Goal: Task Accomplishment & Management: Manage account settings

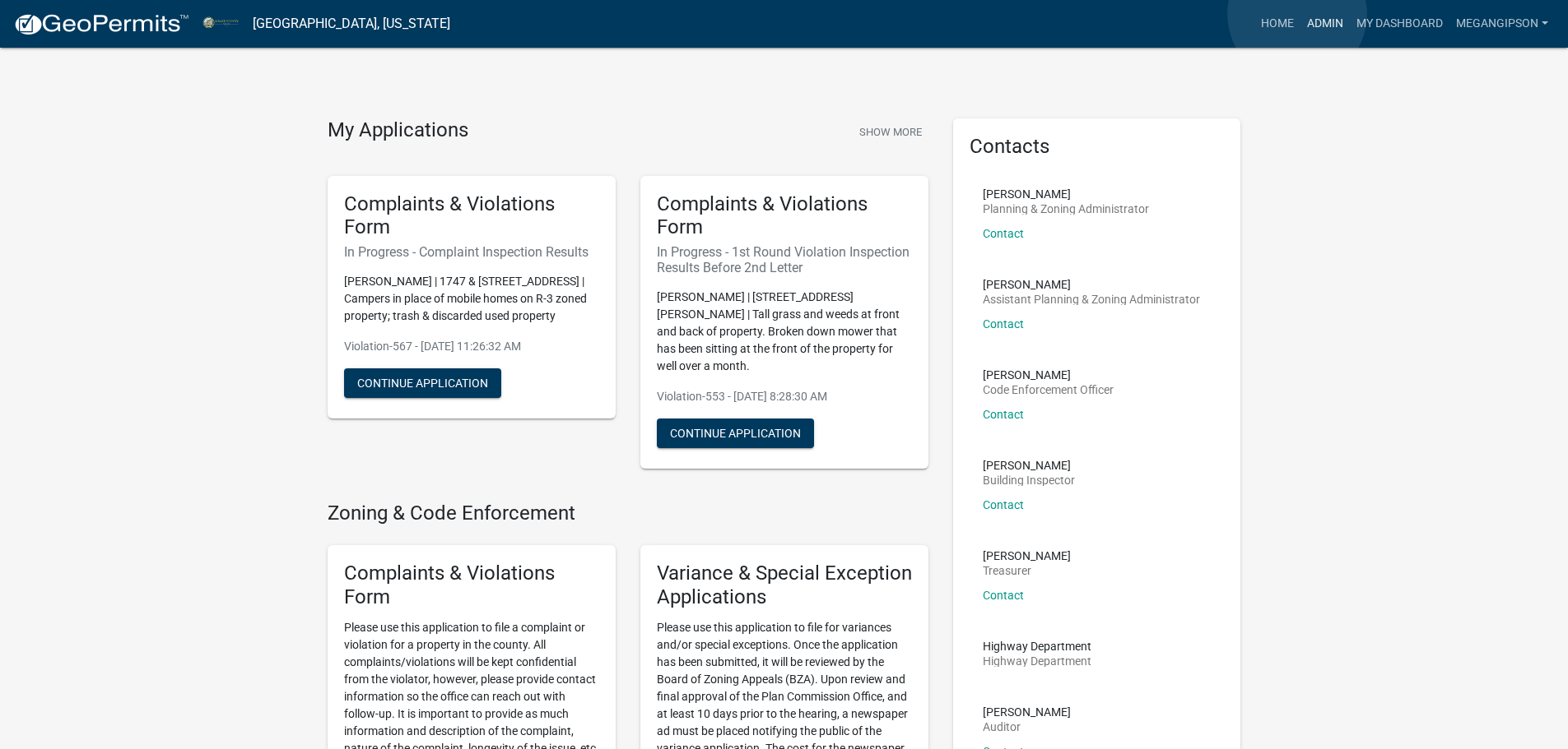
click at [1300, 14] on link "Admin" at bounding box center [1325, 24] width 49 height 32
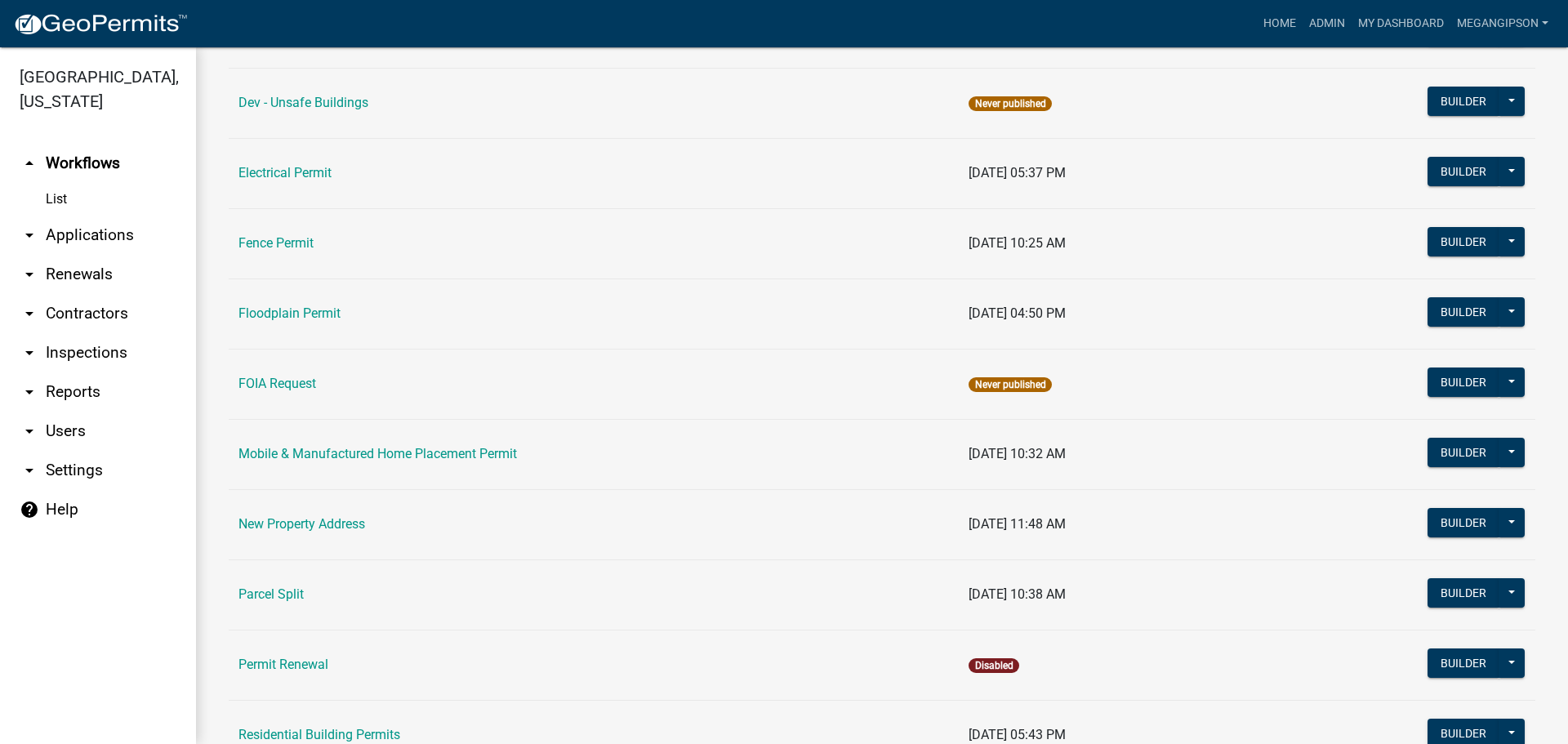
scroll to position [1377, 0]
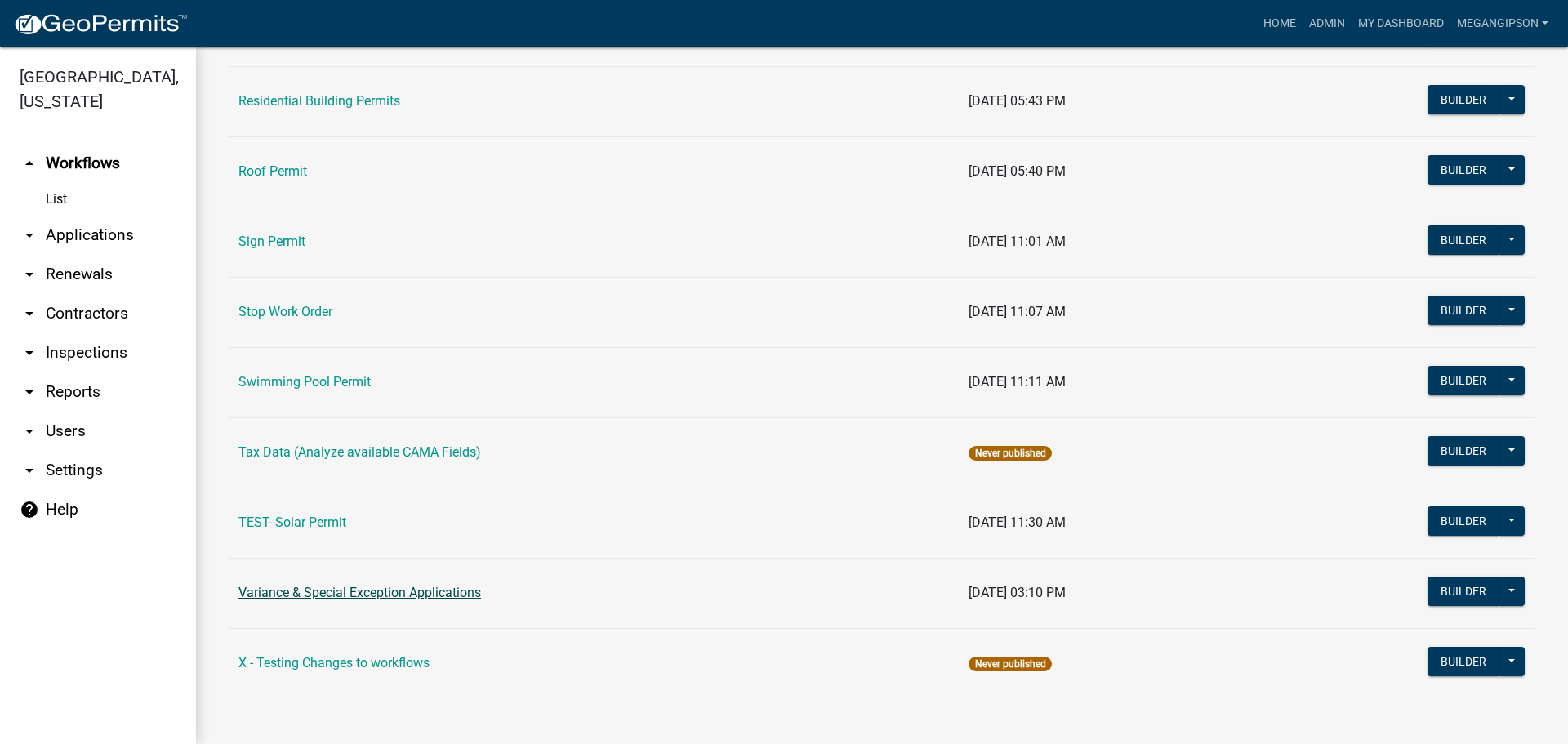
click at [386, 585] on link "Variance & Special Exception Applications" at bounding box center [360, 593] width 242 height 16
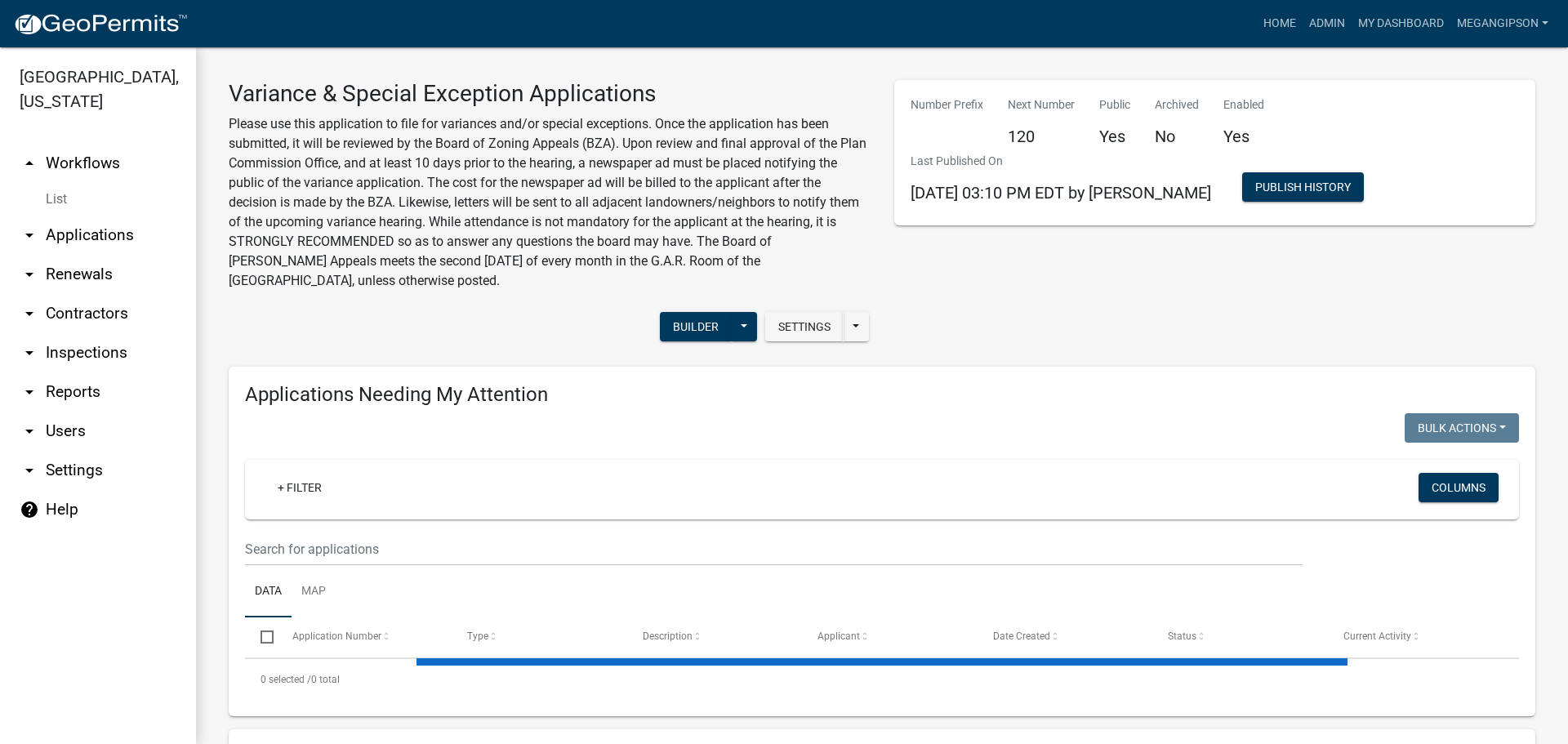
select select "3: 100"
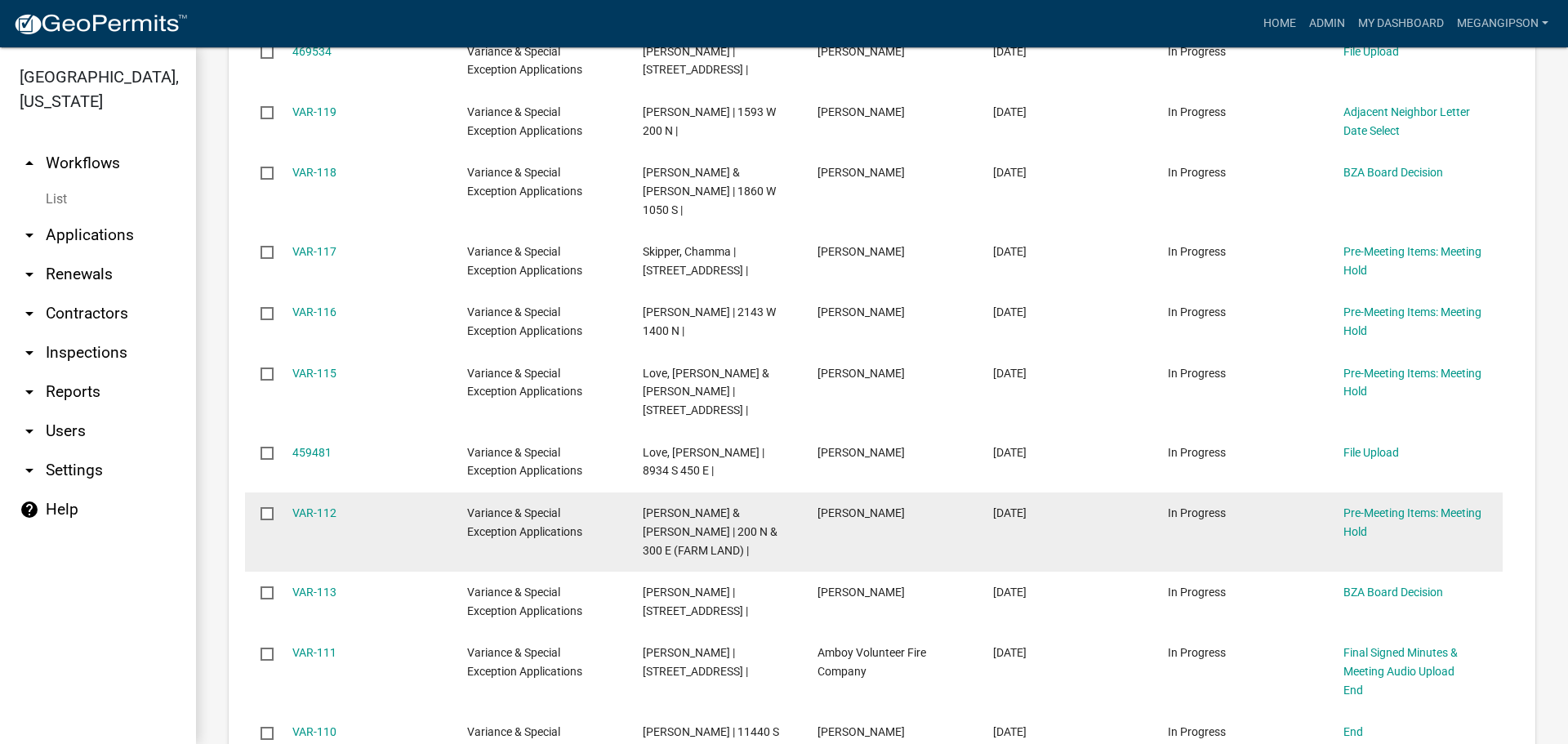
scroll to position [2124, 0]
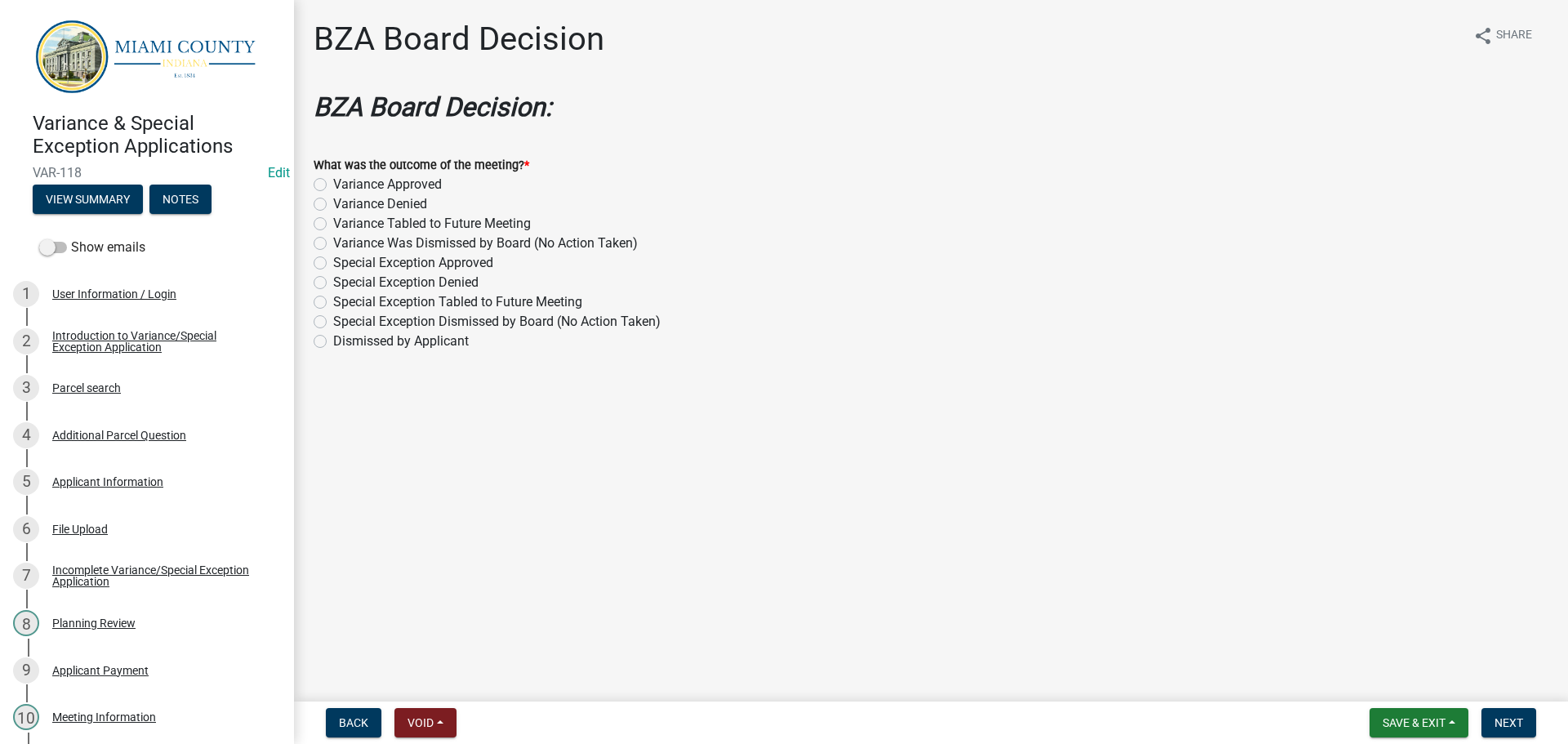
click at [334, 195] on label "Variance Approved" at bounding box center [387, 184] width 109 height 20
click at [334, 185] on input "Variance Approved" at bounding box center [339, 180] width 10 height 10
radio input "true"
click at [1494, 716] on span "Next" at bounding box center [1508, 722] width 29 height 13
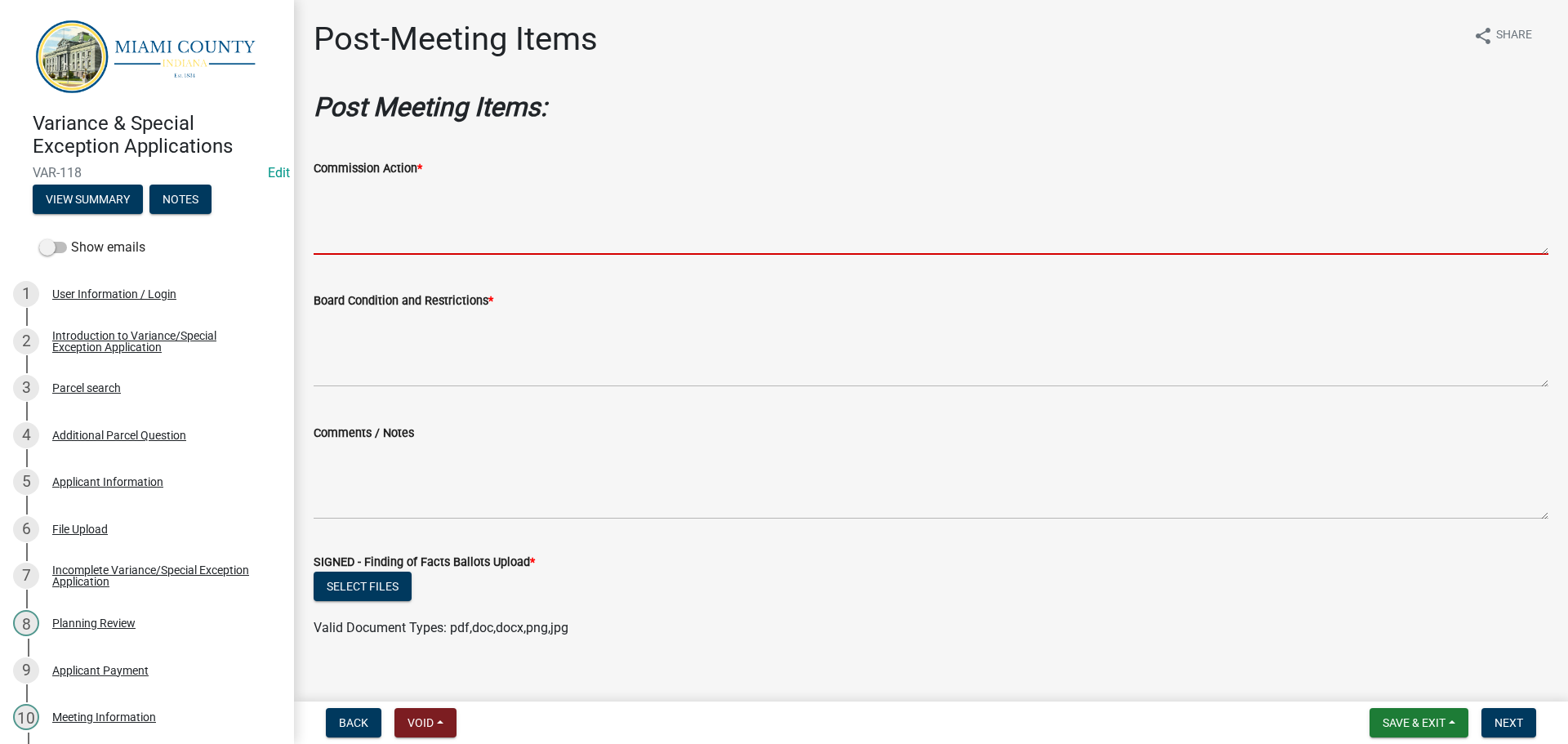
click at [528, 253] on textarea "Commission Action *" at bounding box center [930, 216] width 1234 height 76
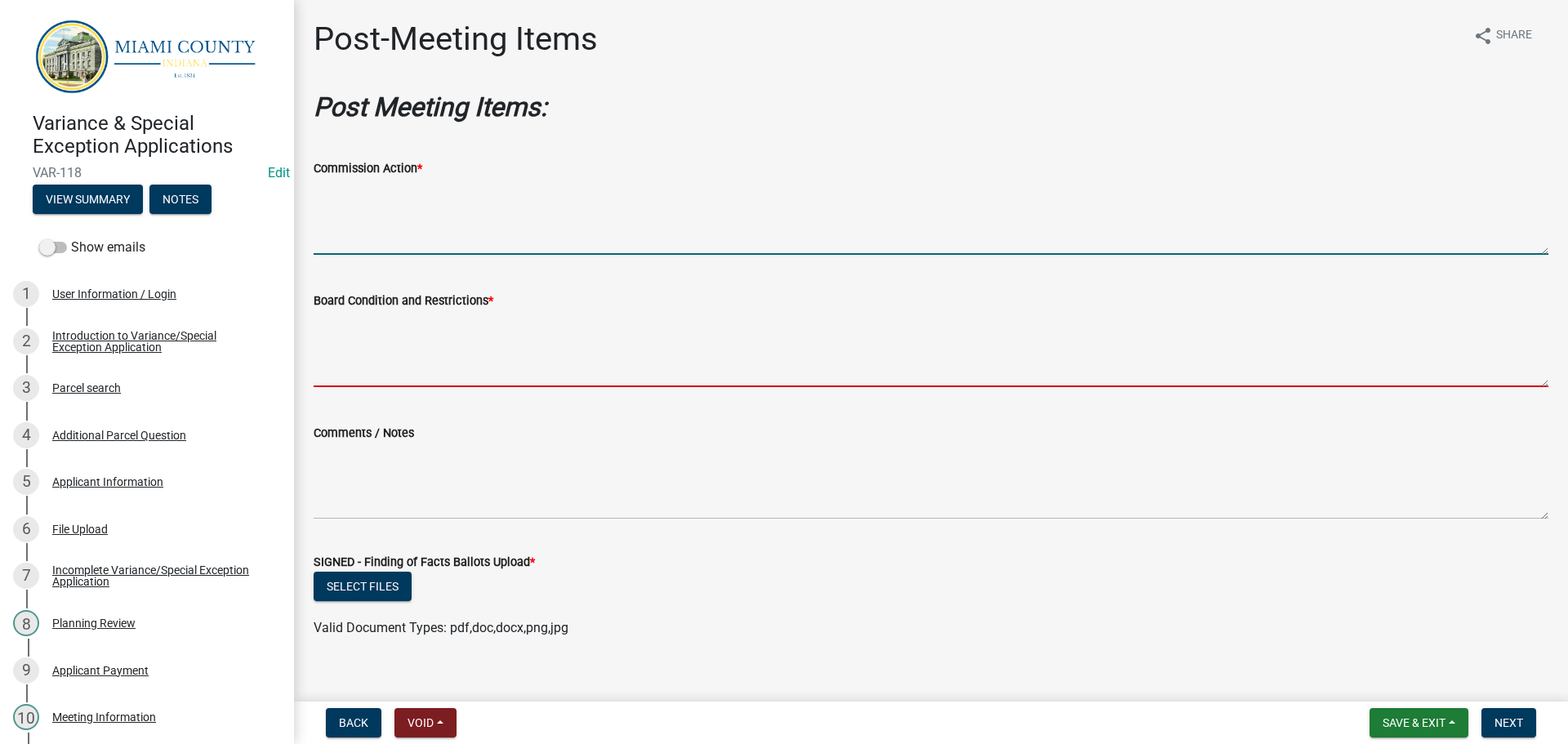
click at [470, 384] on textarea "Board Condition and Restrictions *" at bounding box center [930, 349] width 1234 height 76
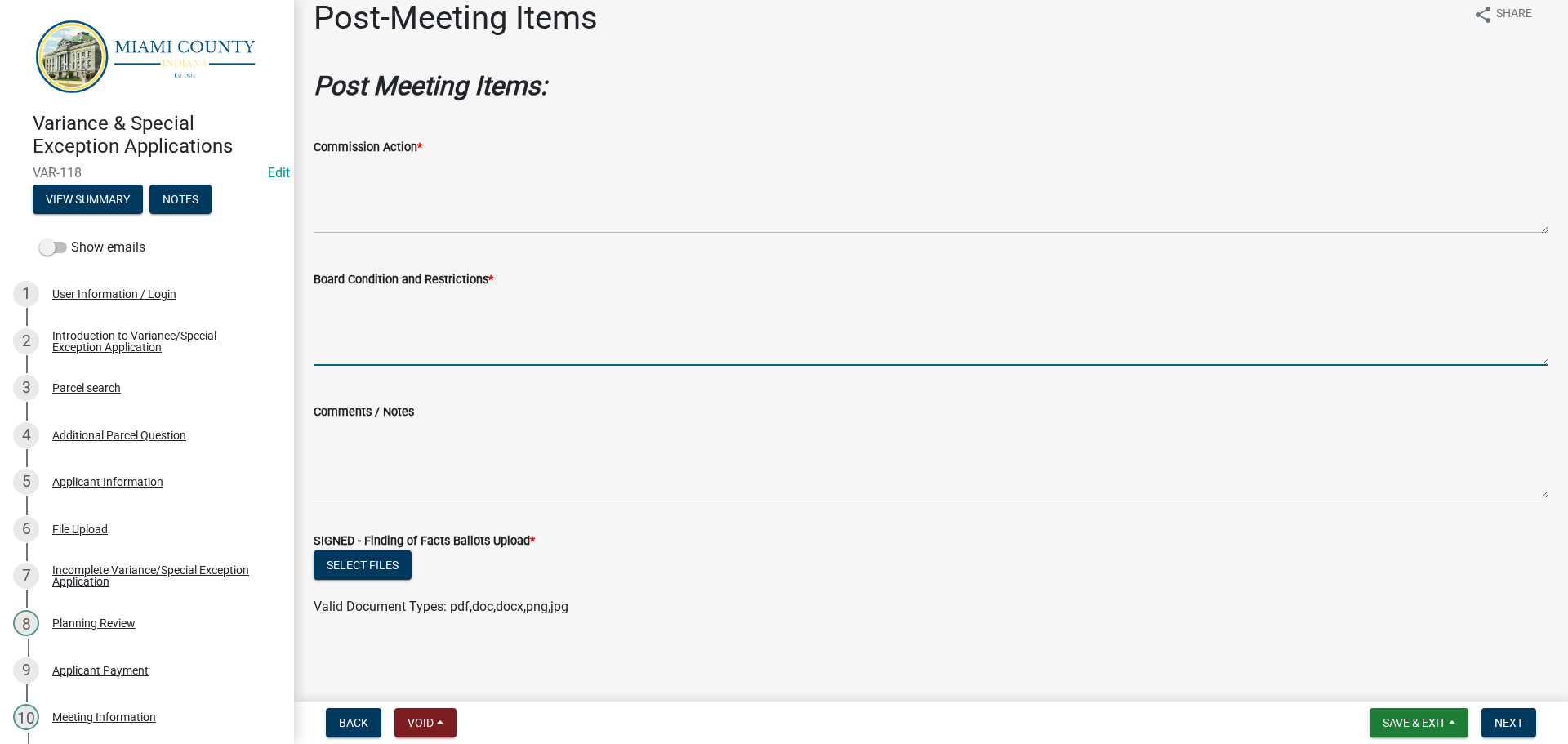
scroll to position [105, 0]
click at [367, 551] on button "Select files" at bounding box center [362, 566] width 98 height 30
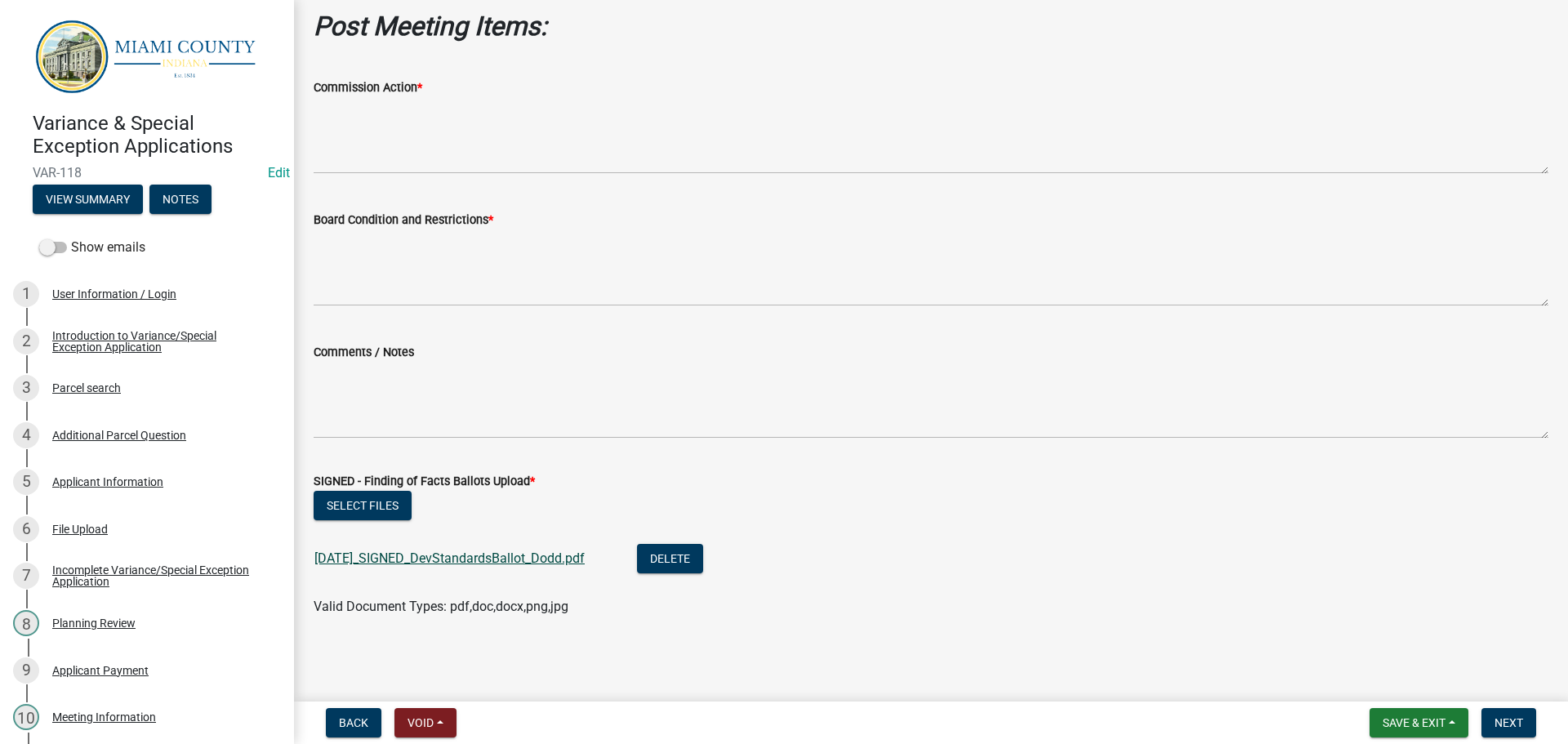
click at [500, 566] on link "[DATE]_SIGNED_DevStandardsBallot_Dodd.pdf" at bounding box center [449, 559] width 270 height 16
click at [1509, 732] on button "Next" at bounding box center [1508, 723] width 55 height 30
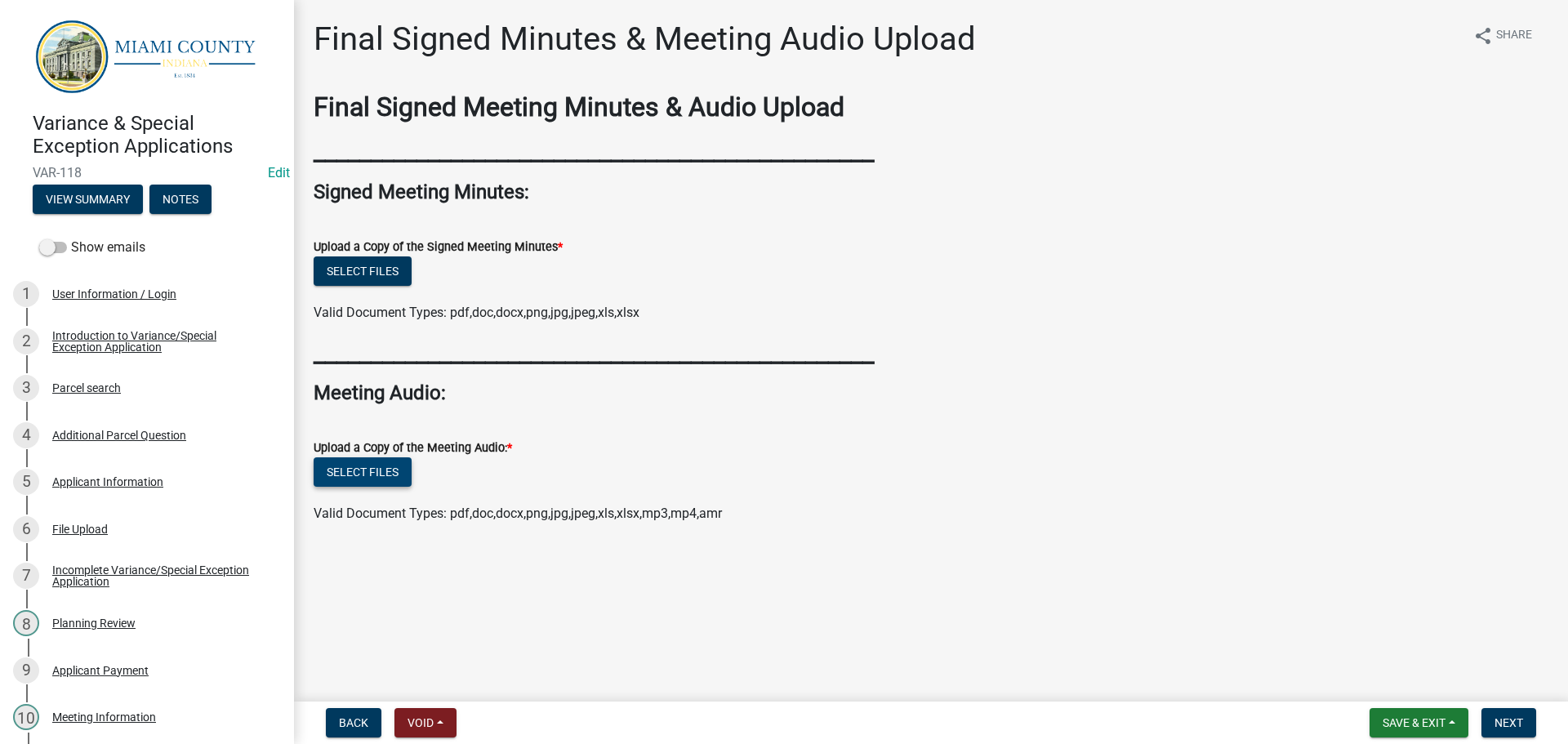
click at [398, 487] on button "Select files" at bounding box center [362, 472] width 98 height 30
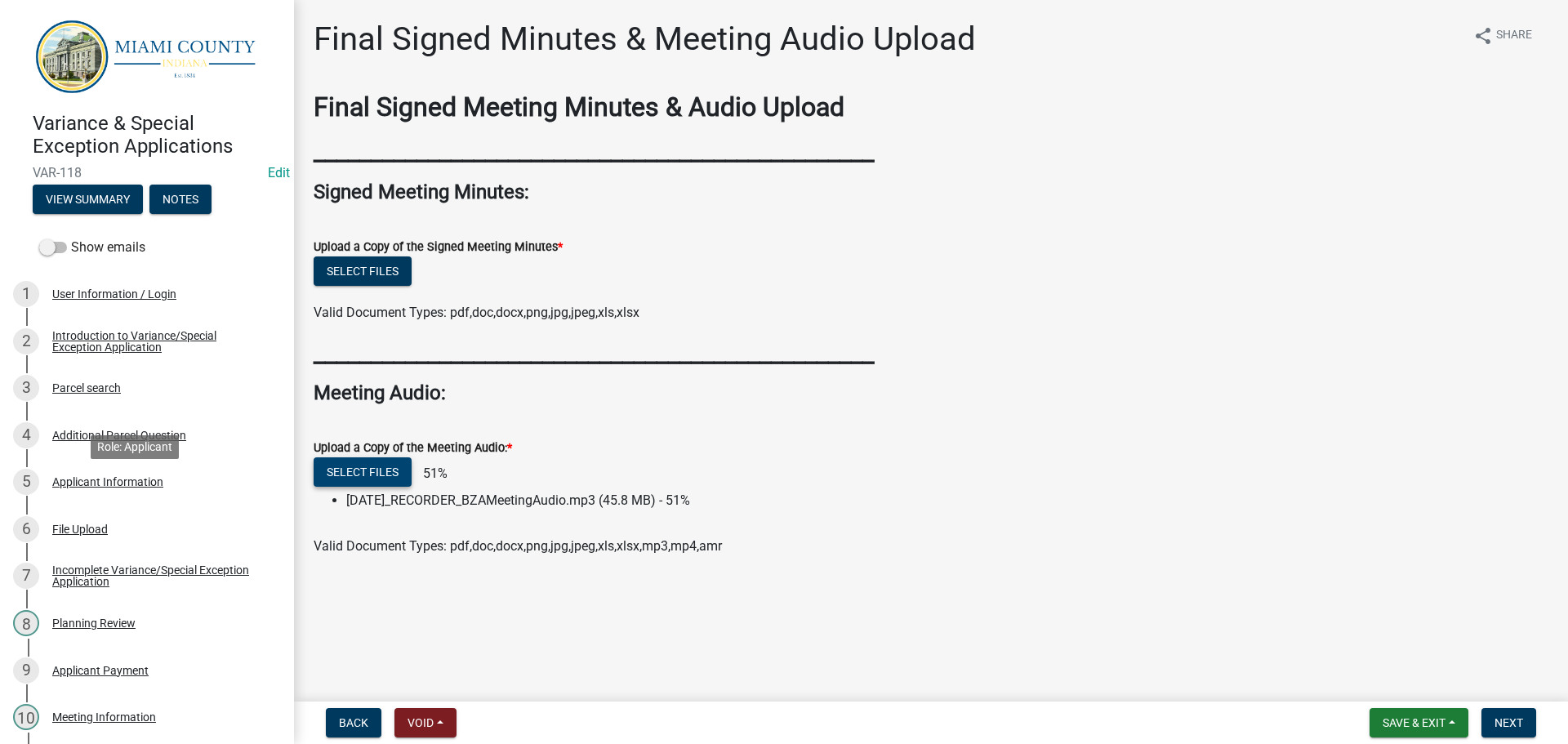
scroll to position [1112, 0]
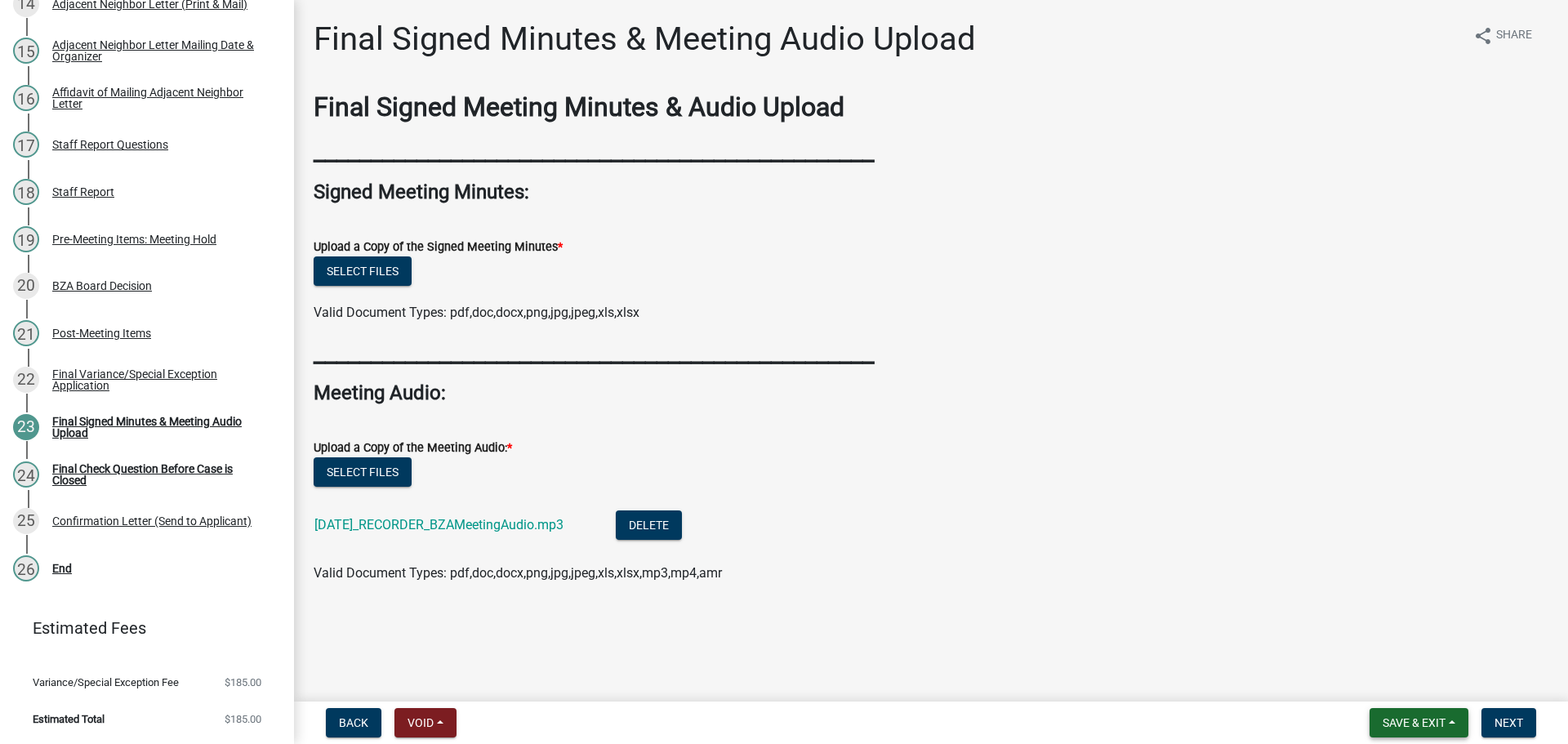
click at [1413, 724] on span "Save & Exit" at bounding box center [1414, 722] width 63 height 13
click at [1379, 621] on button "Save" at bounding box center [1403, 637] width 130 height 39
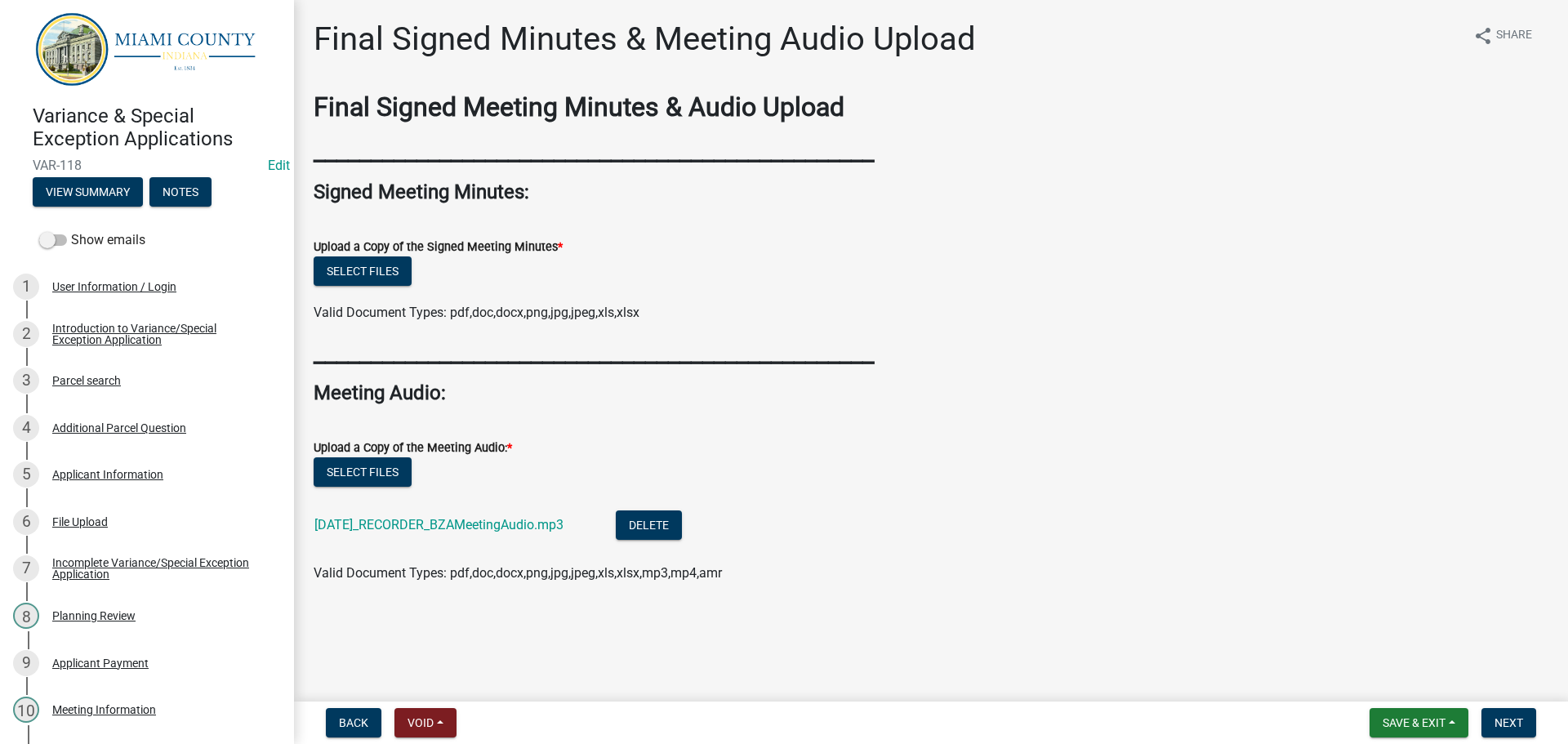
scroll to position [0, 0]
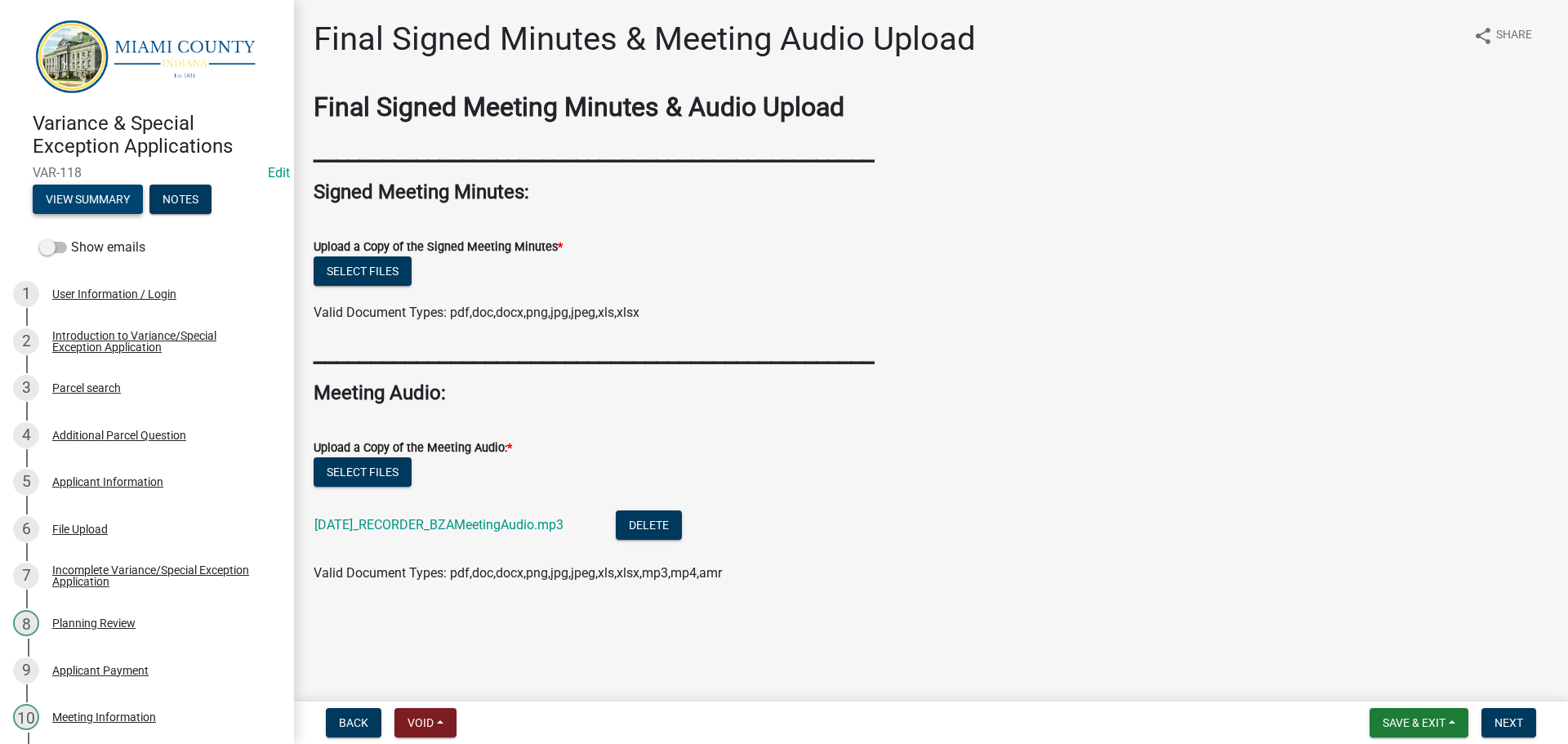
click at [69, 206] on button "View Summary" at bounding box center [88, 199] width 110 height 30
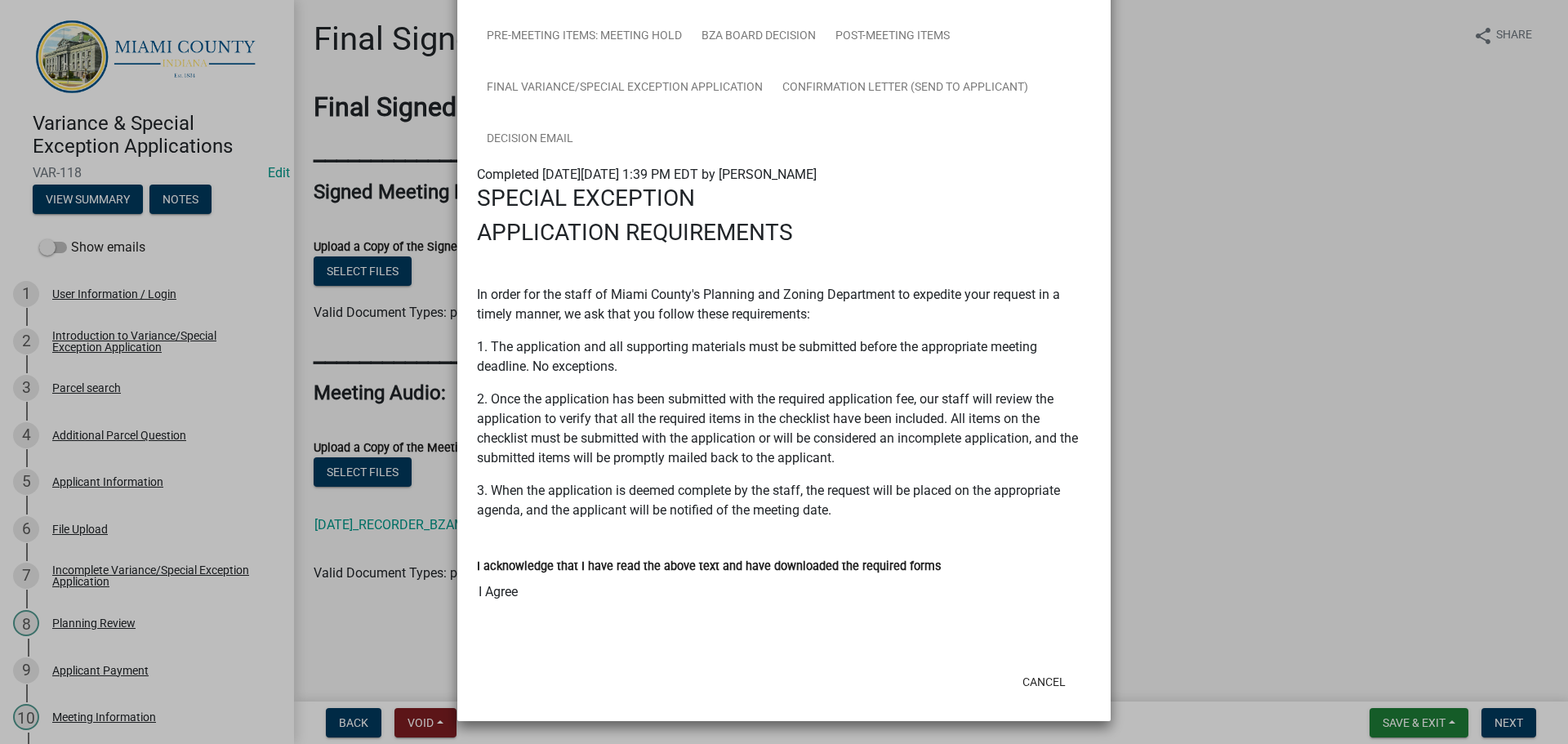
scroll to position [525, 0]
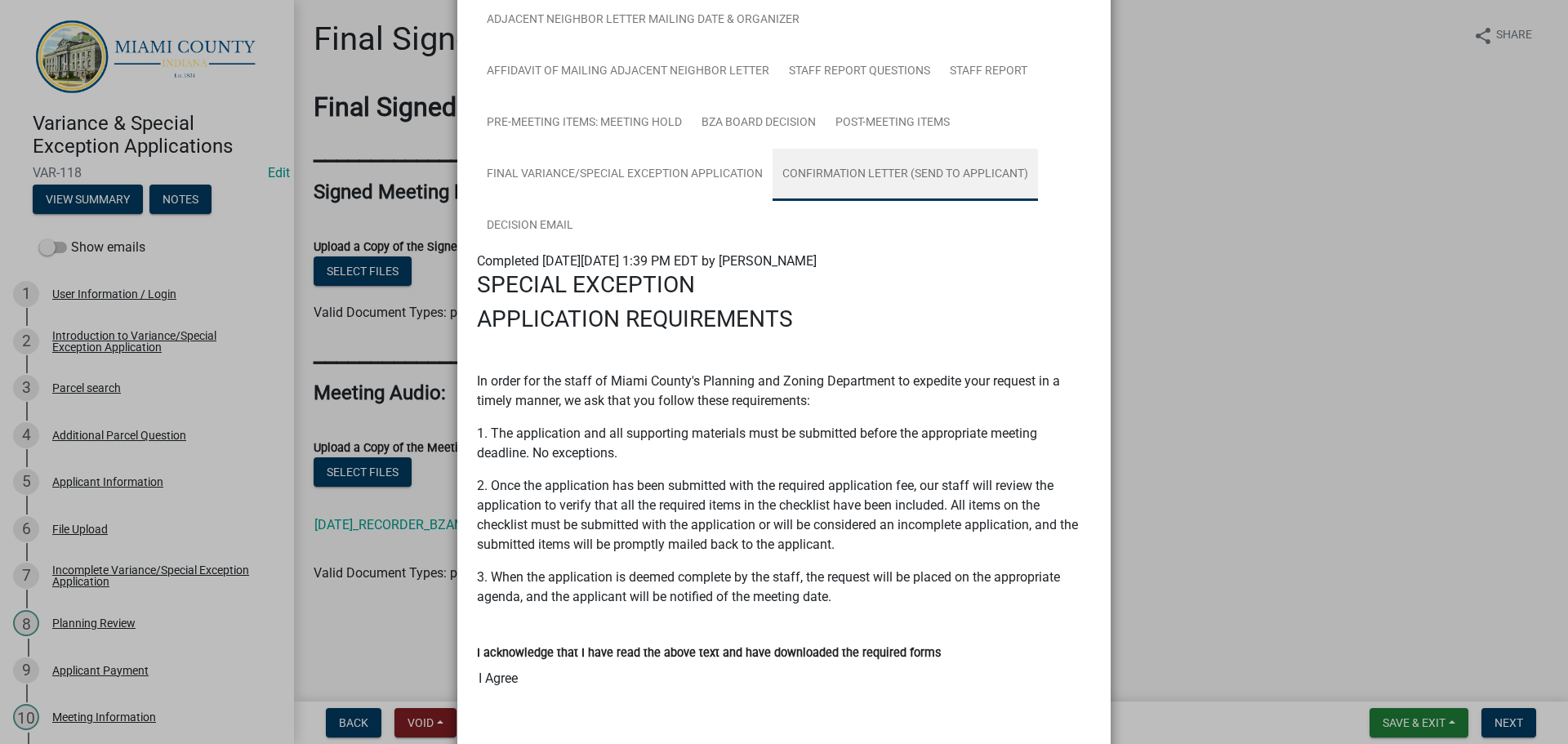
click at [772, 201] on link "Confirmation Letter (Send to Applicant)" at bounding box center [905, 175] width 266 height 52
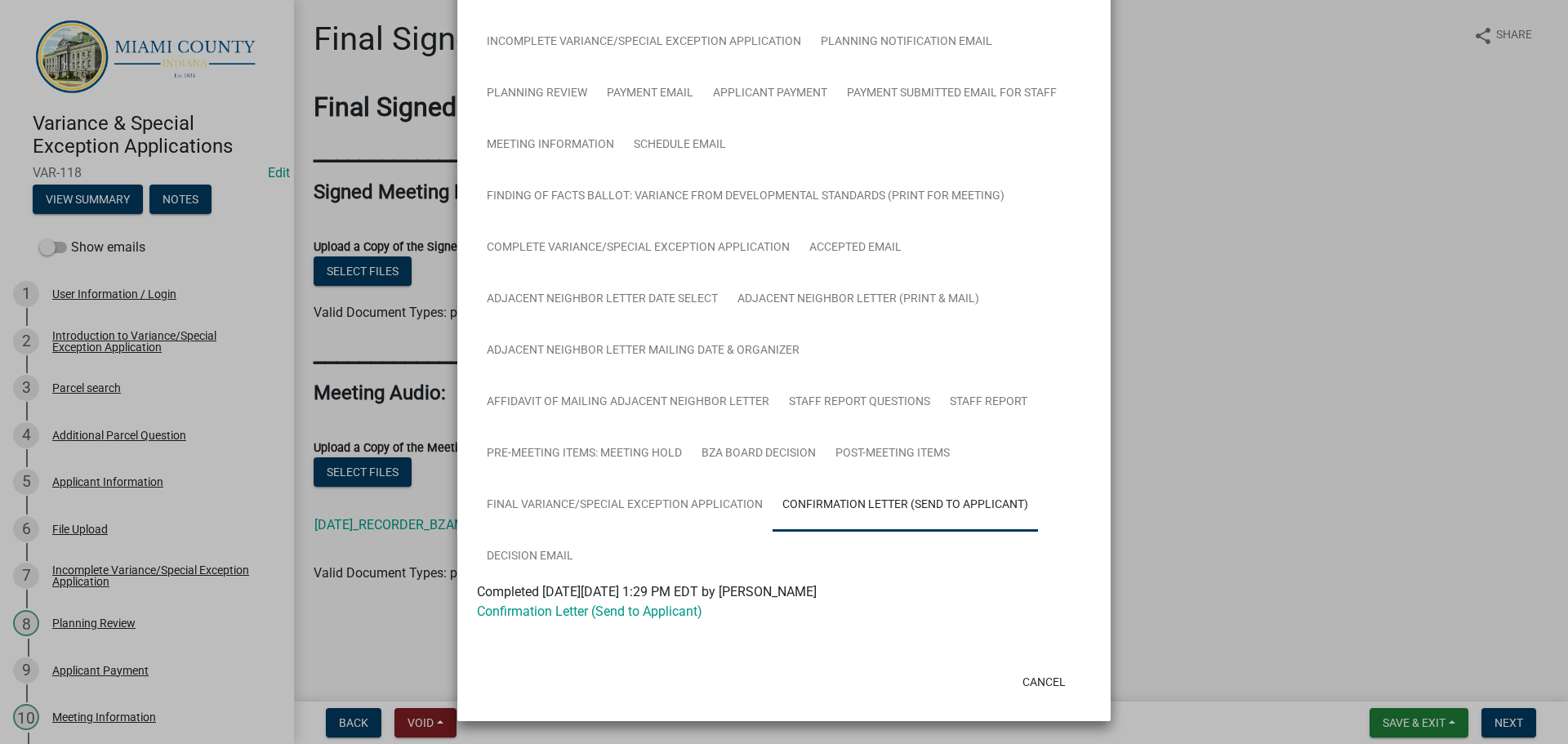
scroll to position [301, 0]
click at [628, 604] on link "Confirmation Letter (Send to Applicant)" at bounding box center [589, 612] width 225 height 16
click at [772, 492] on link "Final Variance/Special Exception Application" at bounding box center [625, 506] width 295 height 52
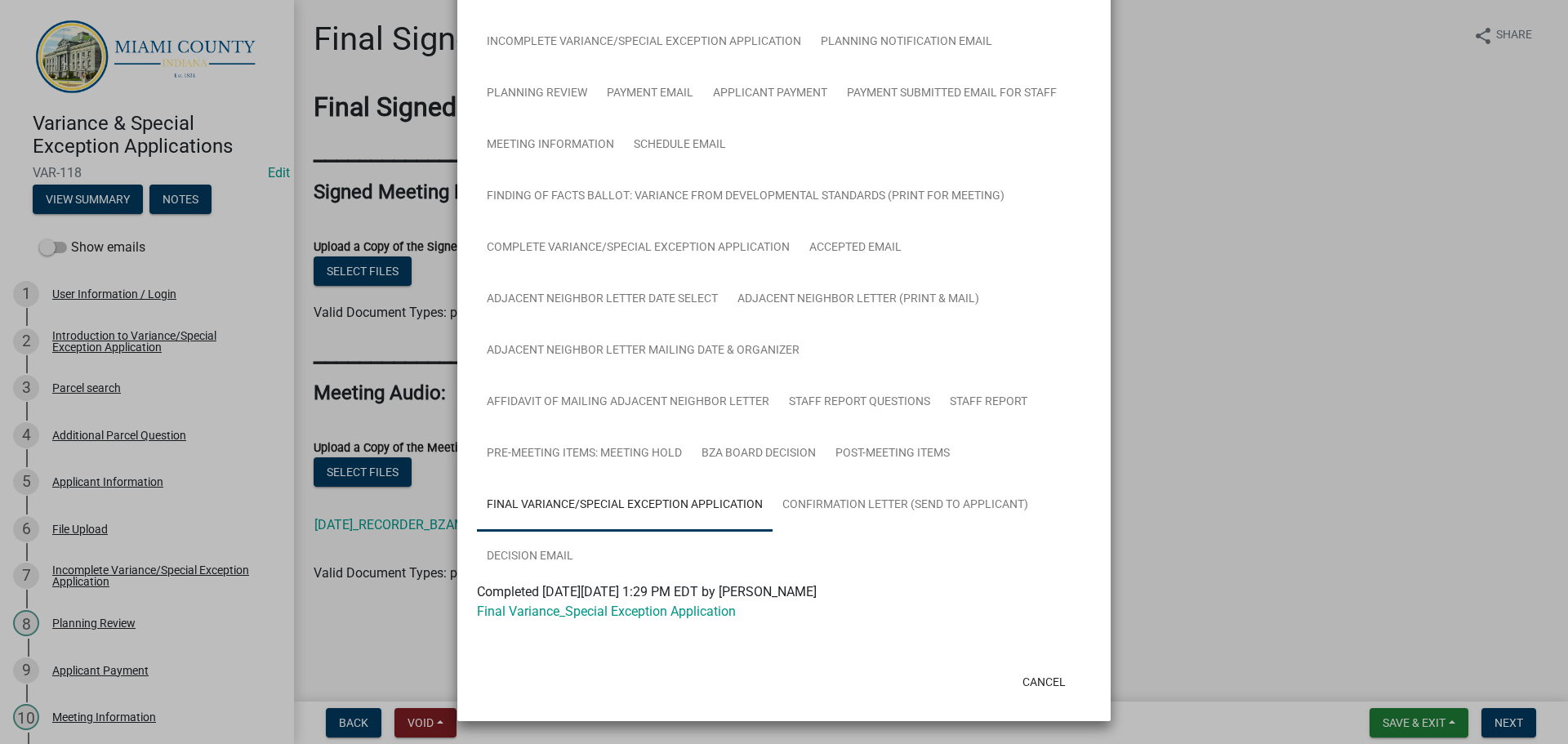
click at [637, 602] on div "Final Variance_Special Exception Application" at bounding box center [784, 612] width 638 height 20
click at [633, 604] on link "Final Variance_Special Exception Application" at bounding box center [606, 612] width 259 height 16
click at [772, 530] on link "Confirmation Letter (Send to Applicant)" at bounding box center [905, 506] width 266 height 52
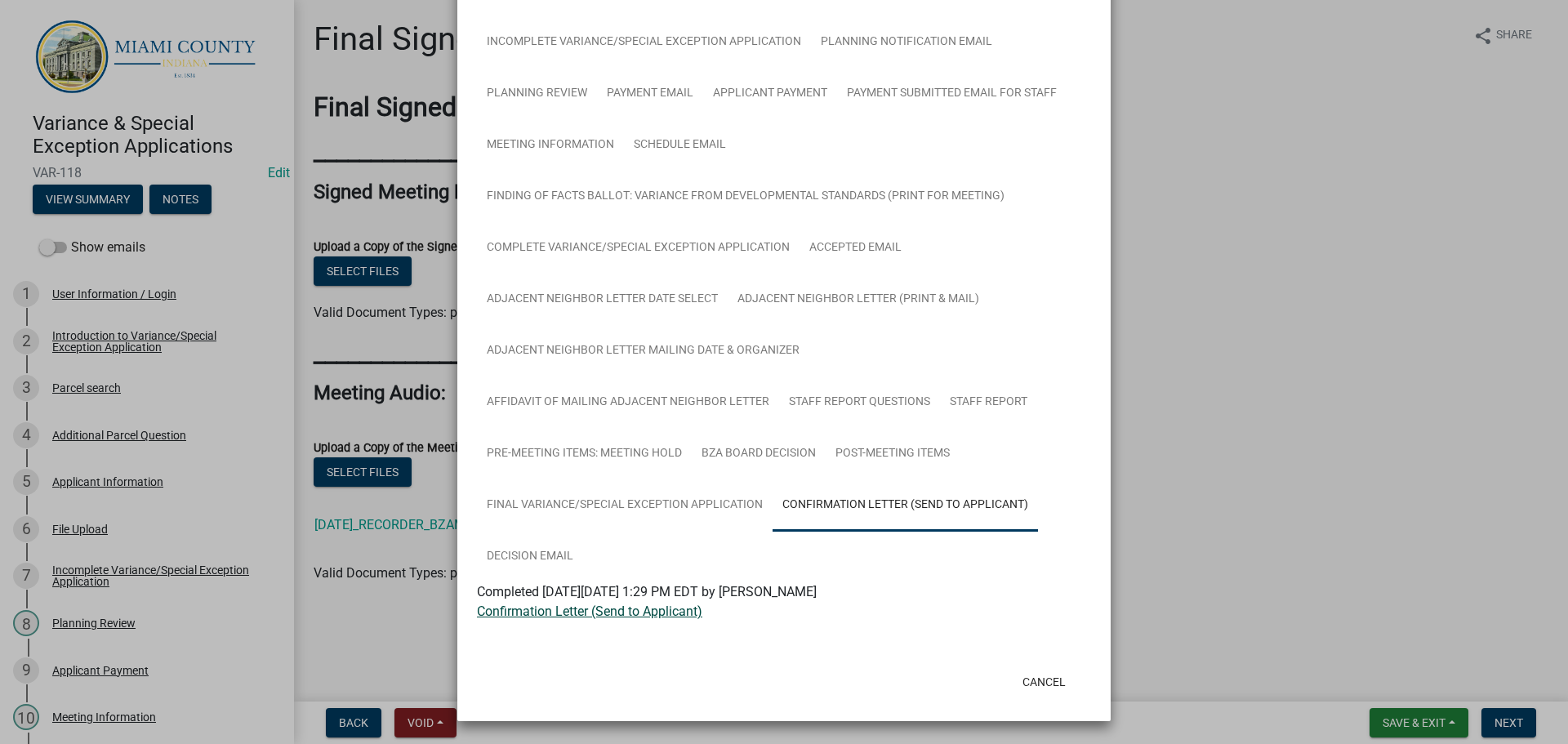
click at [533, 604] on link "Confirmation Letter (Send to Applicant)" at bounding box center [589, 612] width 225 height 16
drag, startPoint x: 1016, startPoint y: 680, endPoint x: 1029, endPoint y: 673, distance: 14.8
click at [1016, 680] on button "Cancel" at bounding box center [1044, 682] width 69 height 30
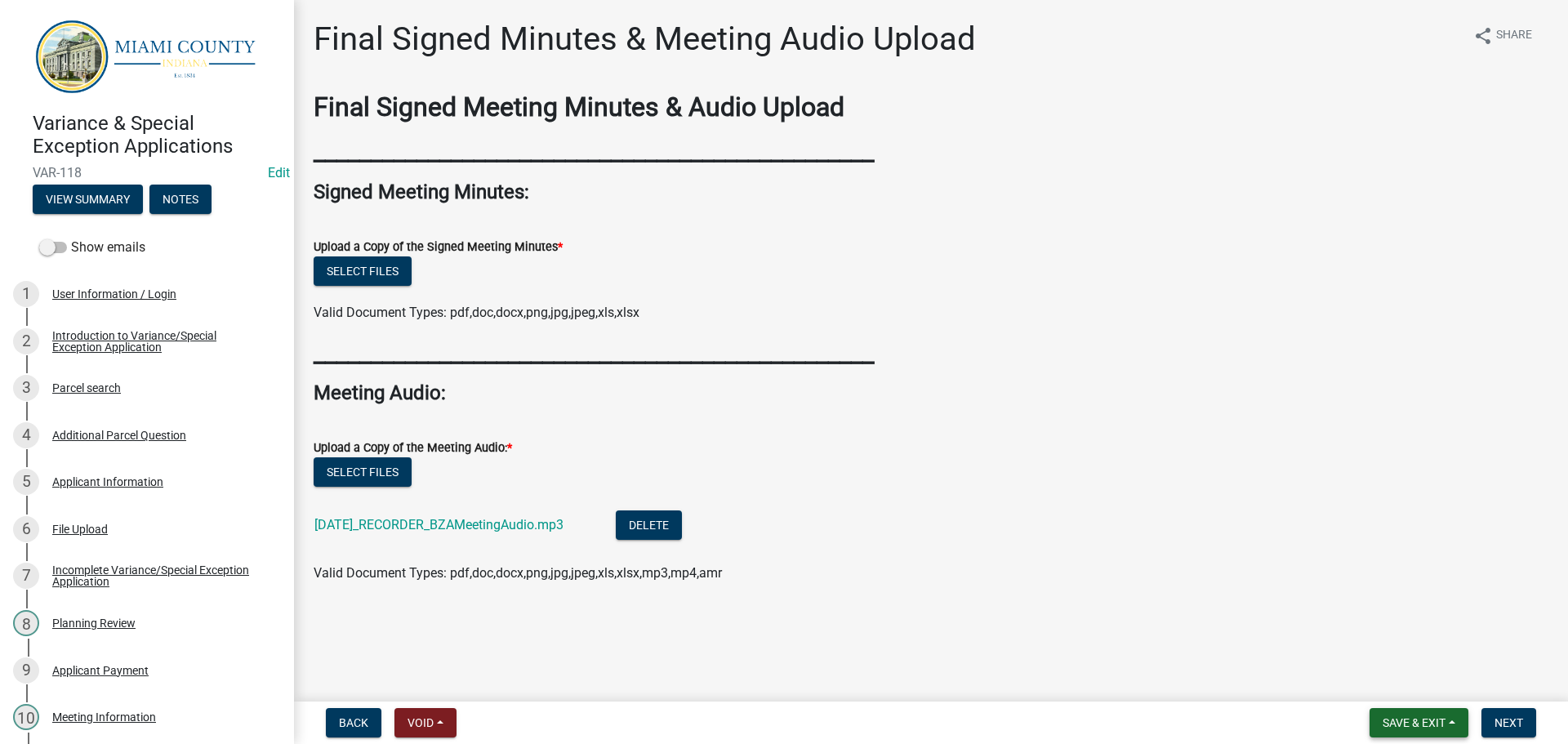
click at [1420, 723] on span "Save & Exit" at bounding box center [1414, 722] width 63 height 13
click at [1386, 680] on button "Save & Exit" at bounding box center [1403, 676] width 130 height 39
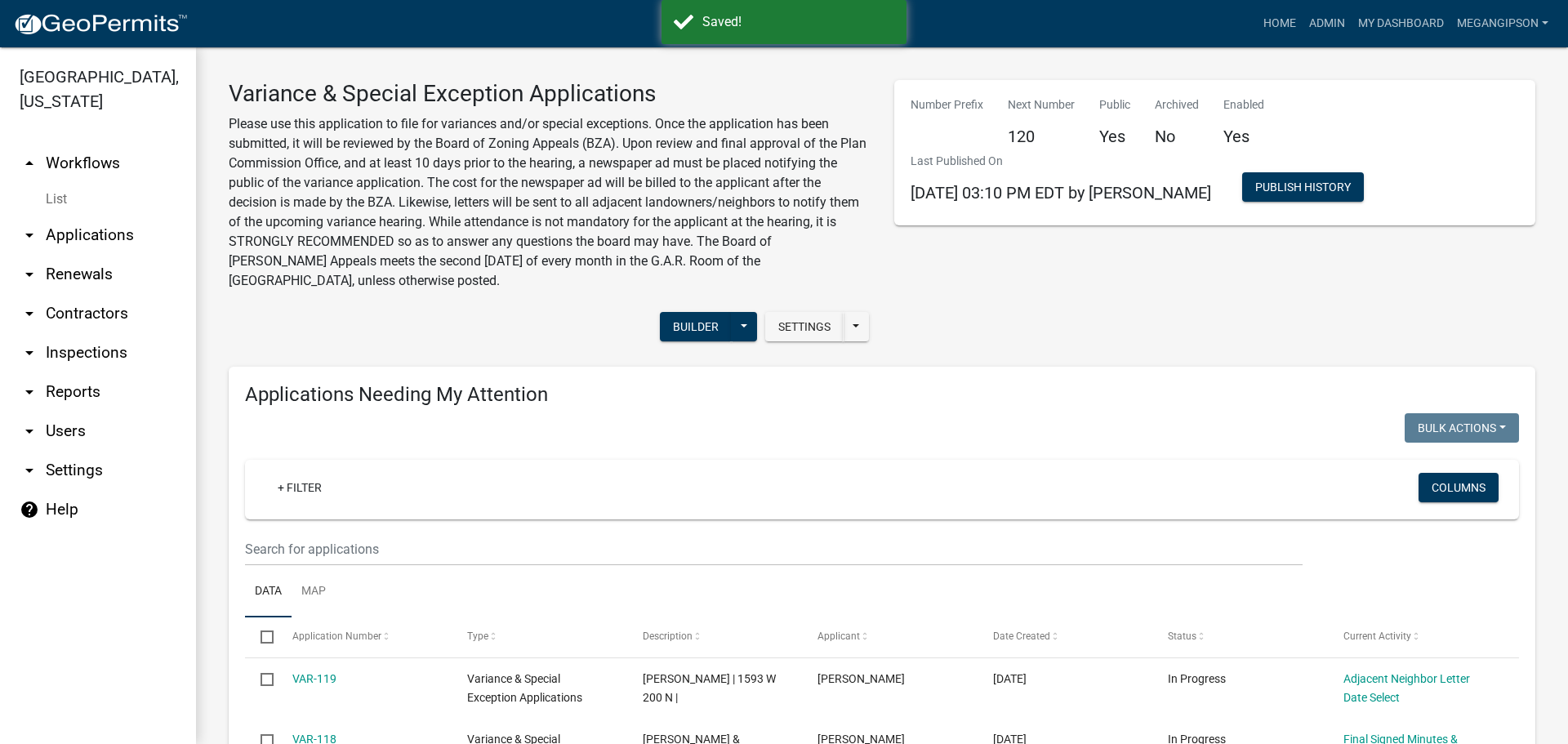
select select "3: 100"
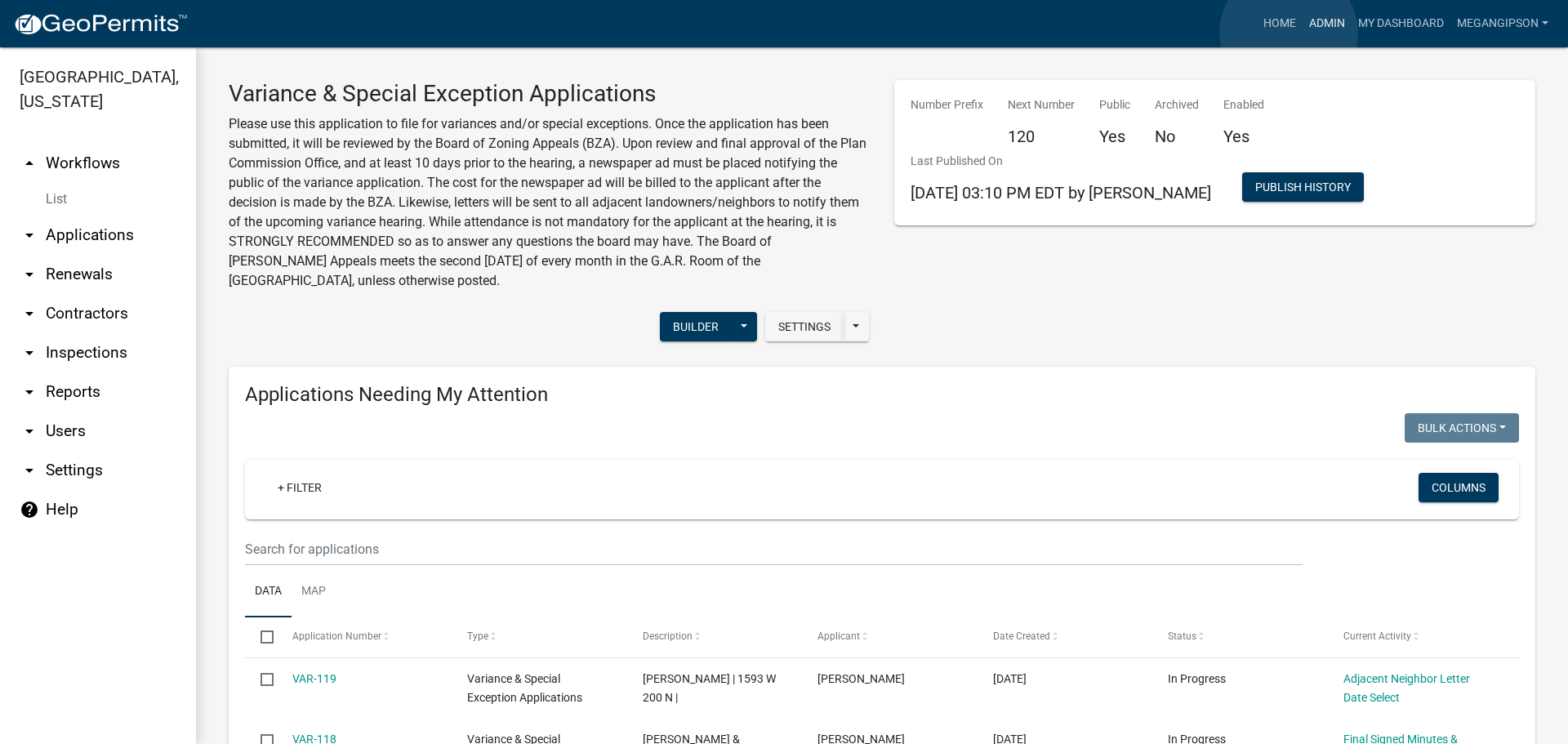
click at [1302, 34] on link "Admin" at bounding box center [1327, 23] width 49 height 31
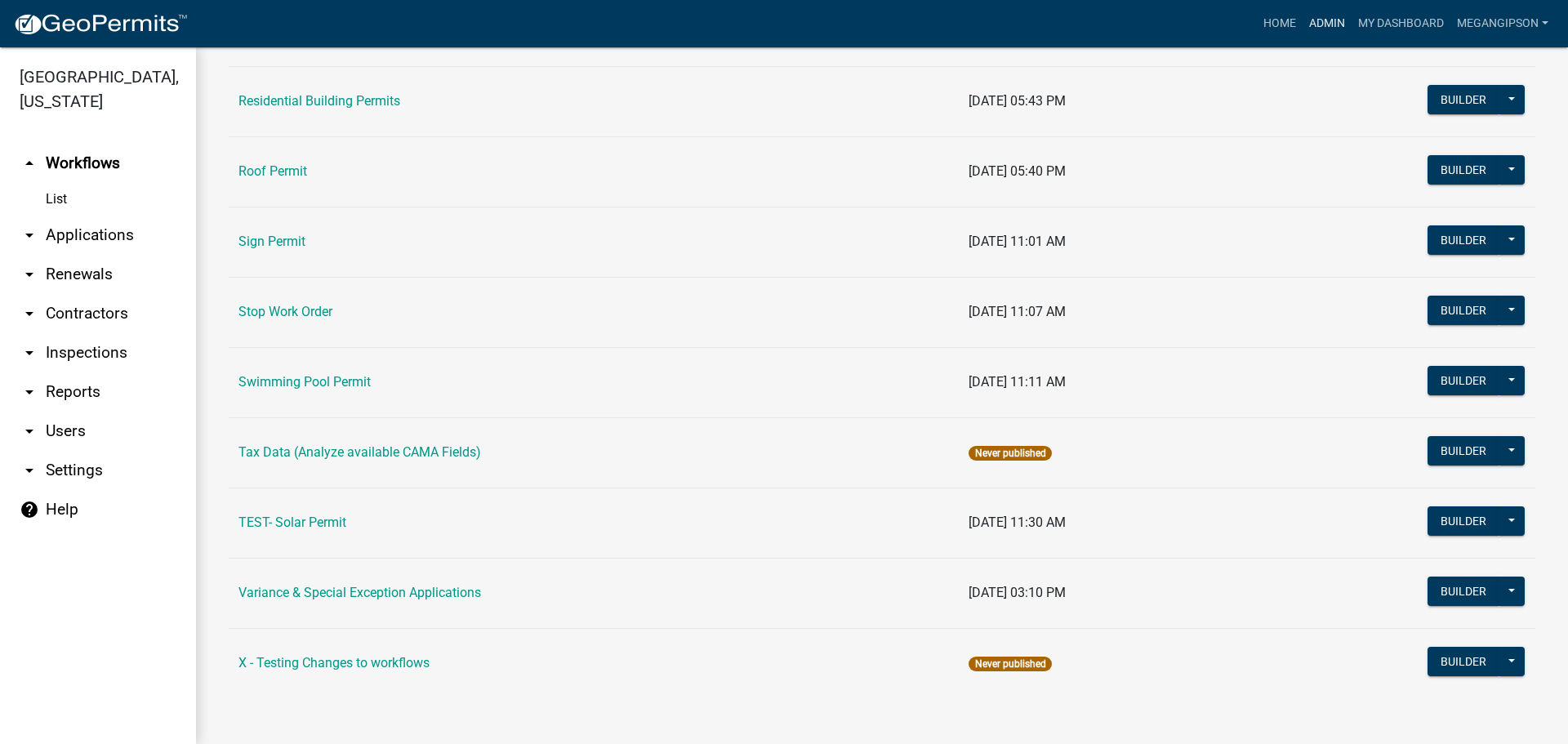
scroll to position [1050, 0]
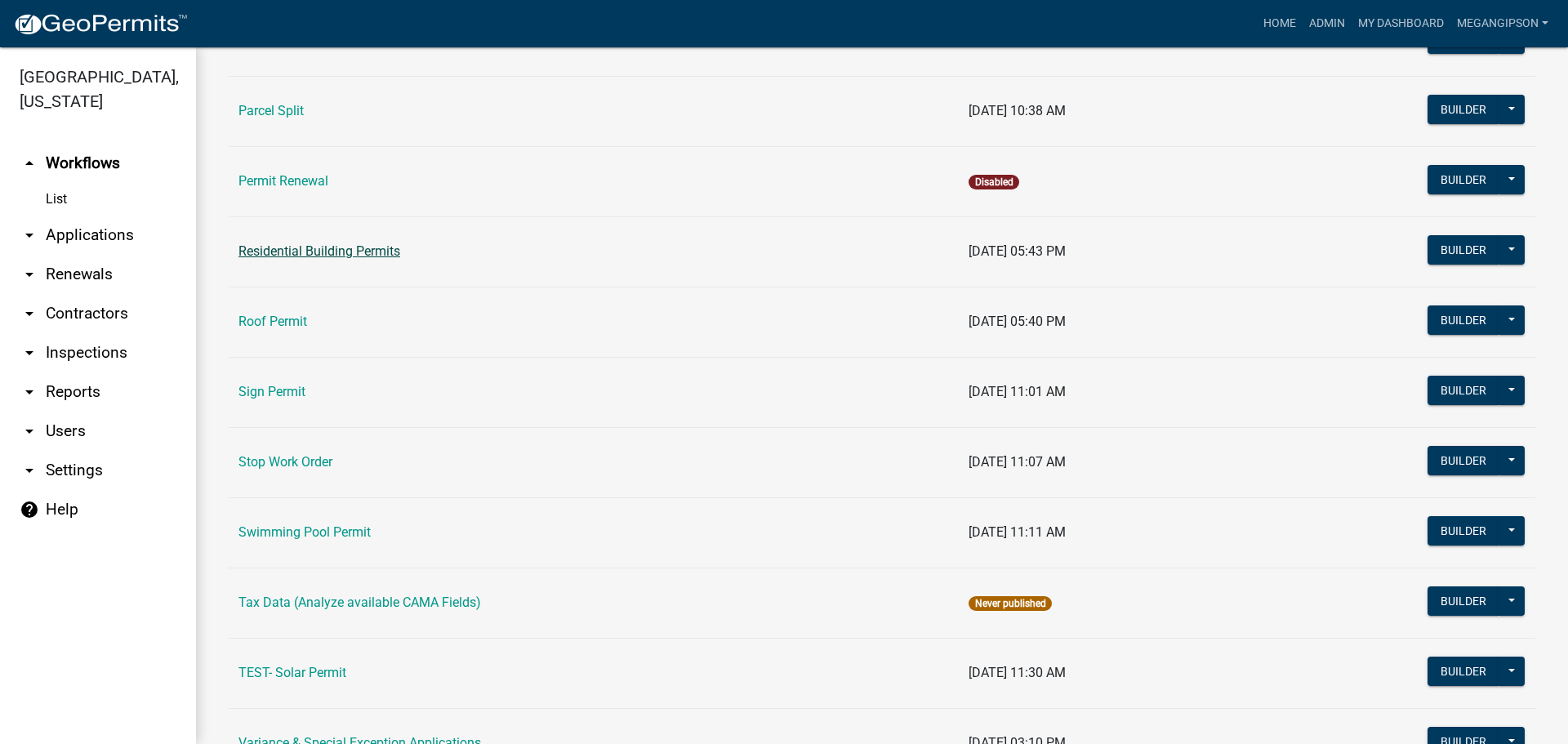
click at [355, 259] on link "Residential Building Permits" at bounding box center [320, 251] width 162 height 16
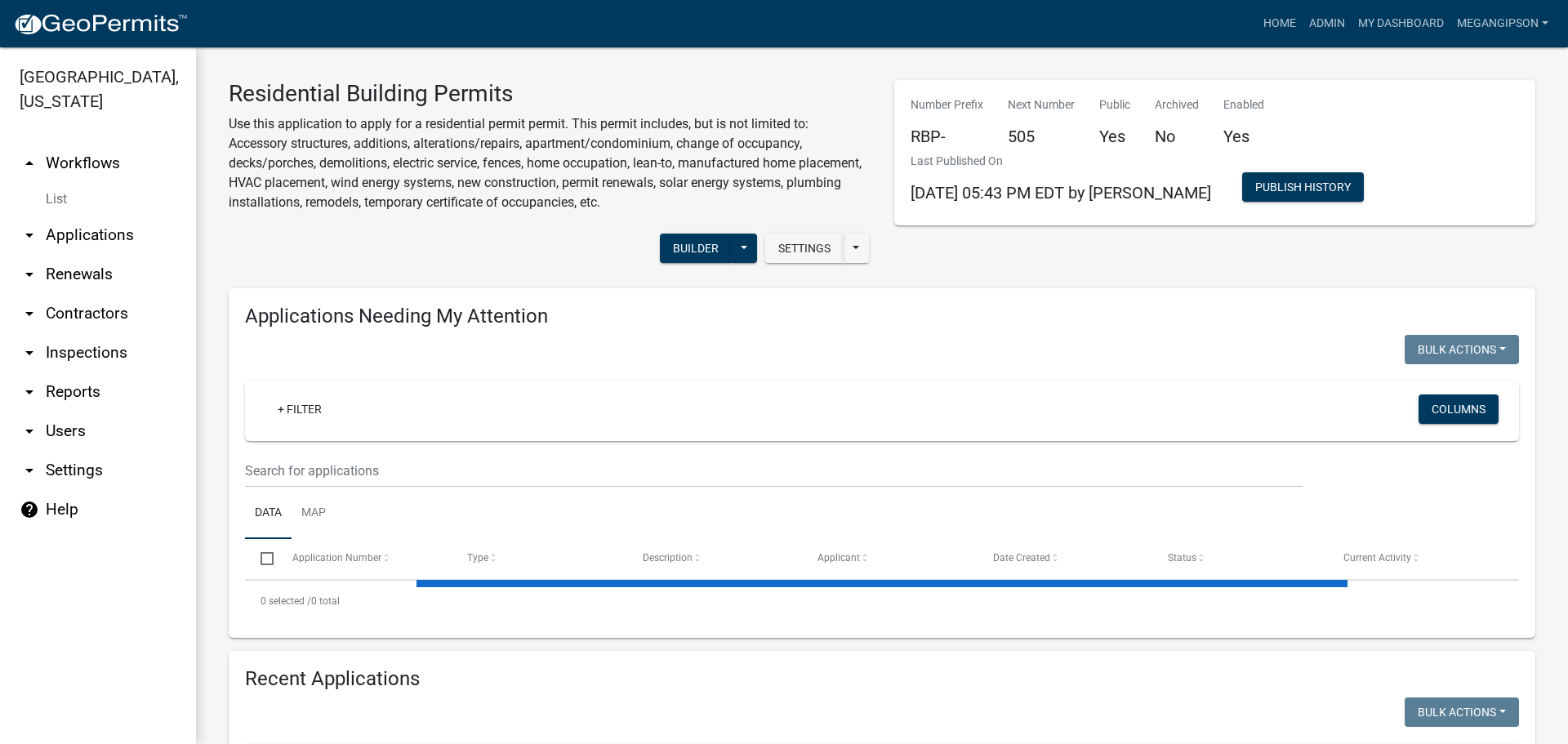
select select "3: 100"
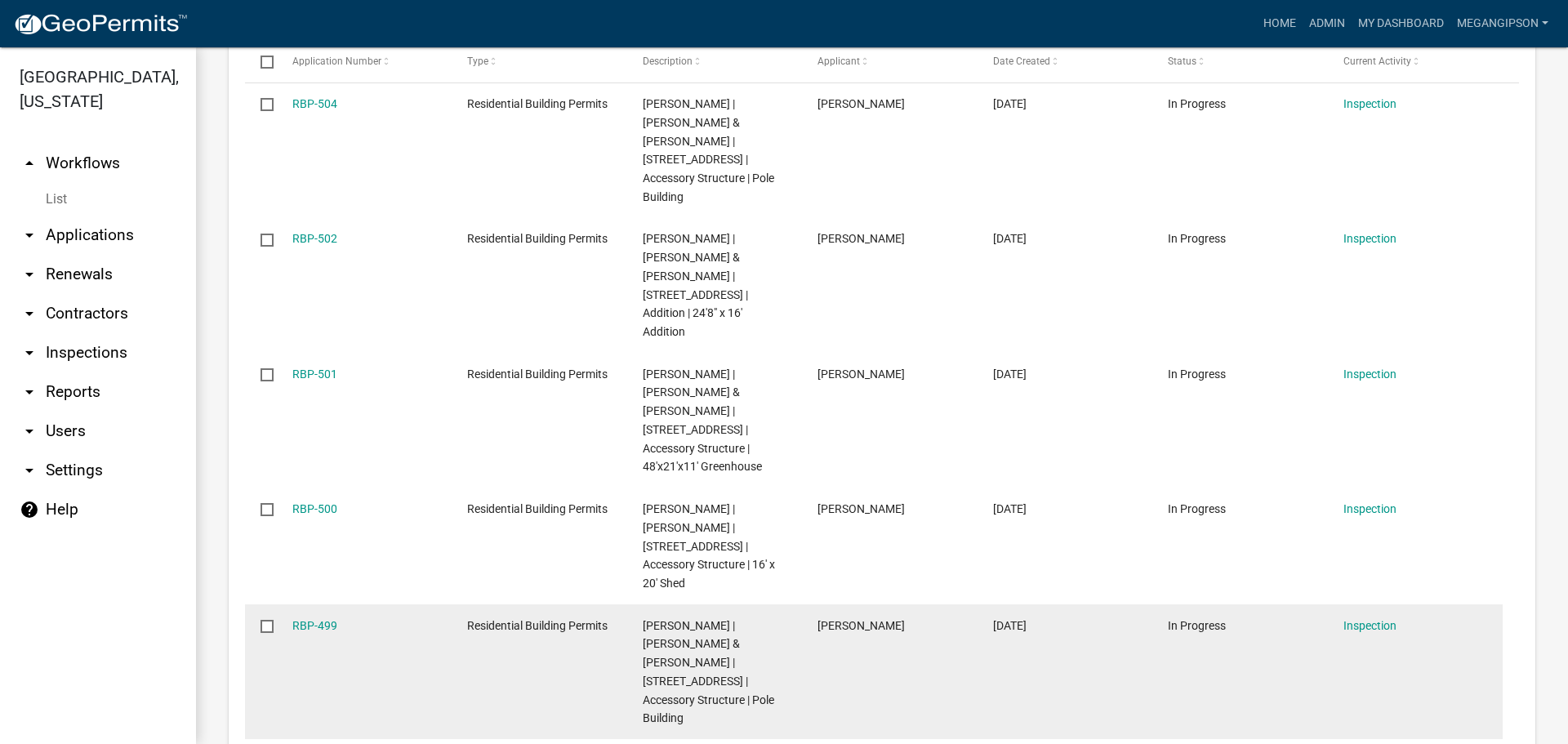
scroll to position [327, 0]
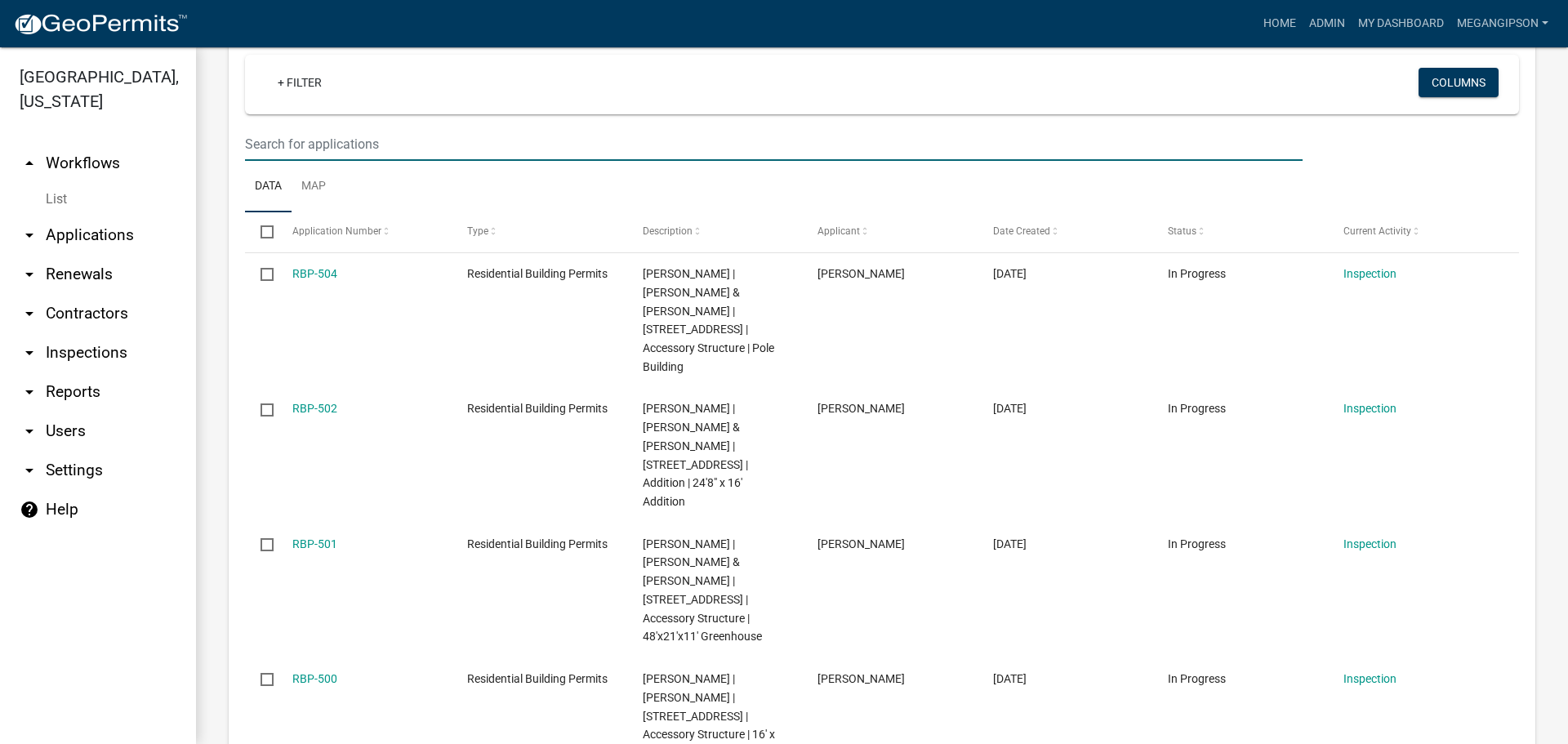
click at [386, 161] on input "text" at bounding box center [773, 144] width 1057 height 34
type input "[PERSON_NAME]"
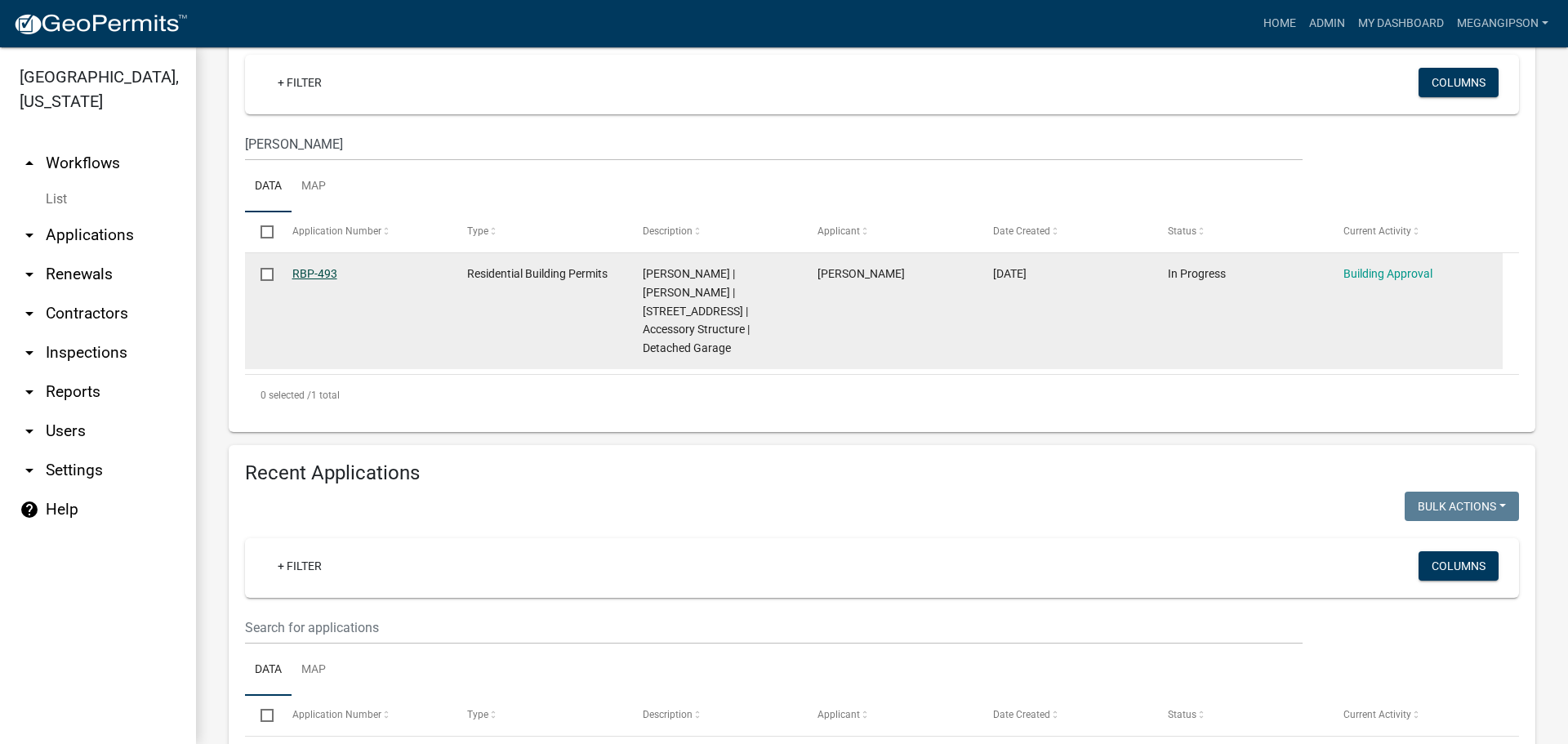
click at [308, 280] on link "RBP-493" at bounding box center [315, 273] width 45 height 13
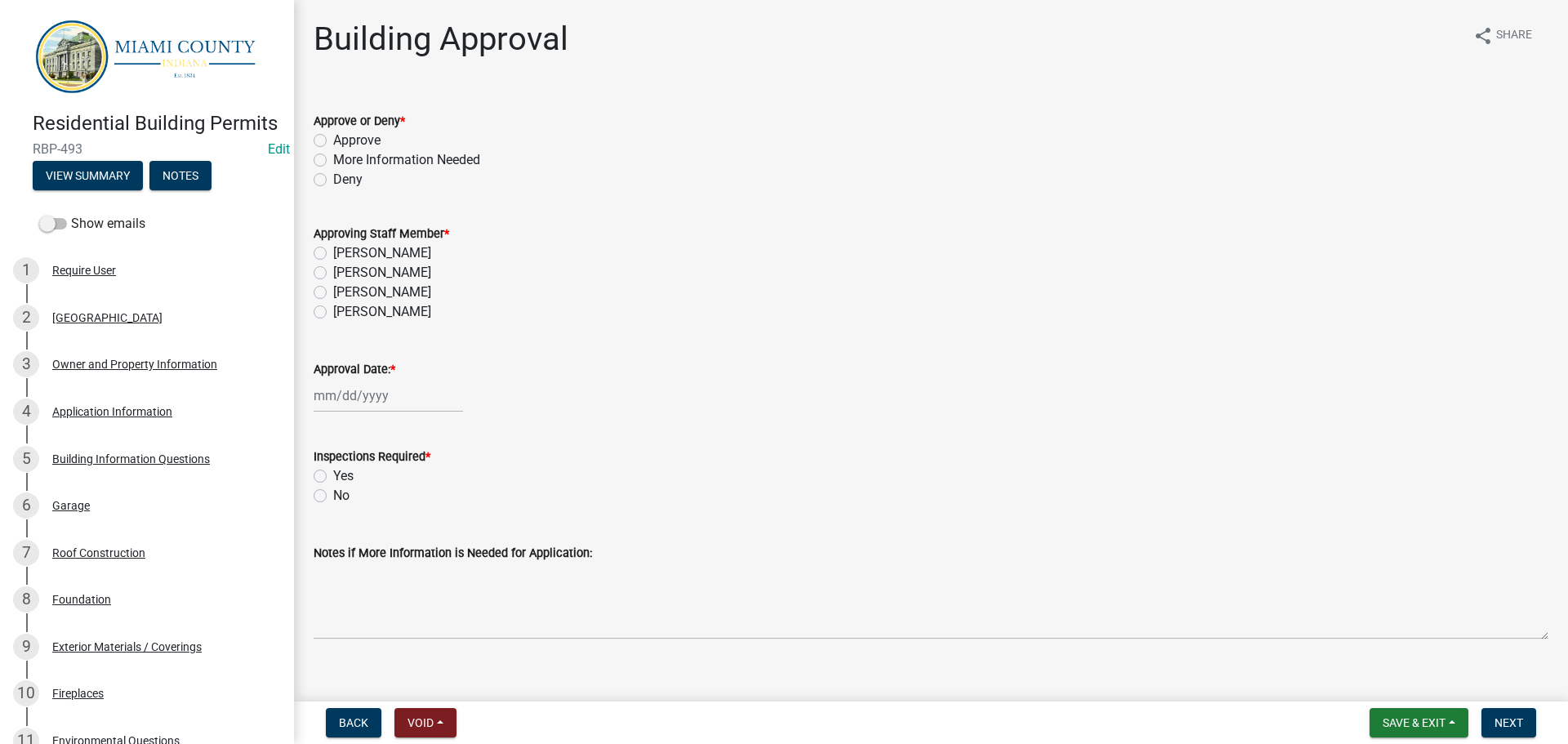
click at [356, 150] on label "Approve" at bounding box center [357, 140] width 48 height 20
click at [344, 142] on input "Approve" at bounding box center [339, 136] width 10 height 10
radio input "true"
click at [366, 282] on label "[PERSON_NAME]" at bounding box center [382, 273] width 98 height 20
click at [344, 274] on input "[PERSON_NAME]" at bounding box center [339, 269] width 10 height 10
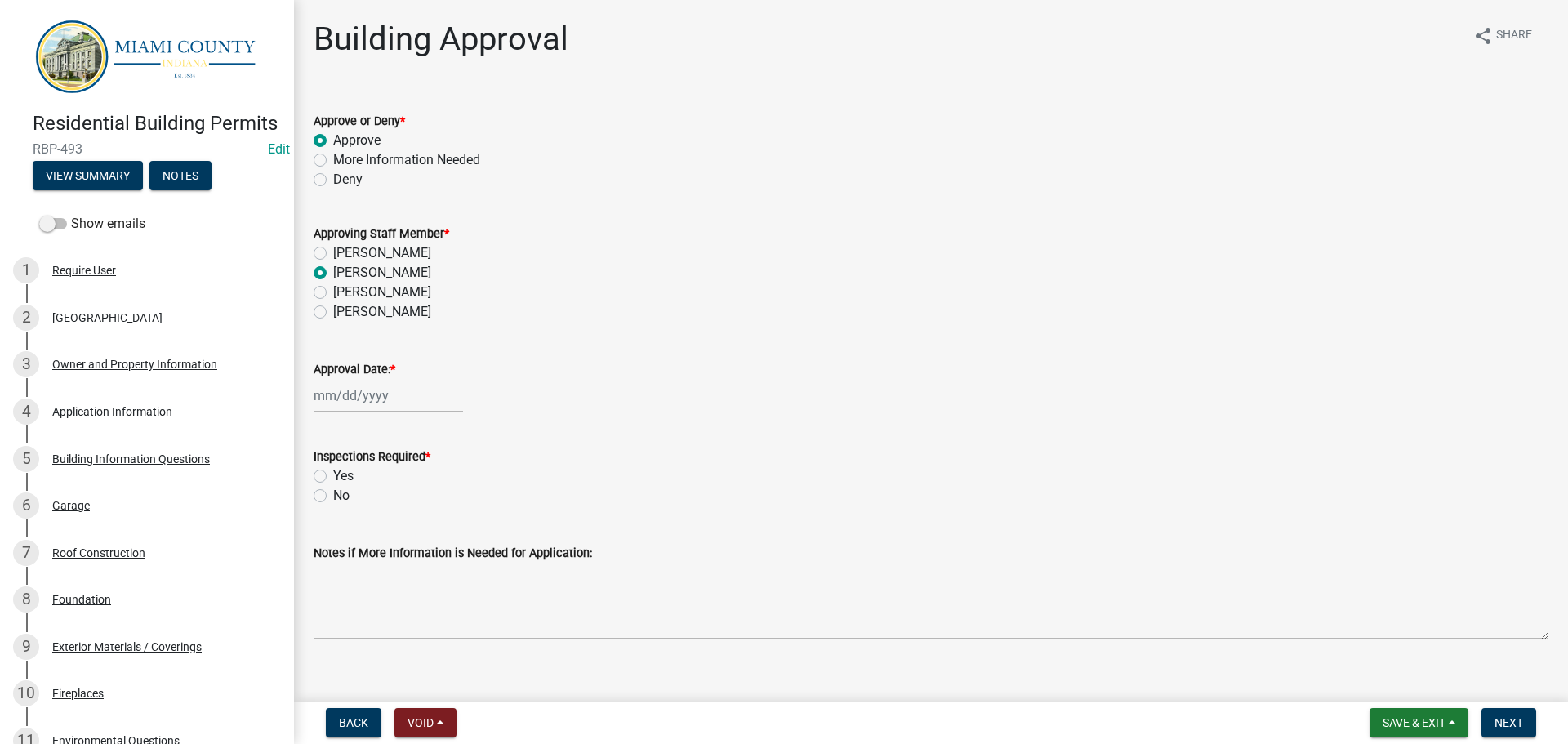
radio input "true"
click at [358, 413] on div at bounding box center [388, 395] width 149 height 34
select select "9"
select select "2025"
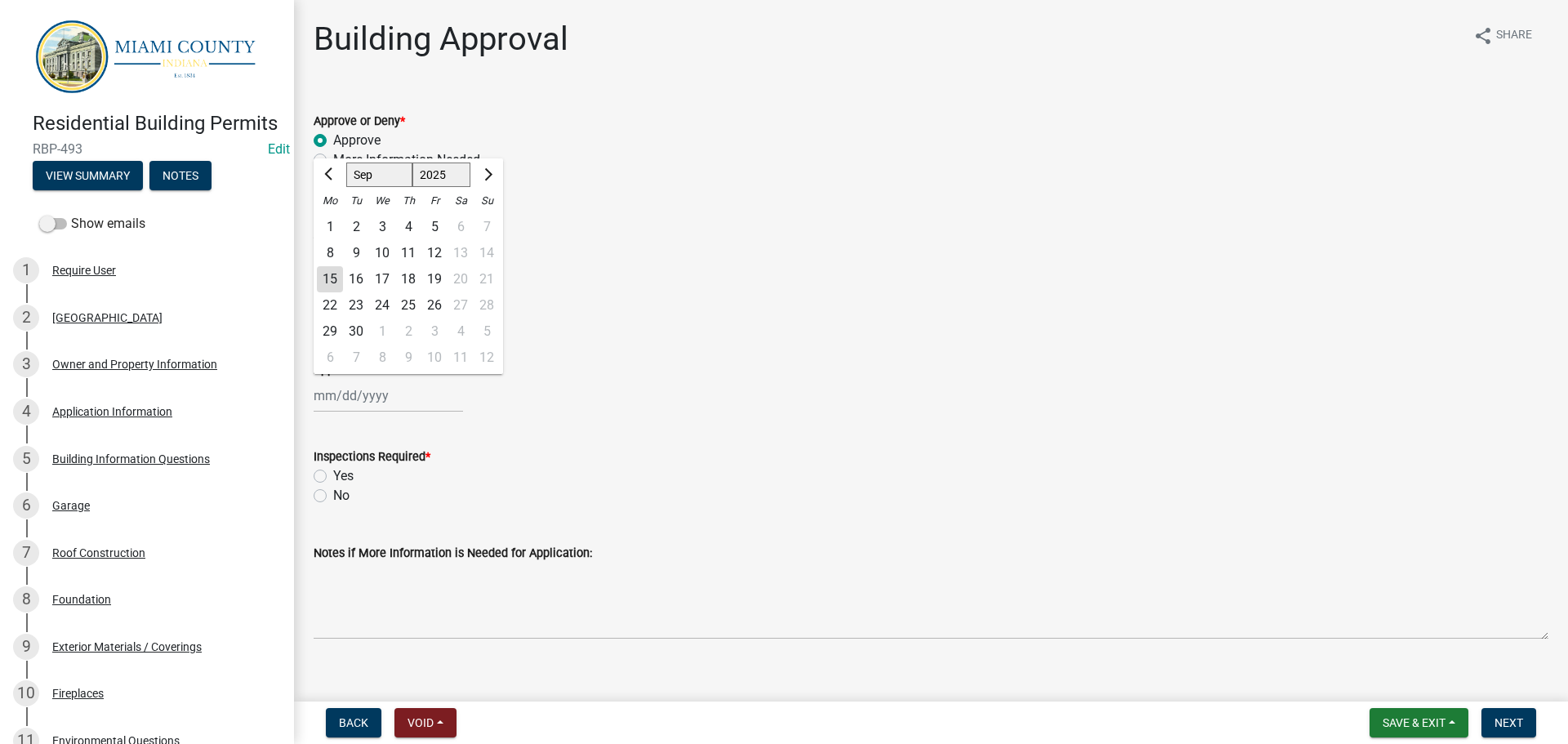
click at [334, 293] on div "15" at bounding box center [330, 279] width 26 height 26
type input "[DATE]"
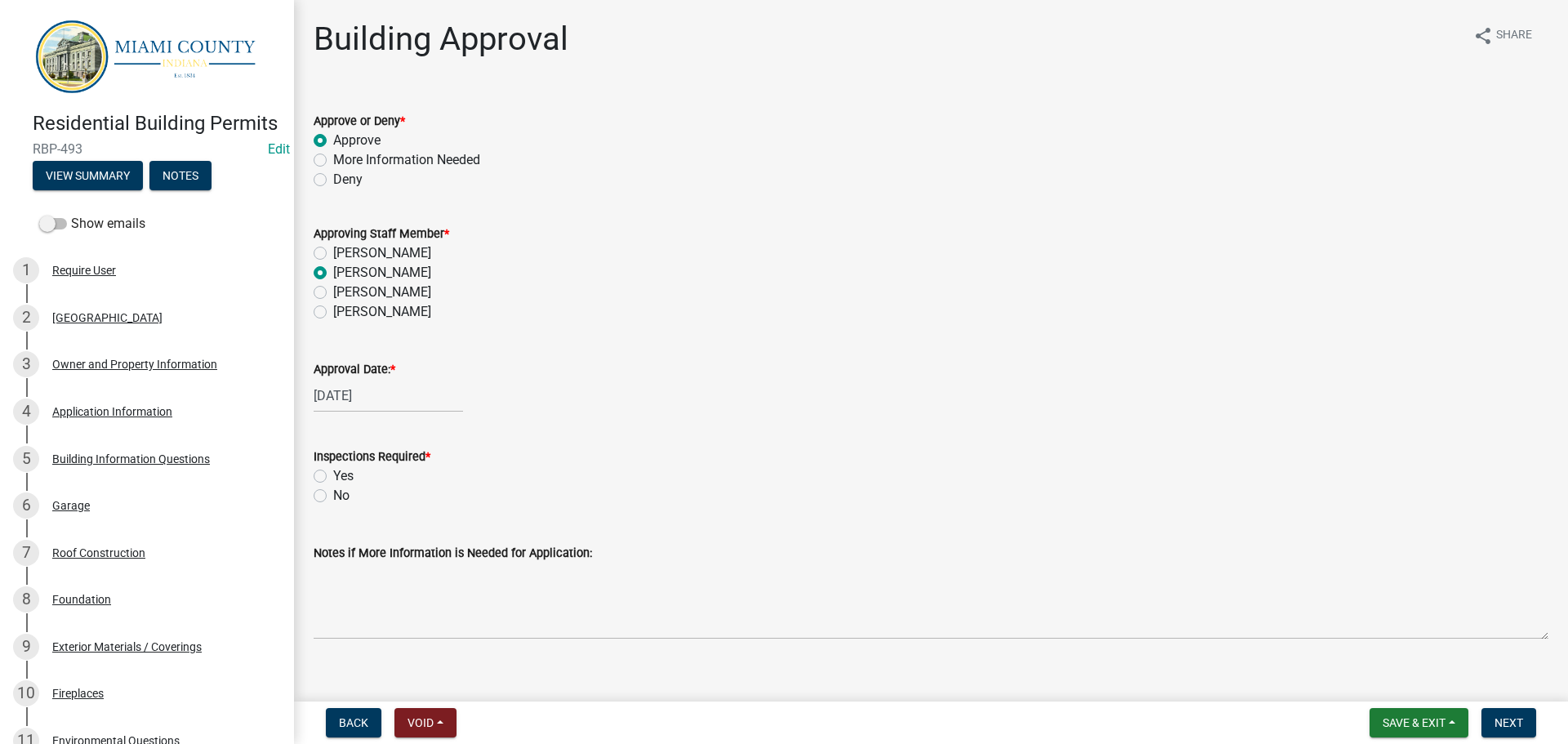
click at [334, 486] on label "Yes" at bounding box center [344, 476] width 21 height 20
click at [334, 477] on input "Yes" at bounding box center [339, 472] width 10 height 10
radio input "true"
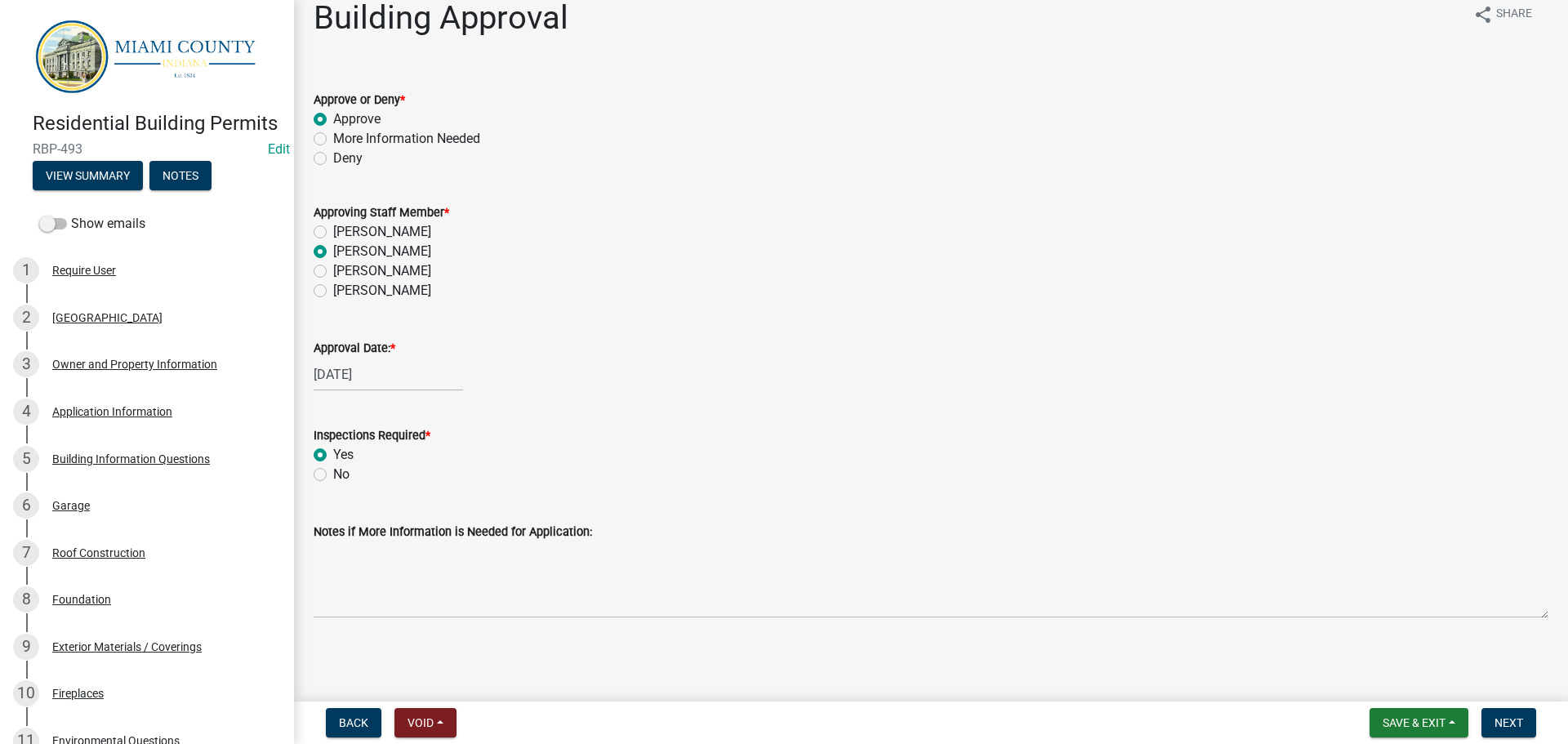
scroll to position [104, 0]
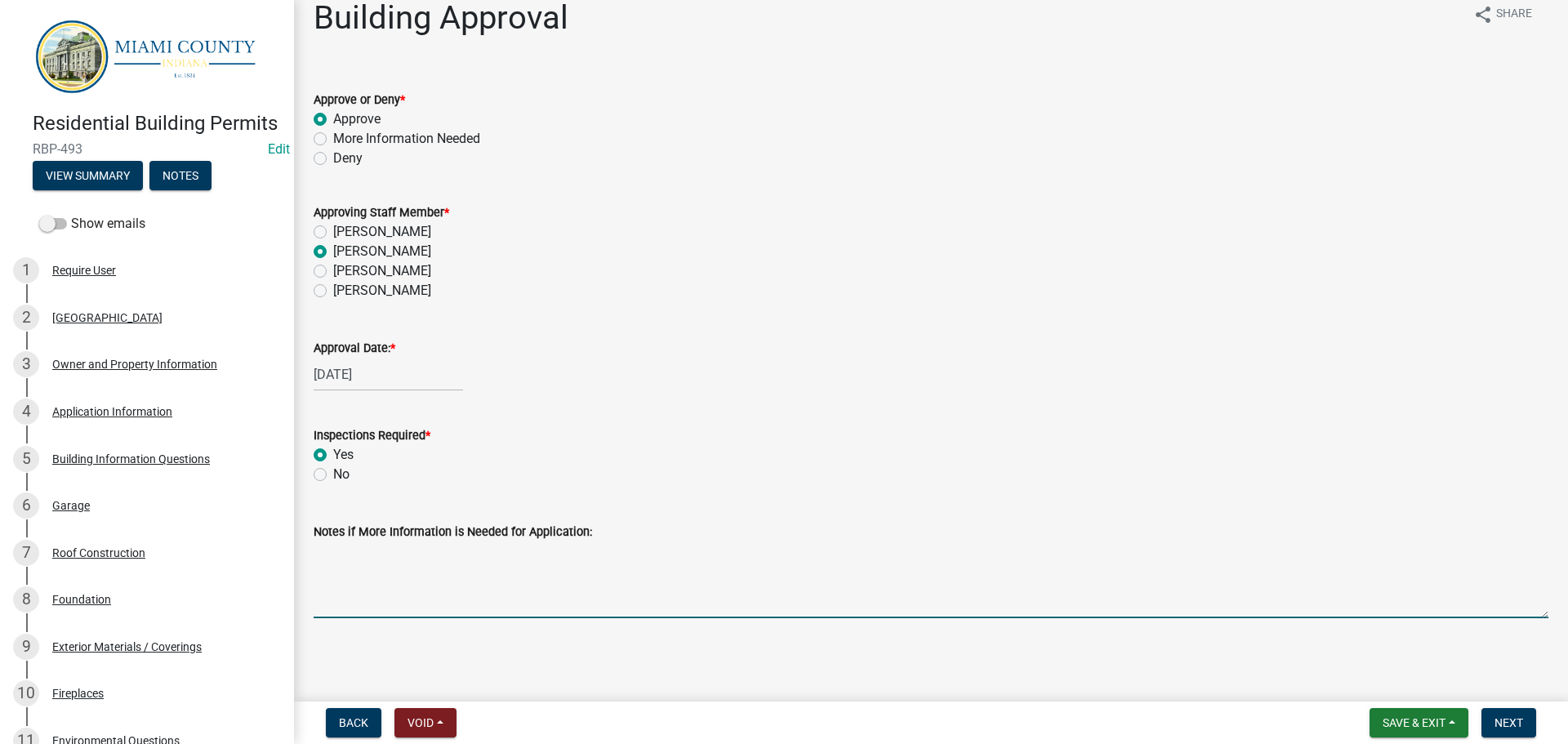
click at [579, 595] on textarea "Notes if More Information is Needed for Application:" at bounding box center [930, 580] width 1234 height 76
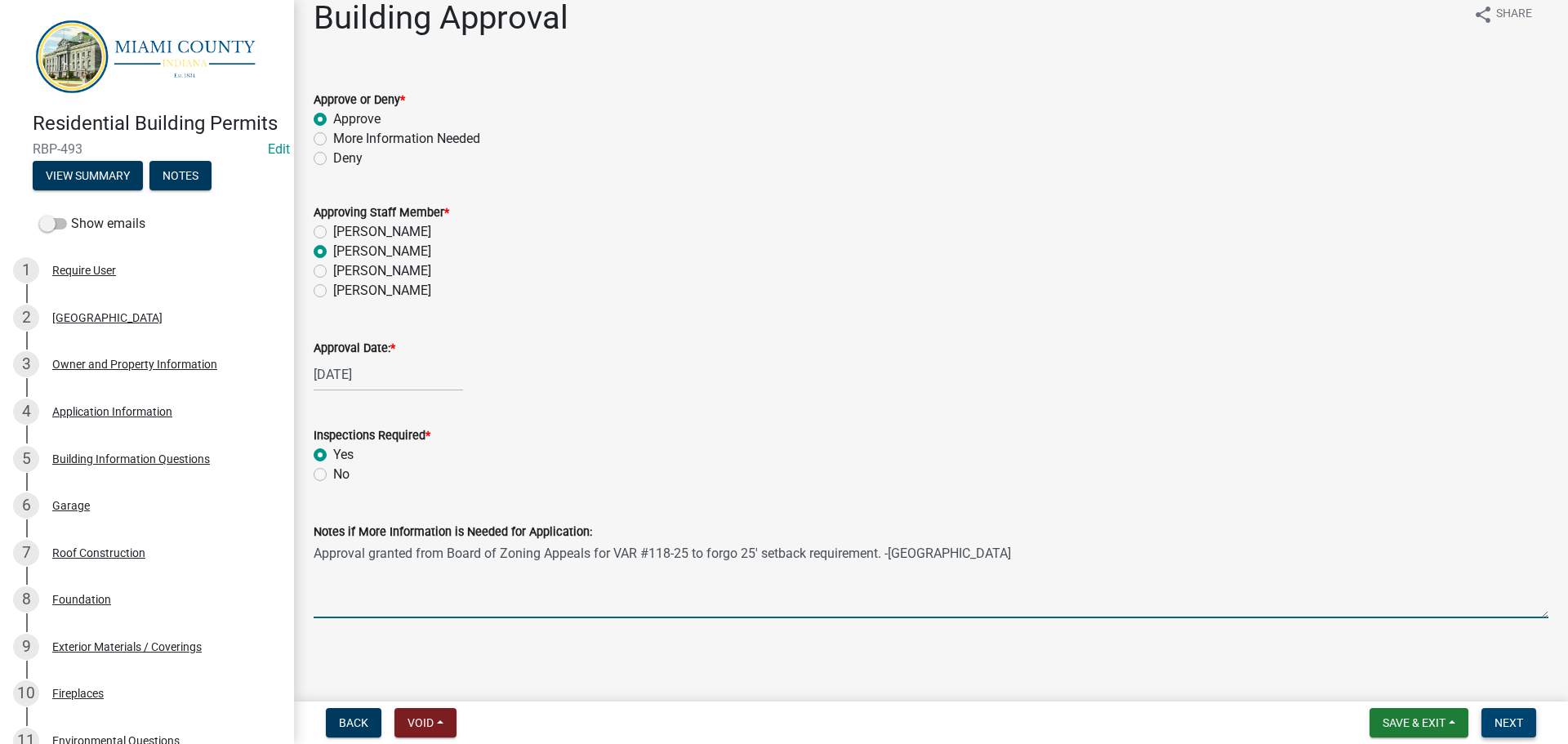
type textarea "Approval granted from Board of Zoning Appeals for VAR #118-25 to forgo 25' setb…"
click at [1481, 720] on button "Next" at bounding box center [1508, 723] width 55 height 30
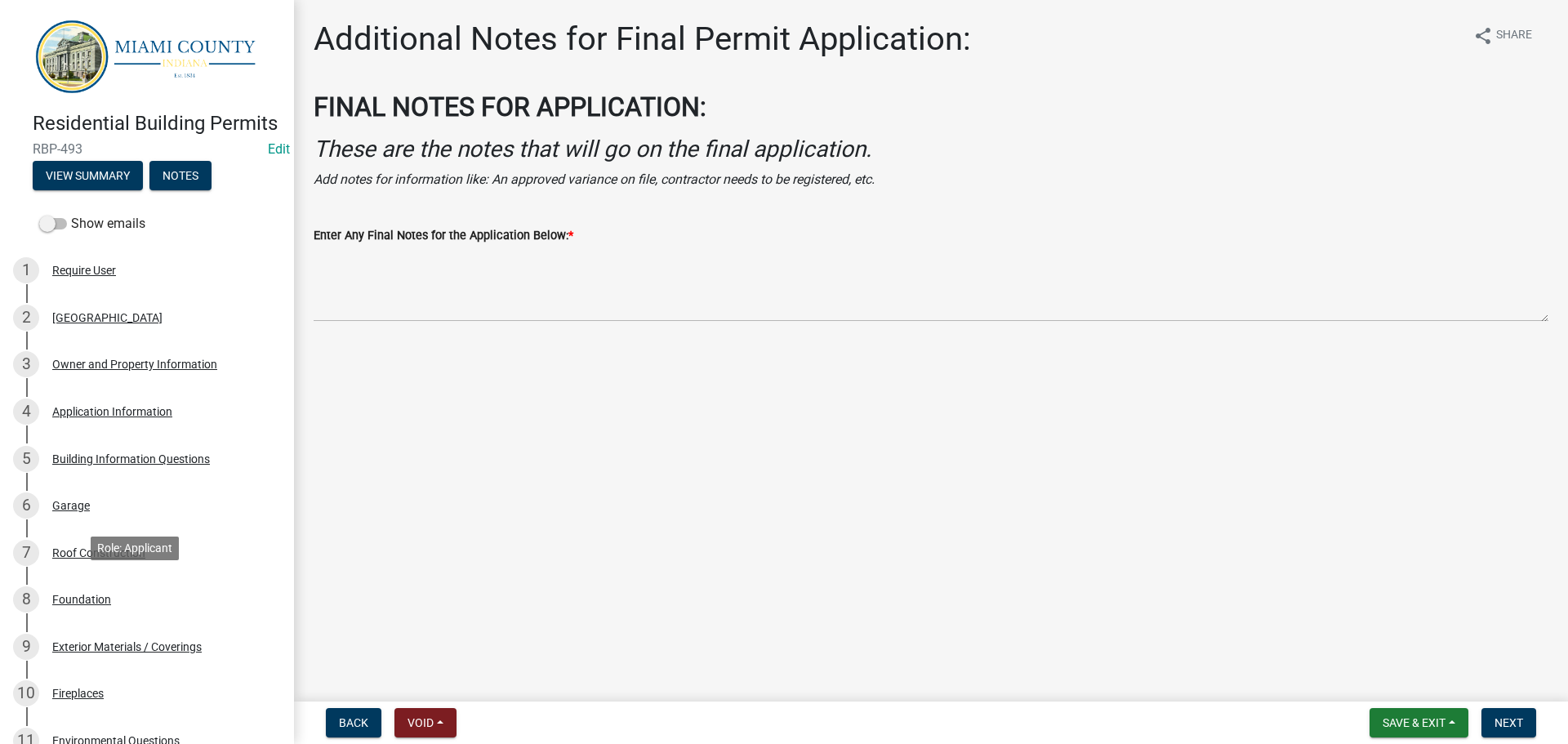
scroll to position [1050, 0]
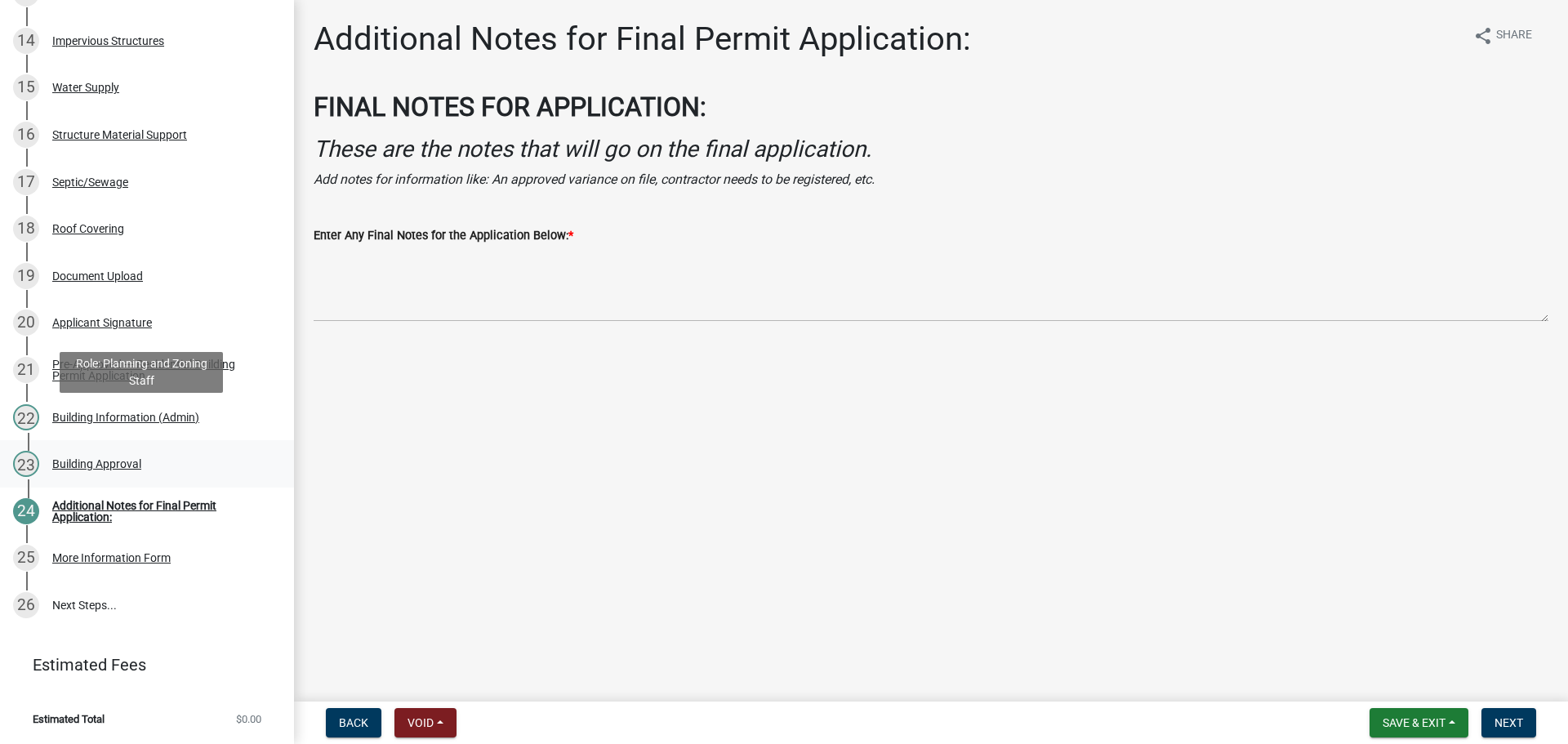
click at [117, 451] on div "23 Building Approval" at bounding box center [140, 464] width 255 height 26
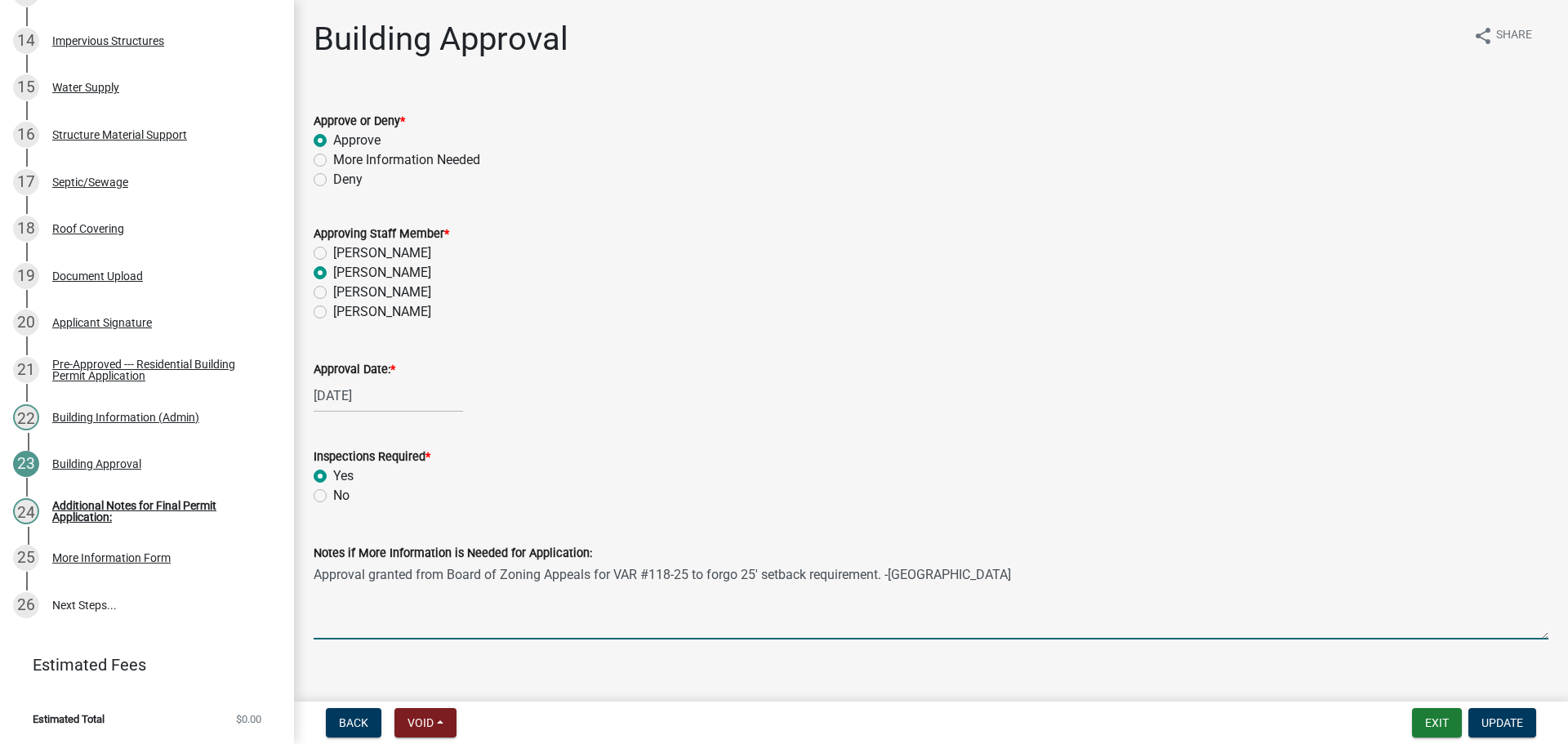
click at [498, 640] on textarea "Approval granted from Board of Zoning Appeals for VAR #118-25 to forgo 25' setb…" at bounding box center [930, 601] width 1234 height 76
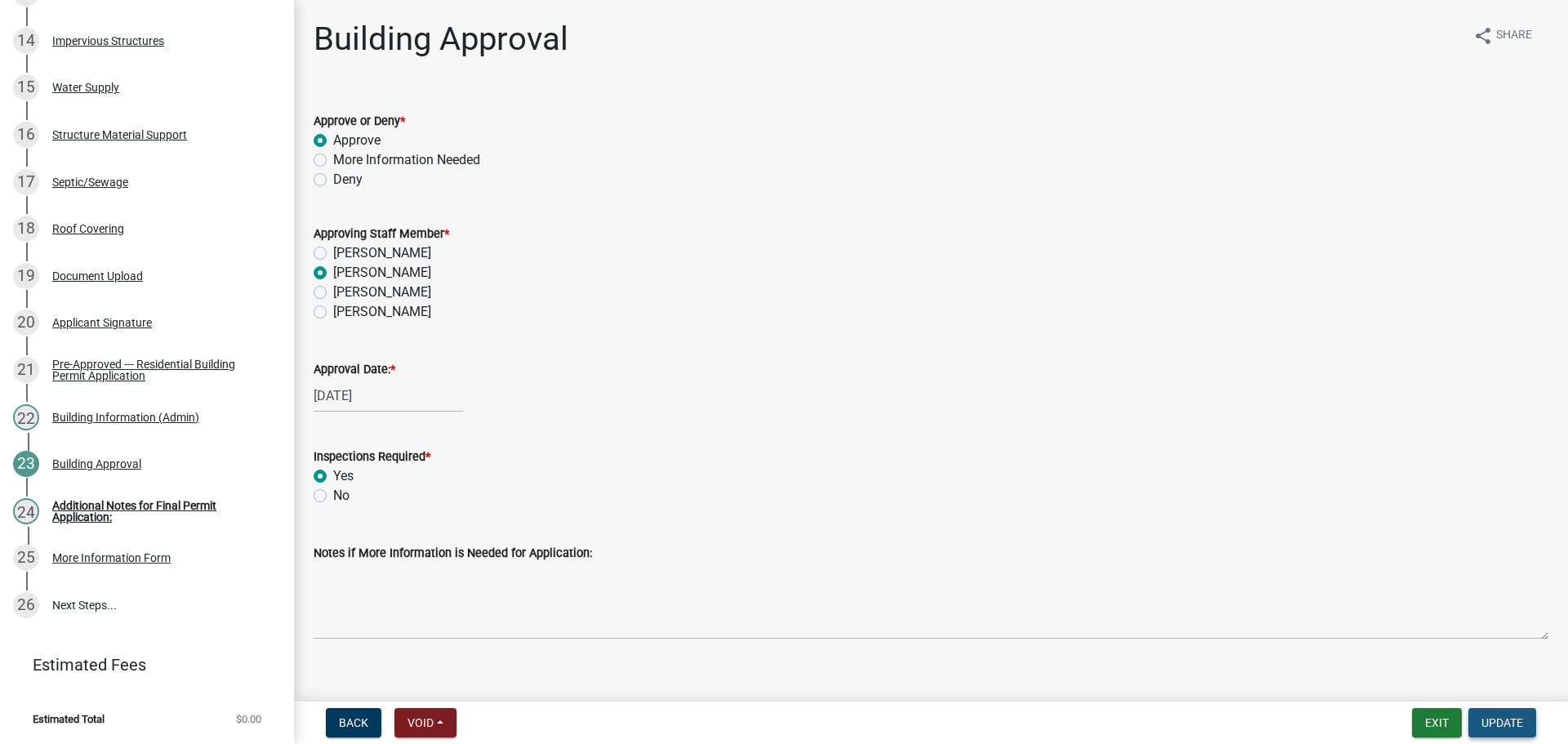
click at [1493, 723] on span "Update" at bounding box center [1502, 722] width 42 height 13
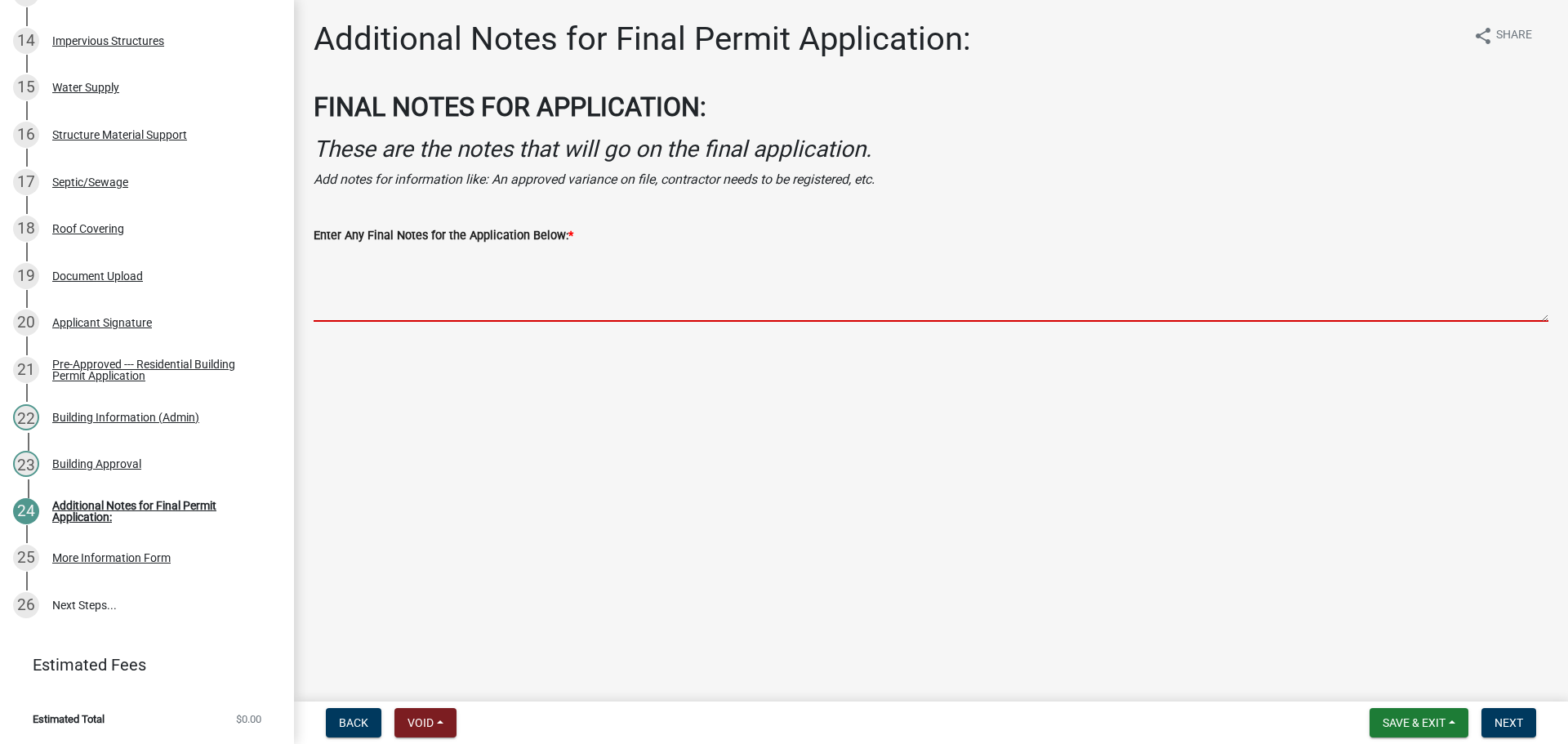
paste textarea "Approval granted from Board of Zoning Appeals for VAR #118-25 to forgo 25' setb…"
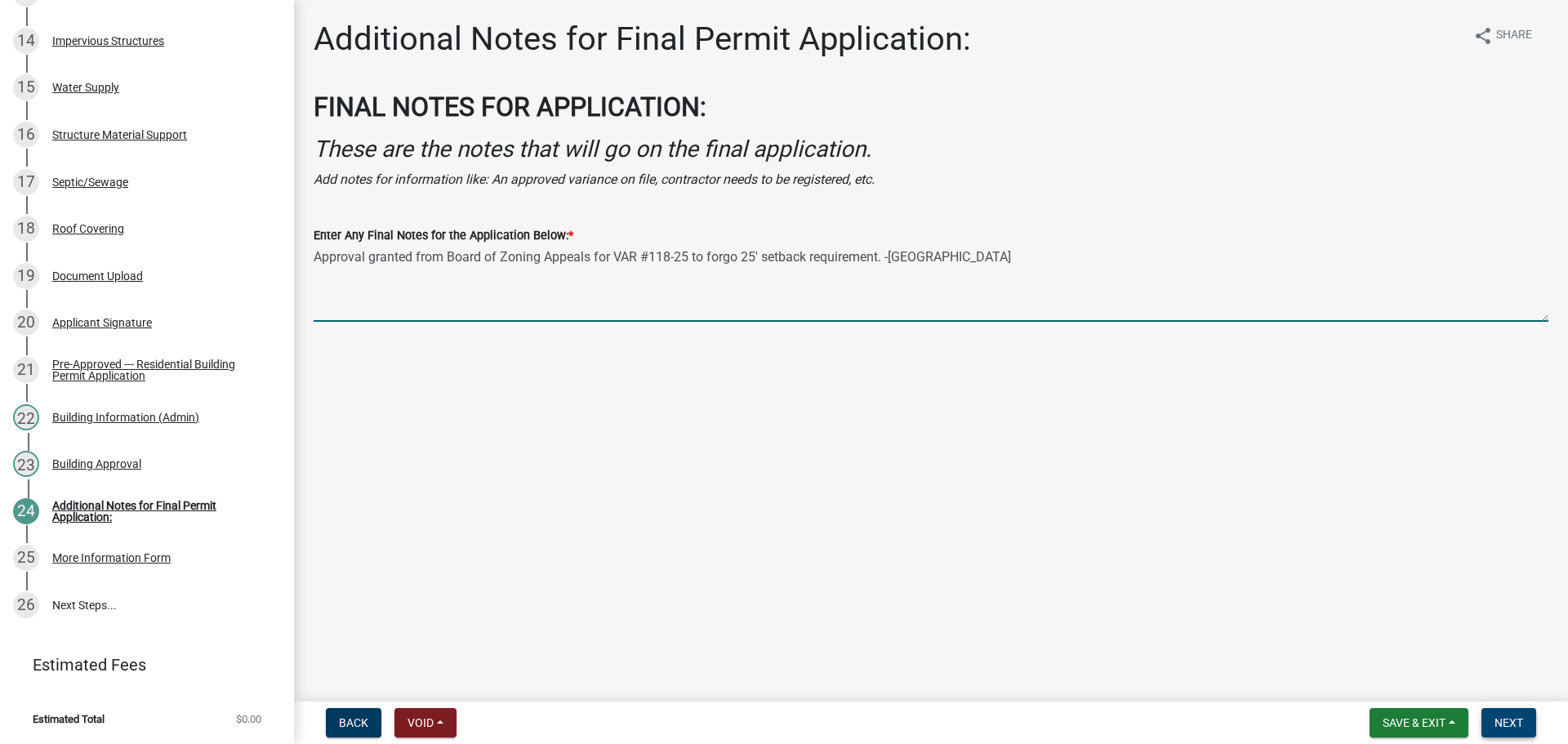
type textarea "Approval granted from Board of Zoning Appeals for VAR #118-25 to forgo 25' setb…"
click at [1502, 721] on span "Next" at bounding box center [1508, 722] width 29 height 13
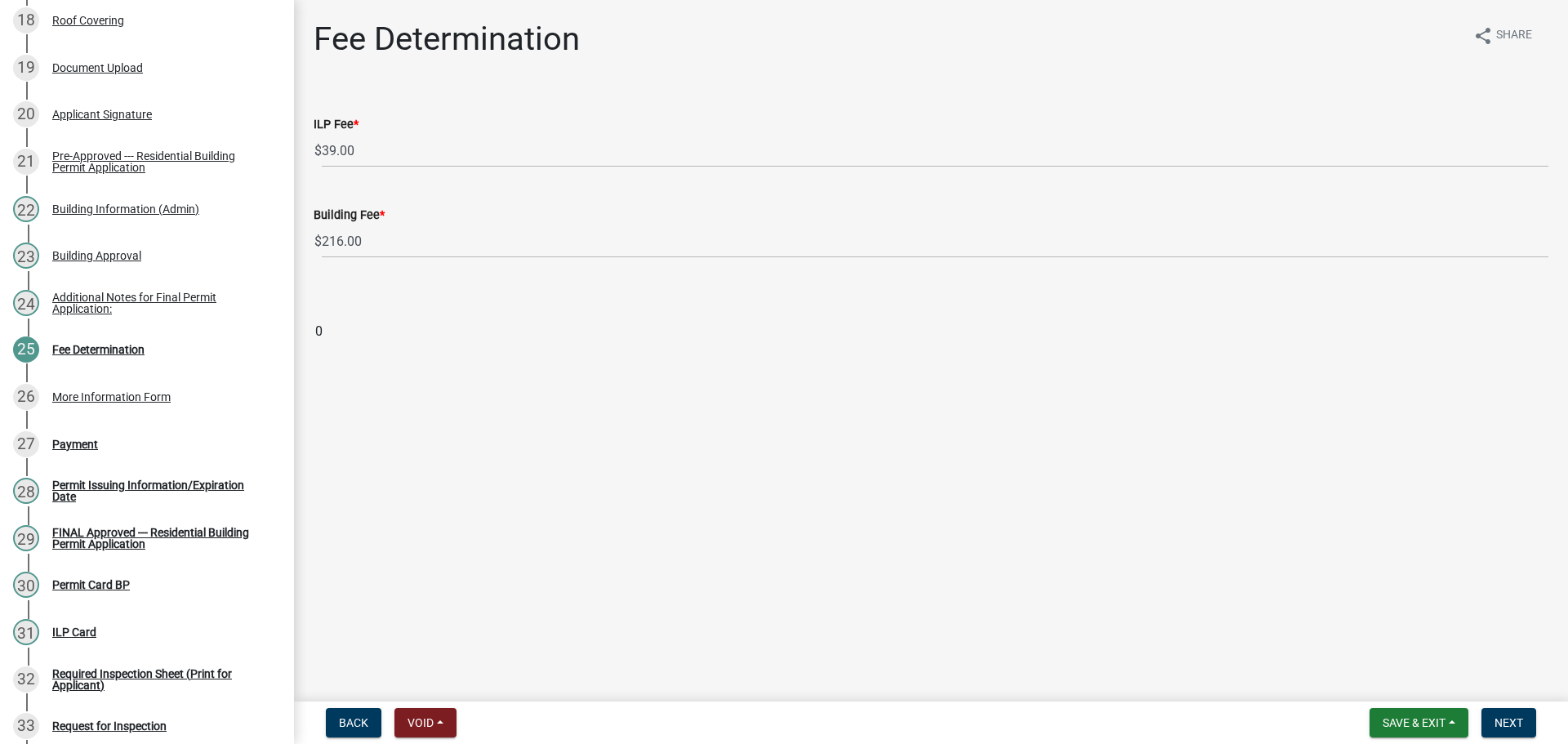
scroll to position [1473, 0]
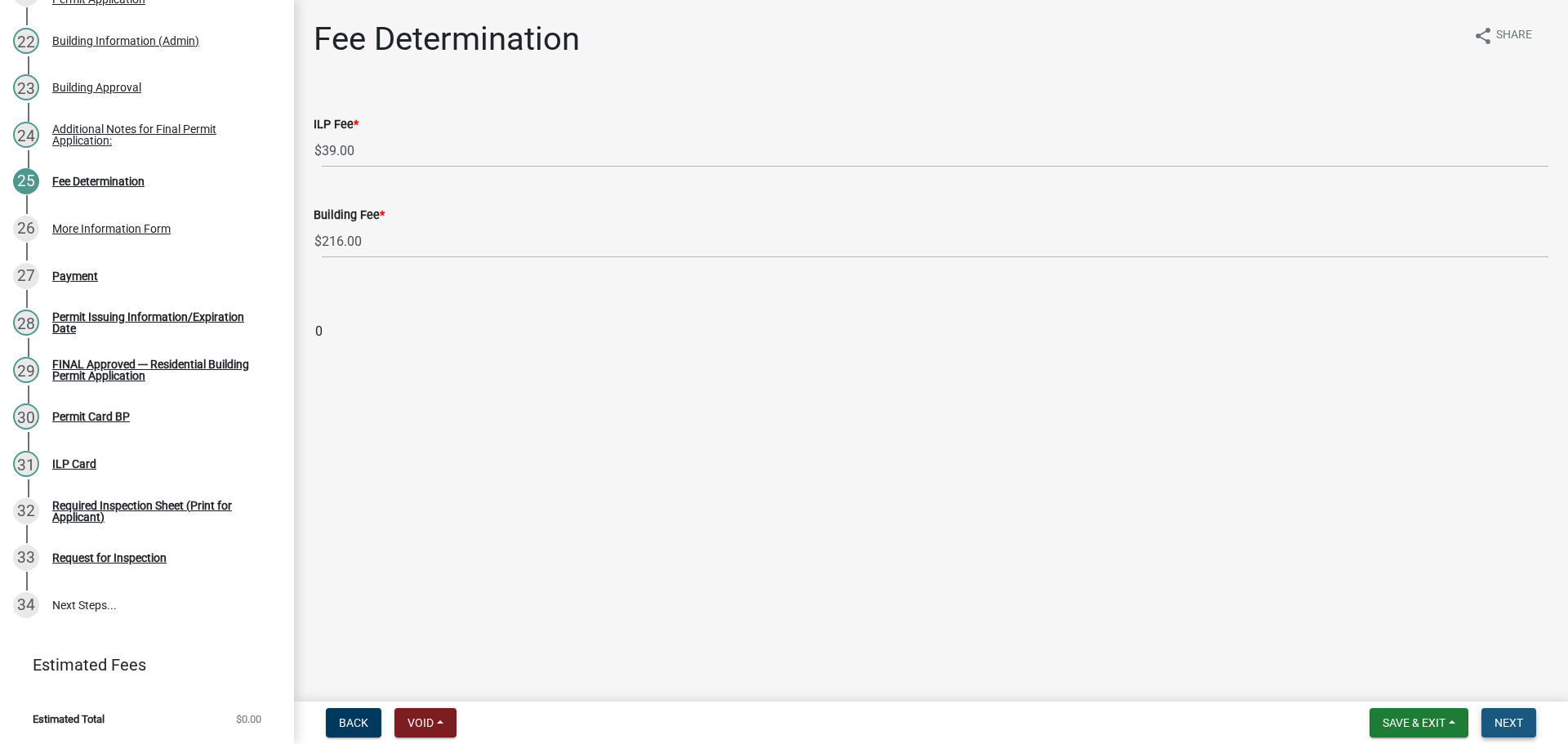
click at [1507, 716] on span "Next" at bounding box center [1508, 722] width 29 height 13
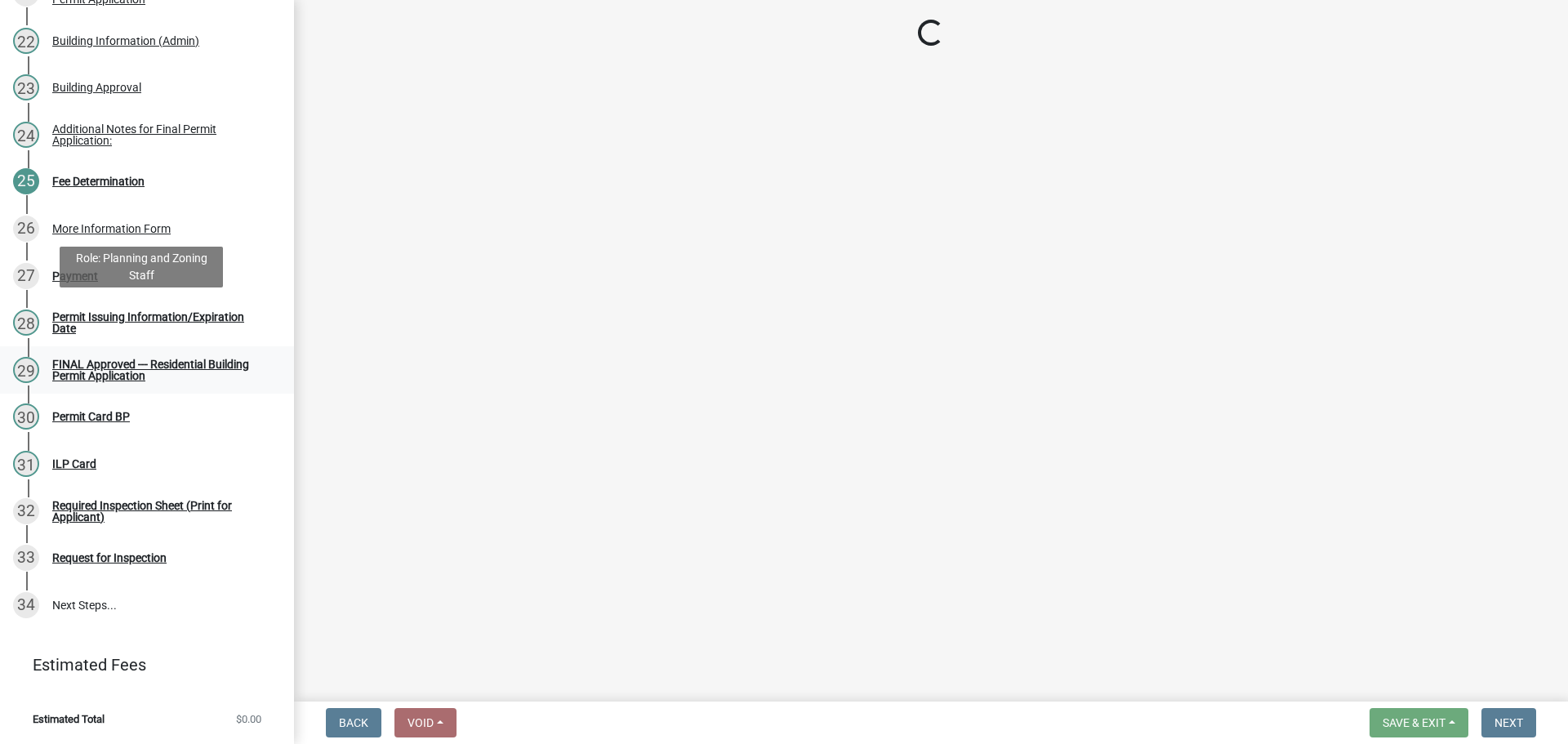
scroll to position [1474, 0]
select select "3: 3"
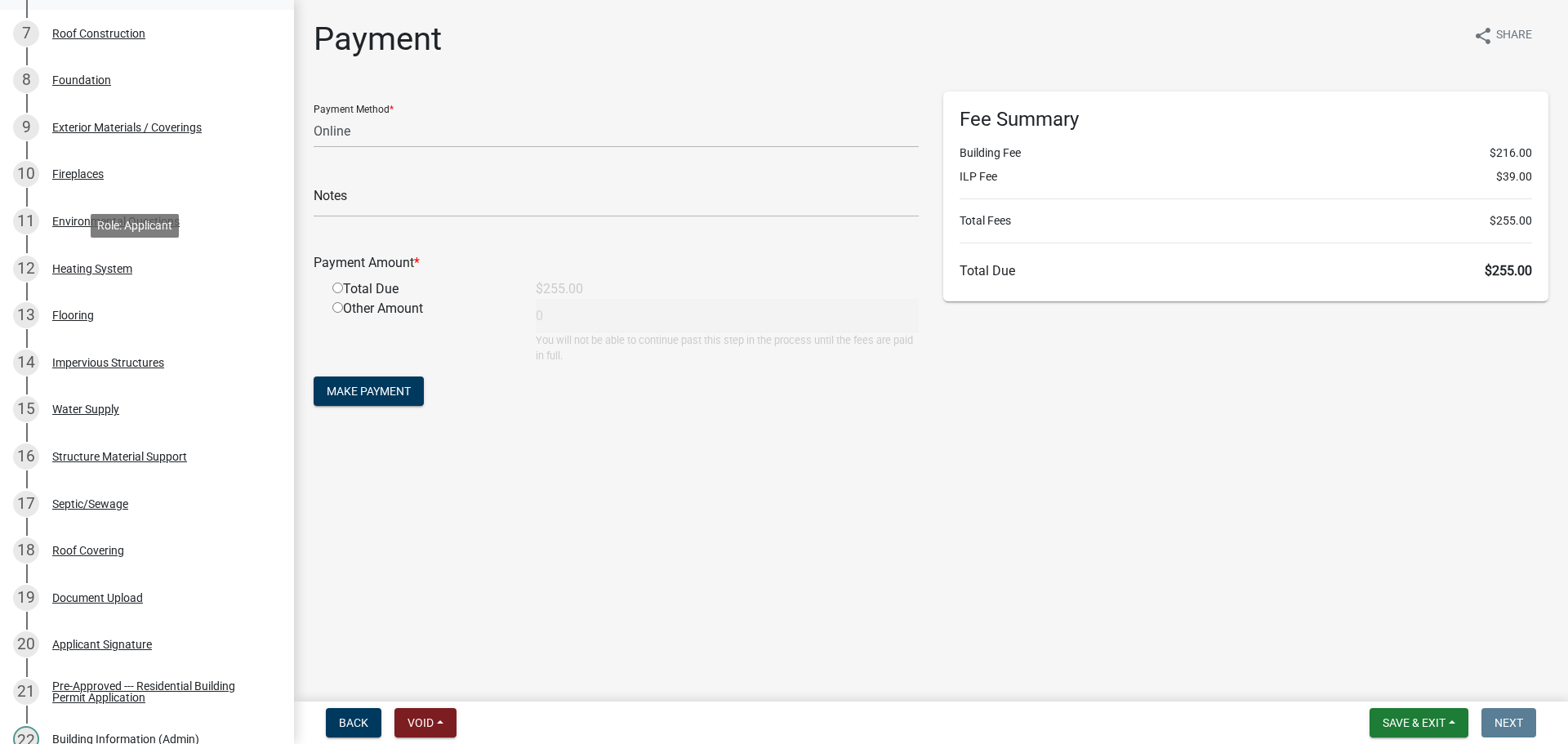
scroll to position [0, 0]
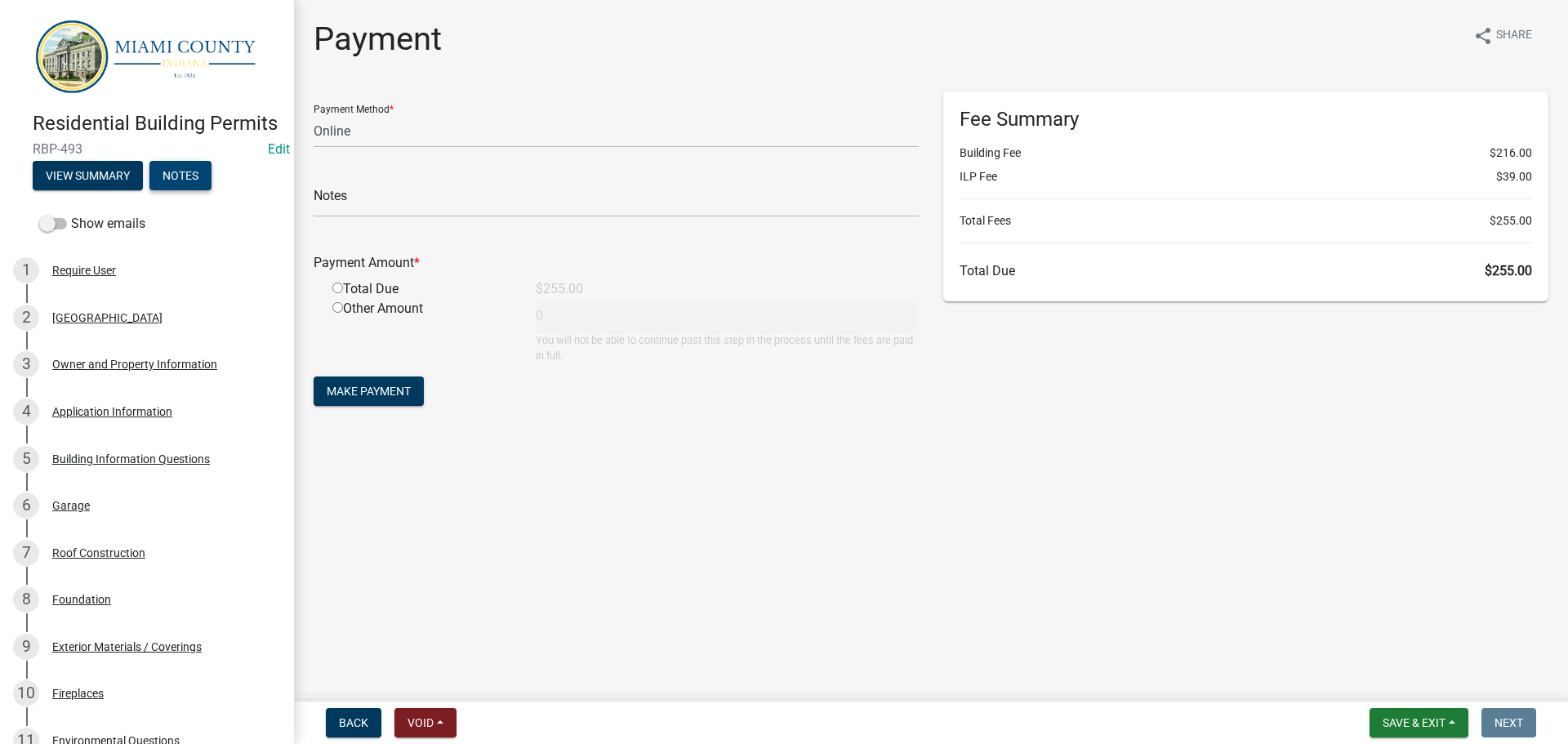
click at [211, 190] on button "Notes" at bounding box center [180, 176] width 62 height 30
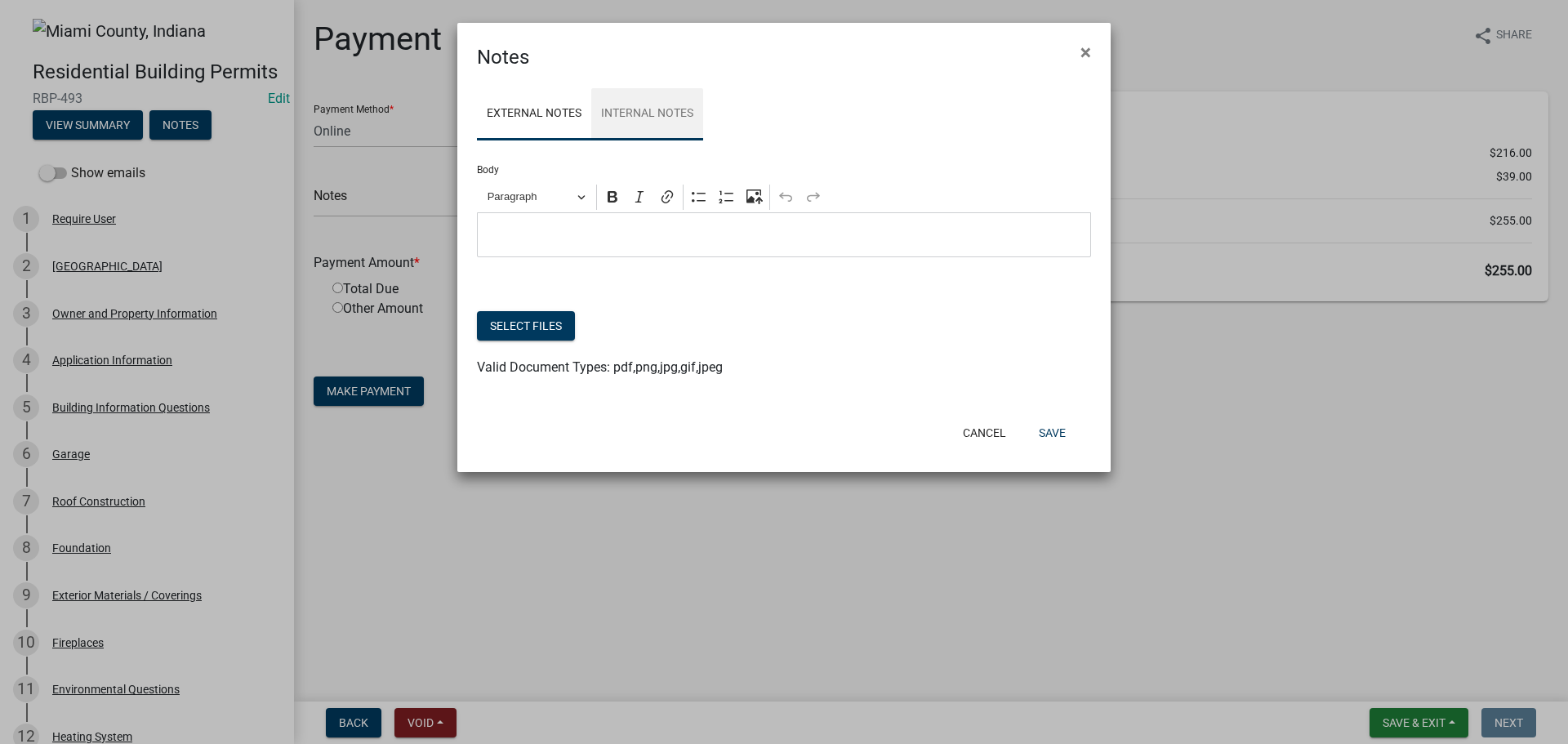
click at [679, 141] on link "Internal Notes" at bounding box center [647, 115] width 112 height 52
click at [535, 119] on link "External Notes" at bounding box center [534, 115] width 115 height 52
click at [596, 245] on p "Editor editing area: main. Press Alt+0 for help." at bounding box center [784, 235] width 597 height 20
click at [705, 205] on icon "Editor toolbar" at bounding box center [698, 196] width 17 height 17
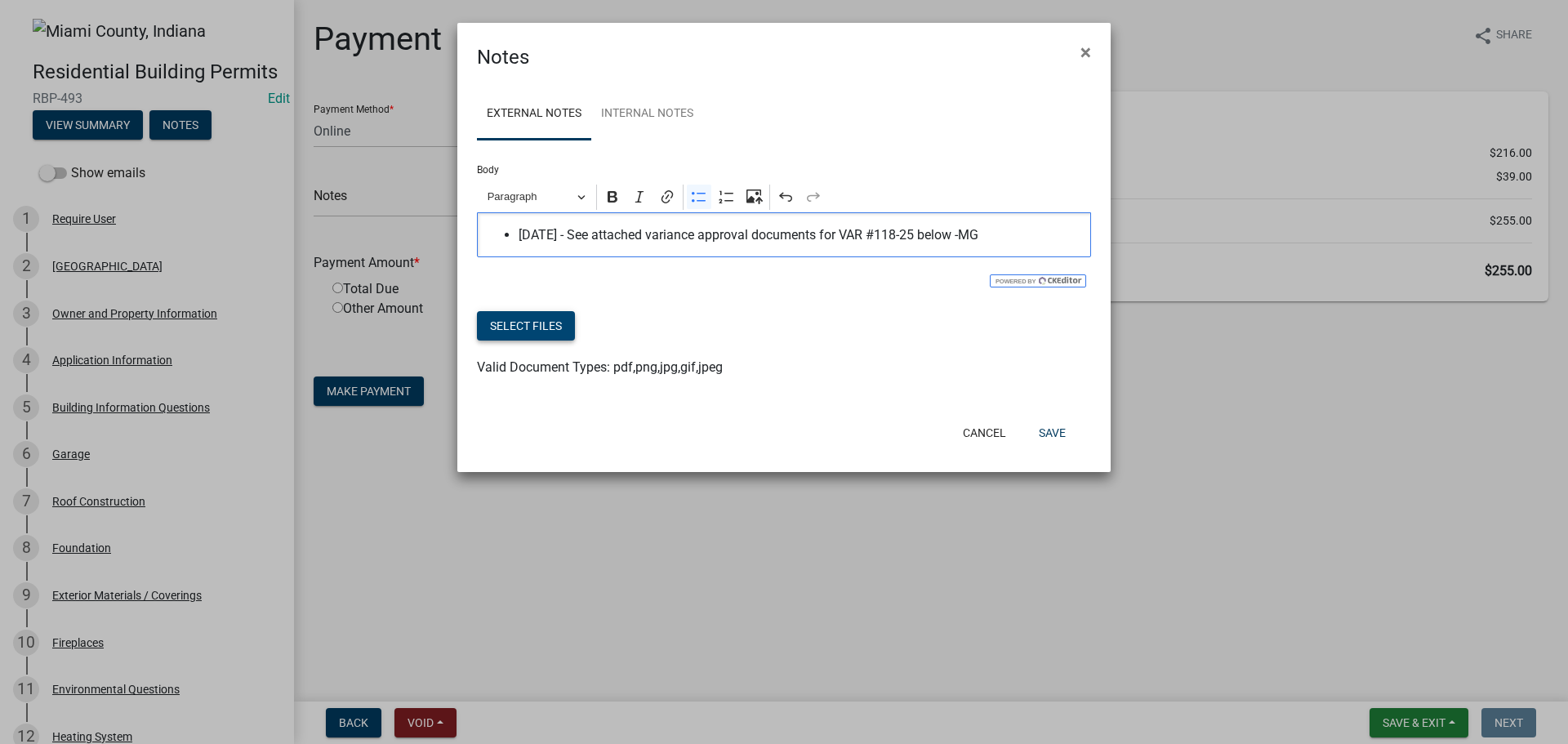
click at [546, 341] on button "Select files" at bounding box center [526, 326] width 98 height 30
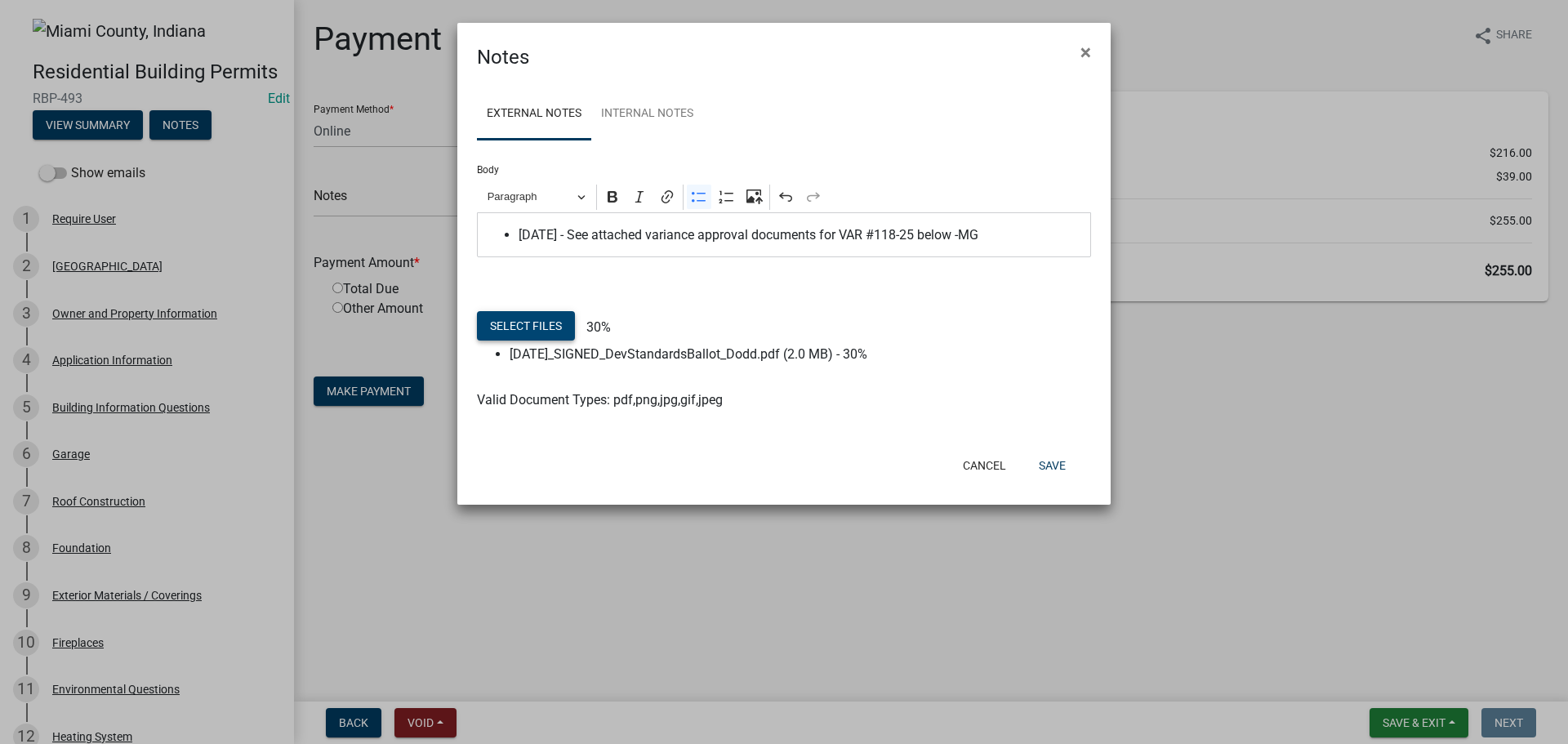
click at [538, 341] on button "Select files" at bounding box center [526, 326] width 98 height 30
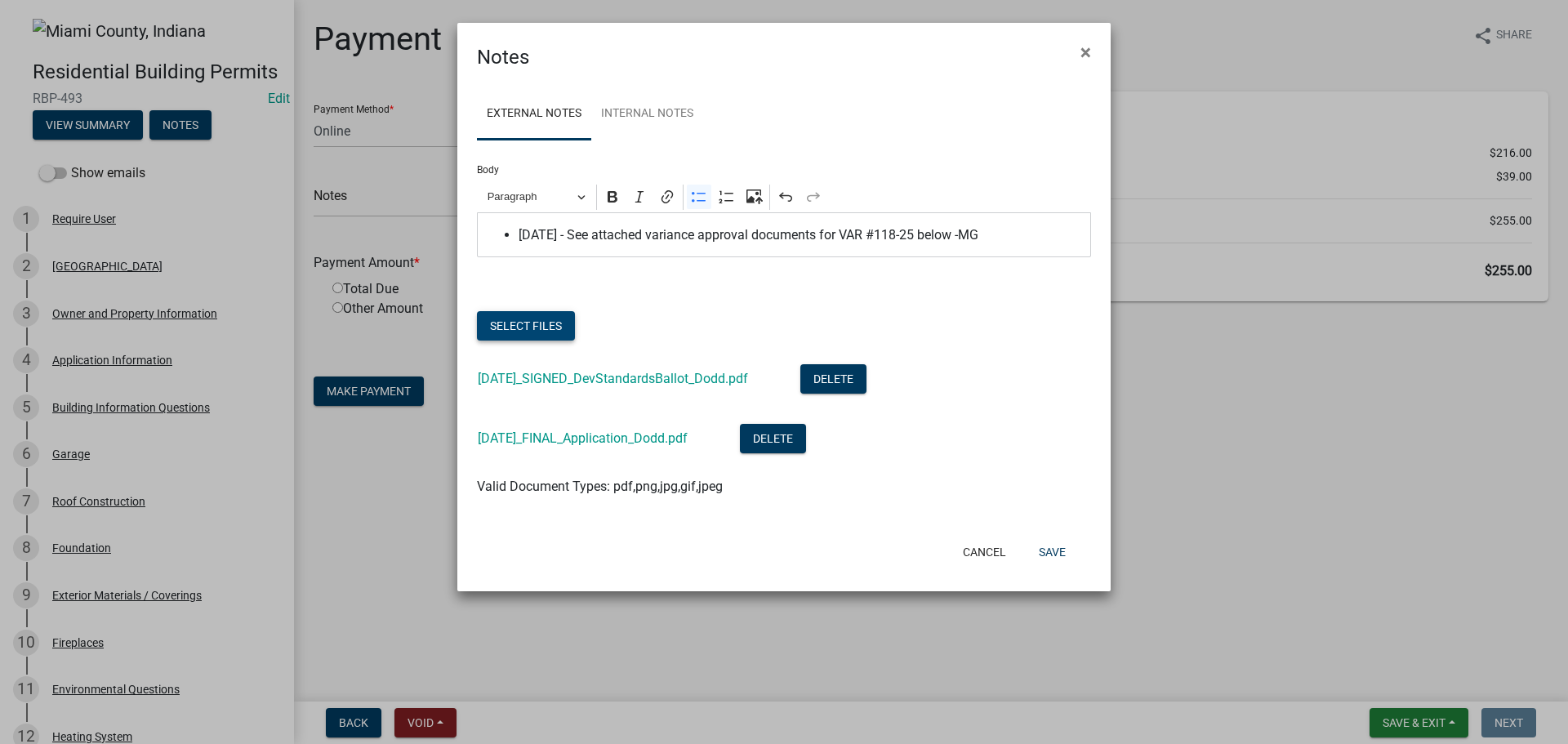
click at [541, 341] on button "Select files" at bounding box center [526, 326] width 98 height 30
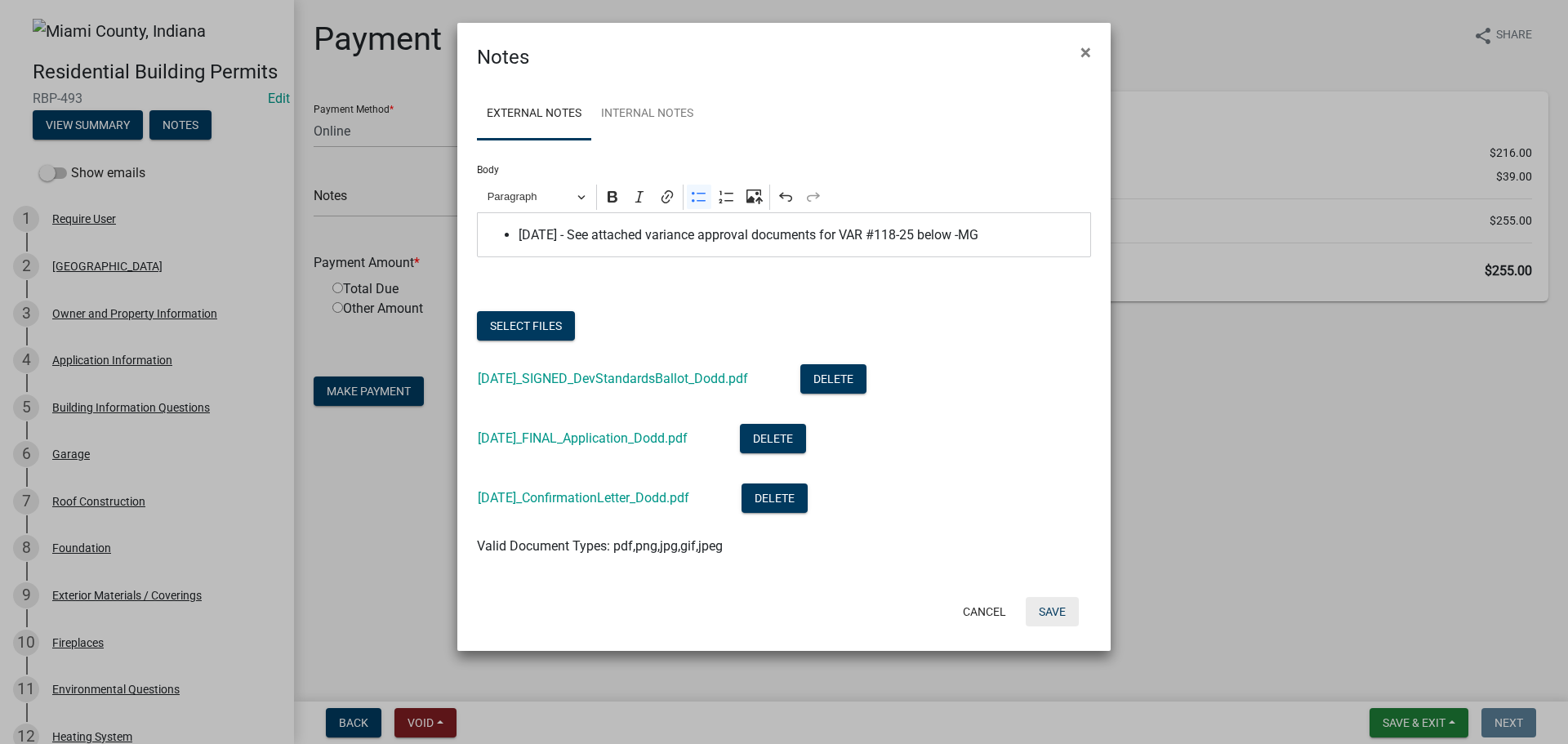
click at [1054, 627] on button "Save" at bounding box center [1052, 612] width 53 height 30
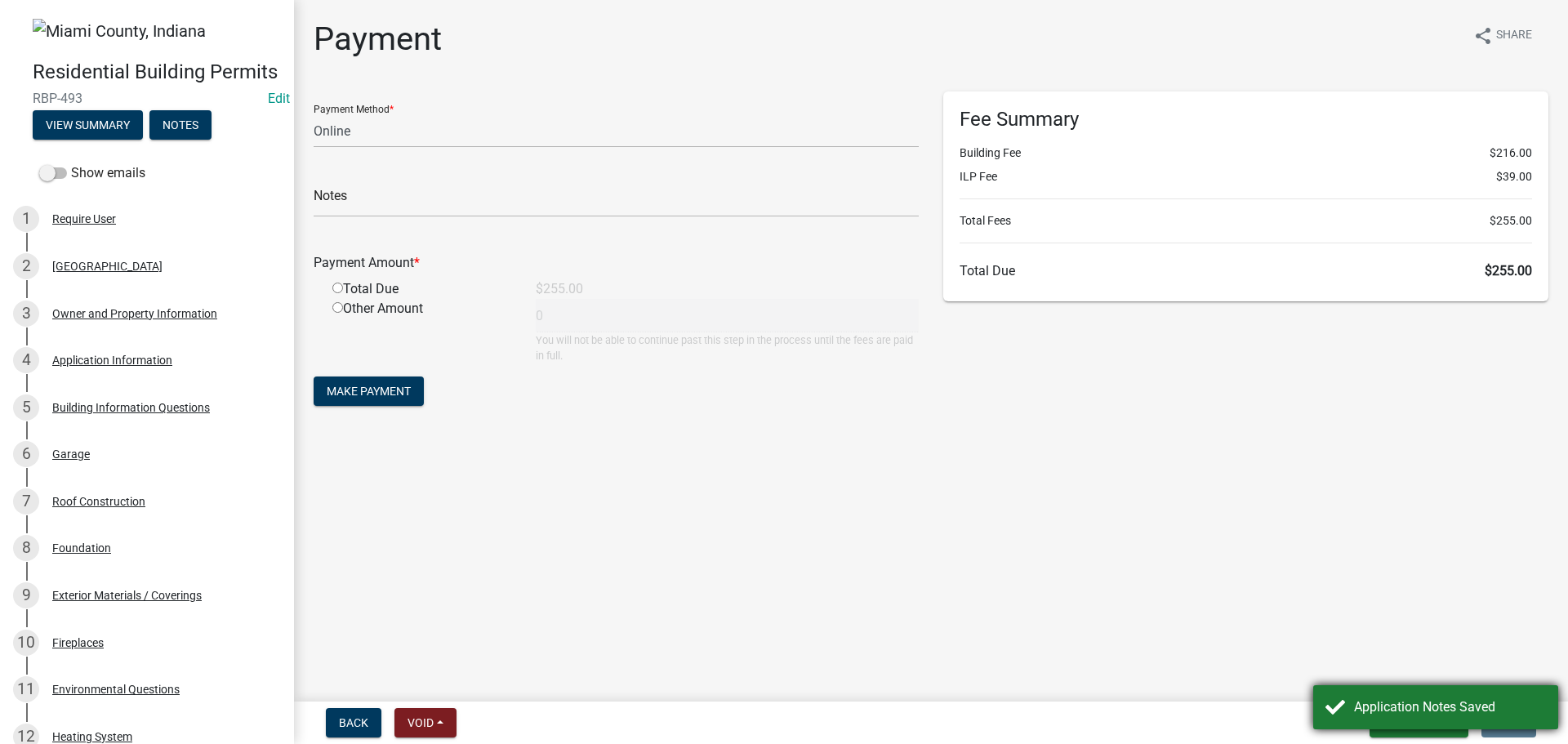
click at [1339, 709] on div "Application Notes Saved" at bounding box center [1436, 707] width 245 height 44
click at [1414, 716] on span "Save & Exit" at bounding box center [1414, 722] width 63 height 13
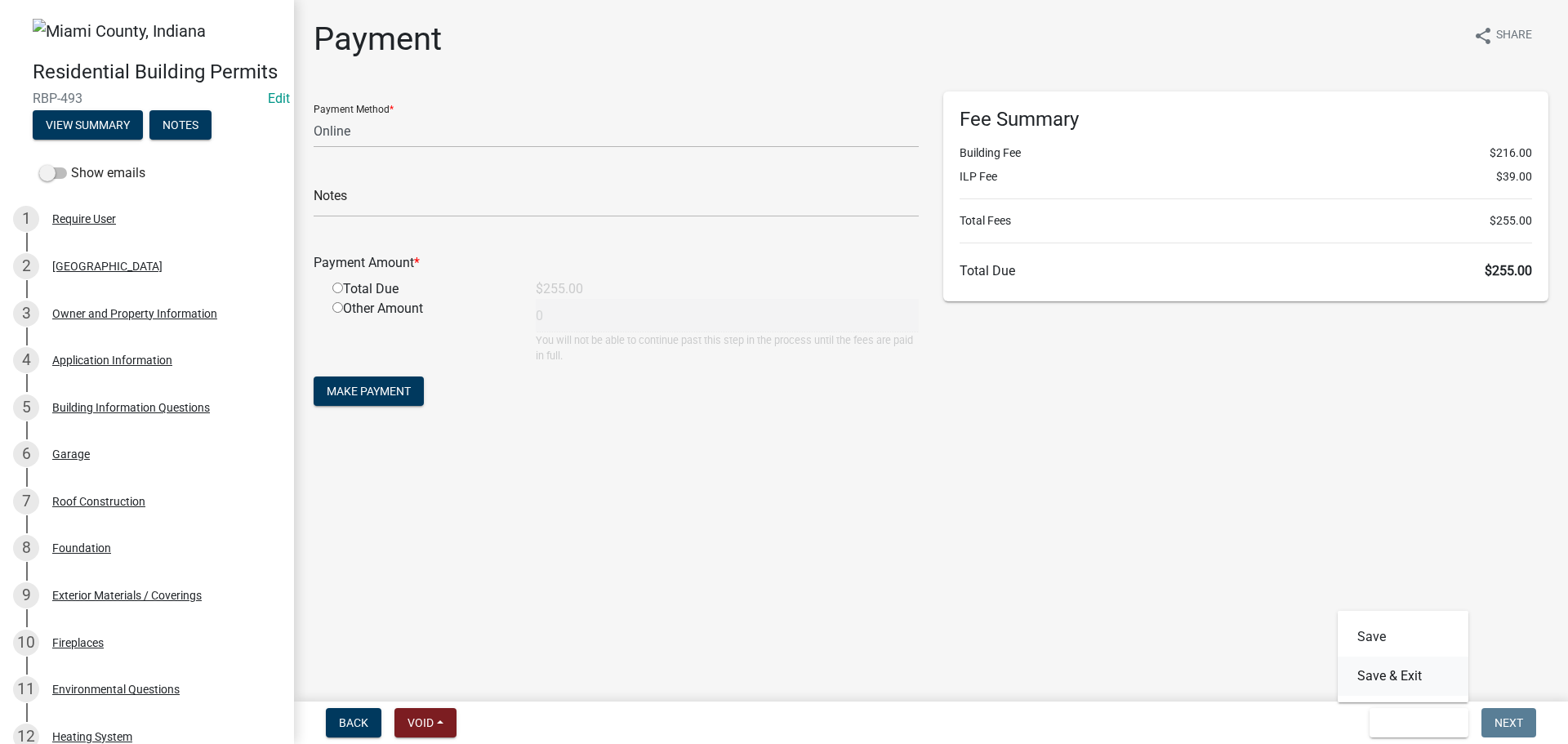
click at [1380, 675] on button "Save & Exit" at bounding box center [1403, 676] width 130 height 39
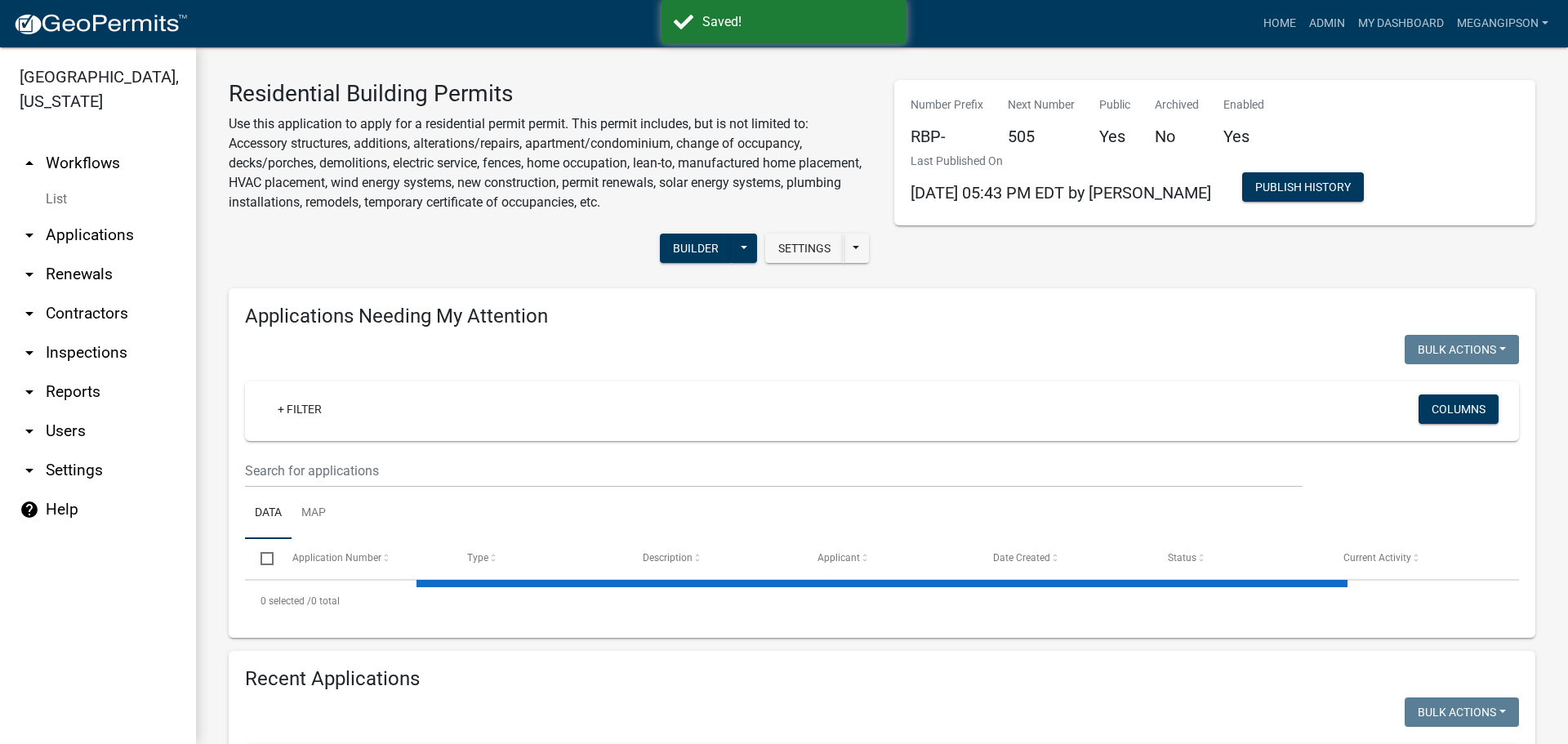
select select "3: 100"
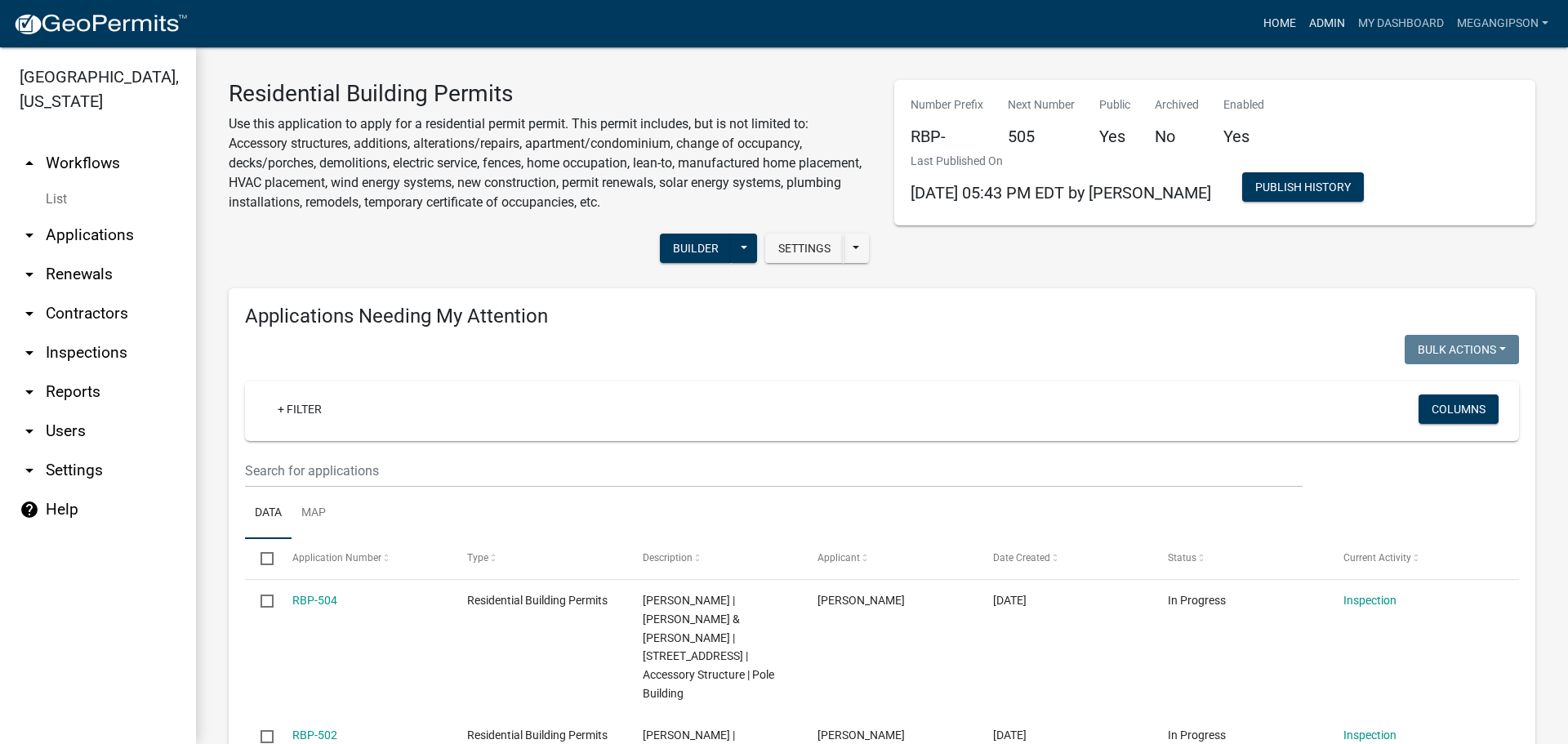
drag, startPoint x: 1277, startPoint y: 32, endPoint x: 1261, endPoint y: 42, distance: 18.9
click at [1302, 31] on link "Admin" at bounding box center [1327, 23] width 49 height 31
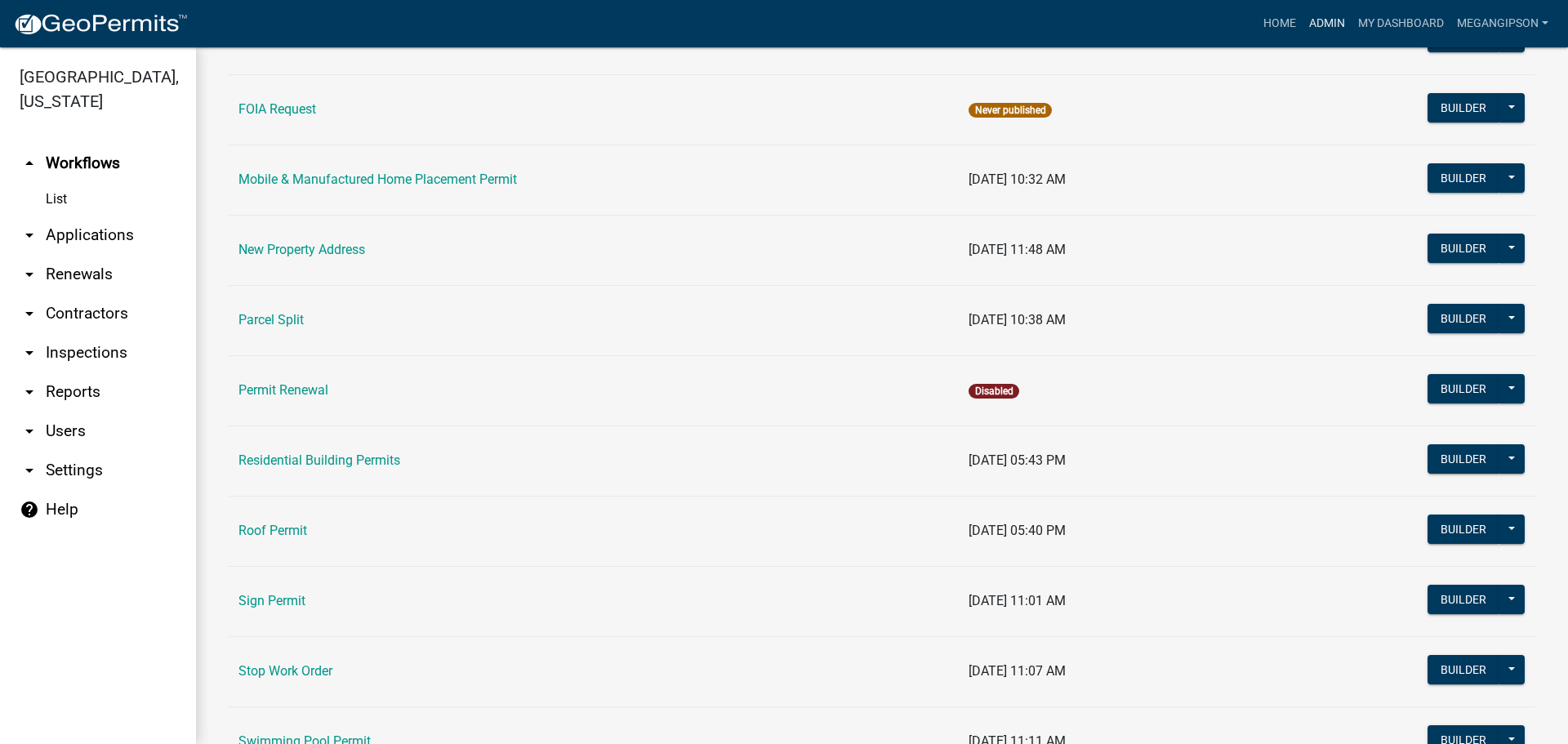
scroll to position [1377, 0]
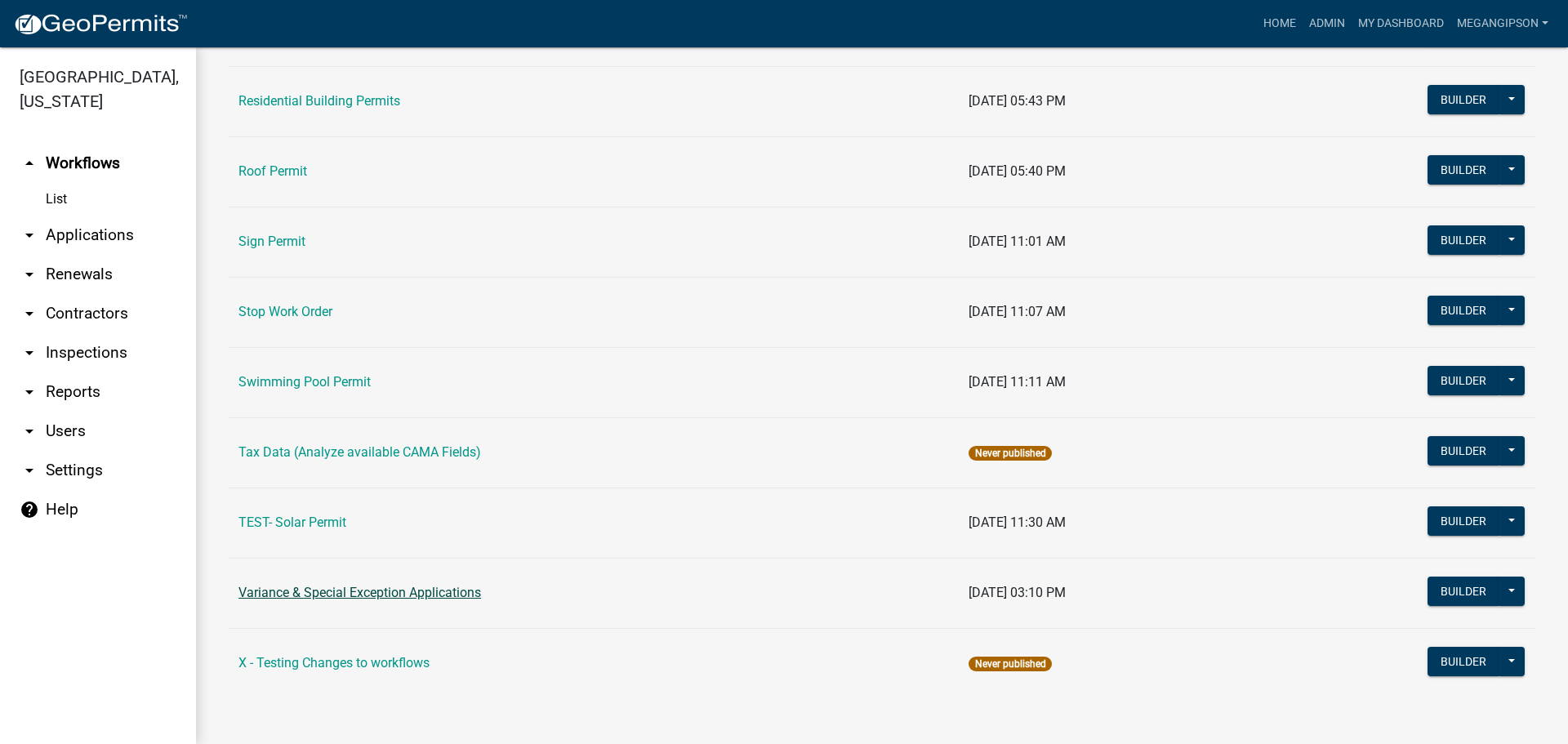
click at [341, 585] on link "Variance & Special Exception Applications" at bounding box center [360, 593] width 242 height 16
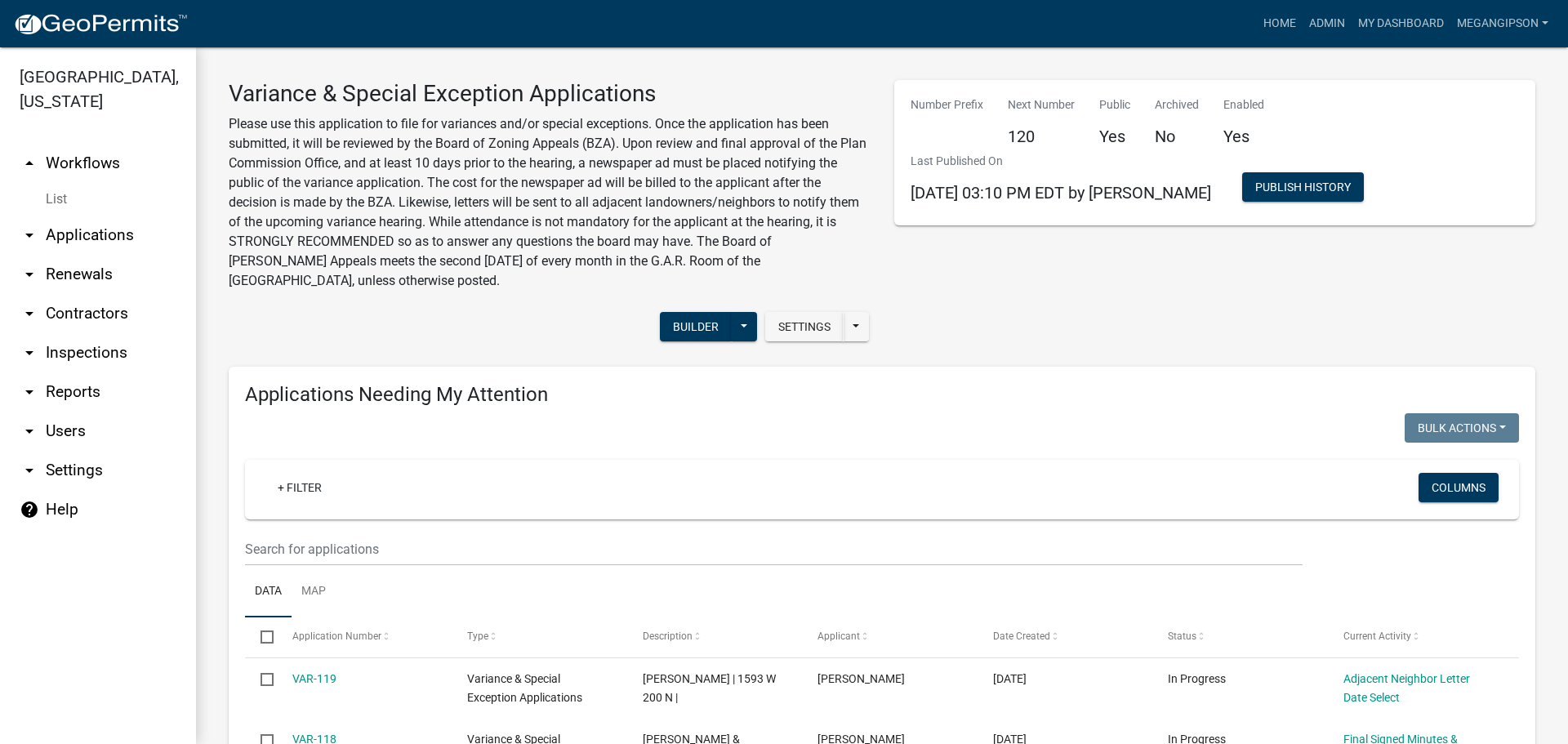
select select "3: 100"
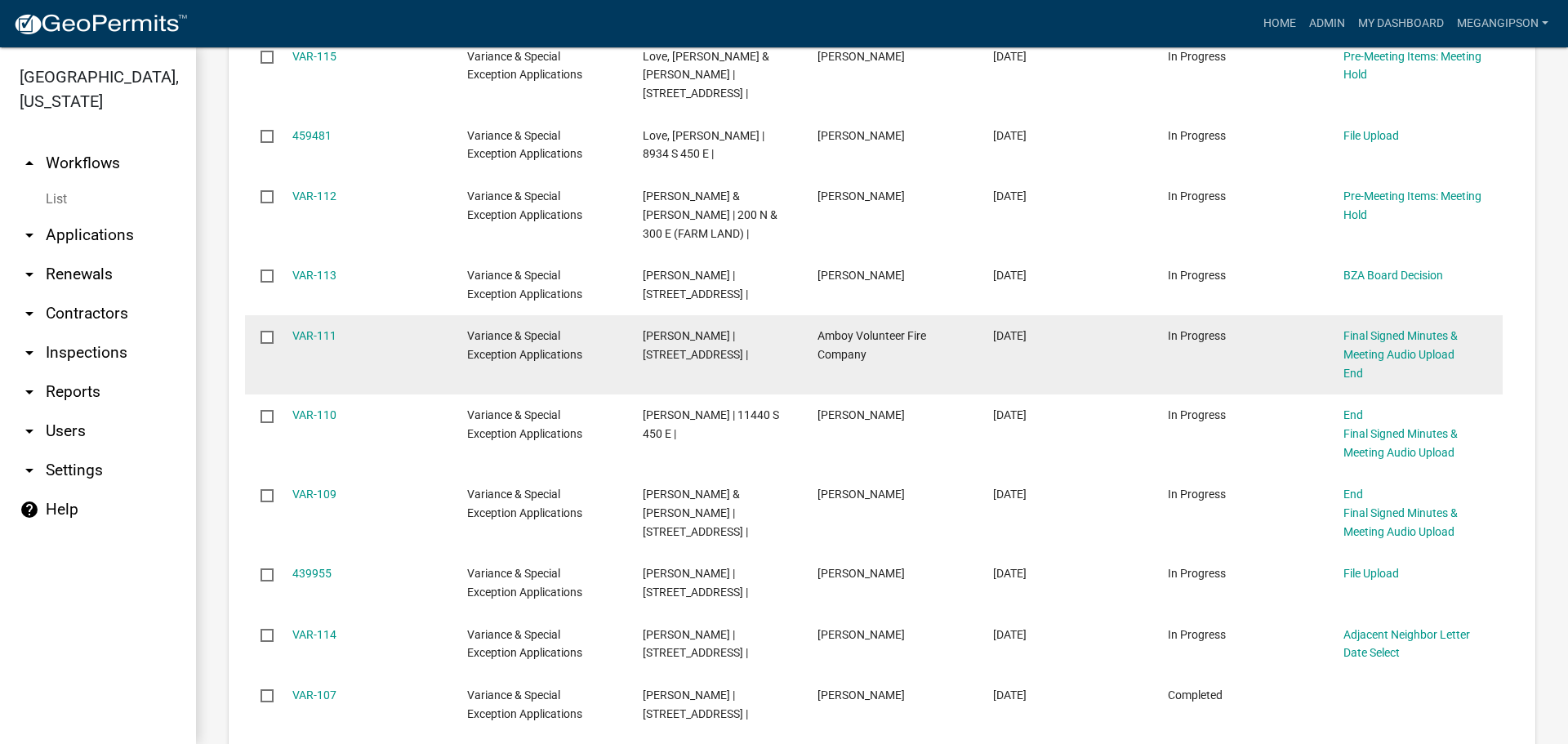
scroll to position [2206, 0]
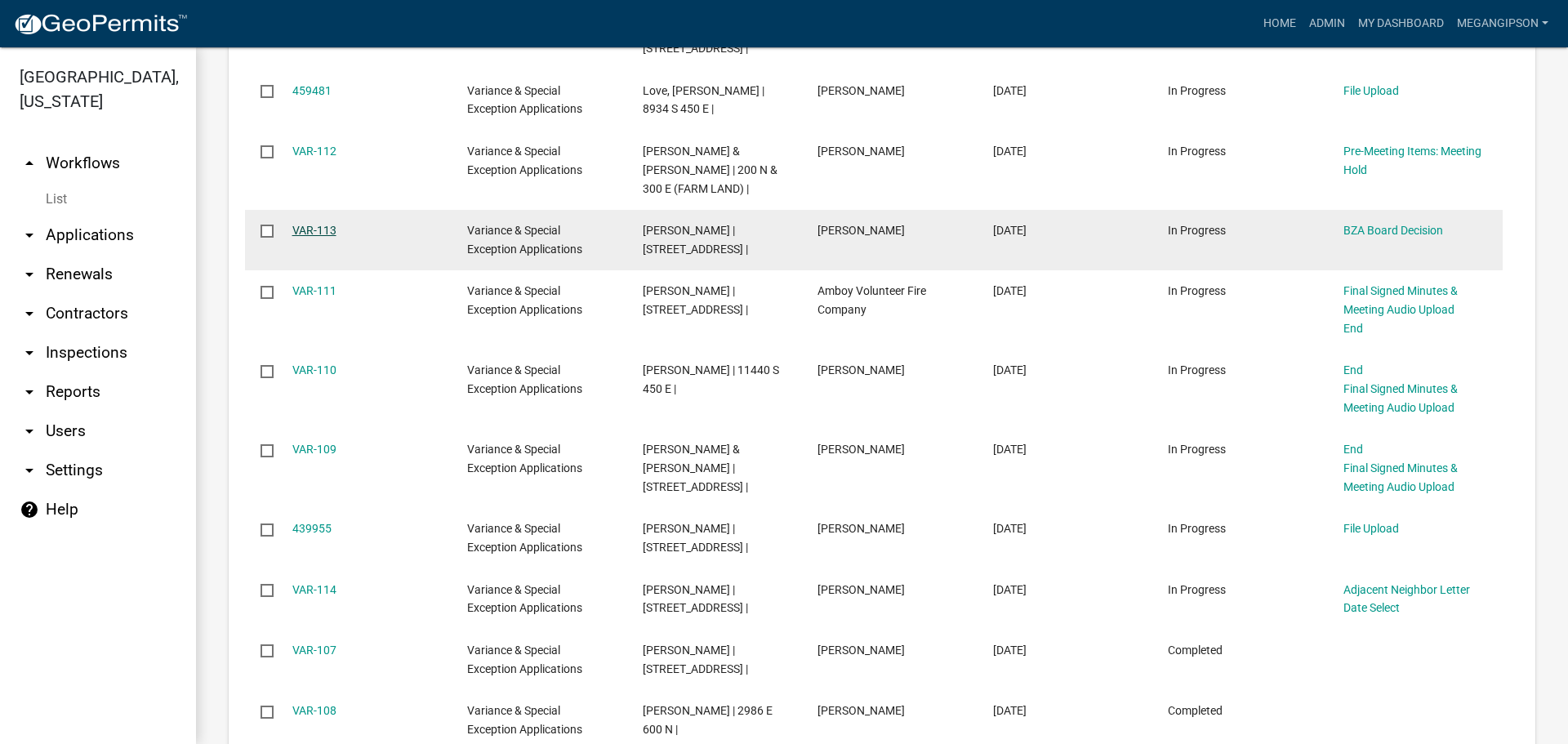
click at [313, 237] on link "VAR-113" at bounding box center [314, 230] width 44 height 13
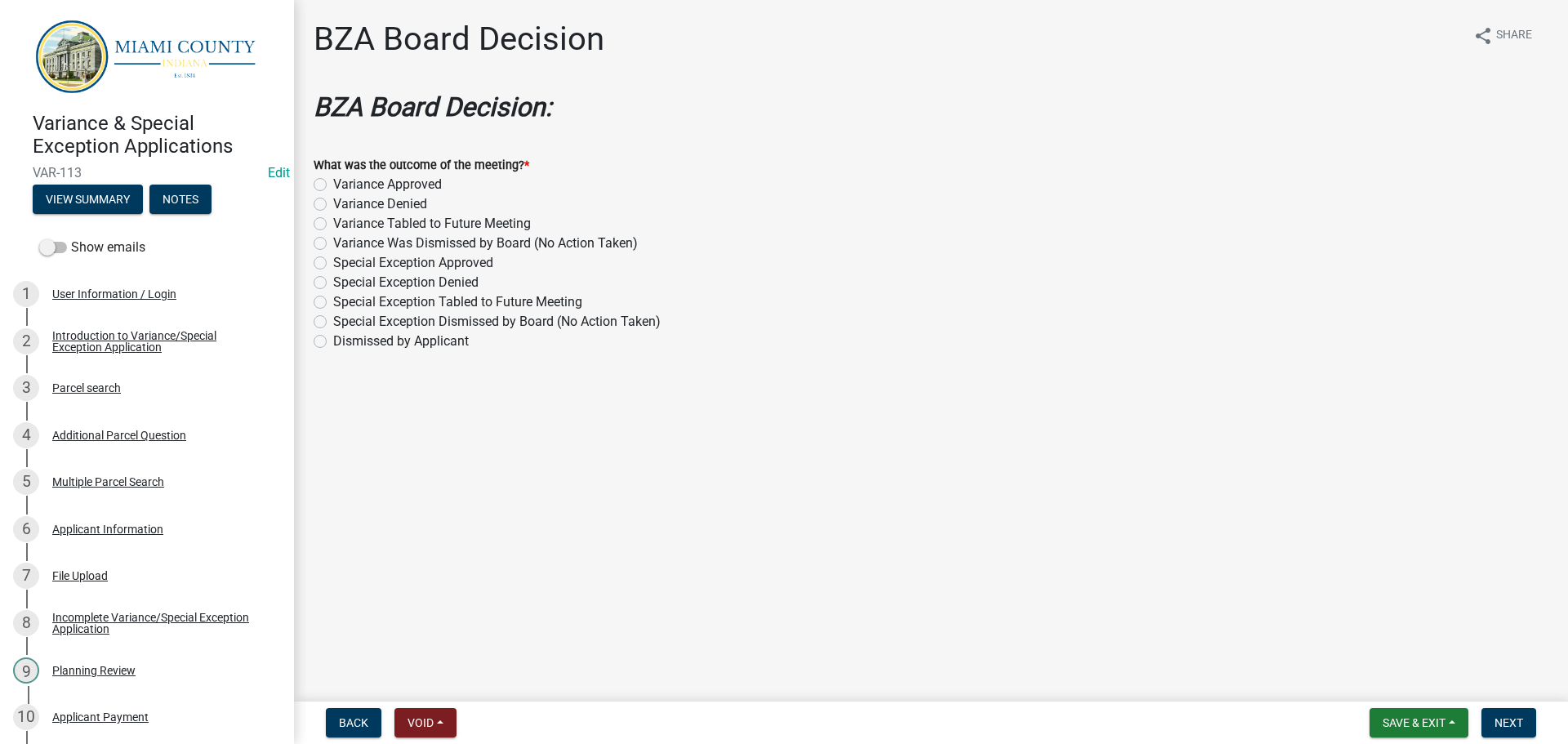
click at [382, 195] on label "Variance Approved" at bounding box center [387, 184] width 109 height 20
click at [344, 185] on input "Variance Approved" at bounding box center [339, 180] width 10 height 10
radio input "true"
click at [1522, 720] on button "Next" at bounding box center [1508, 723] width 55 height 30
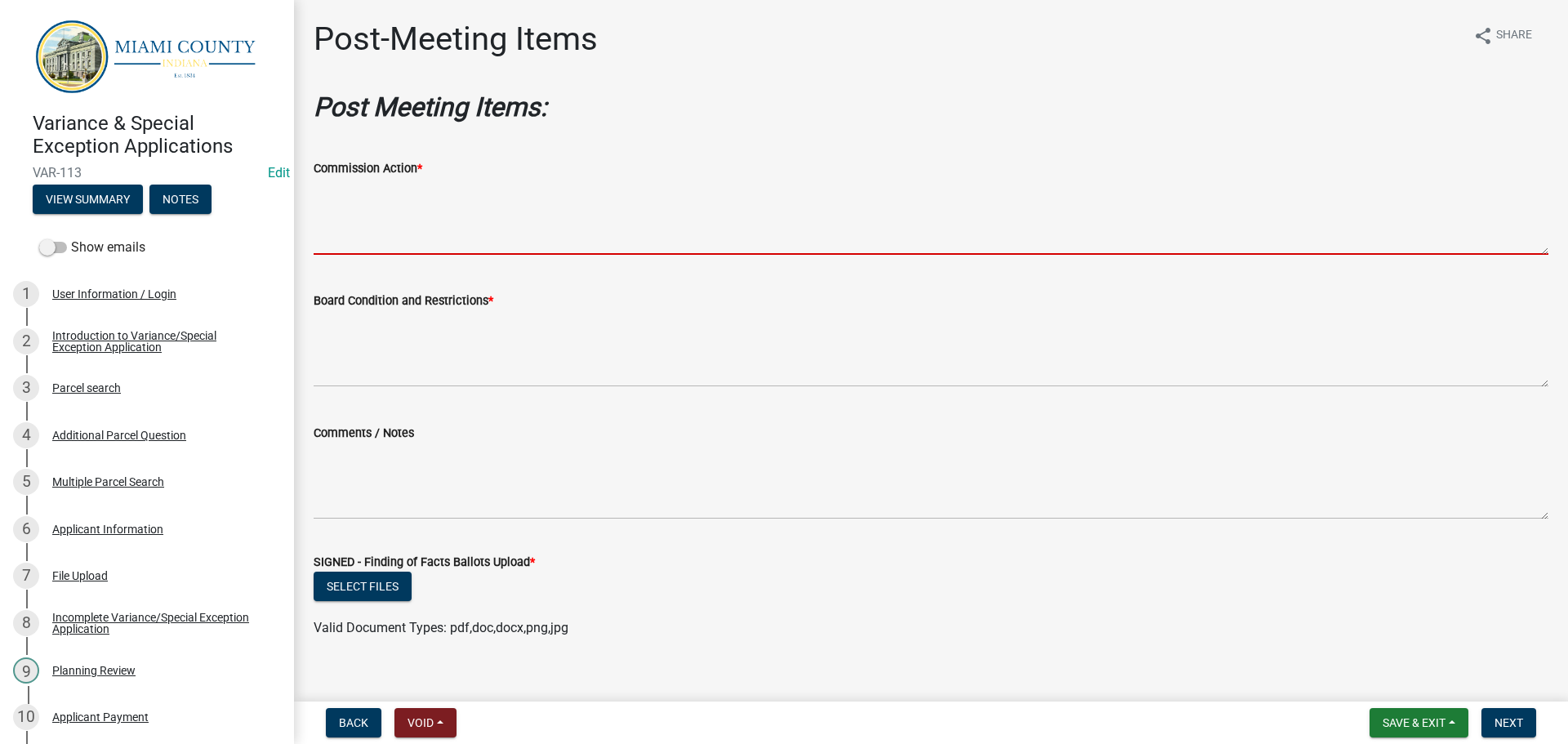
click at [402, 255] on textarea "Commission Action *" at bounding box center [930, 216] width 1234 height 76
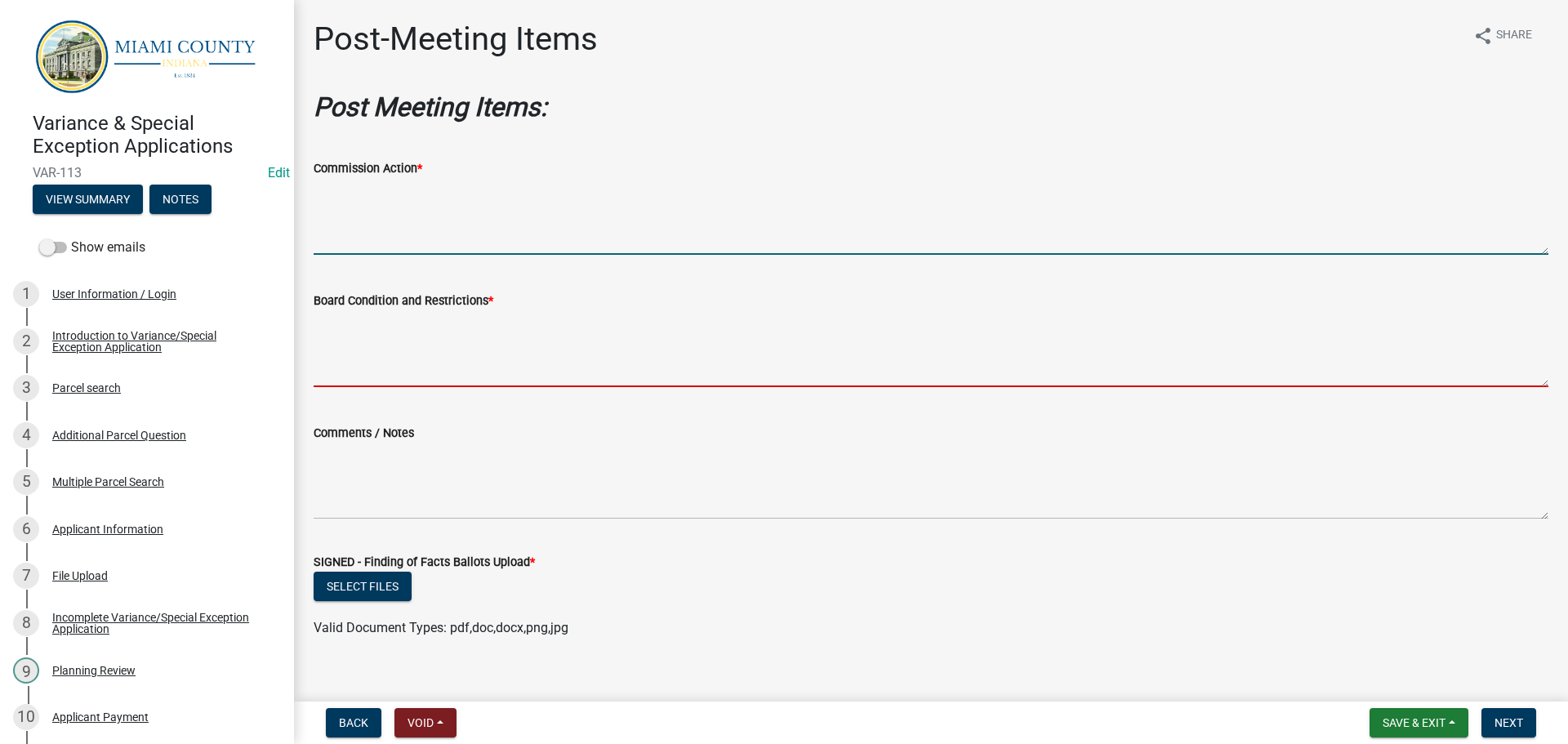
click at [407, 353] on textarea "Board Condition and Restrictions *" at bounding box center [930, 349] width 1234 height 76
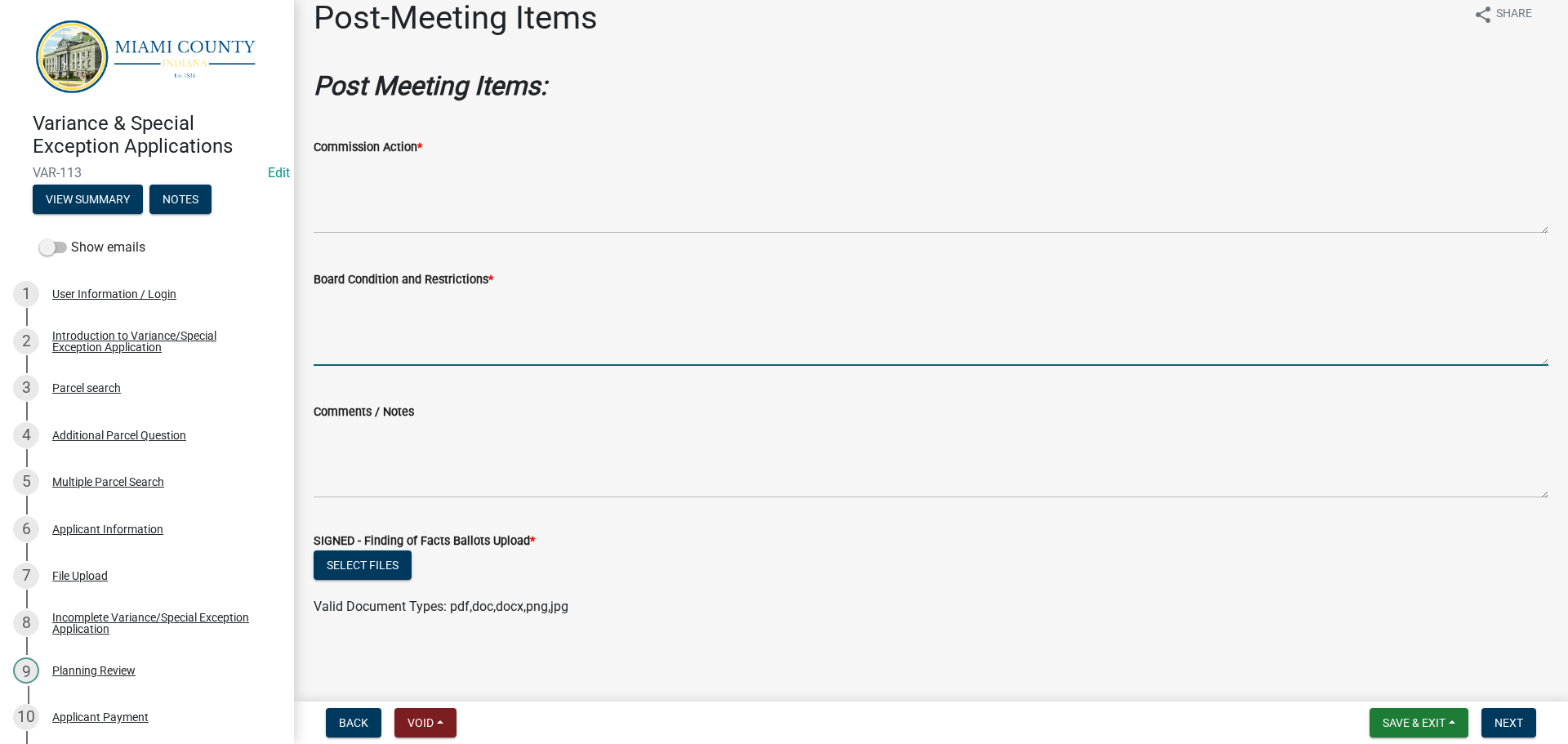
scroll to position [105, 0]
click at [392, 551] on button "Select files" at bounding box center [362, 566] width 98 height 30
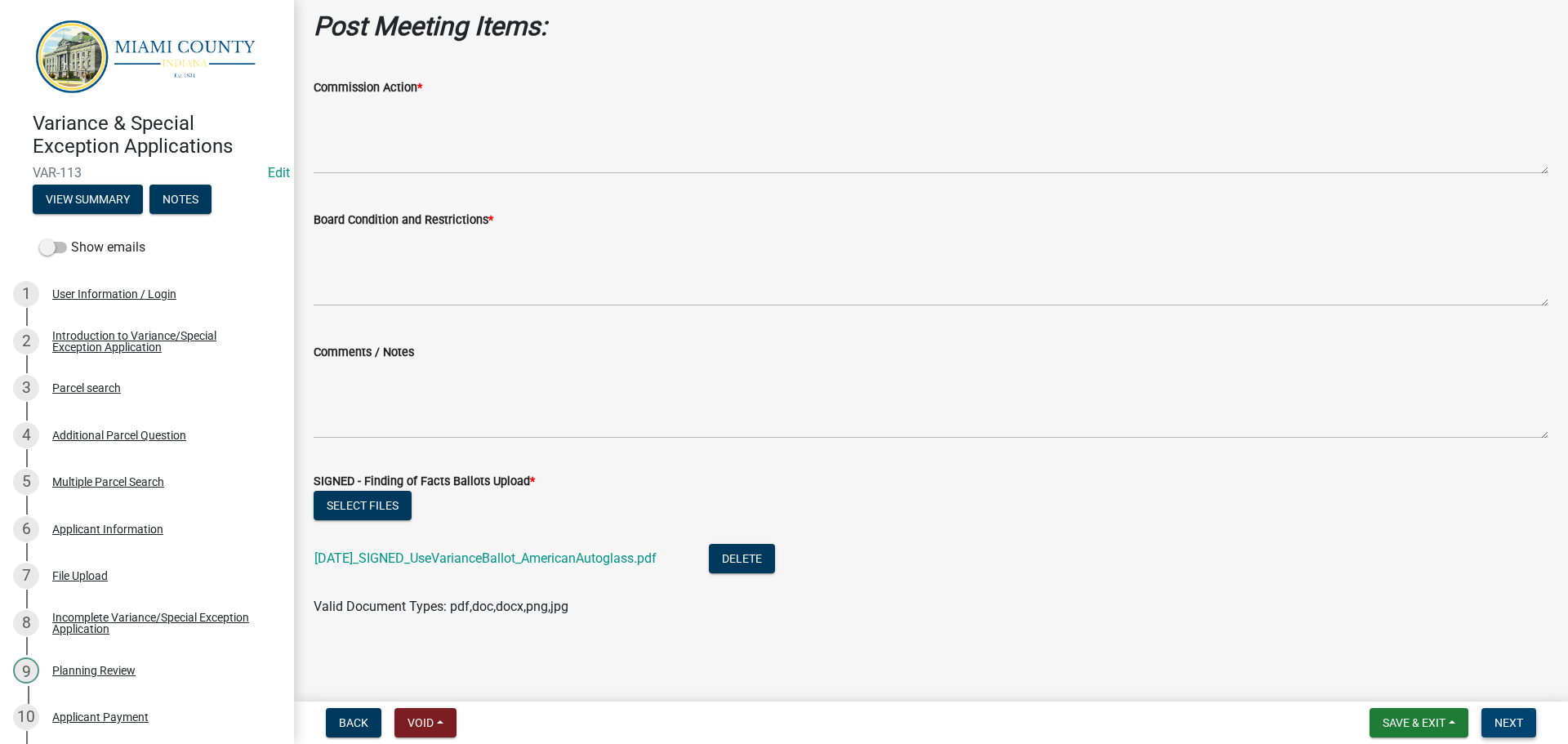
click at [1509, 716] on span "Next" at bounding box center [1508, 722] width 29 height 13
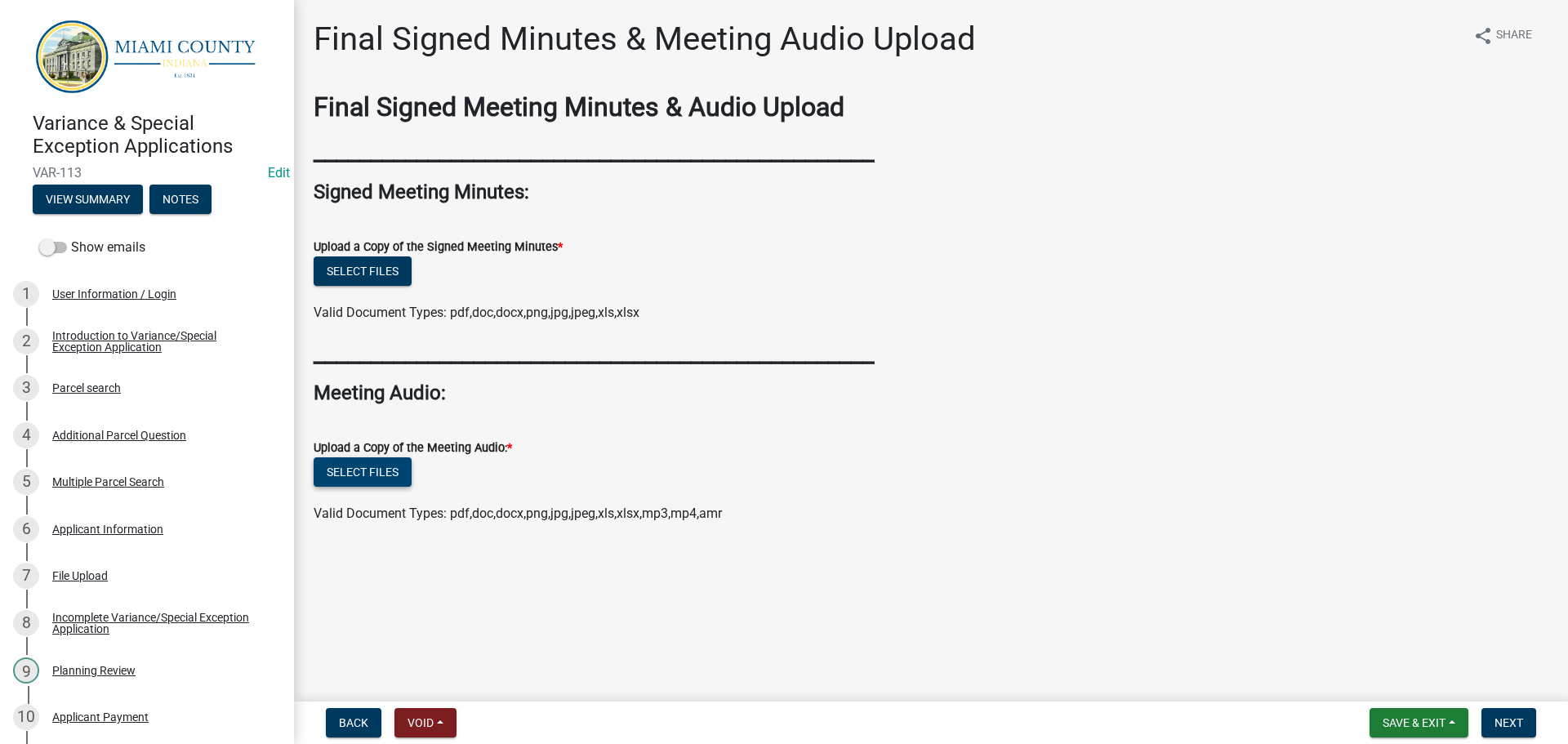
click at [367, 487] on button "Select files" at bounding box center [362, 472] width 98 height 30
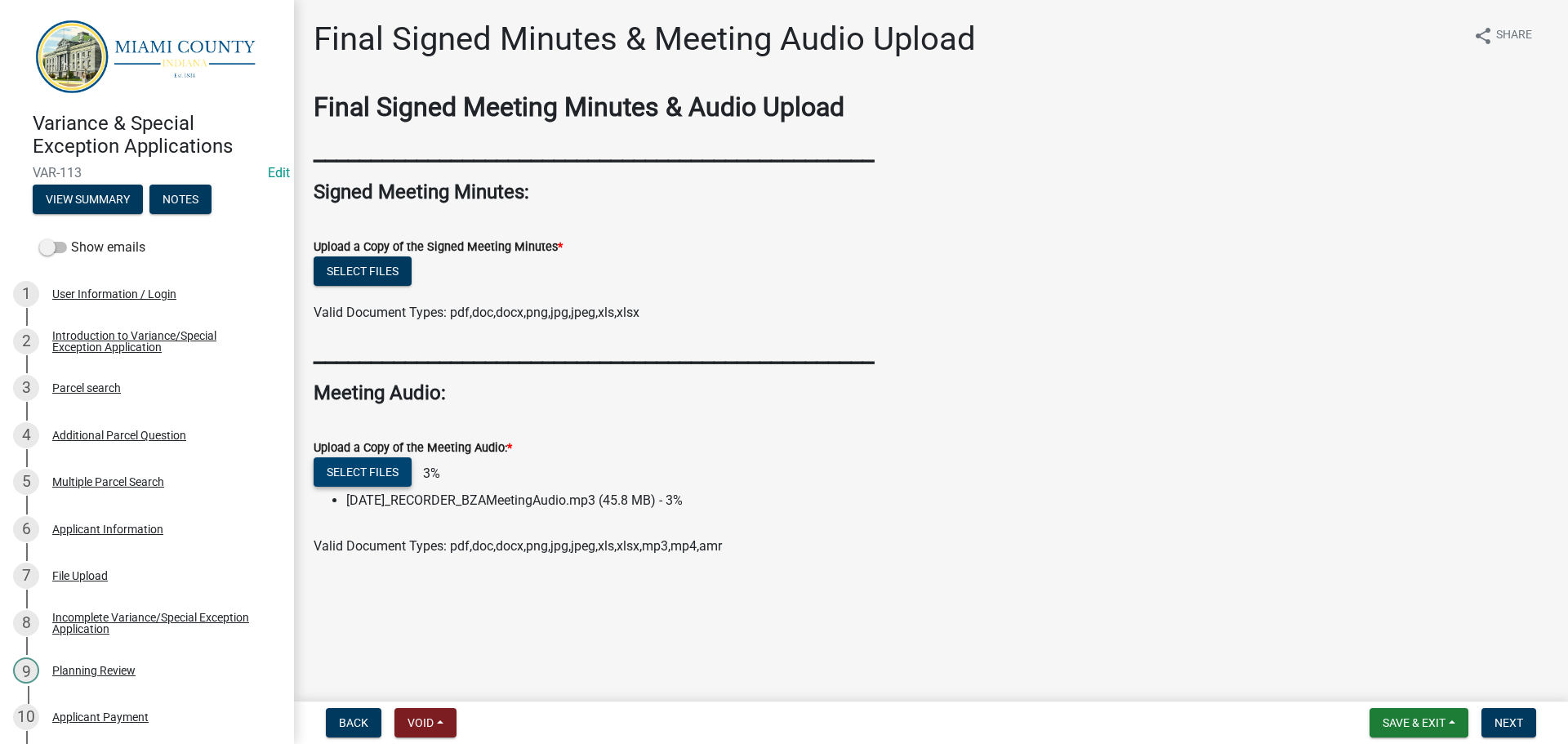
scroll to position [12, 0]
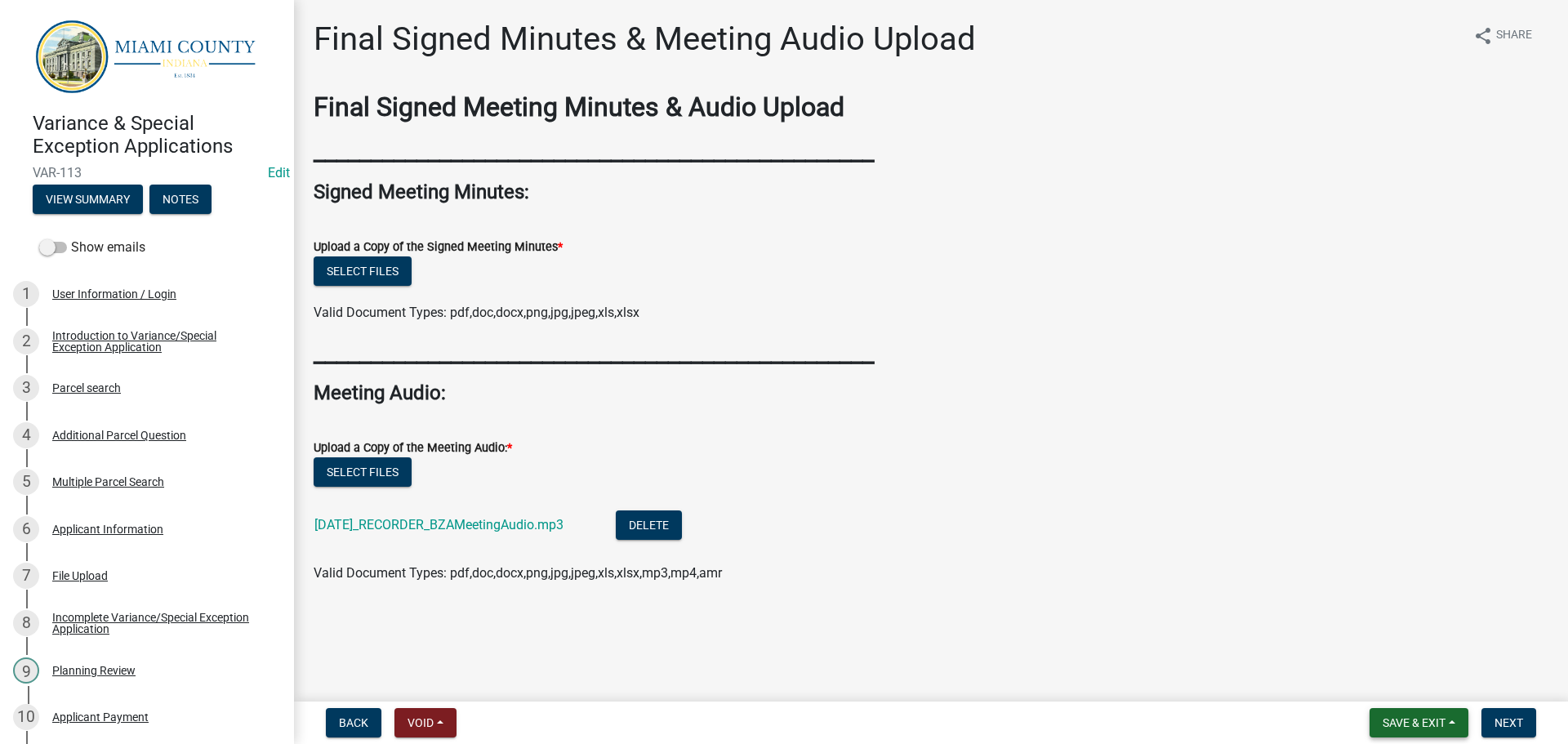
click at [1400, 721] on span "Save & Exit" at bounding box center [1414, 722] width 63 height 13
click at [1390, 631] on button "Save" at bounding box center [1403, 637] width 130 height 39
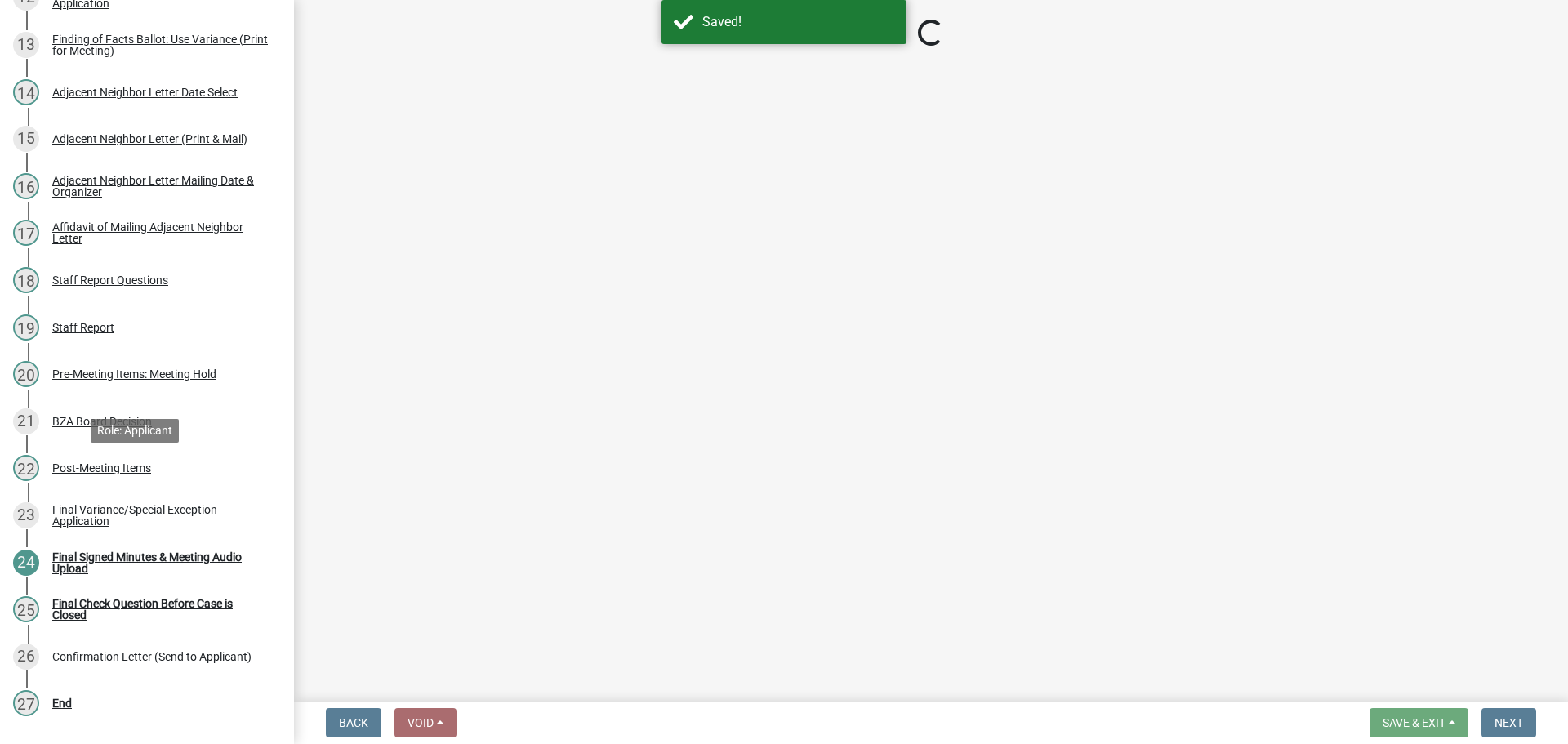
scroll to position [0, 0]
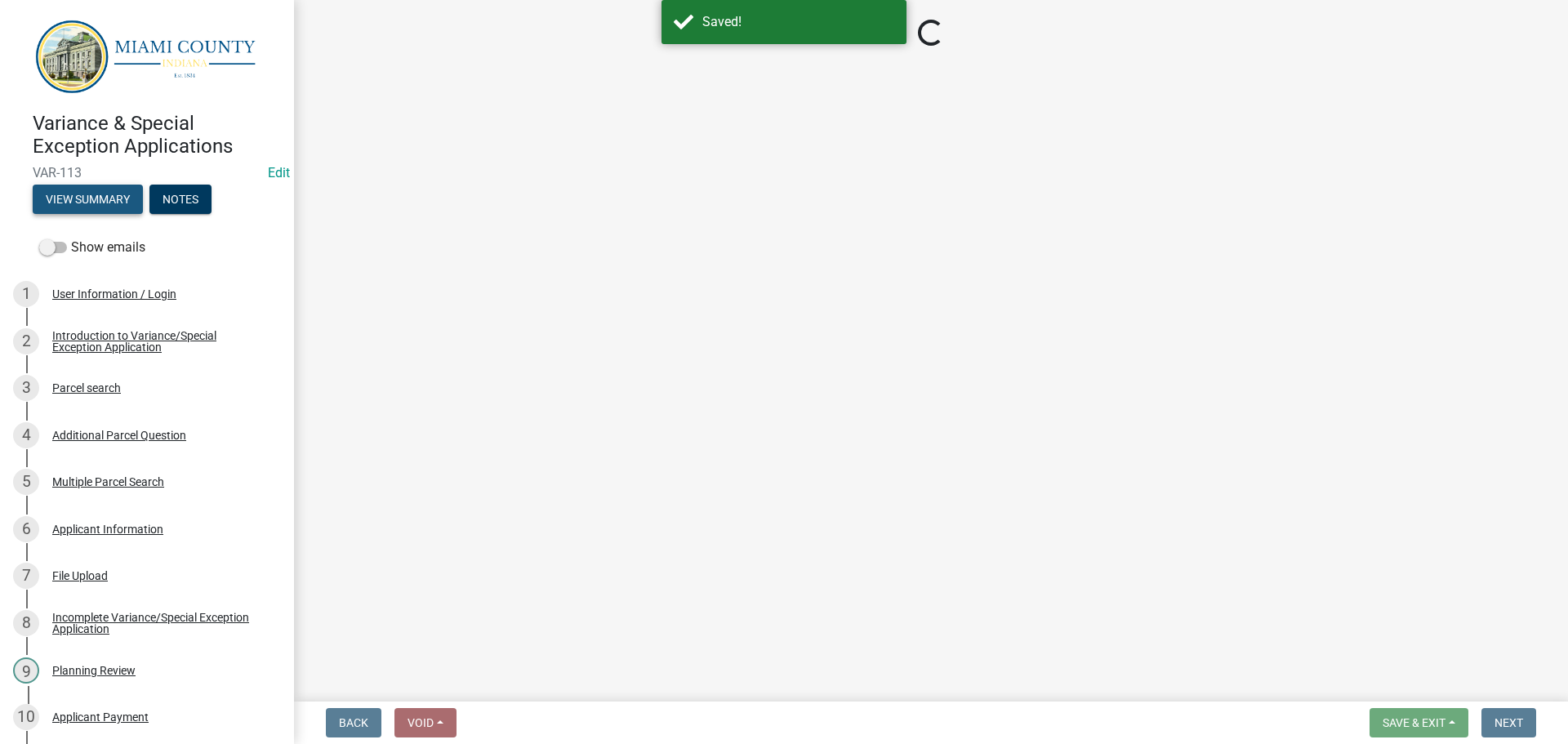
click at [96, 203] on button "View Summary" at bounding box center [88, 199] width 110 height 30
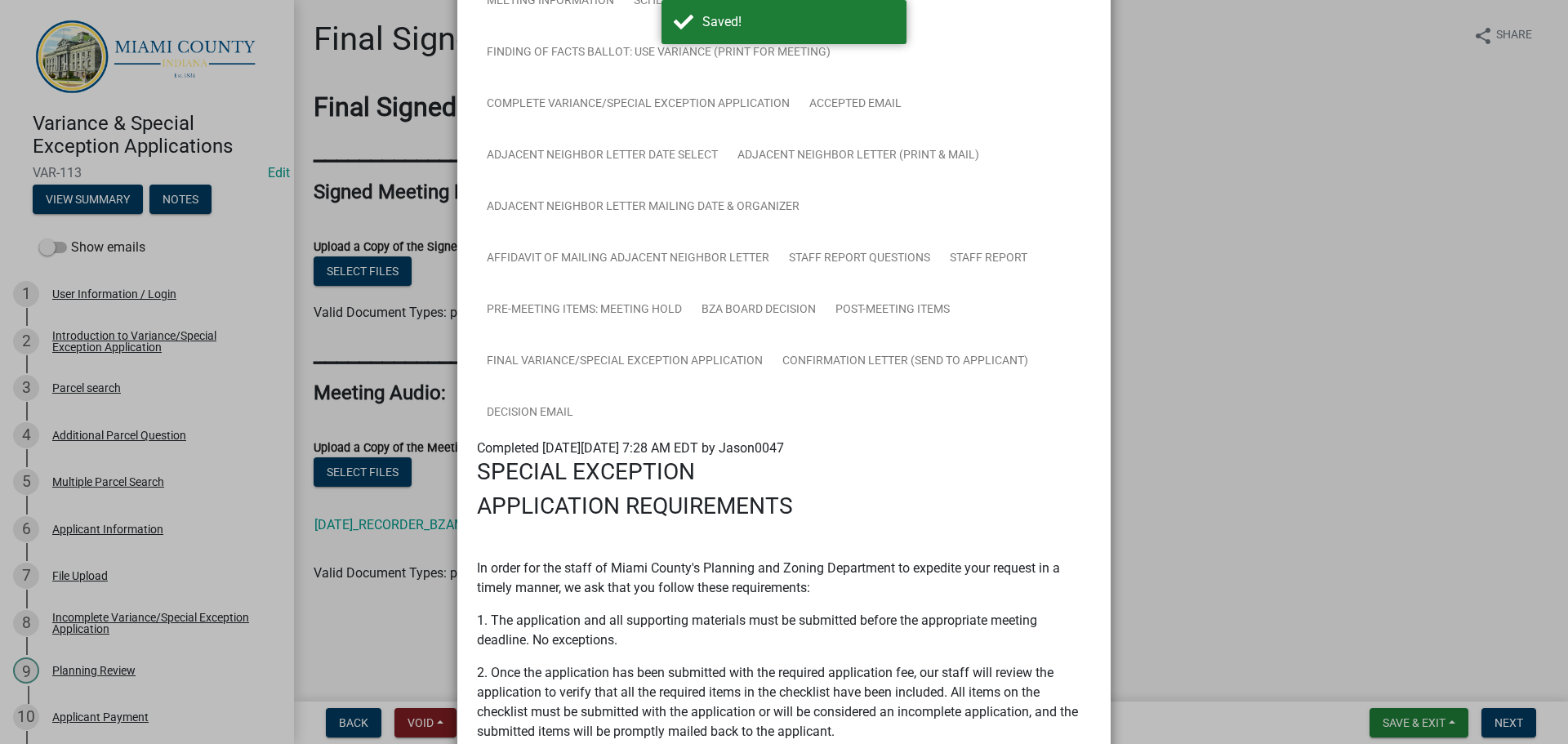
scroll to position [337, 0]
click at [772, 389] on link "Confirmation Letter (Send to Applicant)" at bounding box center [905, 362] width 266 height 52
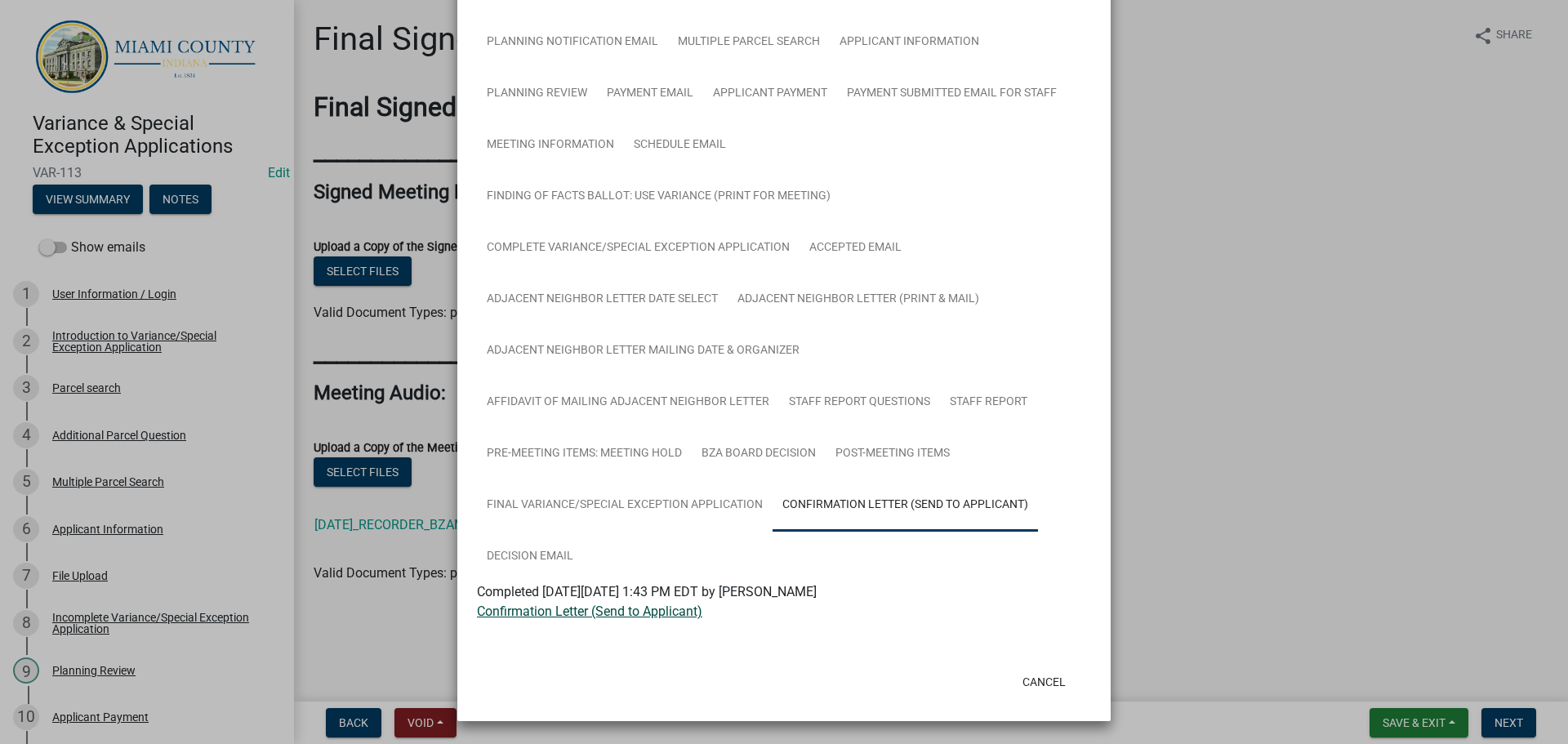
click at [554, 617] on link "Confirmation Letter (Send to Applicant)" at bounding box center [589, 612] width 225 height 16
click at [772, 507] on link "Final Variance/Special Exception Application" at bounding box center [625, 506] width 295 height 52
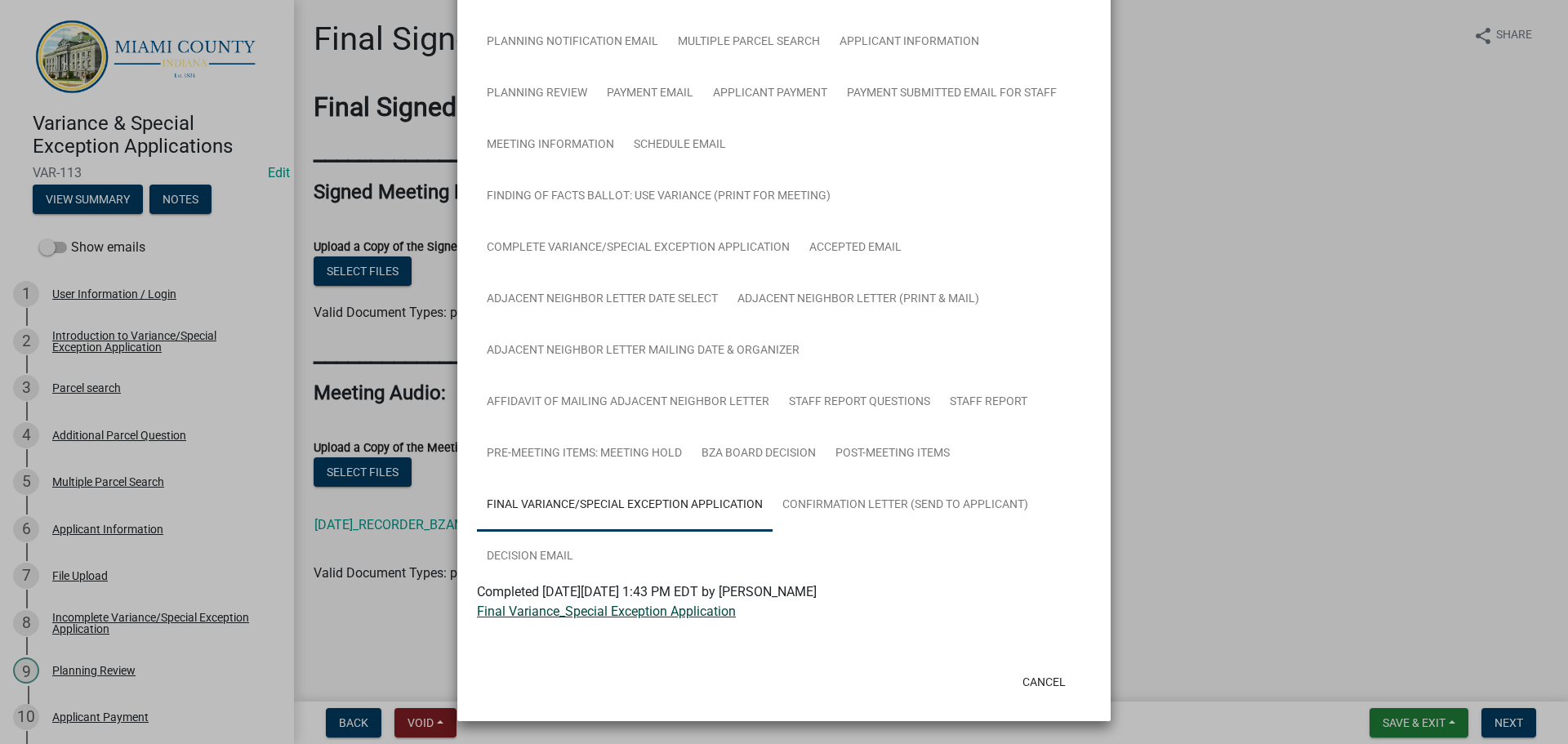
click at [554, 620] on link "Final Variance_Special Exception Application" at bounding box center [606, 612] width 259 height 16
click at [825, 481] on link "Post-Meeting Items" at bounding box center [892, 455] width 134 height 52
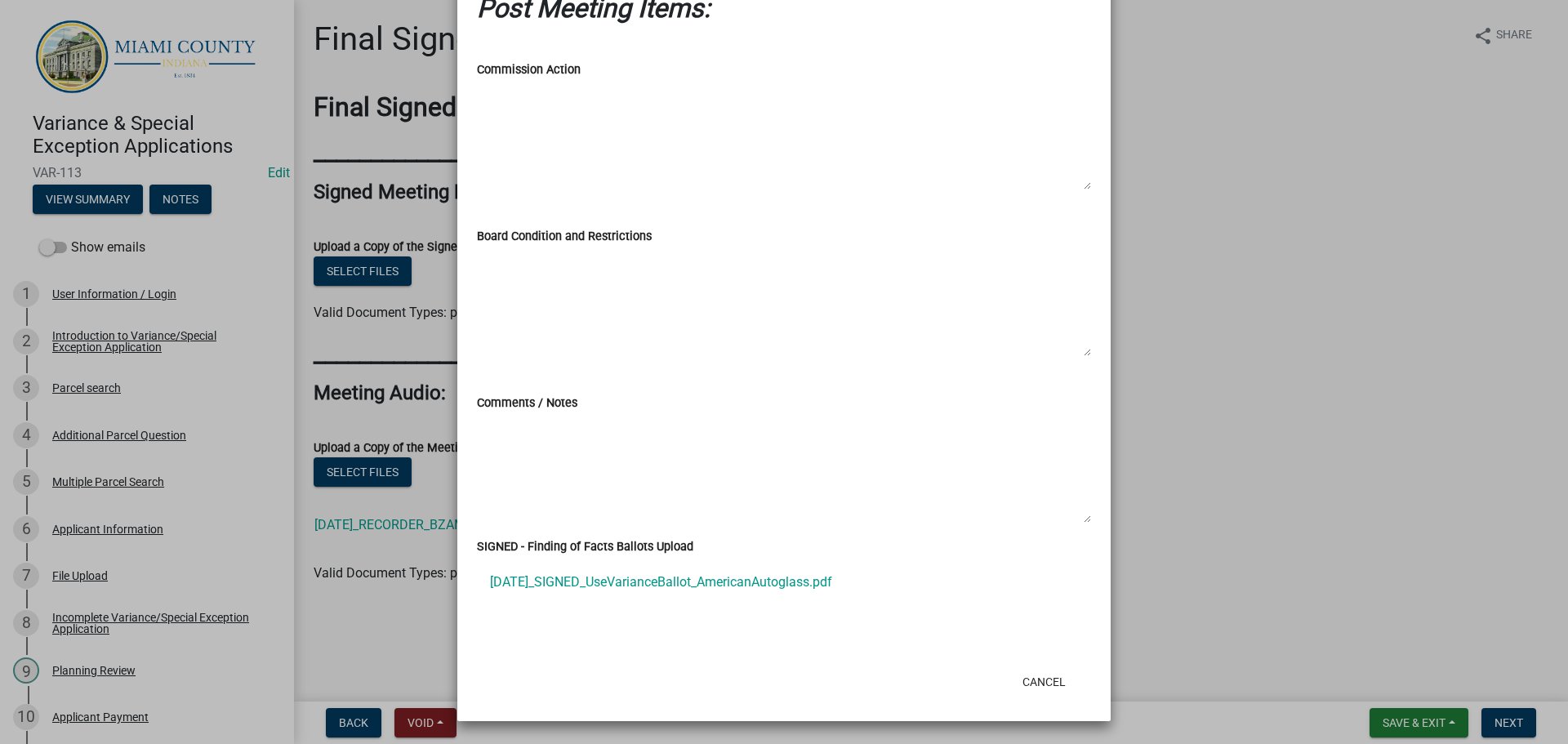
scroll to position [63, 0]
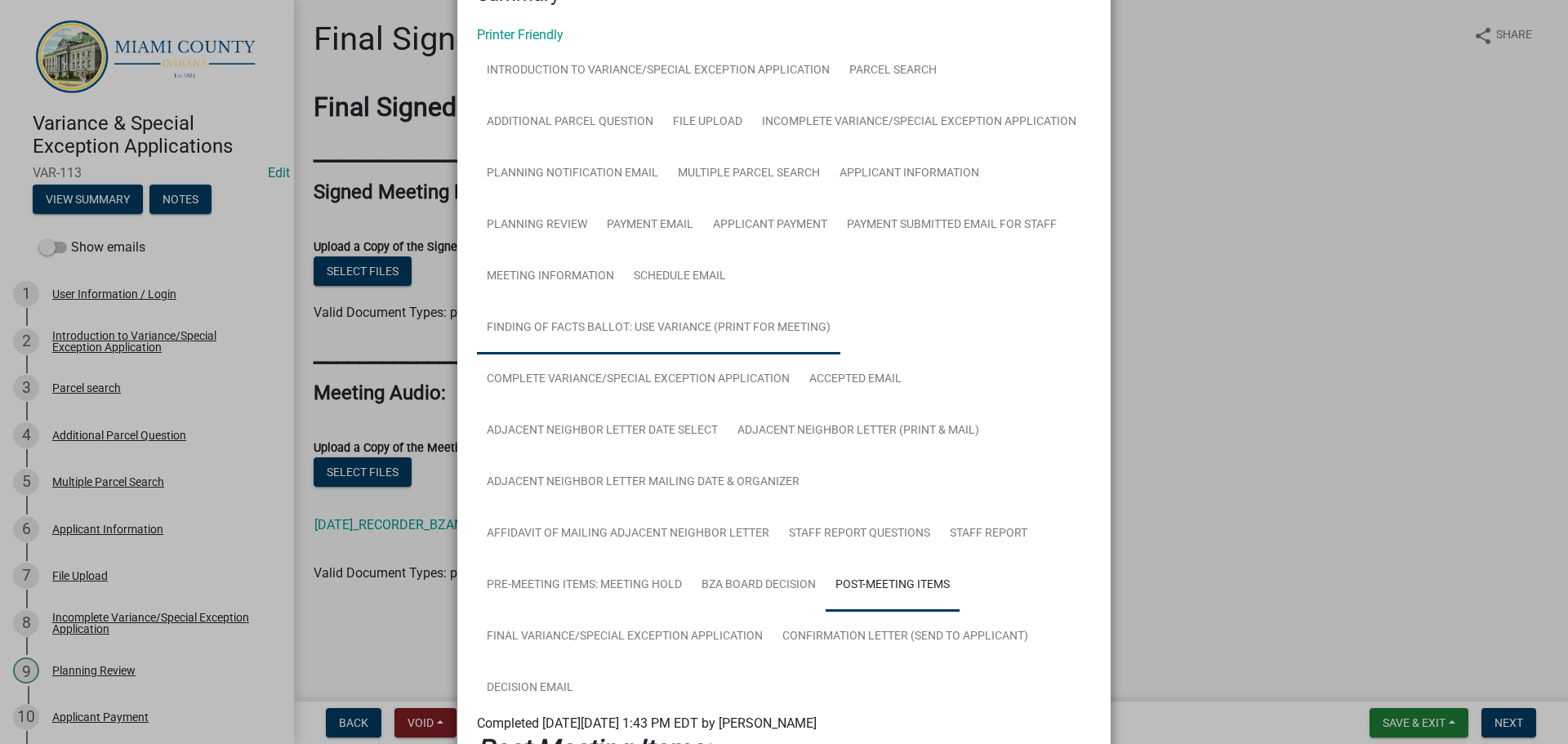
click at [728, 355] on link "Finding of Facts Ballot: Use Variance (Print for Meeting)" at bounding box center [658, 329] width 363 height 52
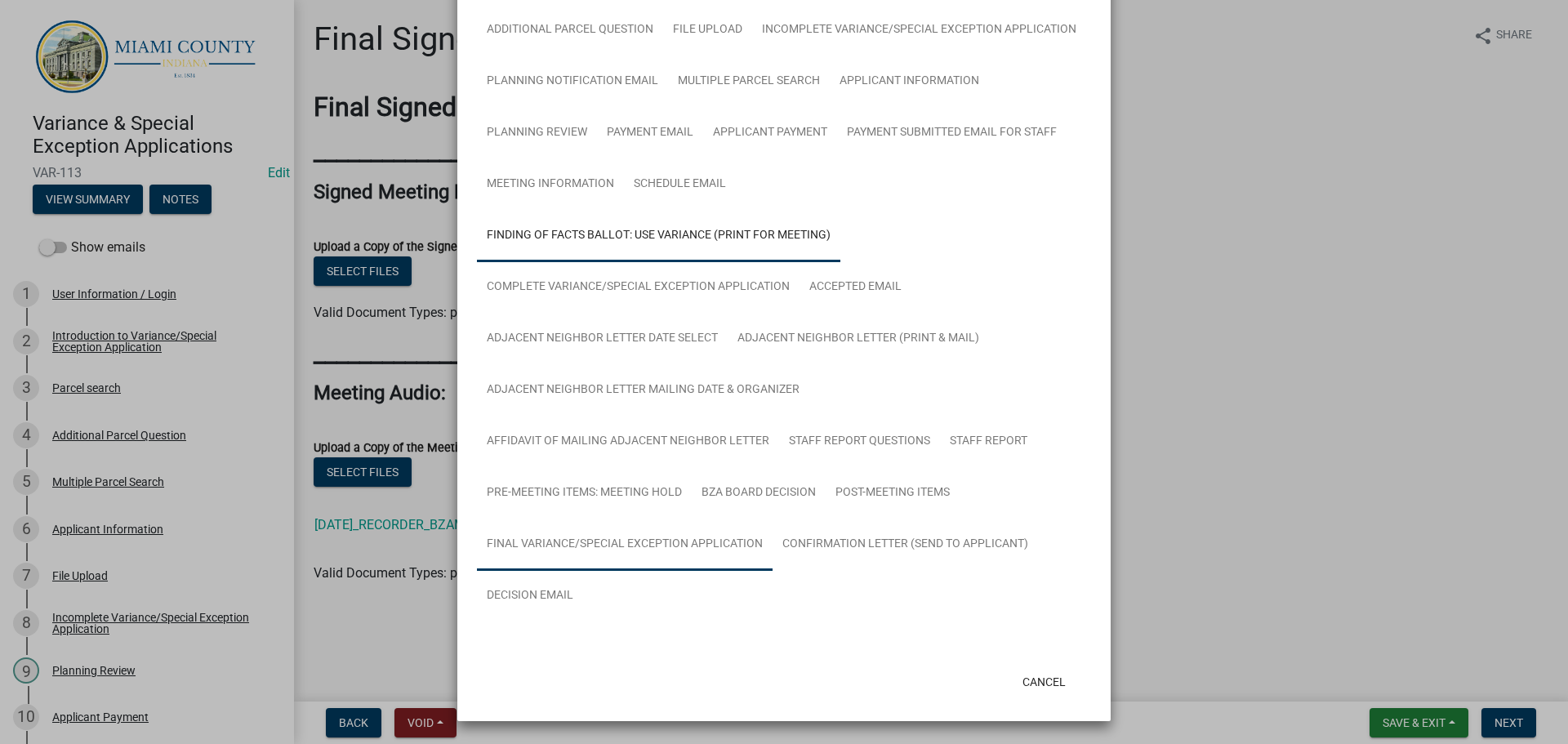
scroll to position [359, 0]
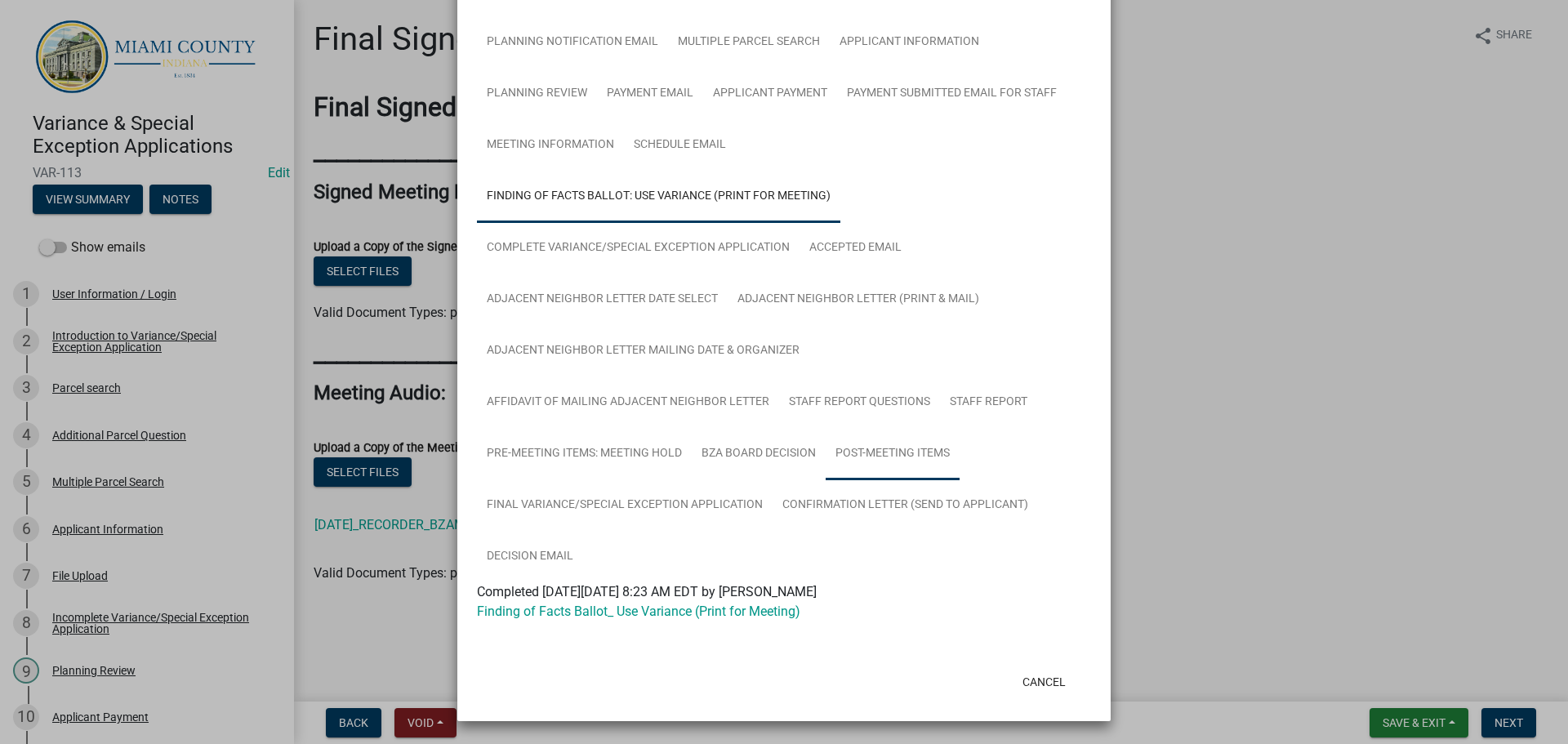
click at [825, 481] on link "Post-Meeting Items" at bounding box center [892, 455] width 134 height 52
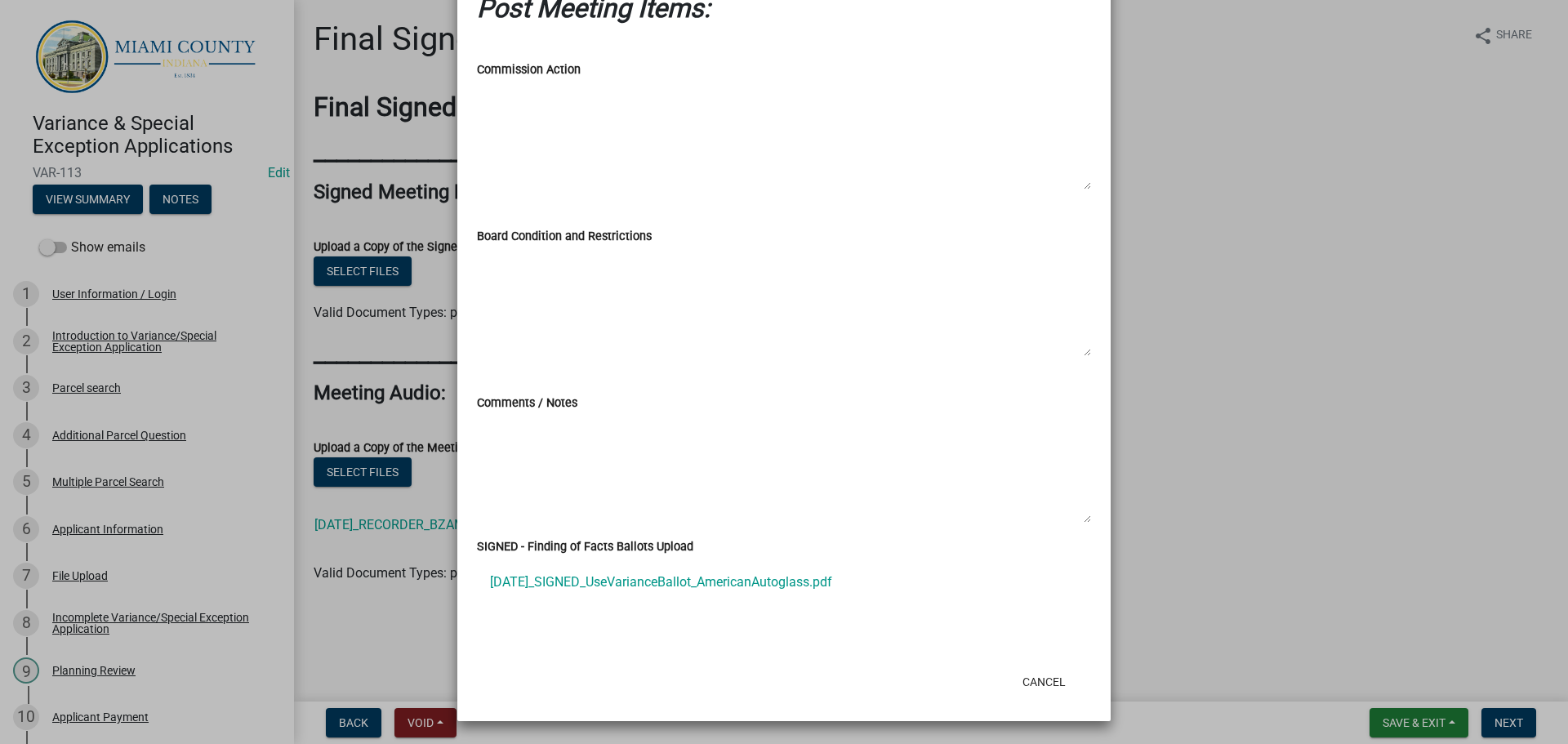
scroll to position [1013, 0]
click at [610, 596] on link "[DATE]_SIGNED_UseVarianceBallot_AmericanAutoglass.pdf" at bounding box center [784, 582] width 614 height 39
click at [1405, 484] on ngb-modal-window "Summary × Printer Friendly Introduction to Variance/Special Exception Applicati…" at bounding box center [784, 372] width 1568 height 744
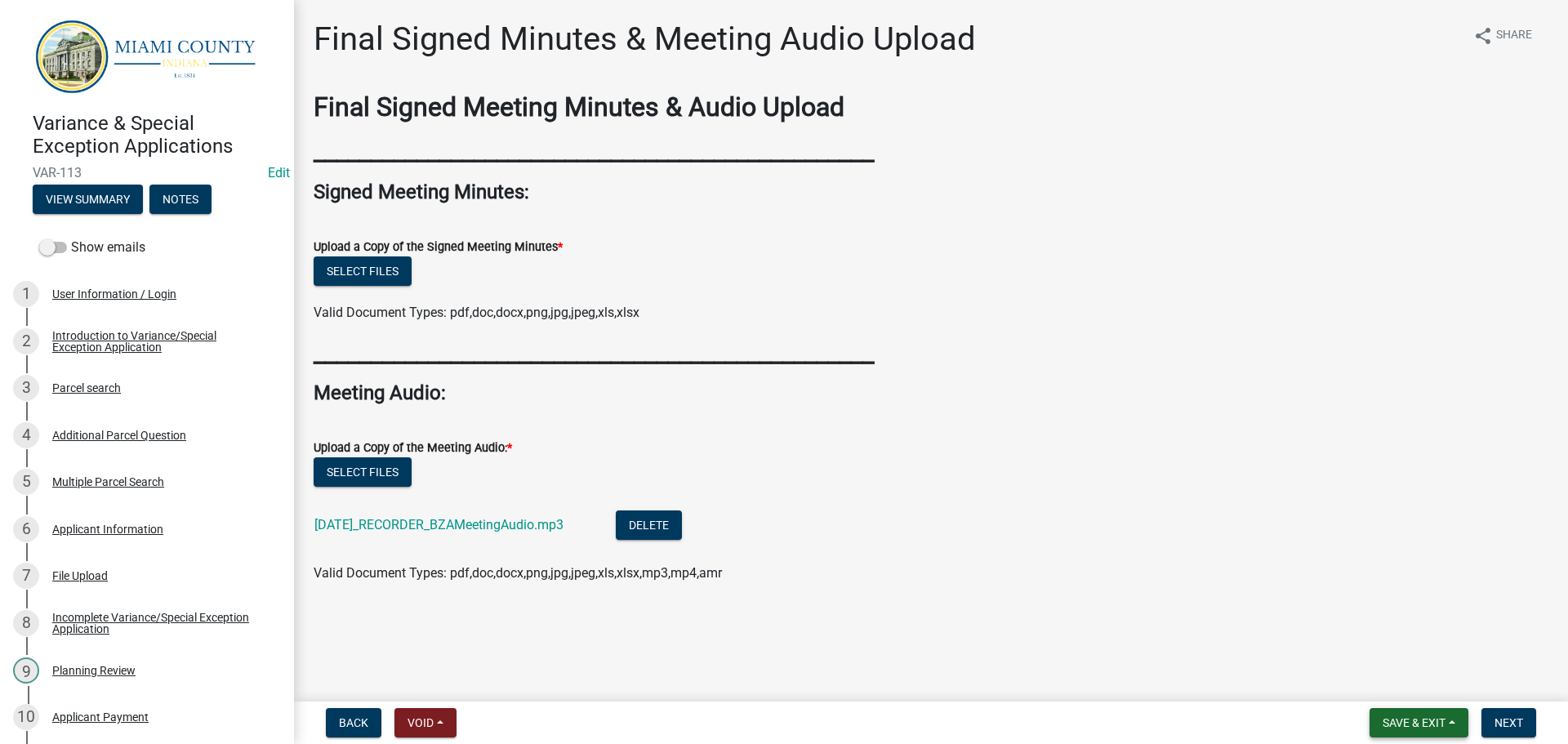
click at [1395, 716] on span "Save & Exit" at bounding box center [1414, 722] width 63 height 13
click at [1373, 676] on button "Save & Exit" at bounding box center [1403, 676] width 130 height 39
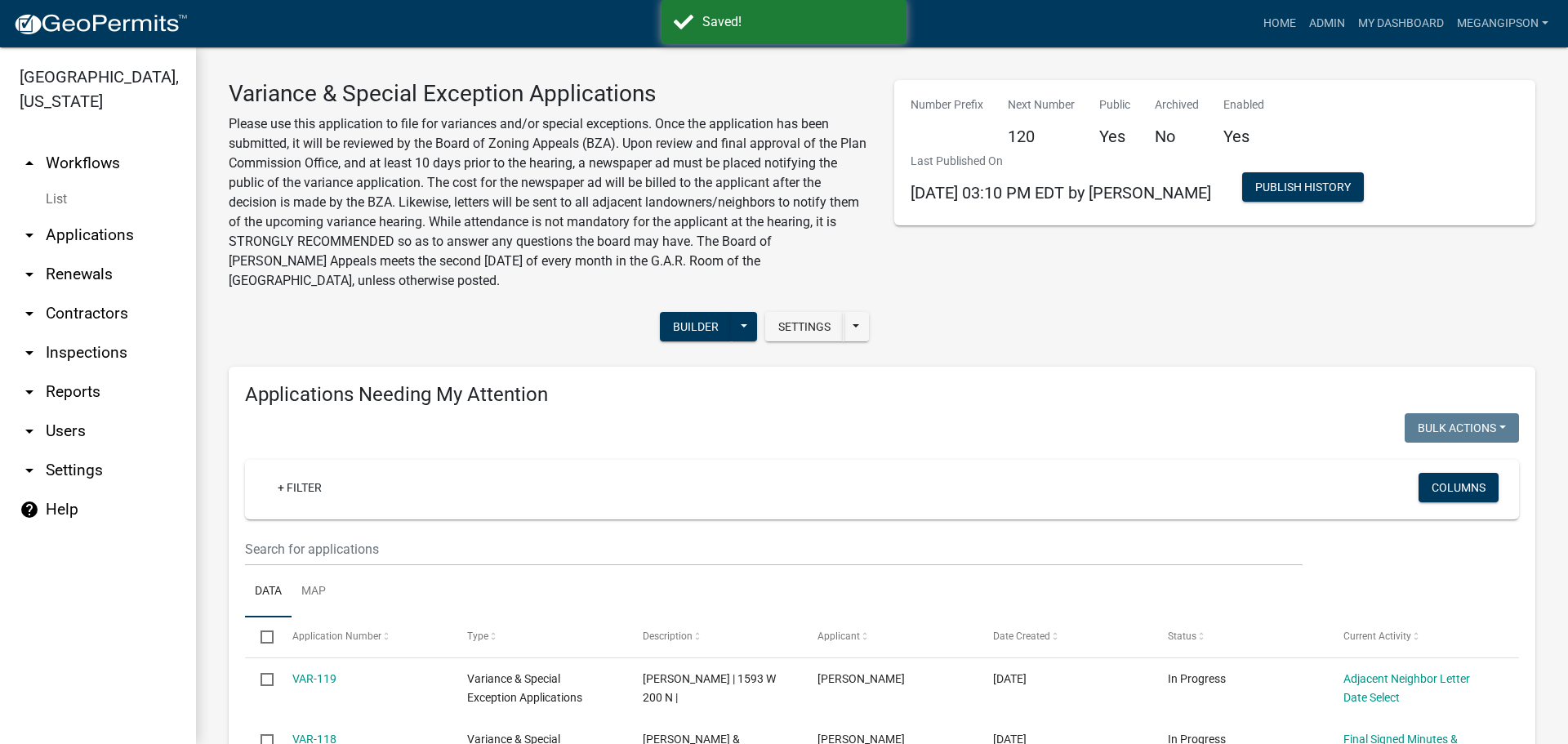
select select "3: 100"
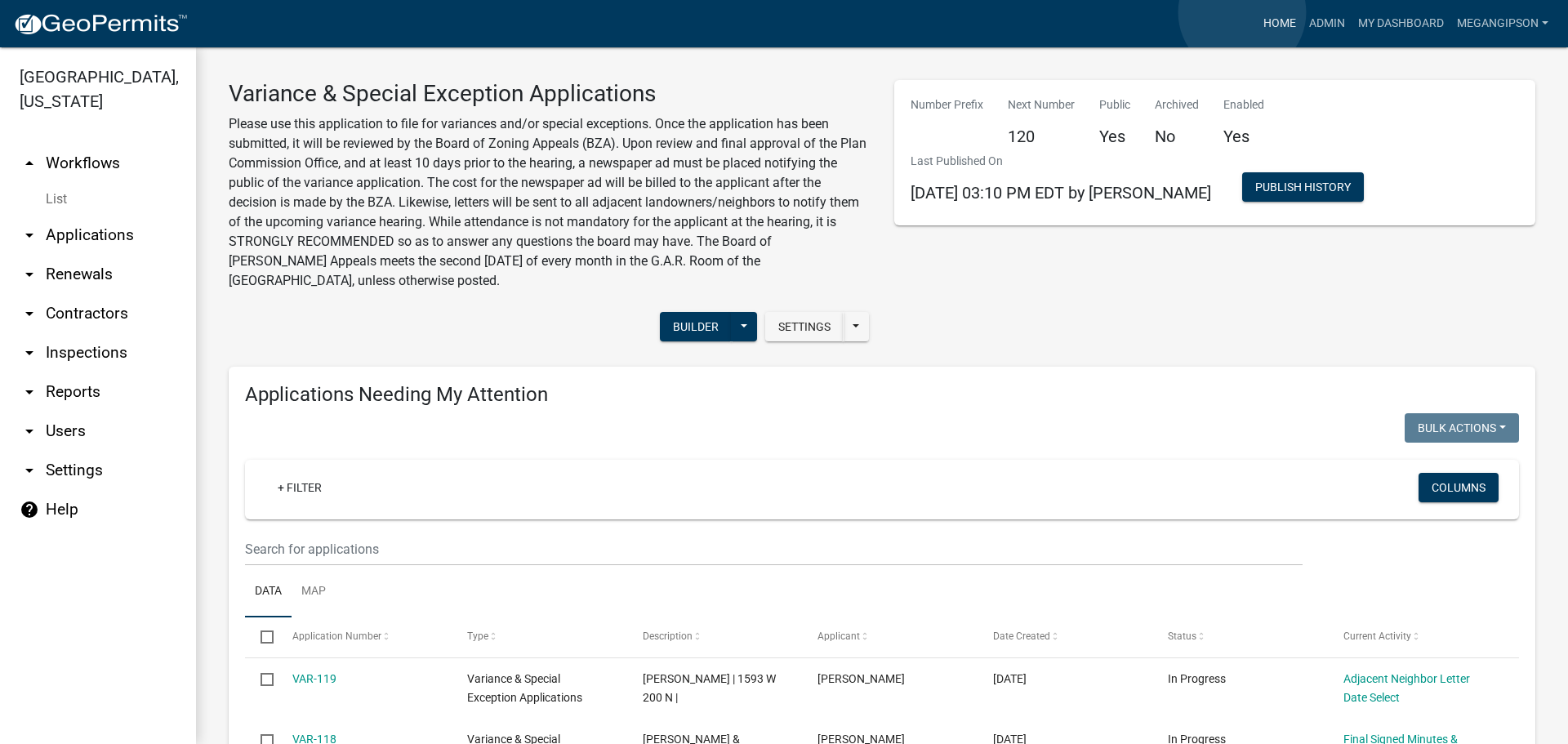
click at [1257, 12] on link "Home" at bounding box center [1280, 23] width 46 height 31
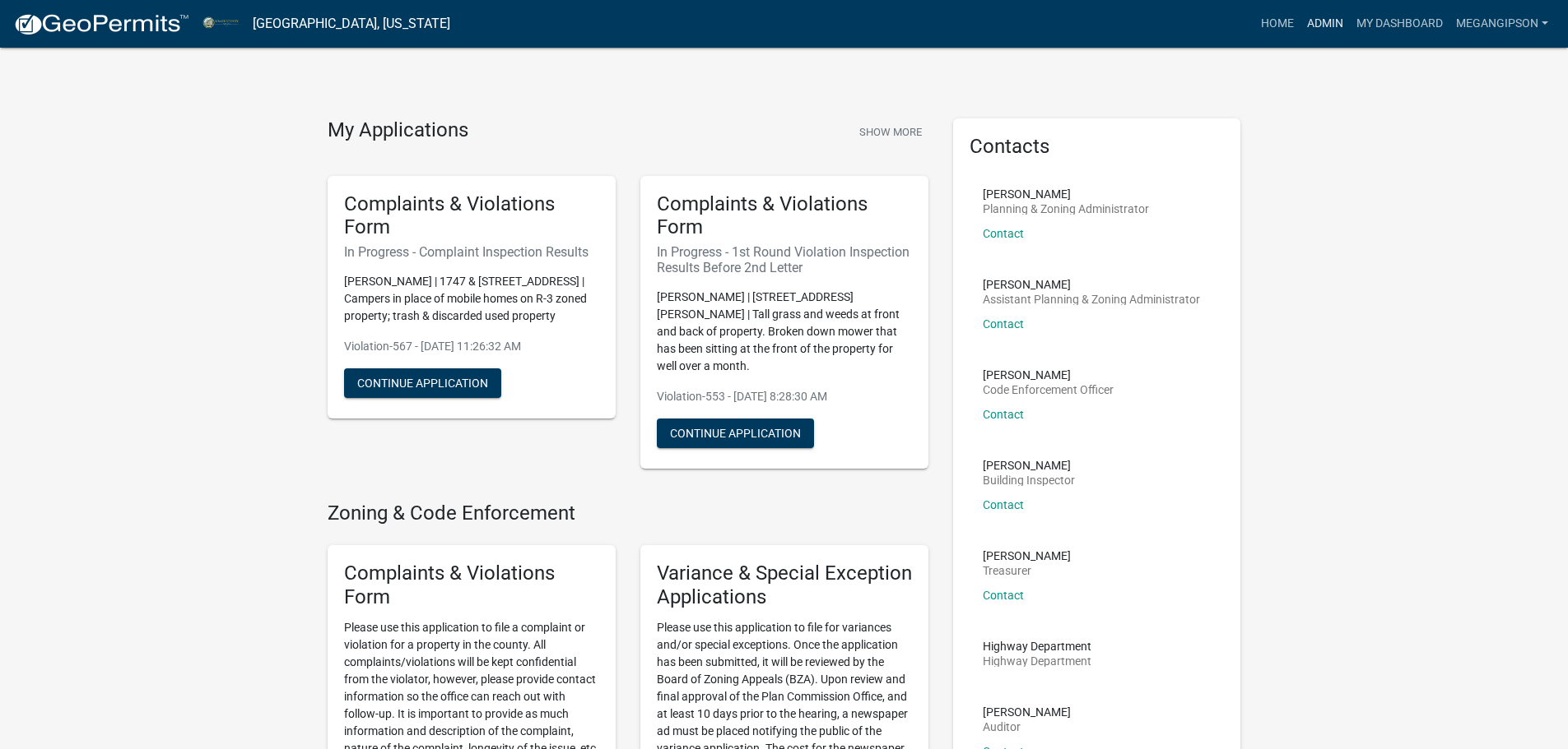
click at [1302, 24] on link "Admin" at bounding box center [1325, 24] width 49 height 32
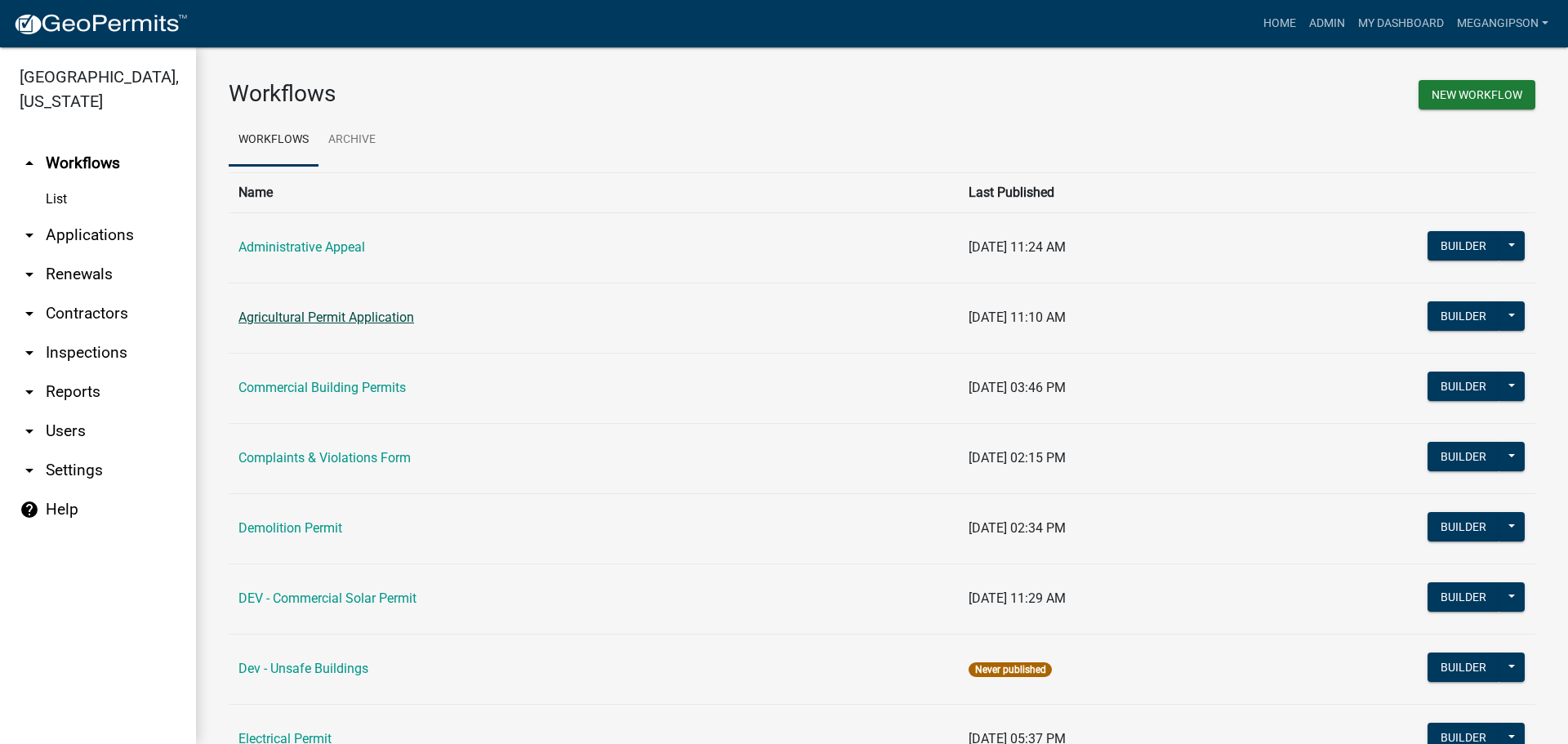
click at [321, 325] on link "Agricultural Permit Application" at bounding box center [327, 317] width 175 height 16
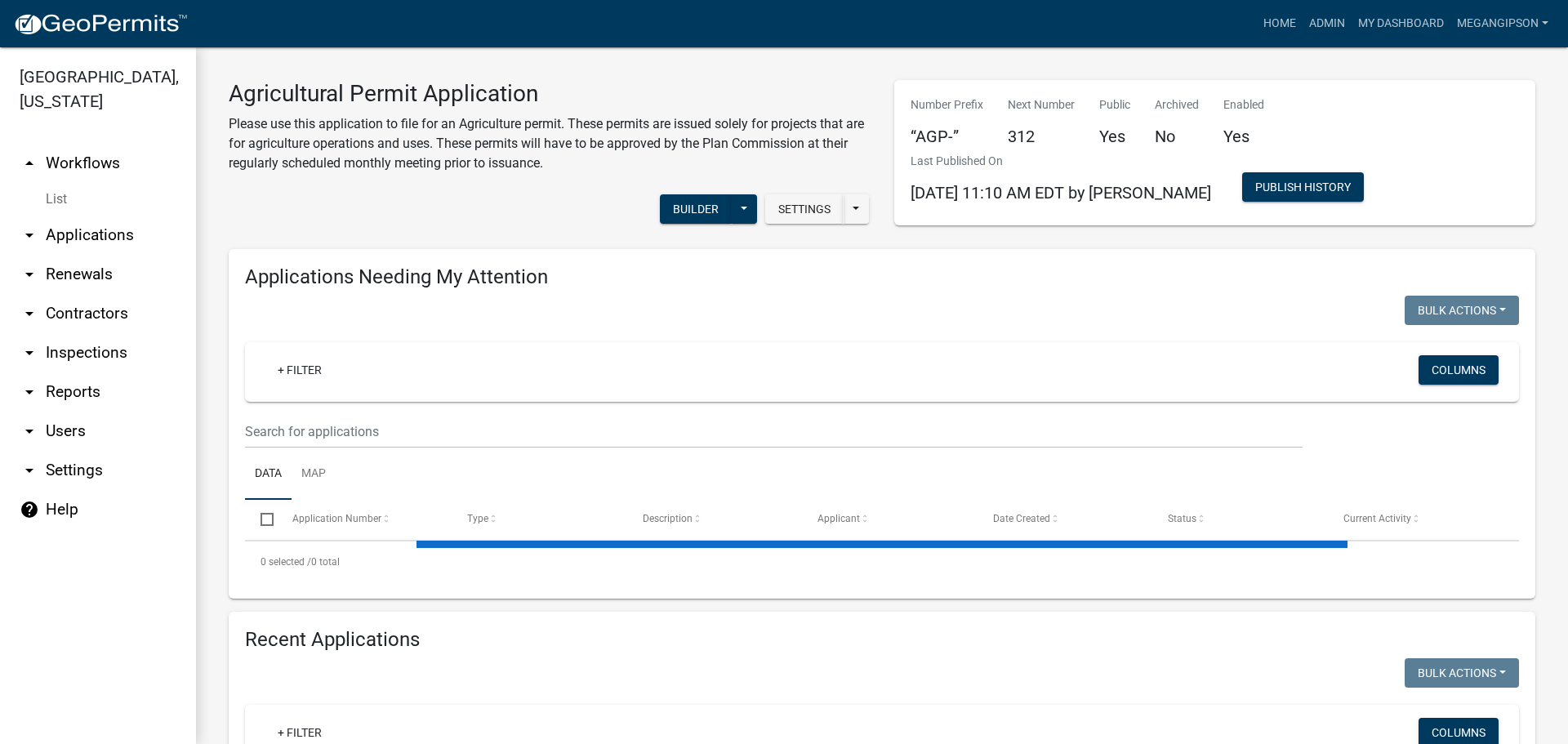
select select "3: 100"
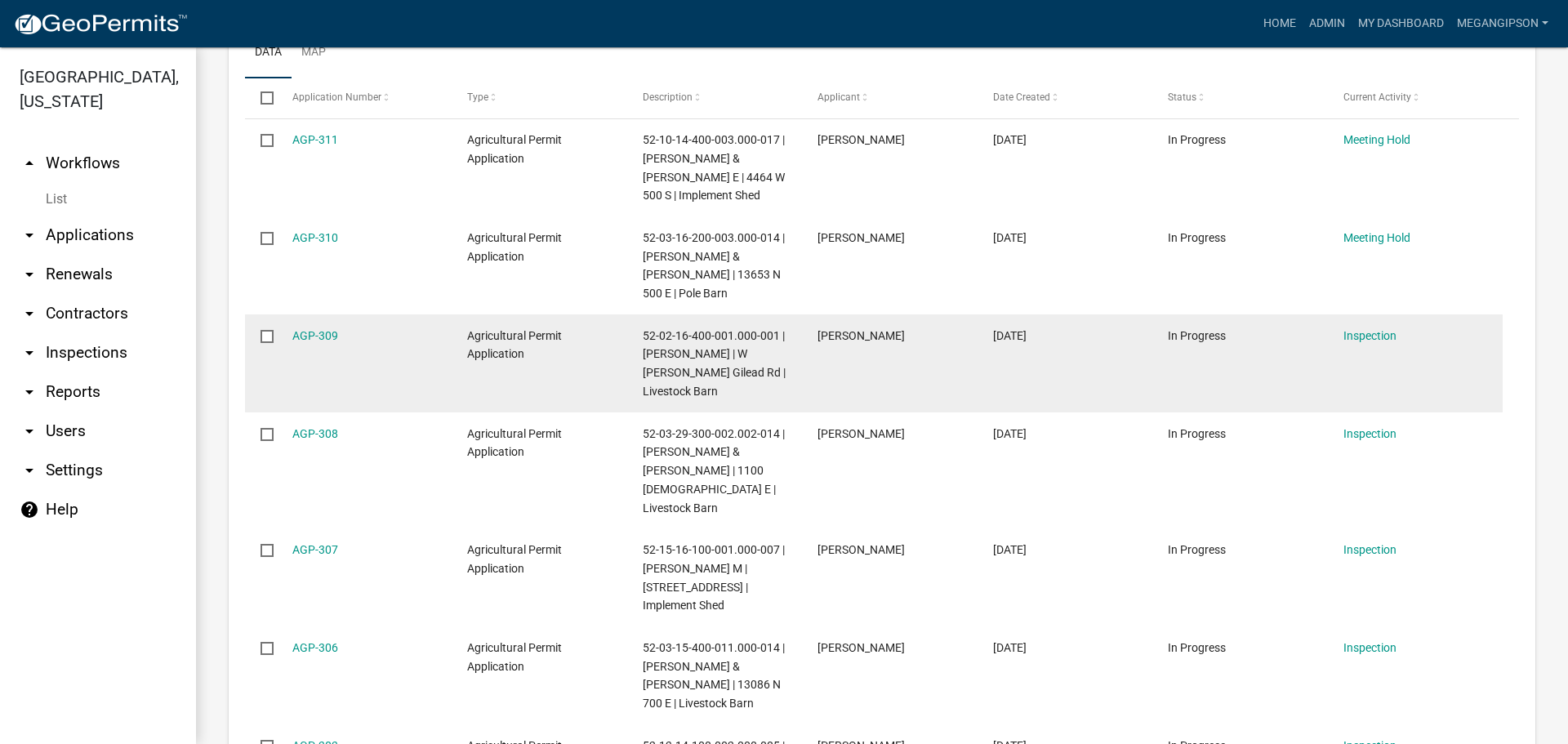
scroll to position [409, 0]
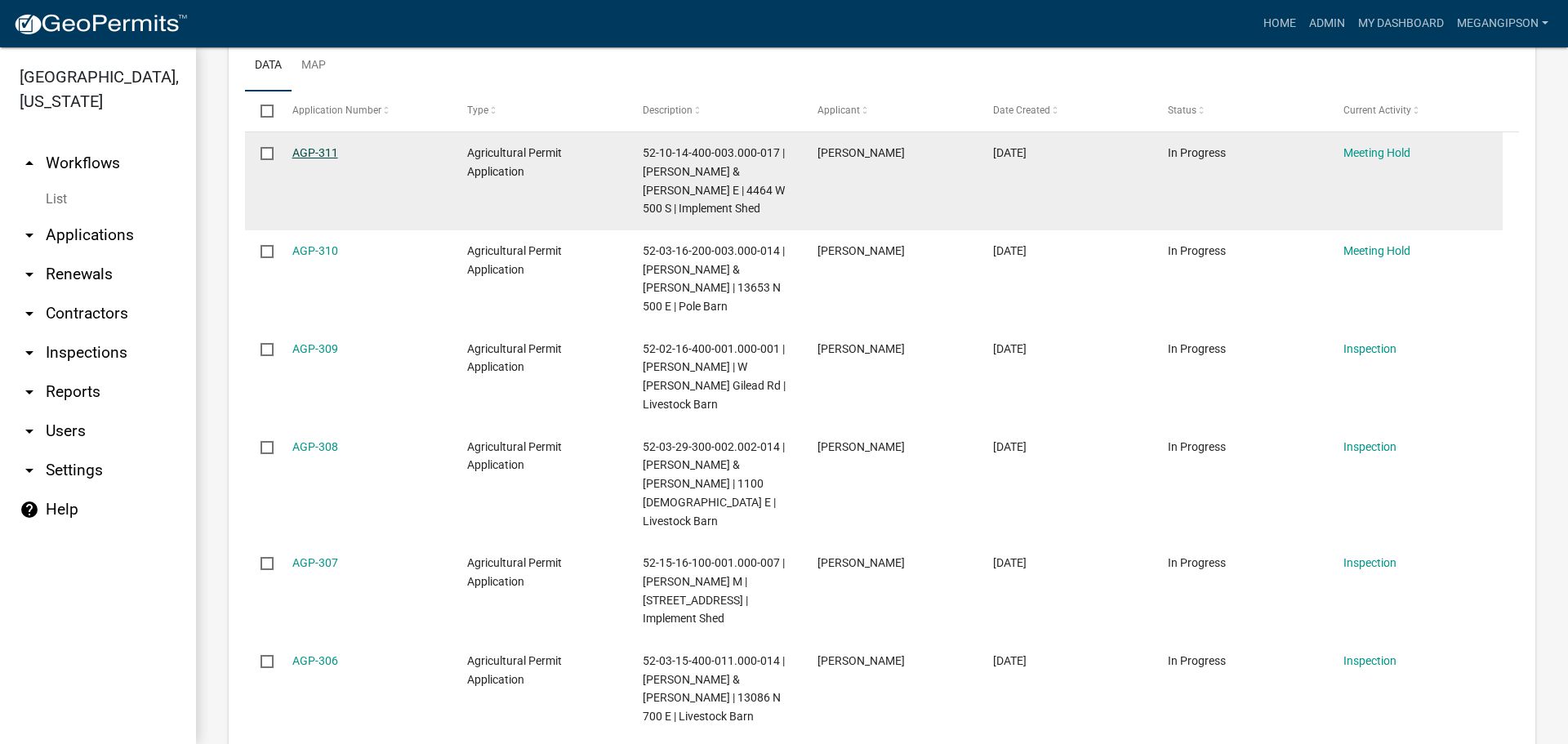
click at [334, 159] on link "AGP-311" at bounding box center [315, 152] width 46 height 13
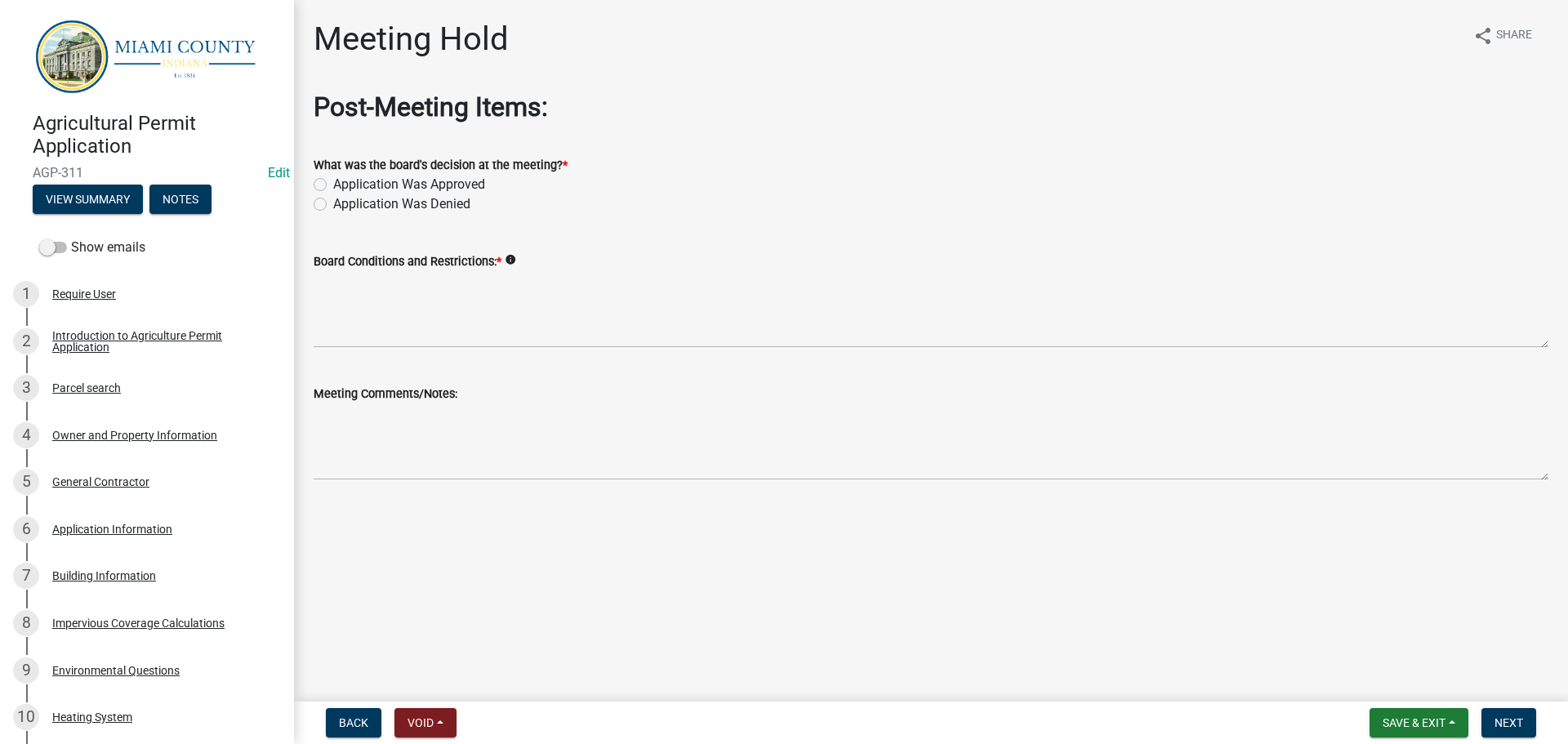
click at [445, 195] on label "Application Was Approved" at bounding box center [409, 184] width 152 height 20
click at [344, 185] on input "Application Was Approved" at bounding box center [339, 180] width 10 height 10
radio input "true"
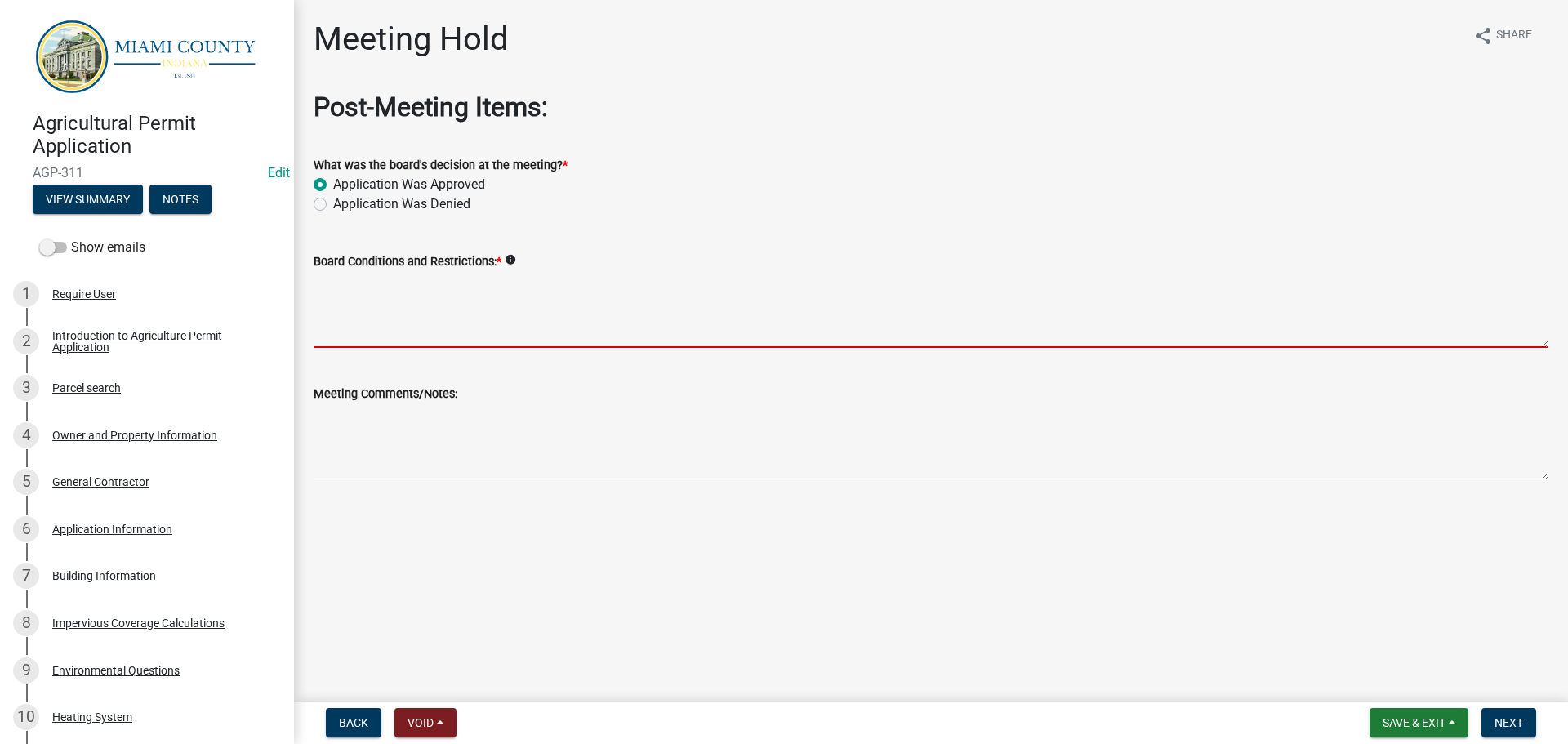
click at [466, 344] on textarea "Board Conditions and Restrictions: *" at bounding box center [930, 309] width 1234 height 76
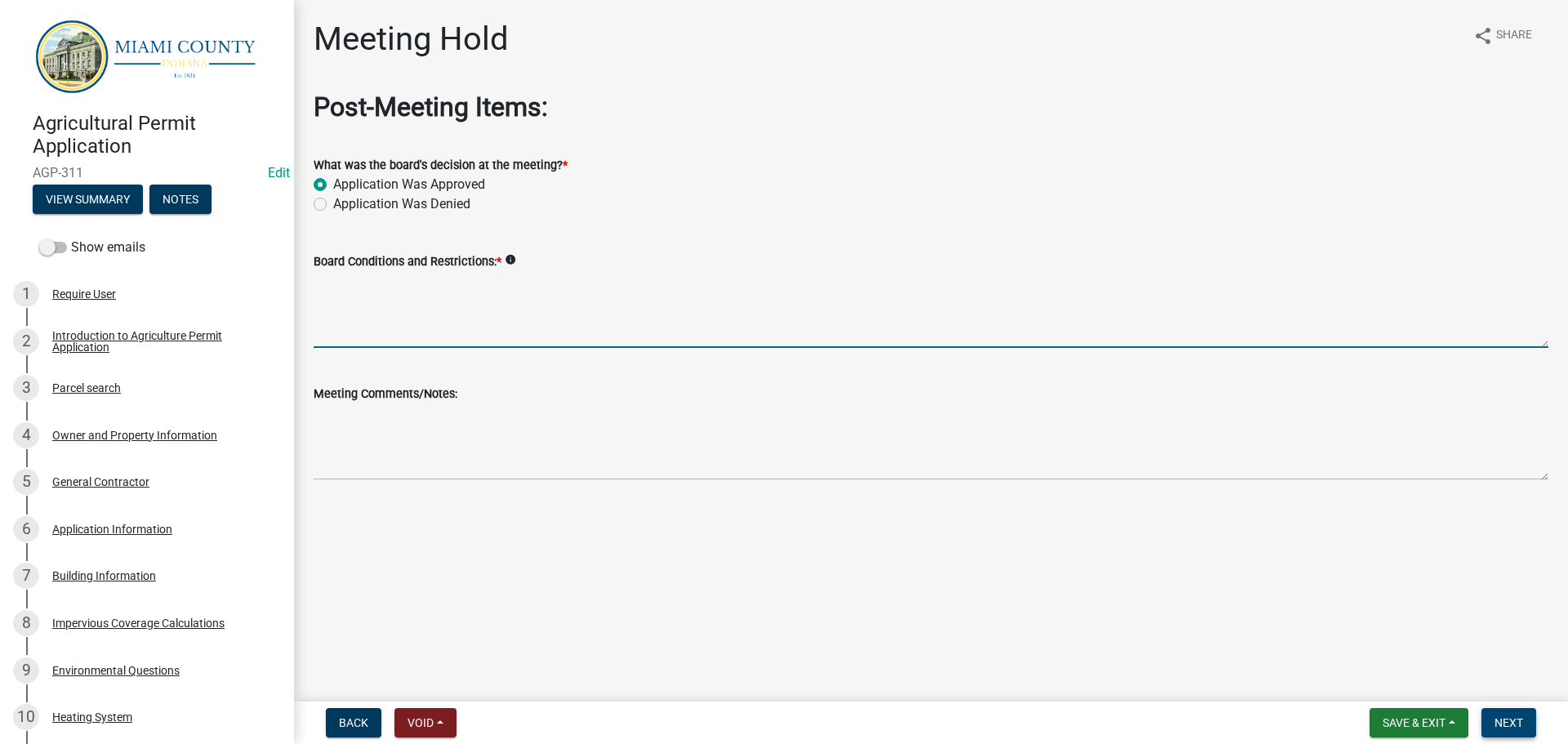
click at [1512, 720] on span "Next" at bounding box center [1508, 722] width 29 height 13
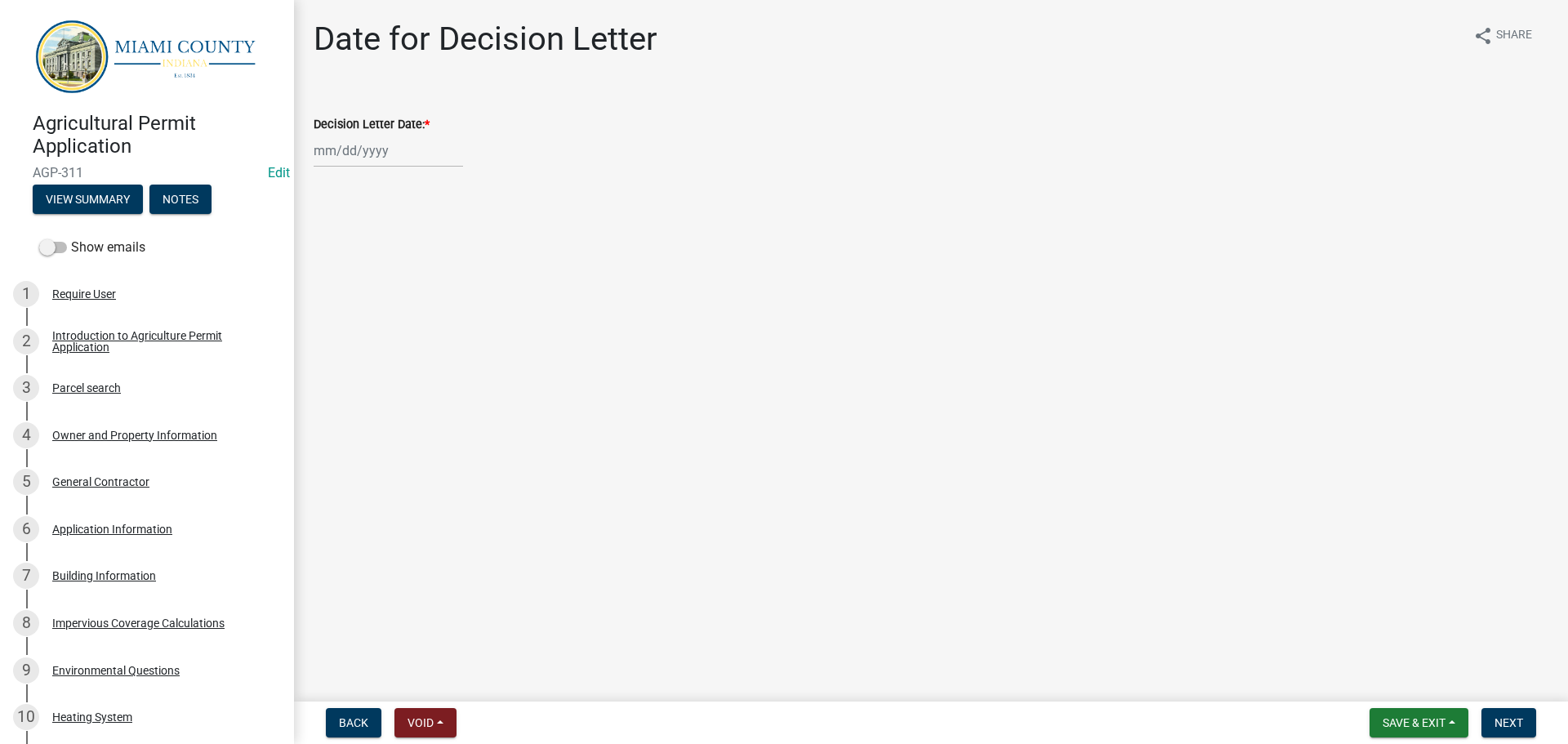
click at [350, 168] on div at bounding box center [388, 150] width 149 height 34
select select "9"
select select "2025"
click at [440, 338] on div "26" at bounding box center [434, 325] width 26 height 26
type input "[DATE]"
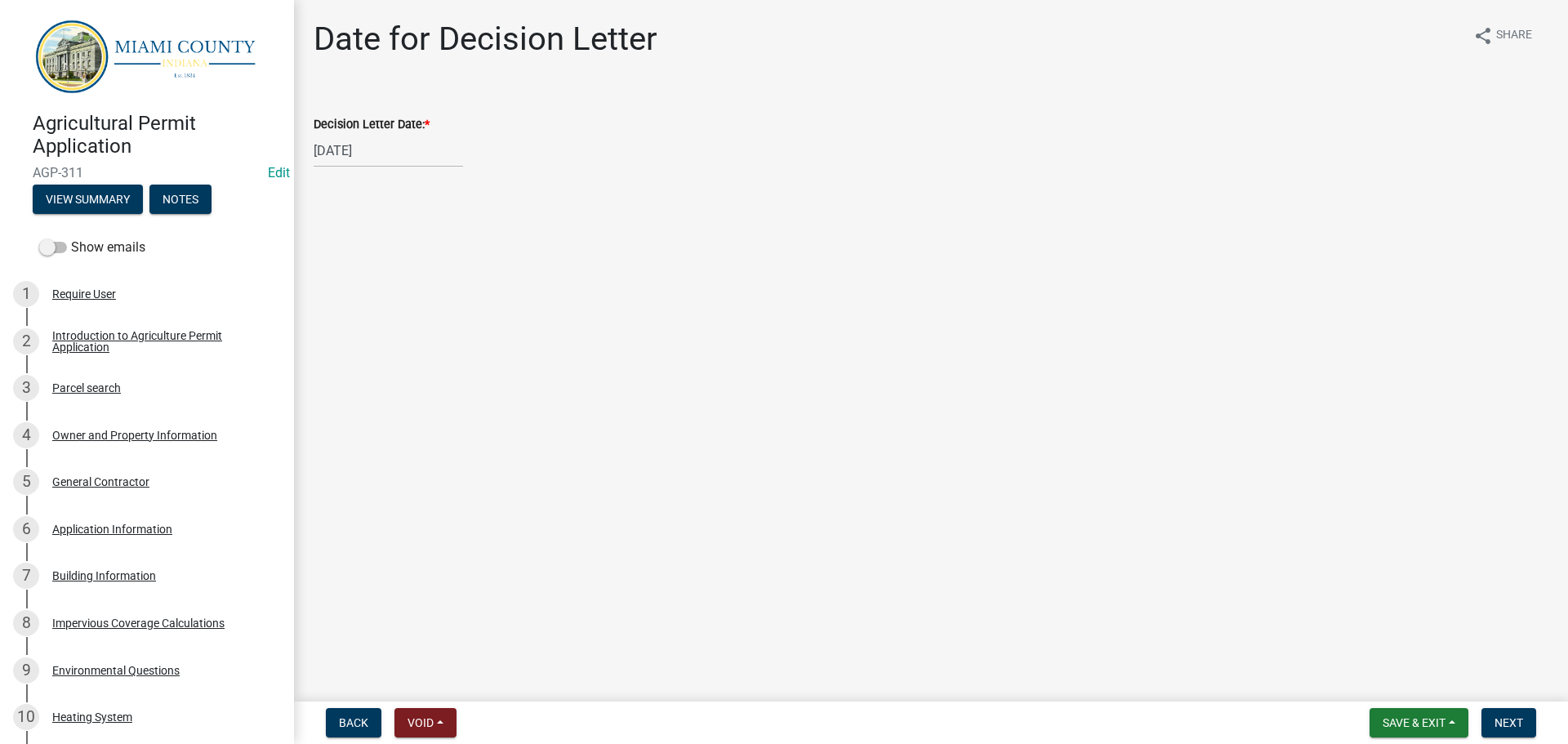
click at [375, 183] on wm-data-entity-input "Decision Letter Date: * [DATE]" at bounding box center [930, 136] width 1234 height 90
click at [373, 159] on div "[DATE]" at bounding box center [388, 150] width 149 height 34
select select "9"
select select "2025"
click at [341, 312] on div "15" at bounding box center [330, 299] width 26 height 26
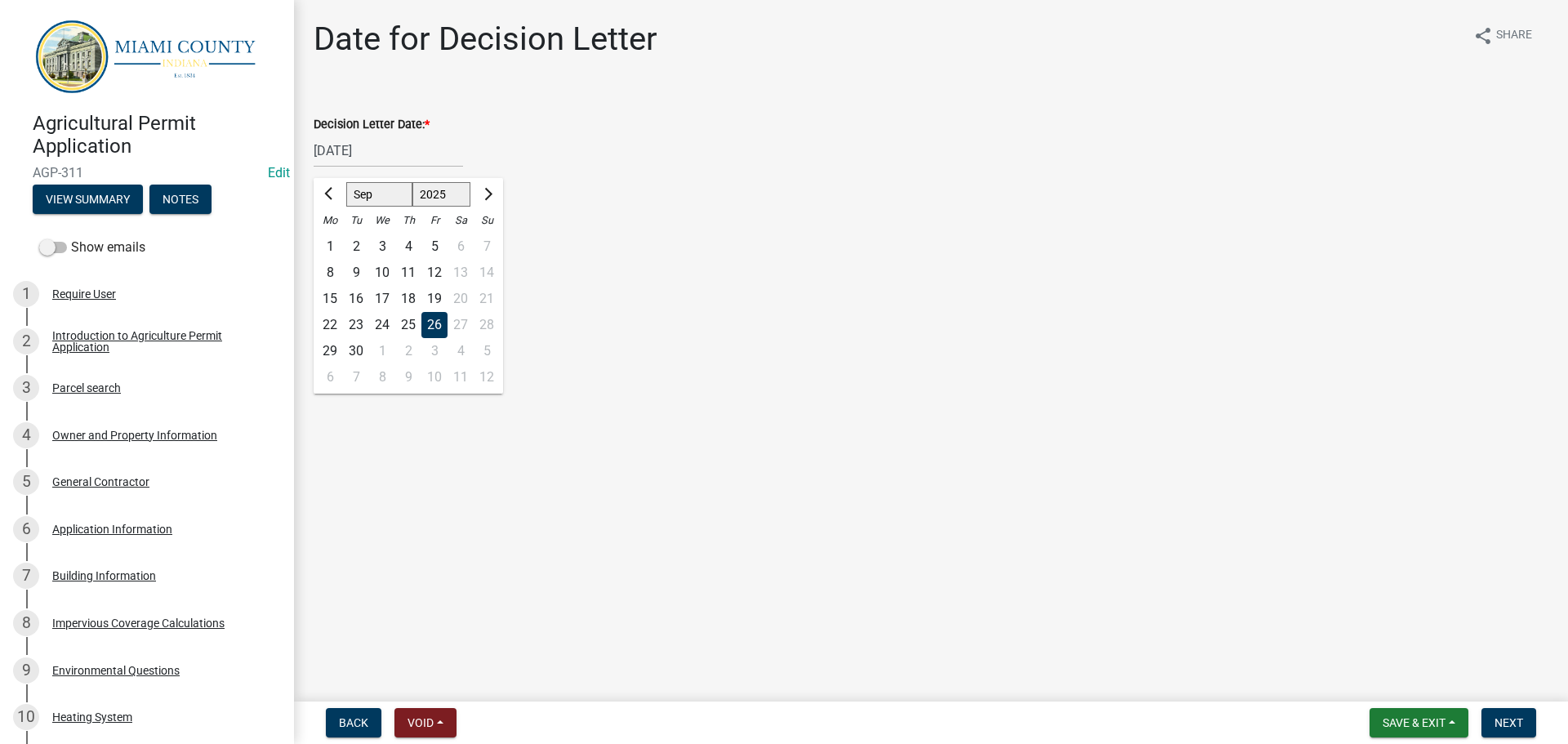
type input "[DATE]"
click at [1494, 717] on span "Next" at bounding box center [1508, 722] width 29 height 13
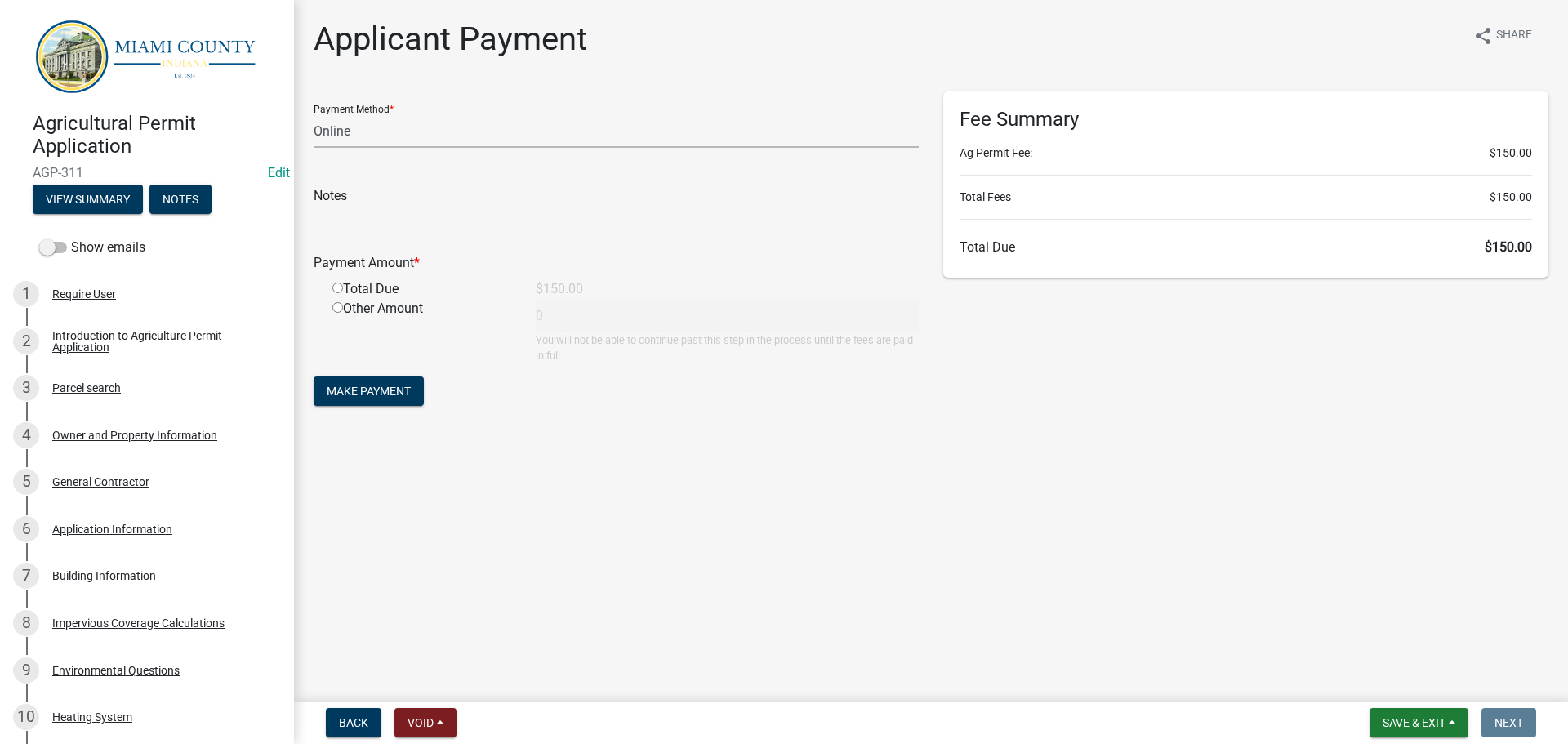
click at [411, 145] on select "Credit Card POS Check Cash Online" at bounding box center [616, 131] width 605 height 34
select select "1: 0"
click at [316, 129] on select "Credit Card POS Check Cash Online" at bounding box center [616, 131] width 605 height 34
click at [364, 217] on input "text" at bounding box center [616, 201] width 605 height 34
type input "1148"
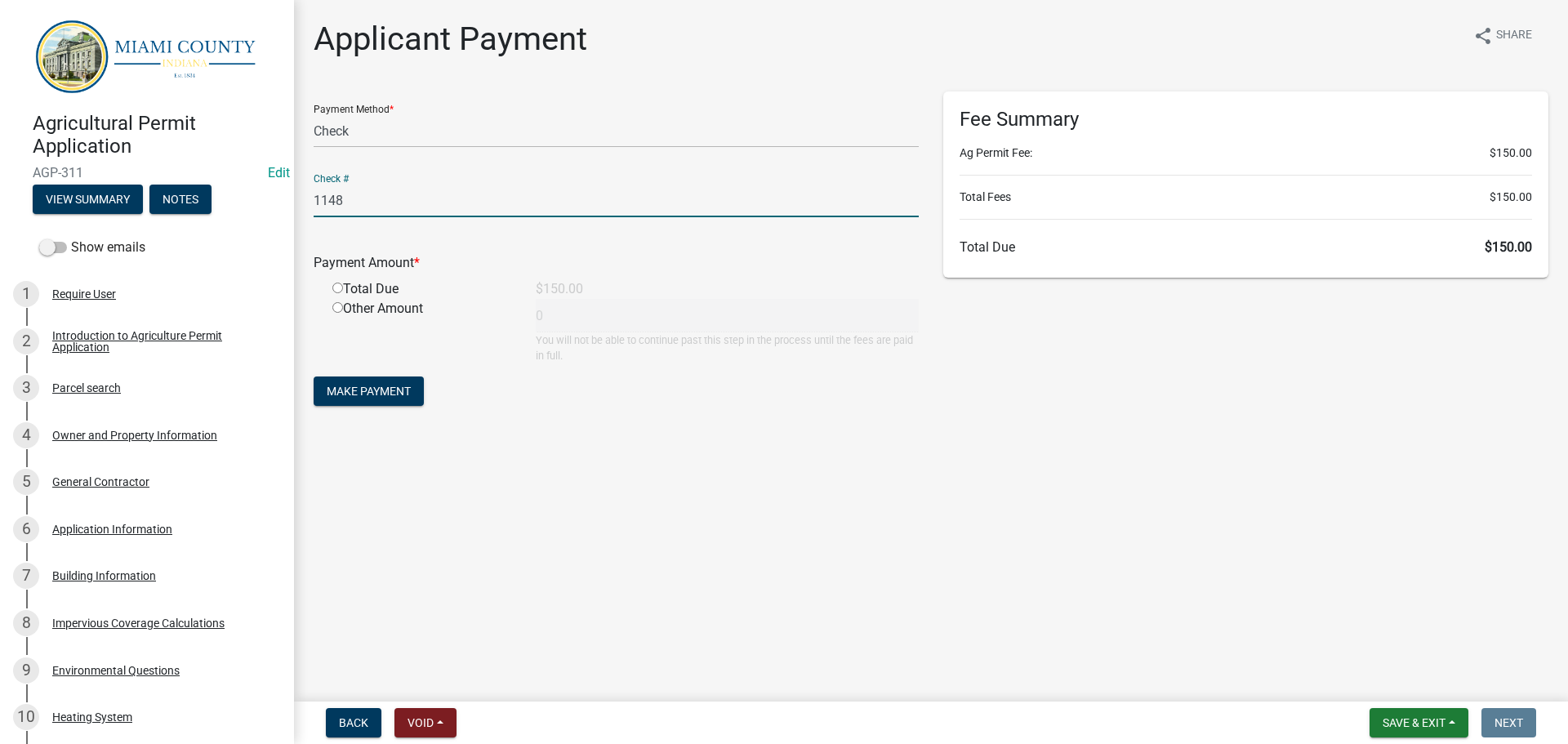
click at [339, 293] on input "radio" at bounding box center [338, 288] width 10 height 10
radio input "true"
type input "150"
click at [389, 398] on span "Make Payment" at bounding box center [368, 391] width 84 height 13
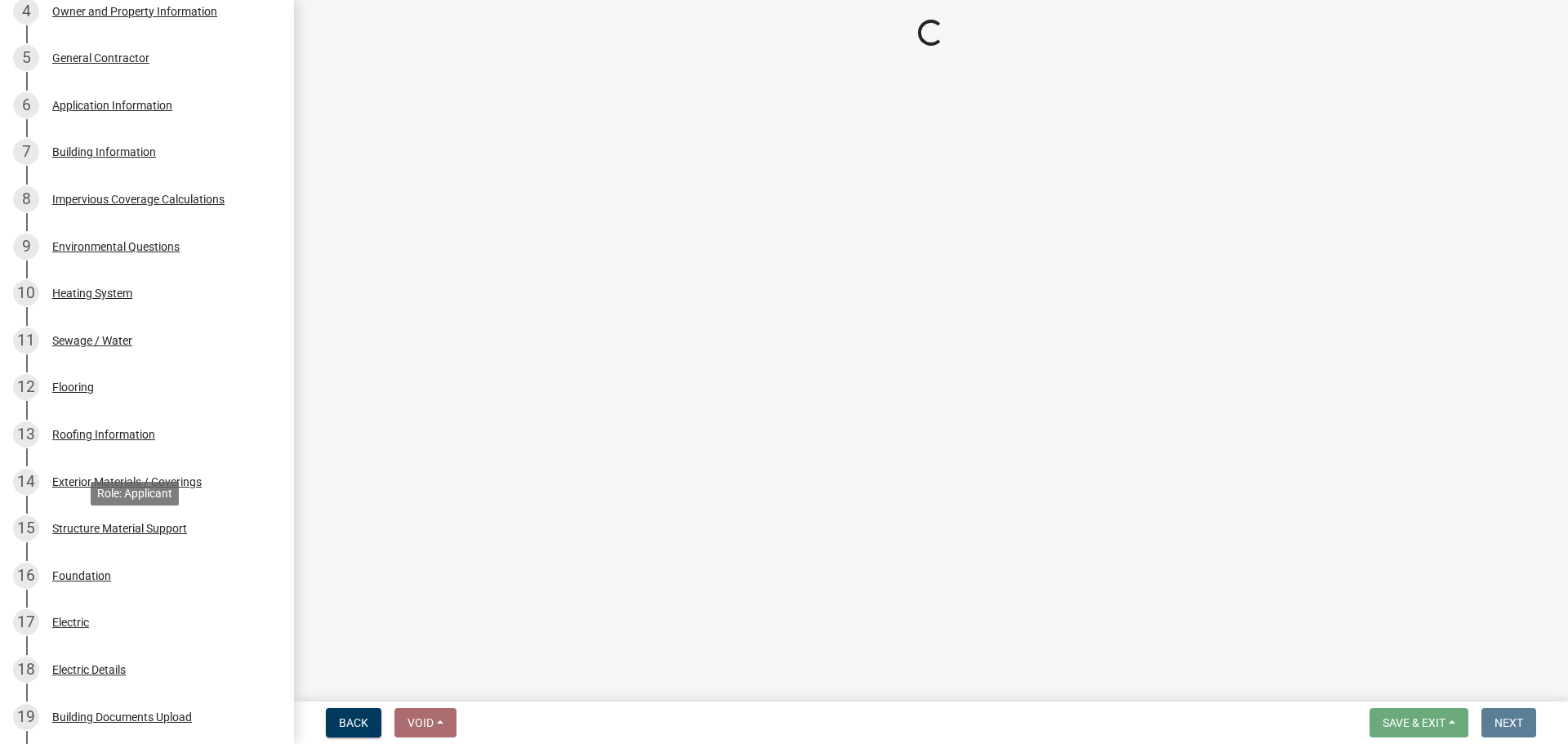
scroll to position [1726, 0]
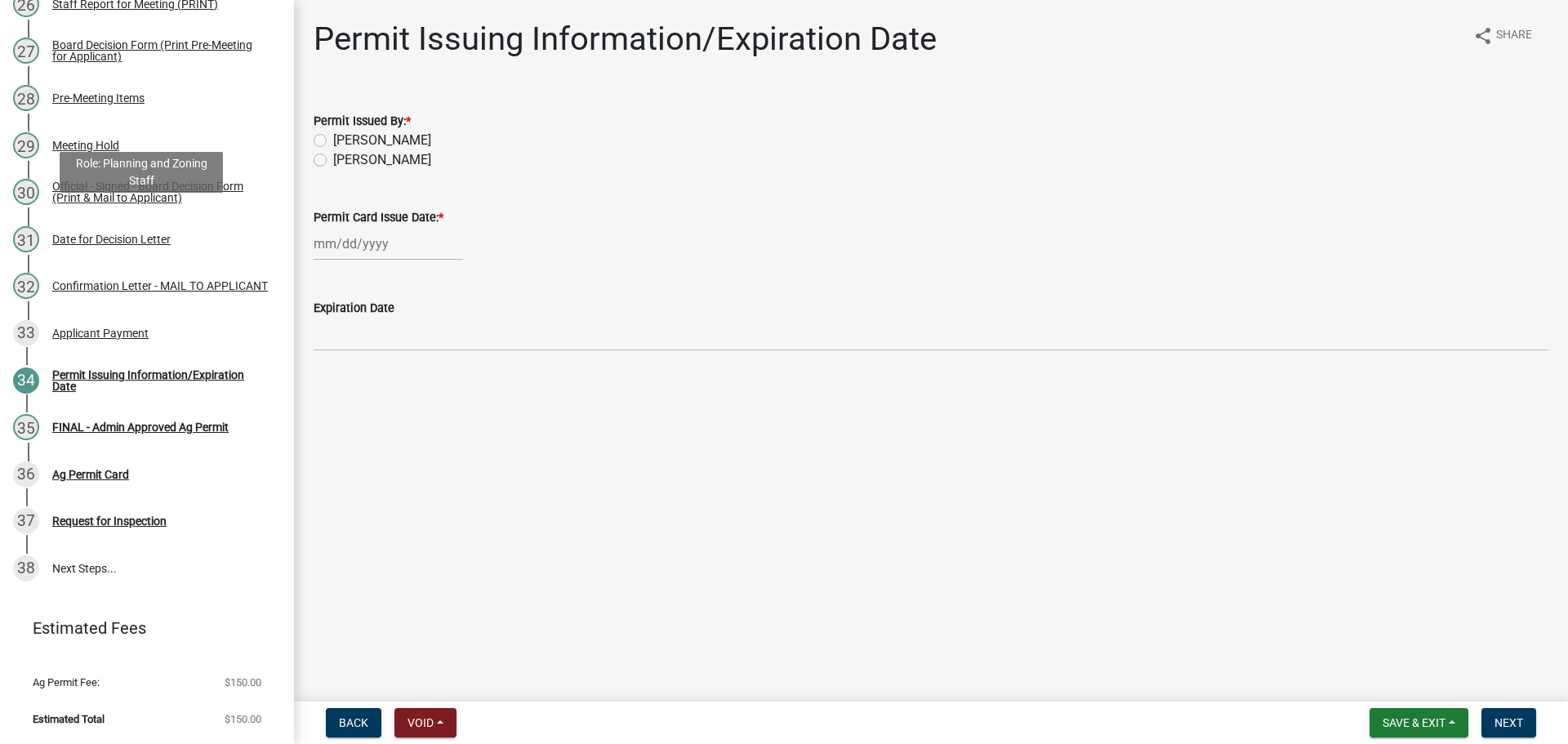
click at [105, 280] on div "Confirmation Letter - MAIL TO APPLICANT" at bounding box center [160, 285] width 215 height 11
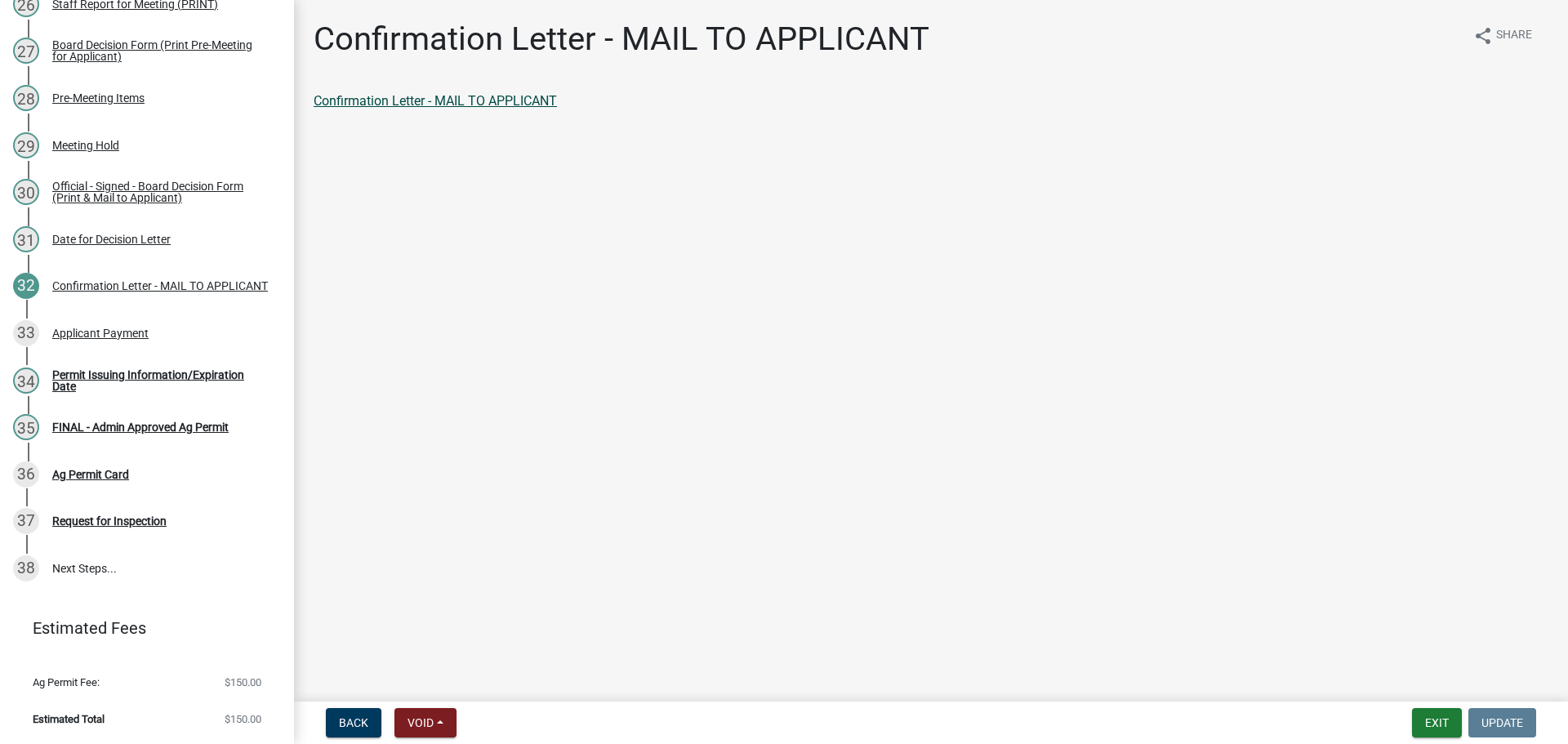
click at [495, 109] on link "Confirmation Letter - MAIL TO APPLICANT" at bounding box center [435, 101] width 243 height 16
click at [149, 328] on div "Applicant Payment" at bounding box center [100, 333] width 96 height 11
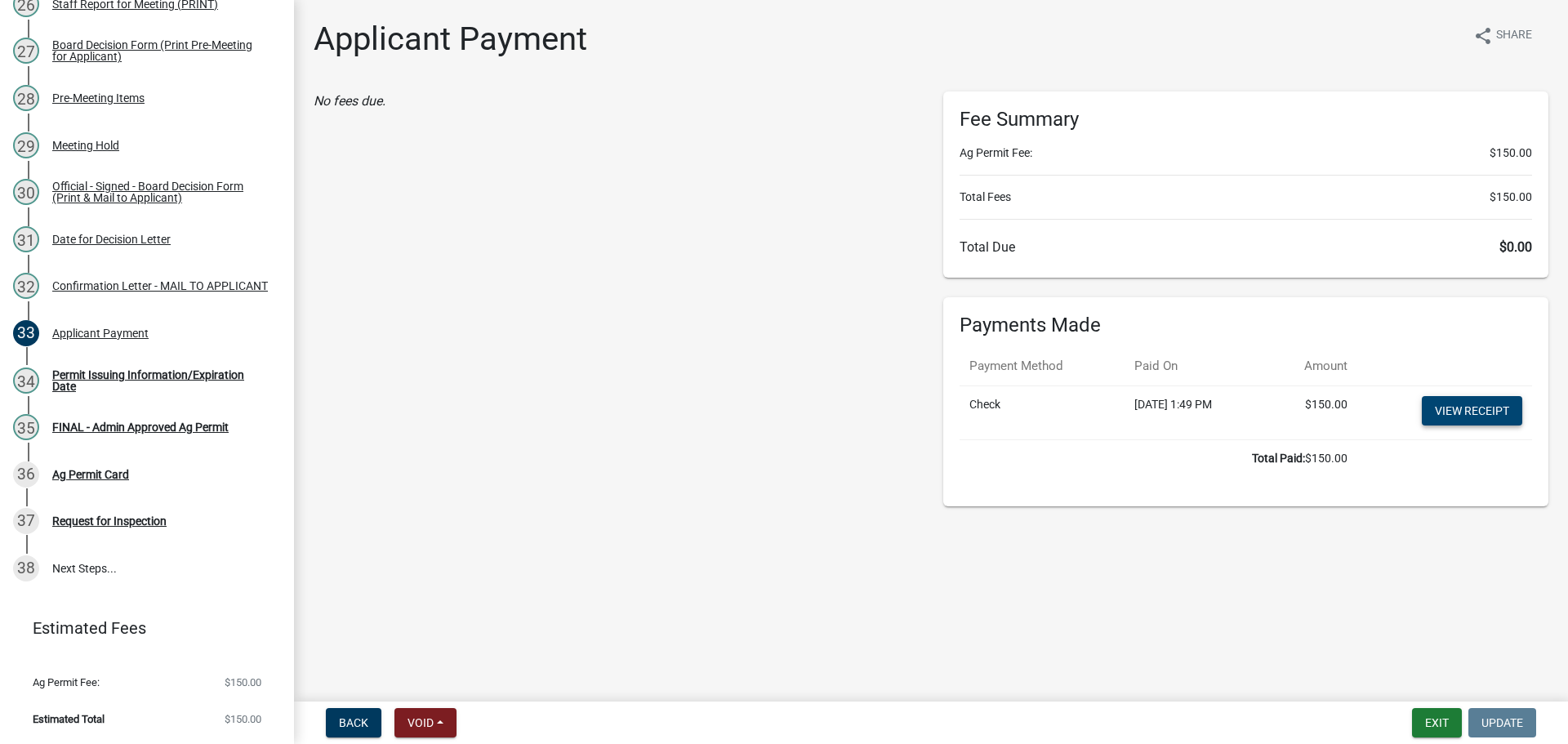
click at [1459, 426] on link "View receipt" at bounding box center [1472, 411] width 101 height 30
click at [184, 181] on div "Official - Signed - Board Decision Form (Print & Mail to Applicant)" at bounding box center [160, 192] width 215 height 23
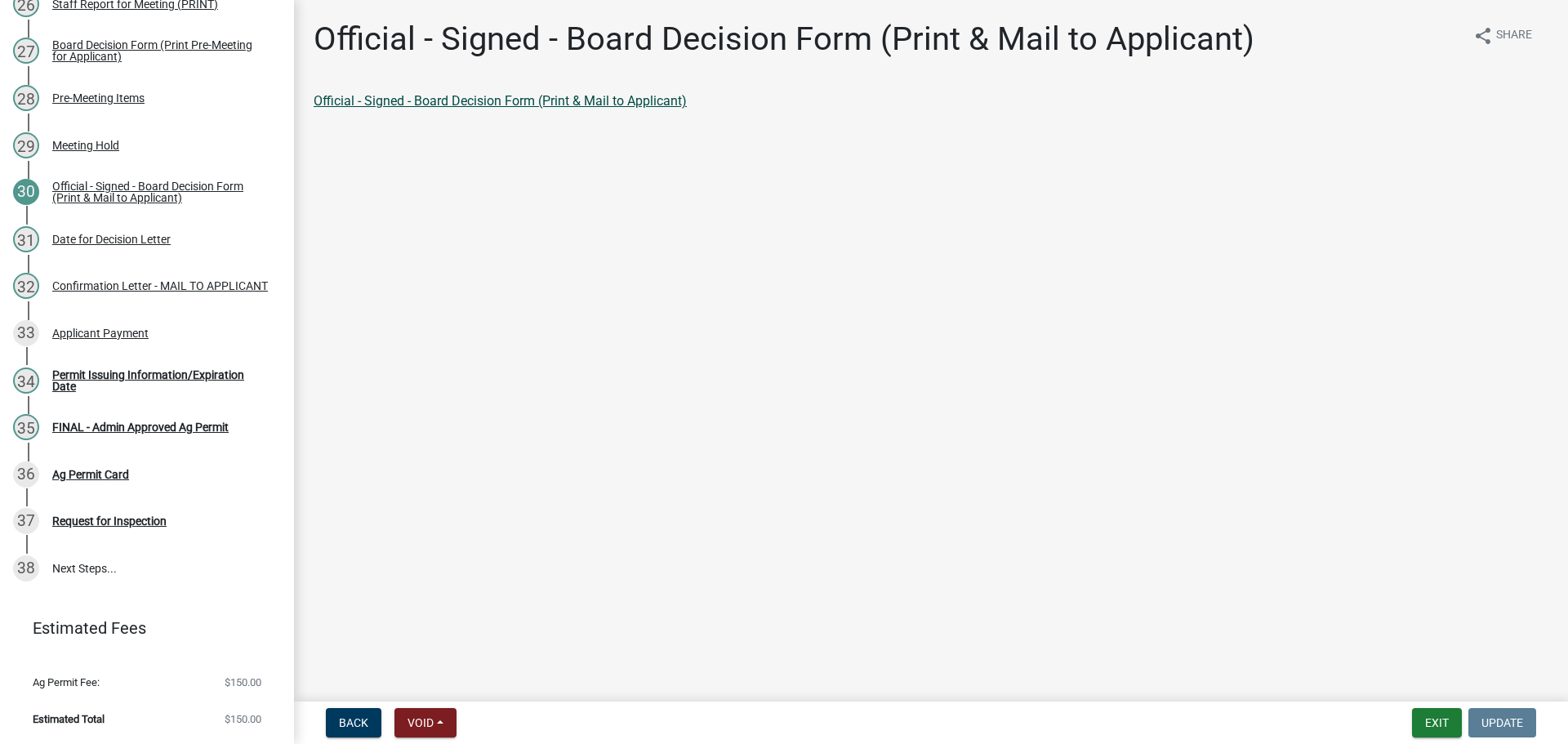
click at [559, 109] on link "Official - Signed - Board Decision Form (Print & Mail to Applicant)" at bounding box center [500, 101] width 374 height 16
click at [135, 369] on div "Permit Issuing Information/Expiration Date" at bounding box center [160, 381] width 215 height 23
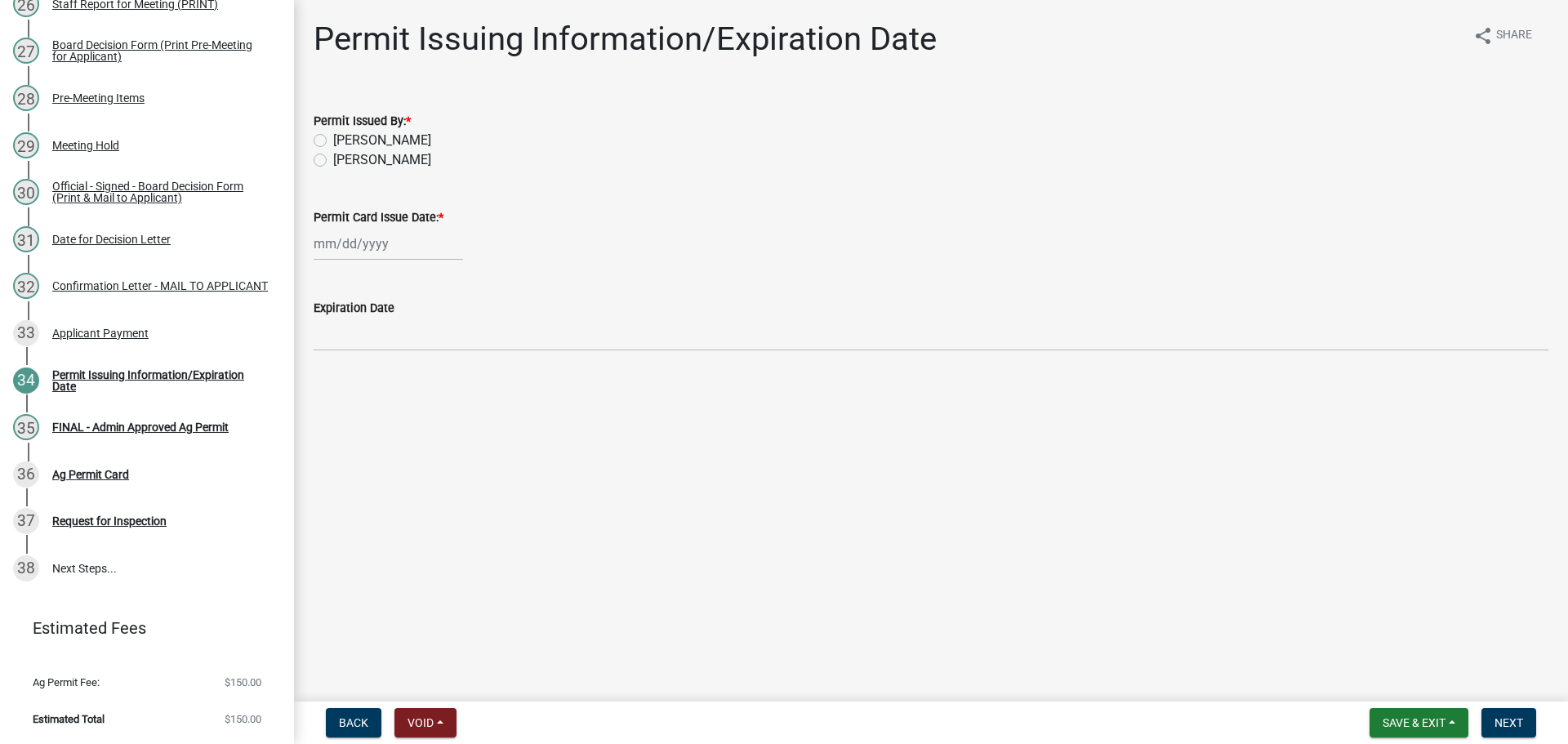
click at [354, 170] on label "[PERSON_NAME]" at bounding box center [382, 160] width 98 height 20
click at [344, 161] on input "[PERSON_NAME]" at bounding box center [339, 156] width 10 height 10
radio input "true"
click at [354, 261] on div at bounding box center [388, 243] width 149 height 34
select select "9"
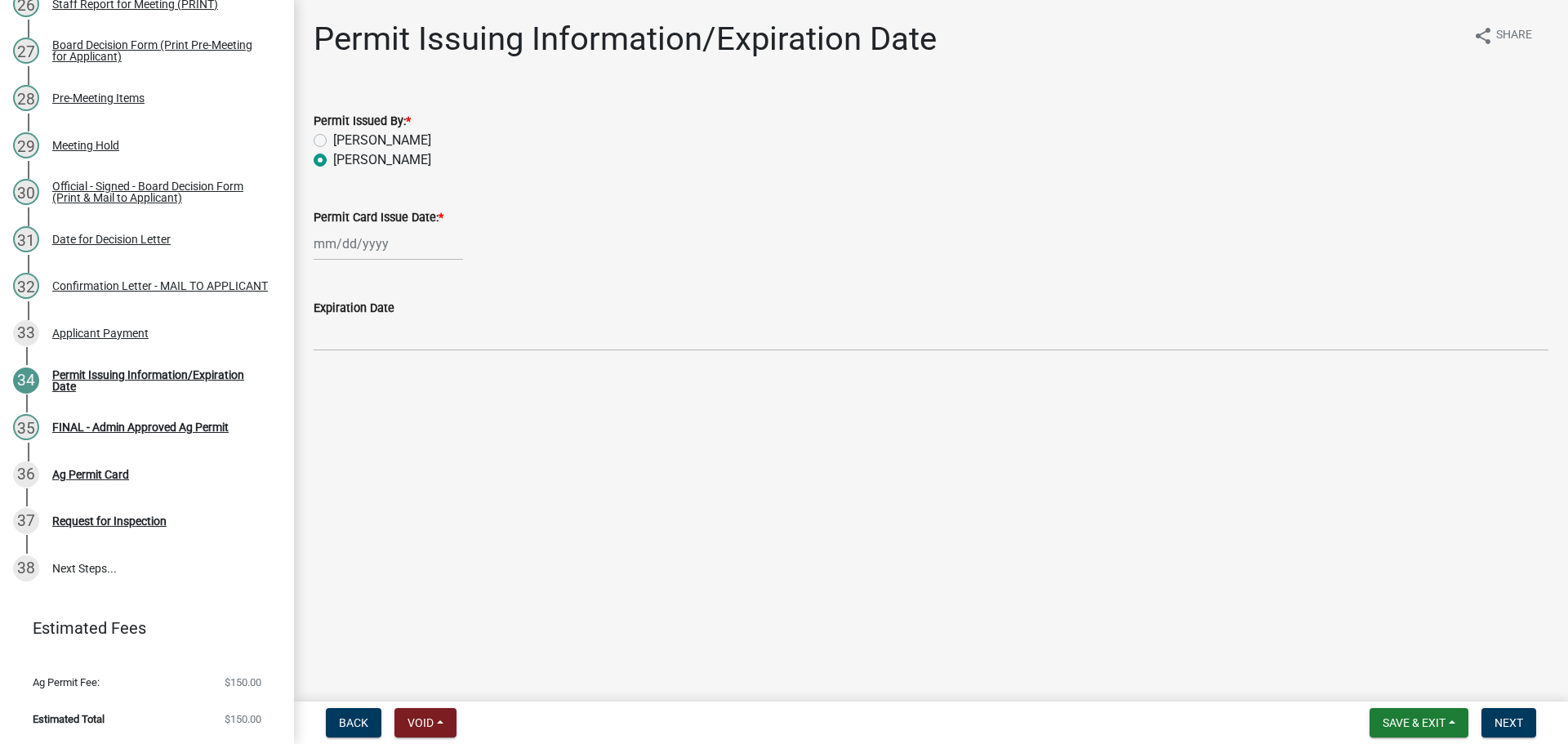
select select "2025"
click at [340, 405] on div "15" at bounding box center [330, 392] width 26 height 26
type input "[DATE]"
click at [1506, 721] on span "Next" at bounding box center [1508, 722] width 29 height 13
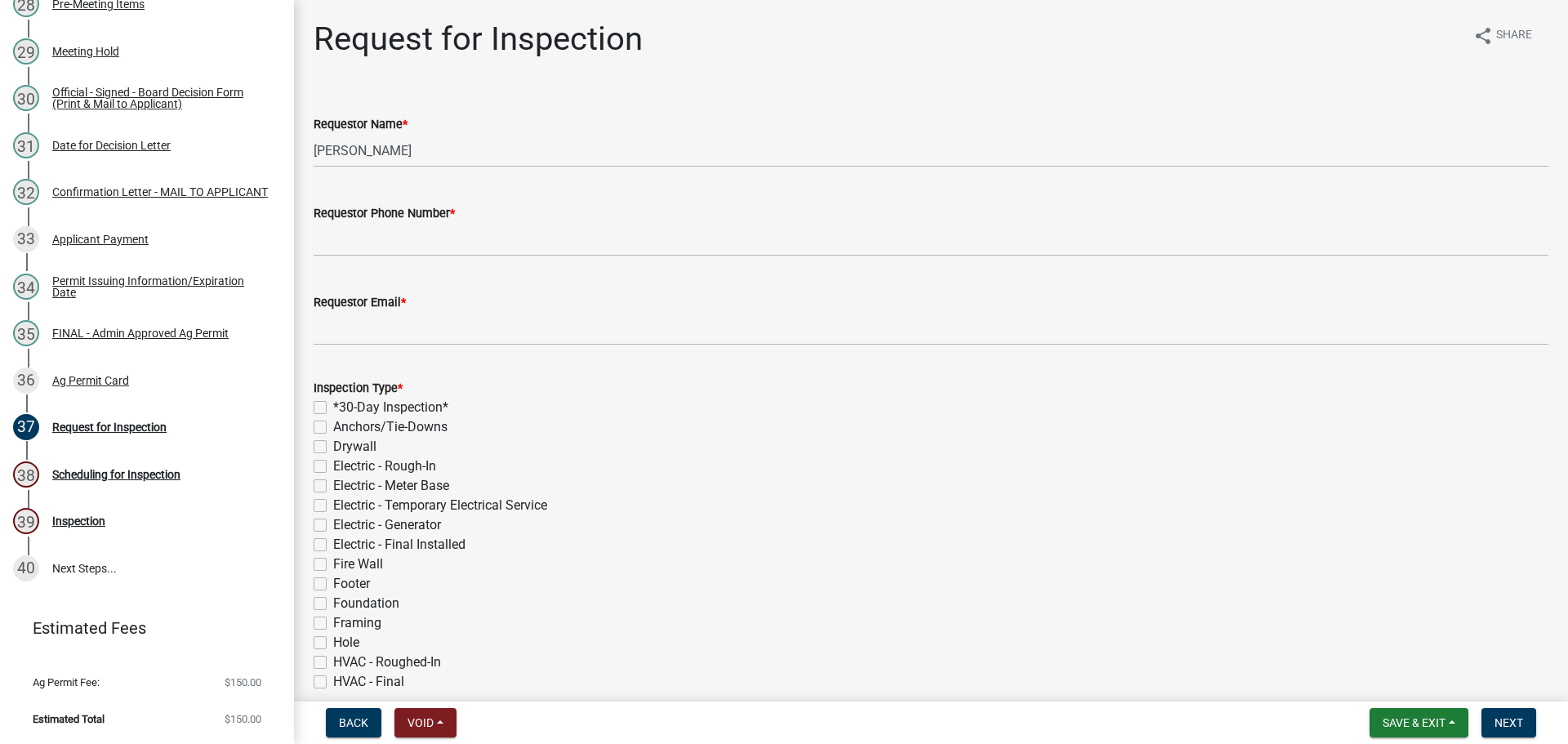
scroll to position [1832, 0]
click at [133, 309] on link "35 FINAL - Admin Approved Ag Permit" at bounding box center [147, 333] width 294 height 48
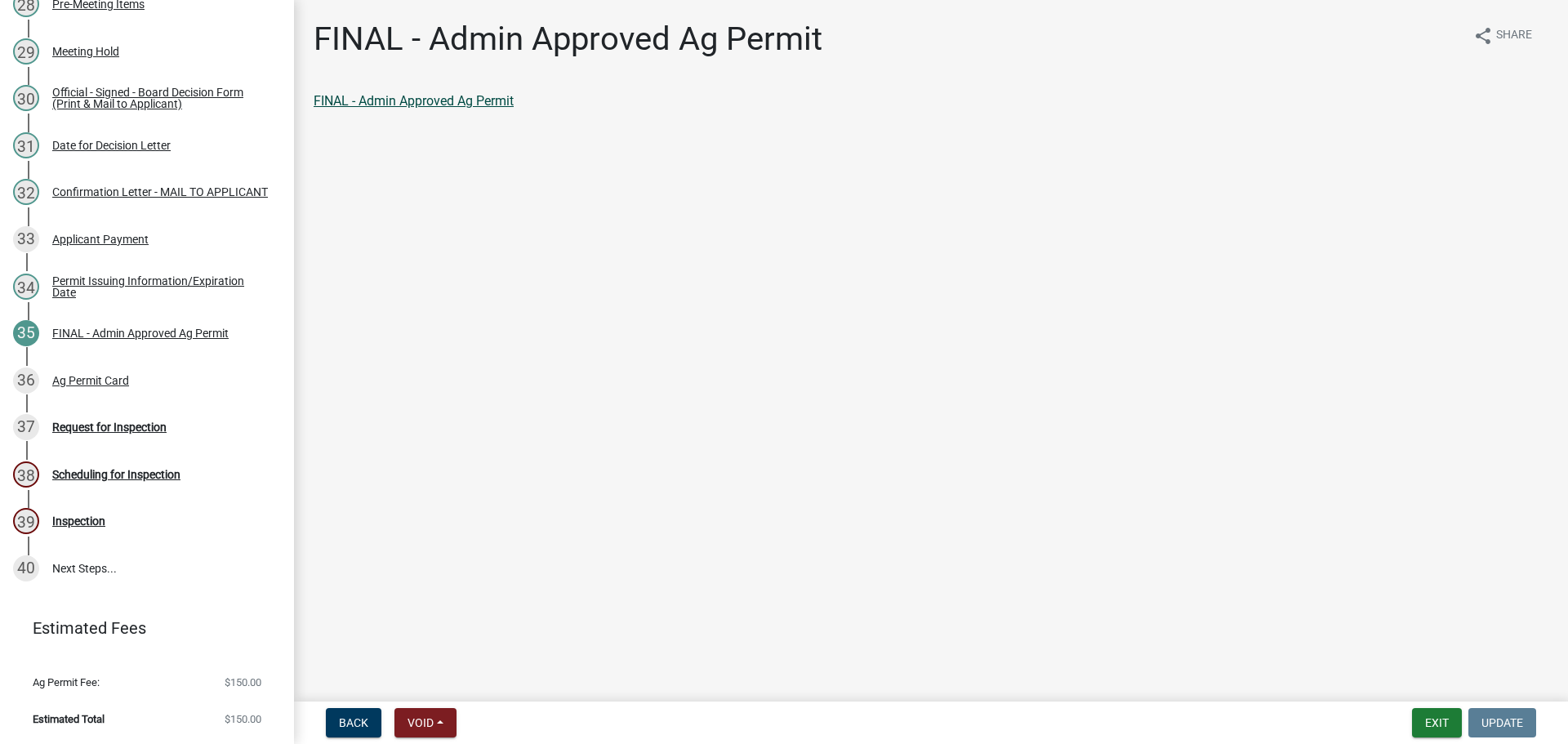
click at [488, 105] on link "FINAL - Admin Approved Ag Permit" at bounding box center [414, 101] width 200 height 16
click at [153, 368] on div "36 Ag Permit Card" at bounding box center [140, 381] width 255 height 26
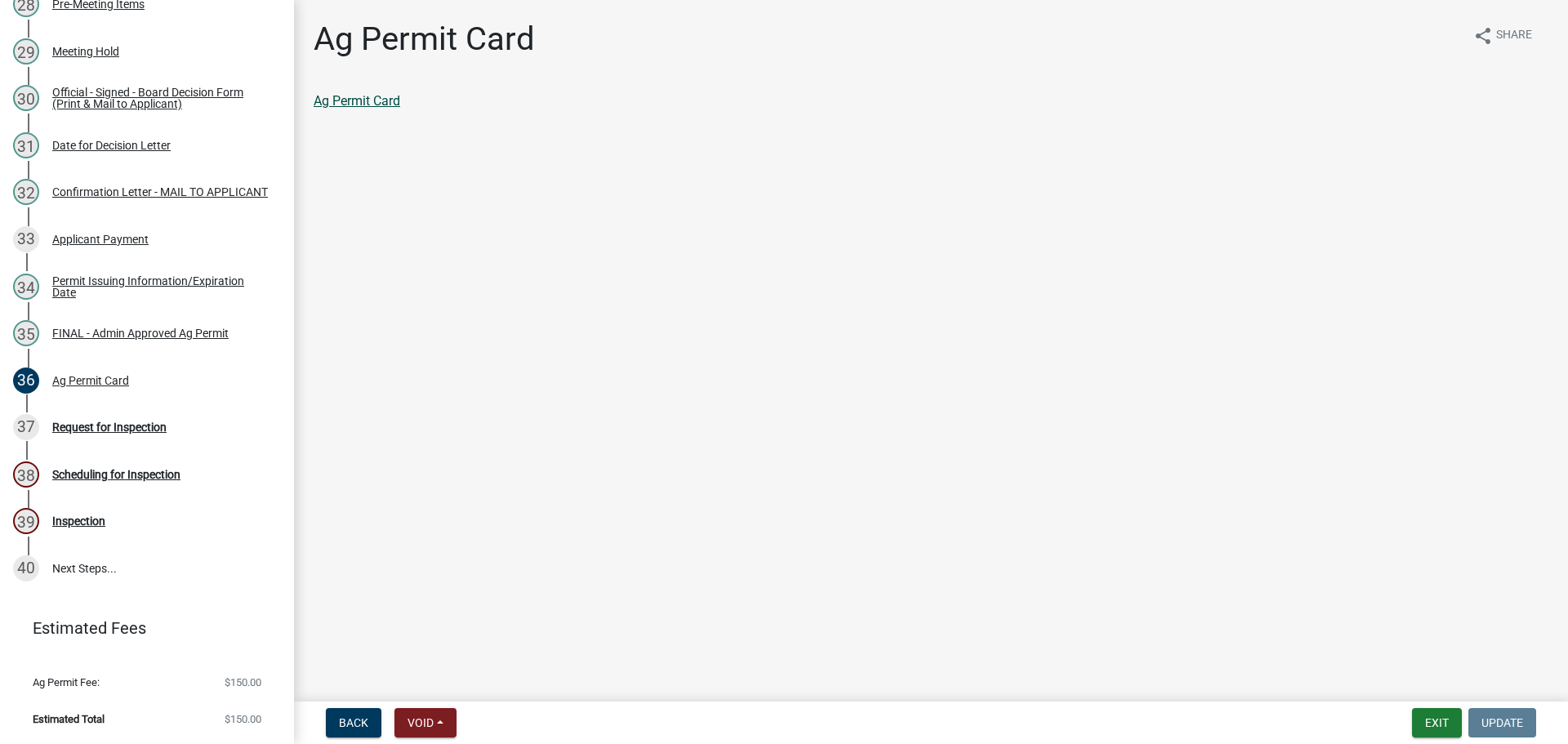
click at [379, 109] on link "Ag Permit Card" at bounding box center [357, 101] width 87 height 16
click at [158, 422] on div "Request for Inspection" at bounding box center [109, 427] width 115 height 11
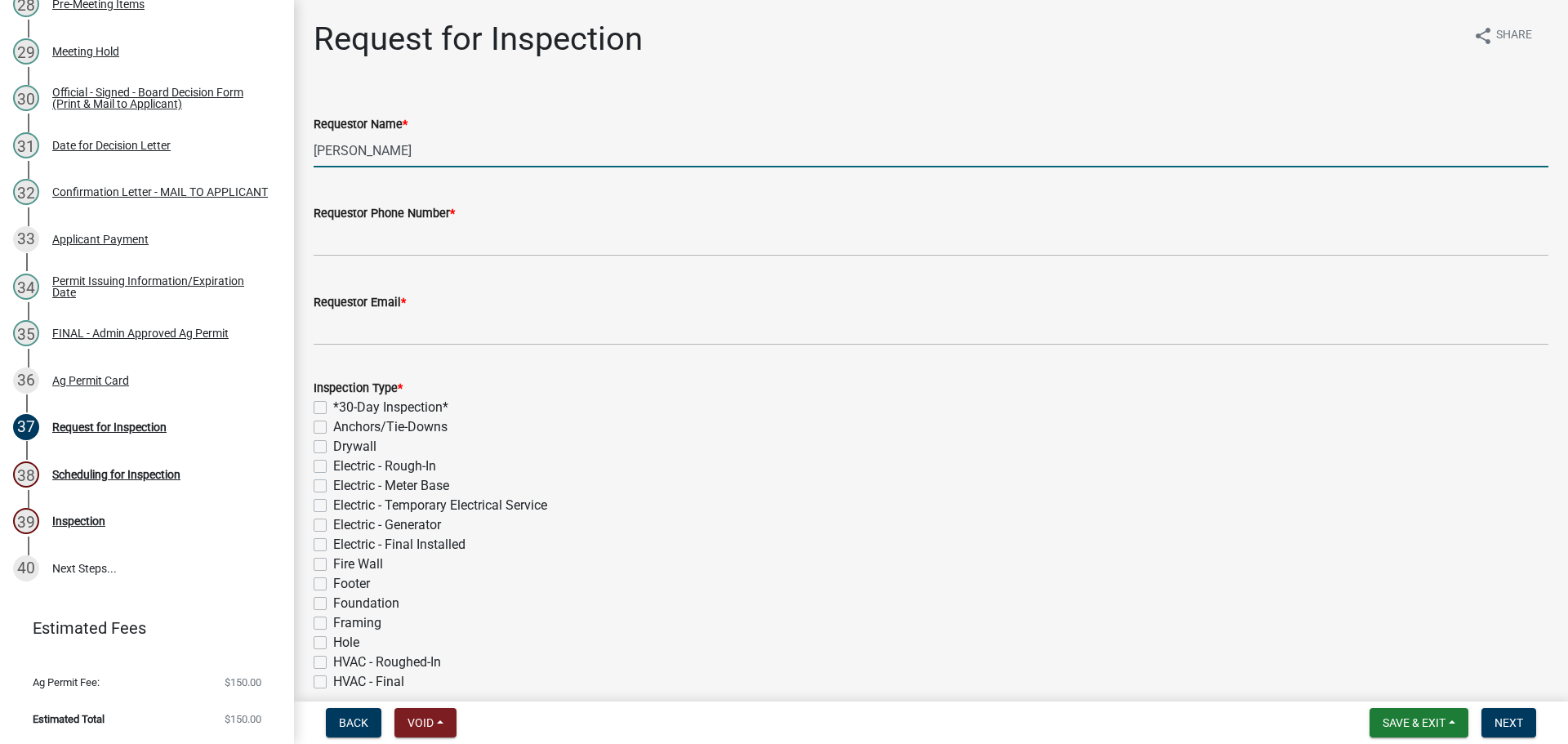
click at [484, 157] on input "[PERSON_NAME]" at bounding box center [930, 150] width 1234 height 34
type input "[PERSON_NAME]"
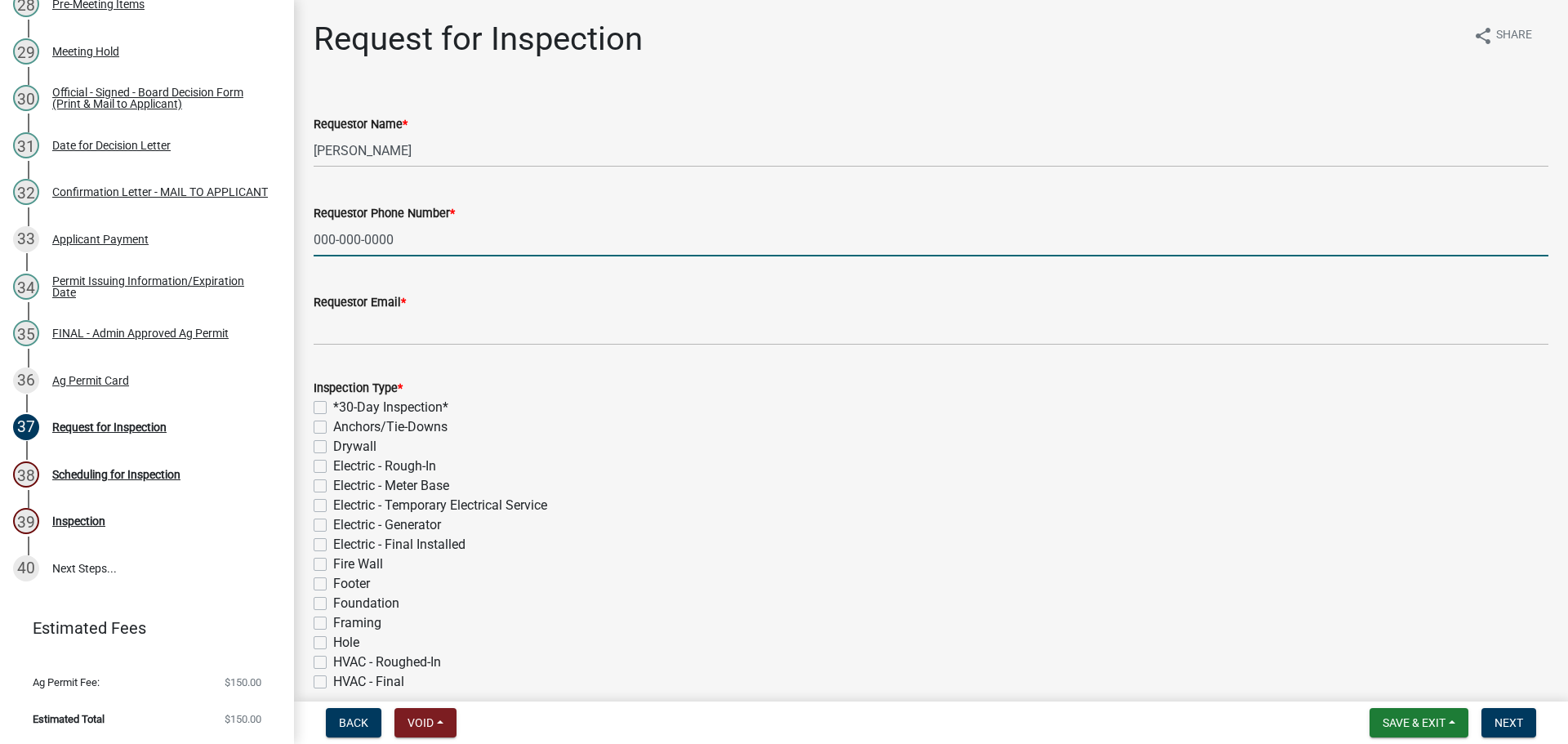
type input "000-000-0000"
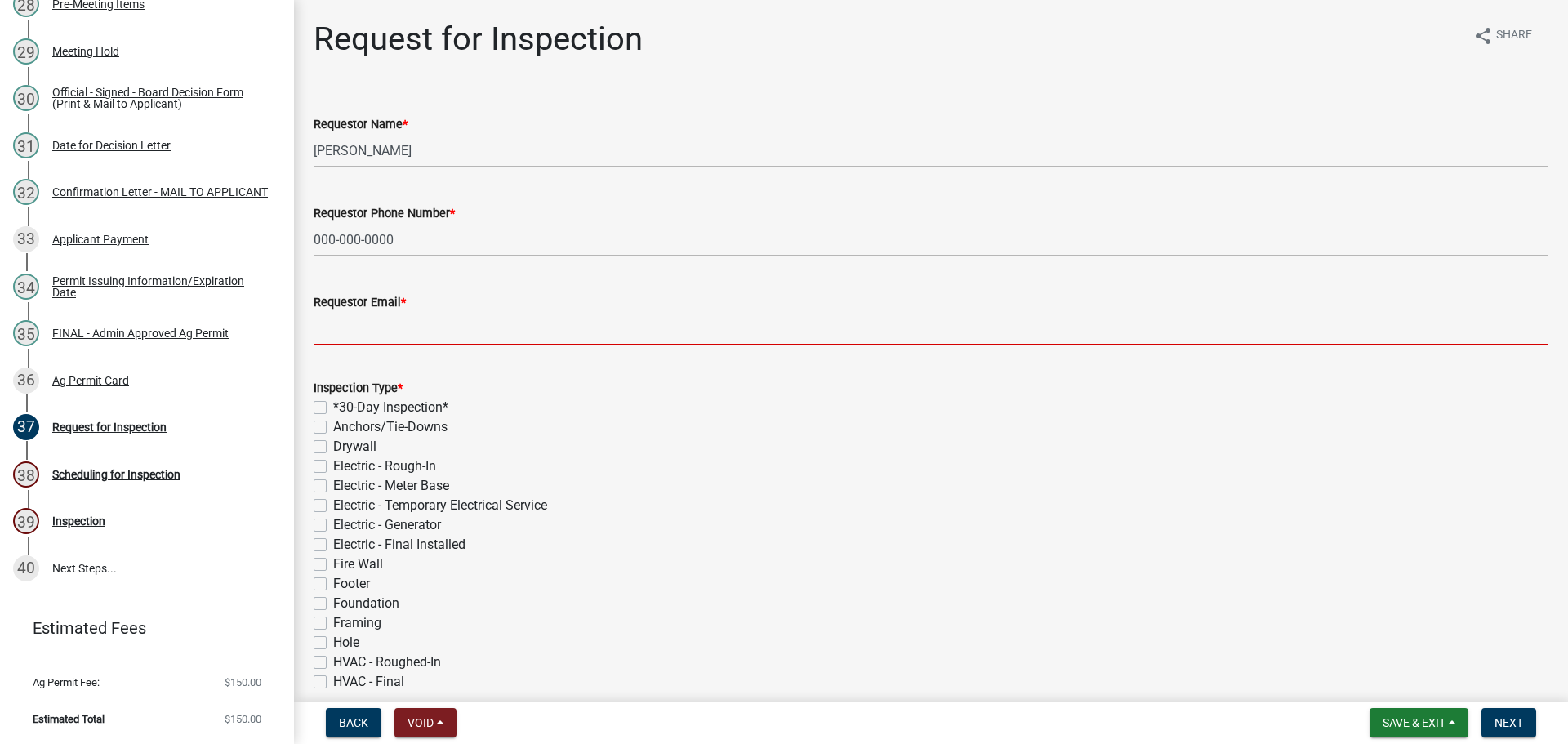
type input "s"
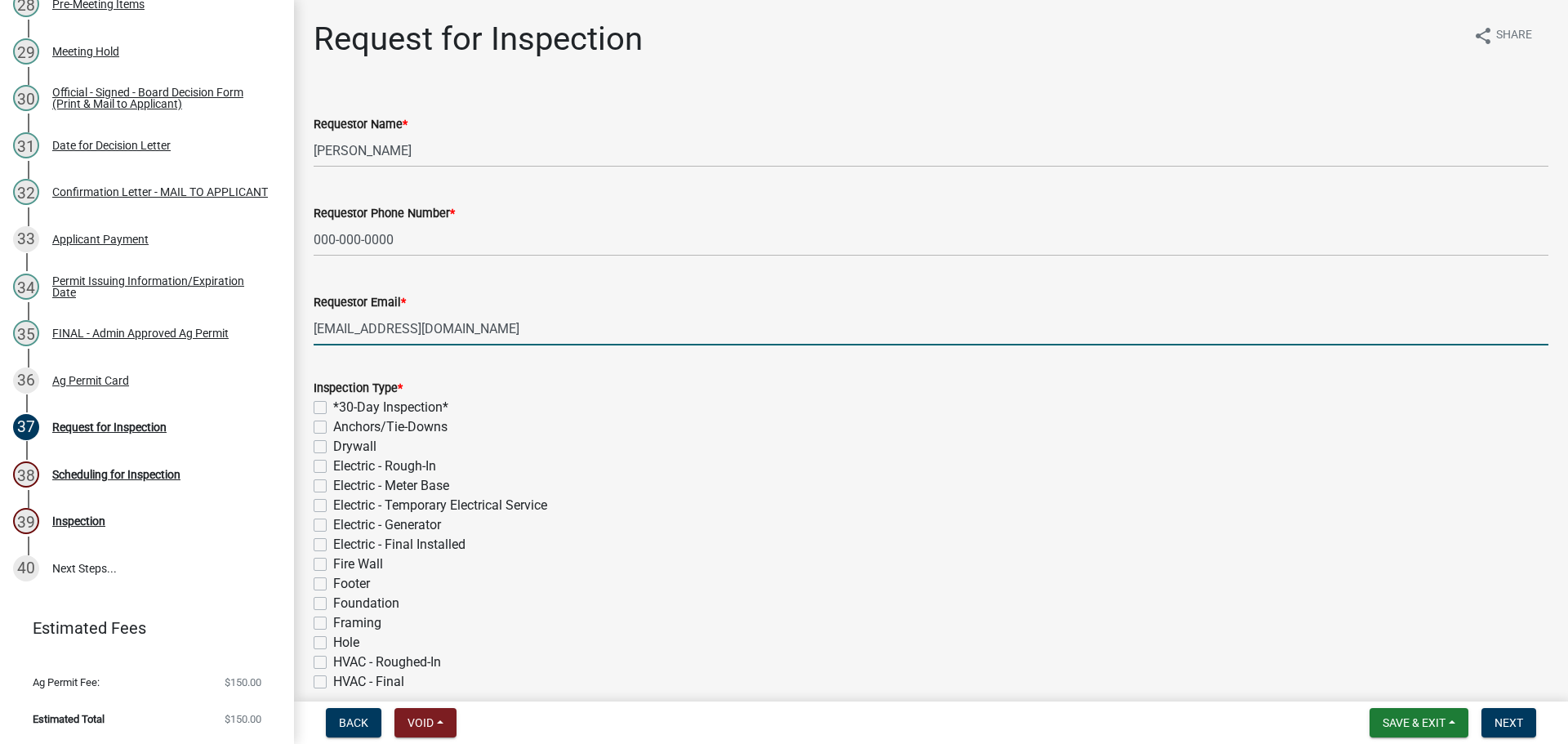
type input "[EMAIL_ADDRESS][DOMAIN_NAME]"
click at [334, 417] on div "*30-Day Inspection*" at bounding box center [930, 408] width 1234 height 20
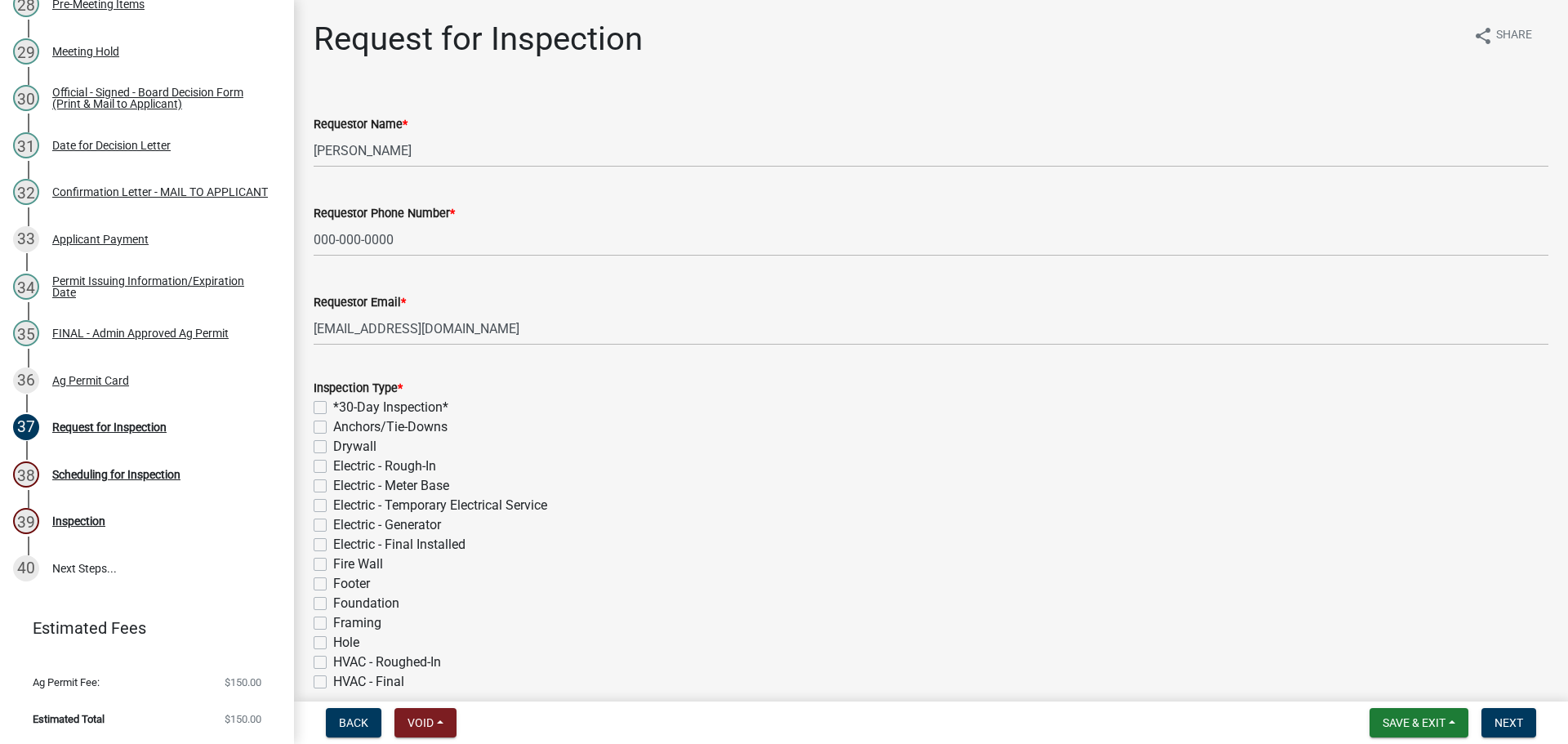
click at [334, 417] on label "*30-Day Inspection*" at bounding box center [391, 408] width 116 height 20
click at [334, 409] on input "*30-Day Inspection*" at bounding box center [339, 403] width 10 height 10
checkbox input "true"
checkbox input "false"
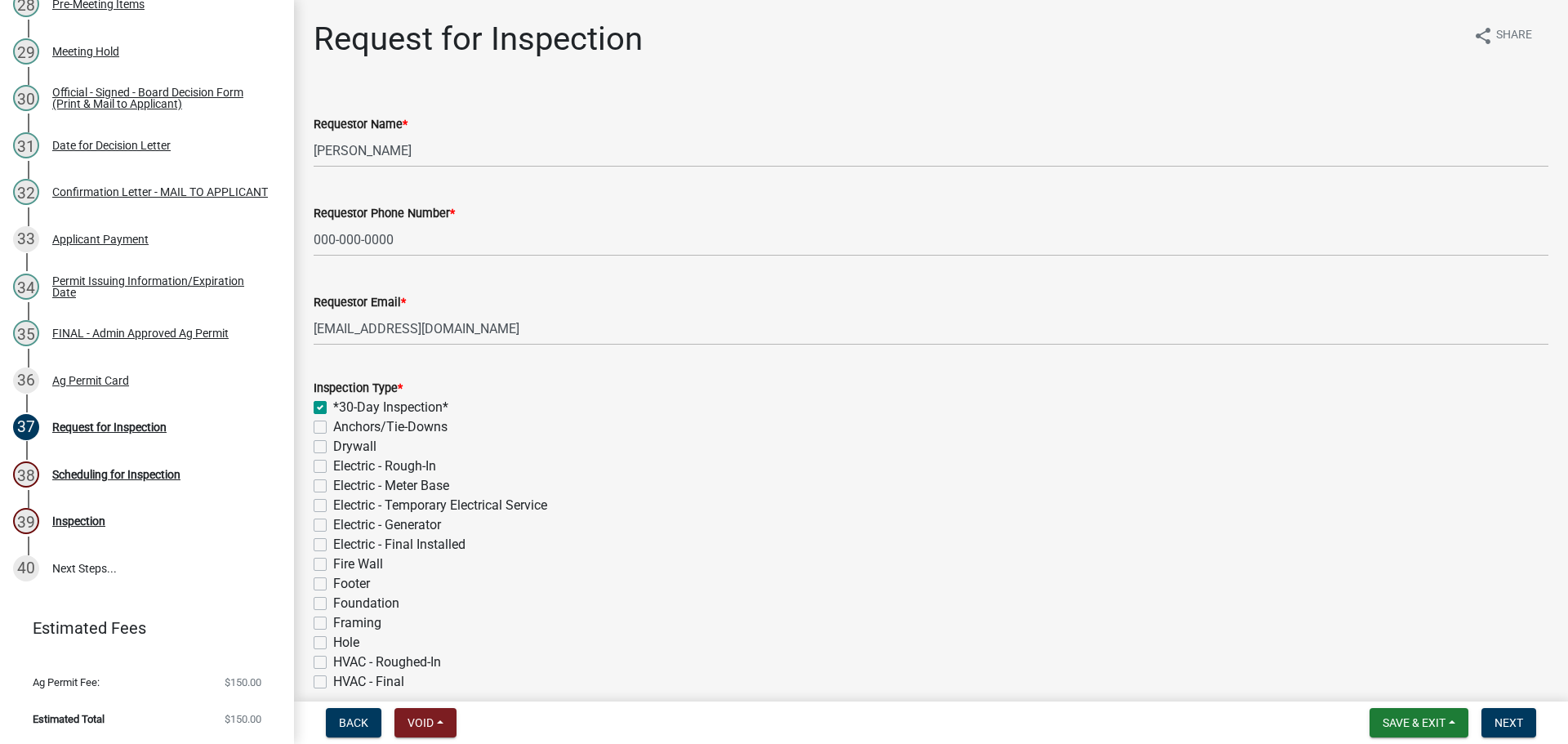
checkbox input "false"
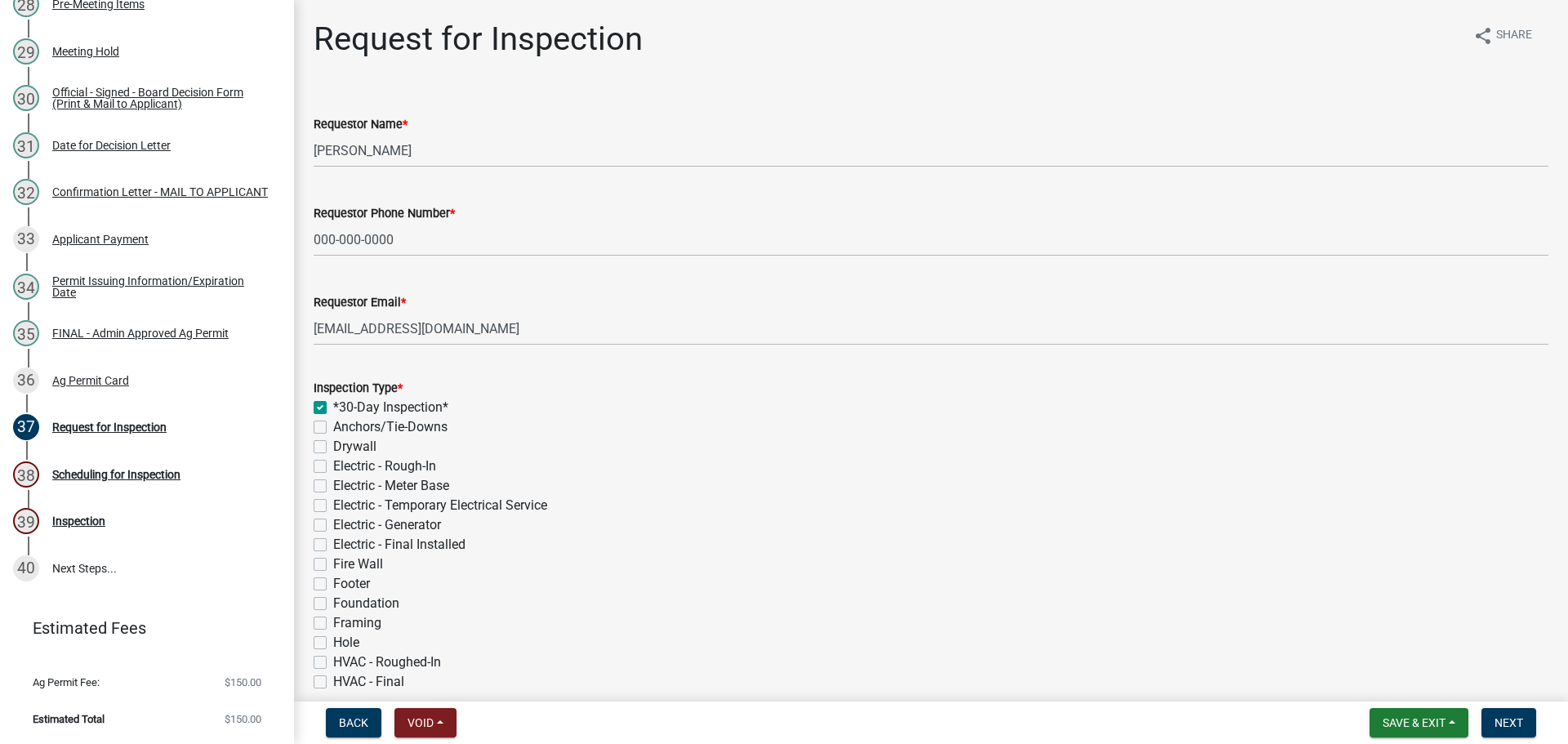
checkbox input "false"
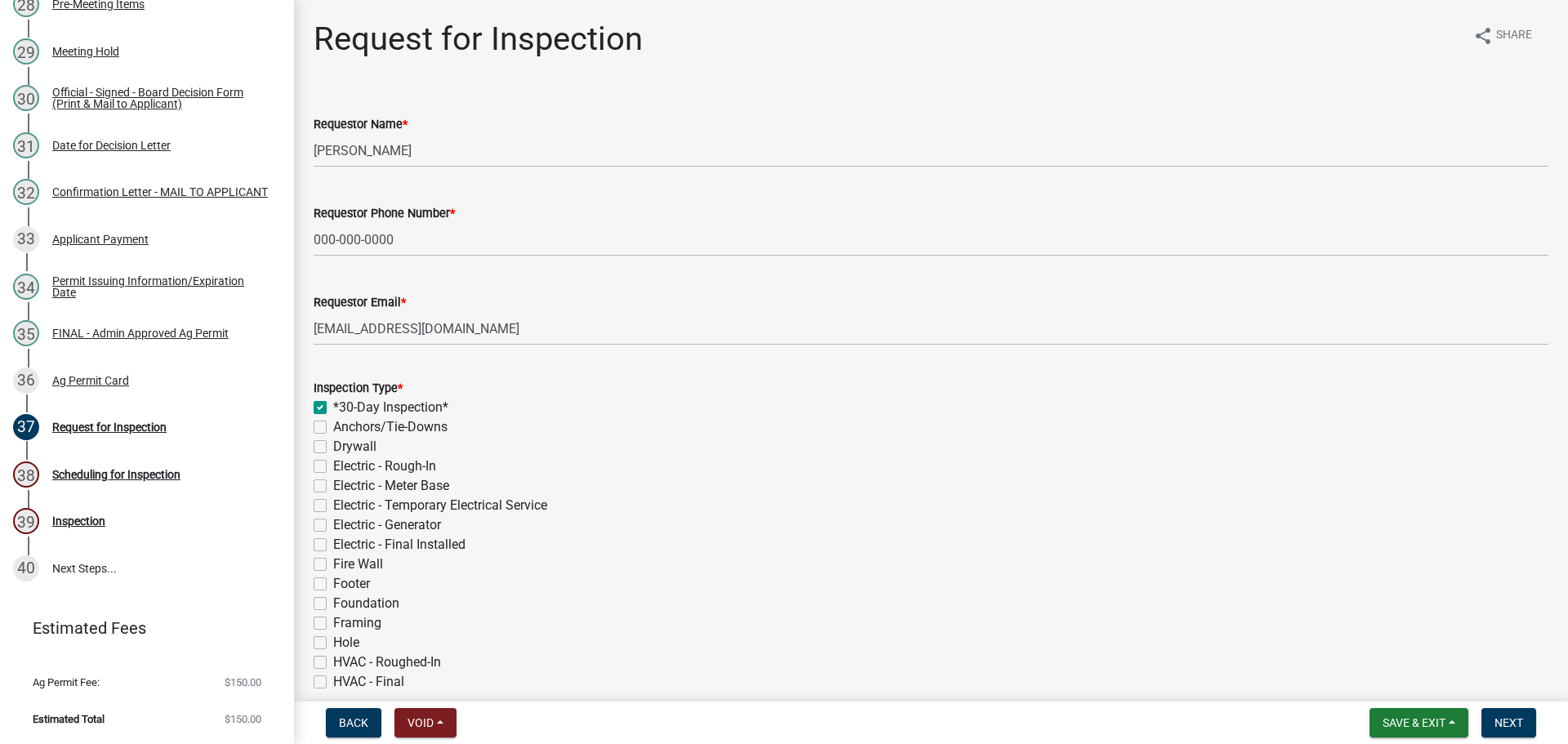
checkbox input "false"
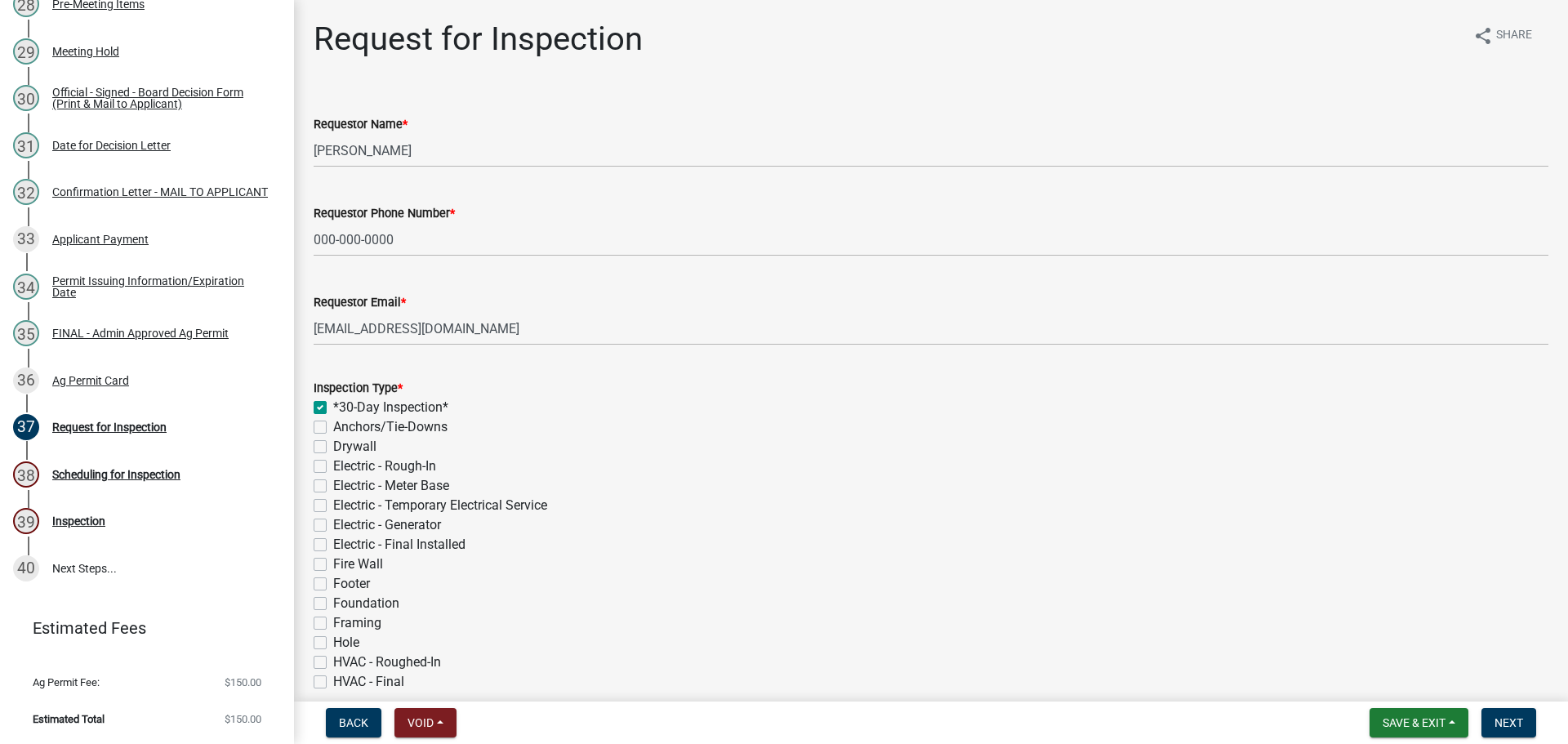
checkbox input "false"
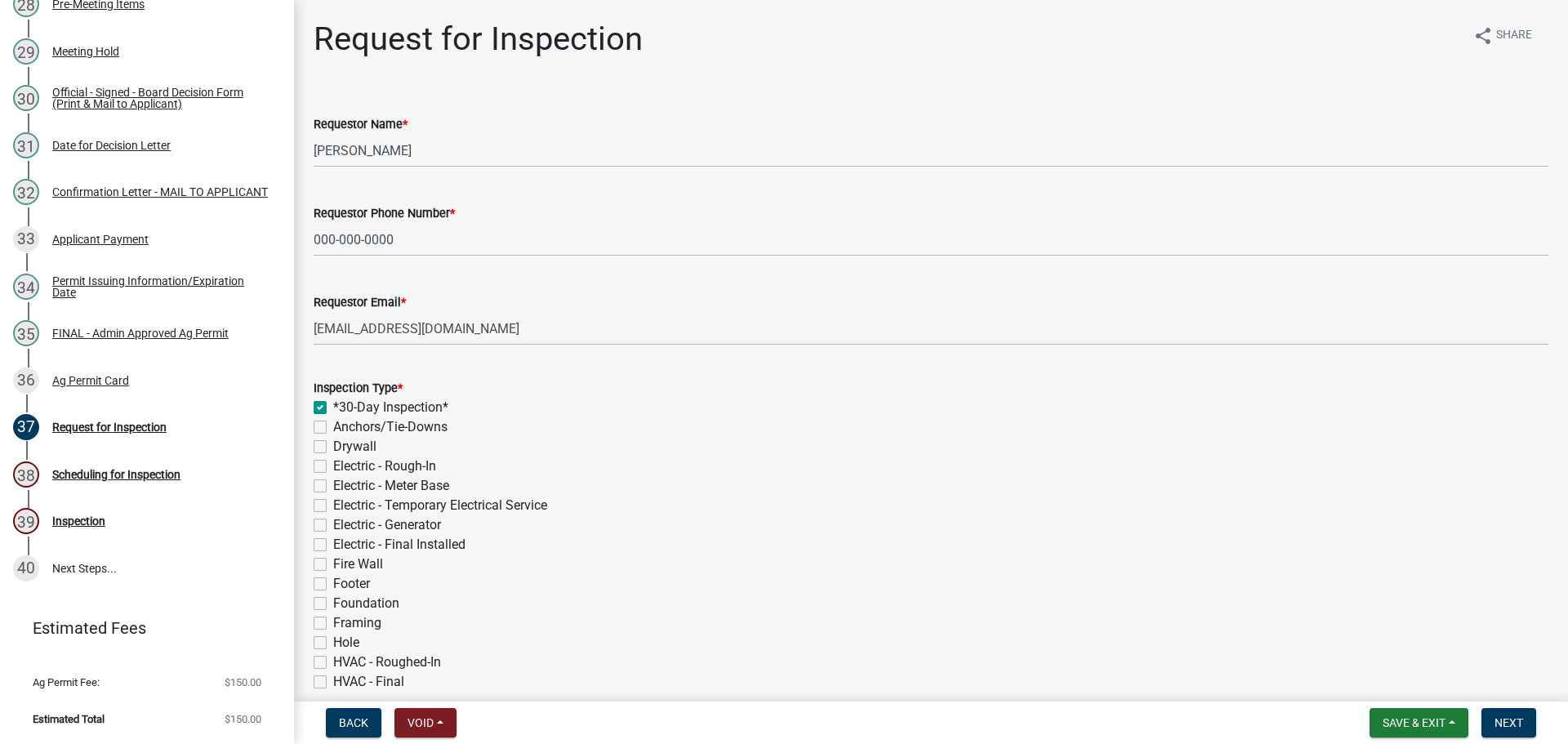
checkbox input "false"
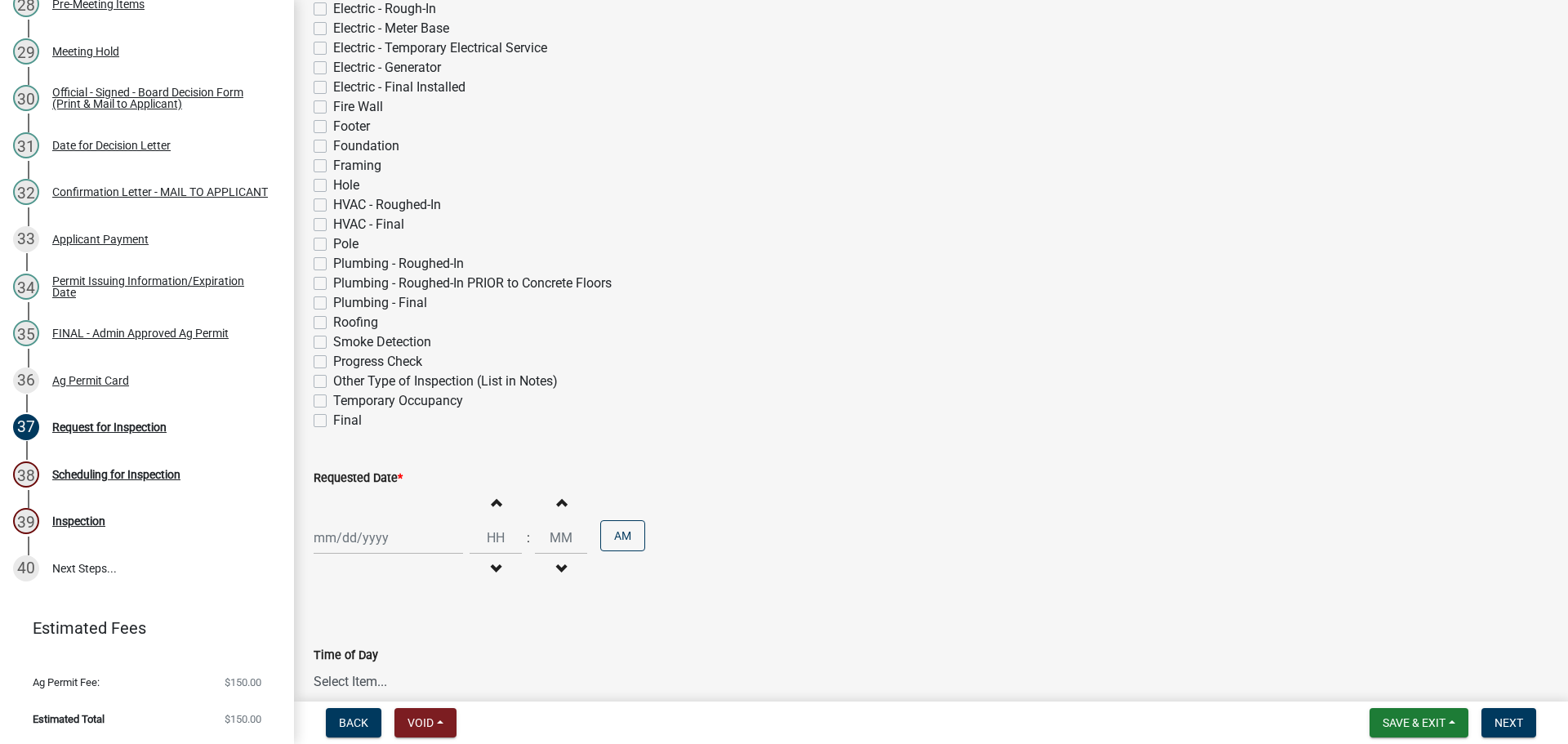
scroll to position [654, 0]
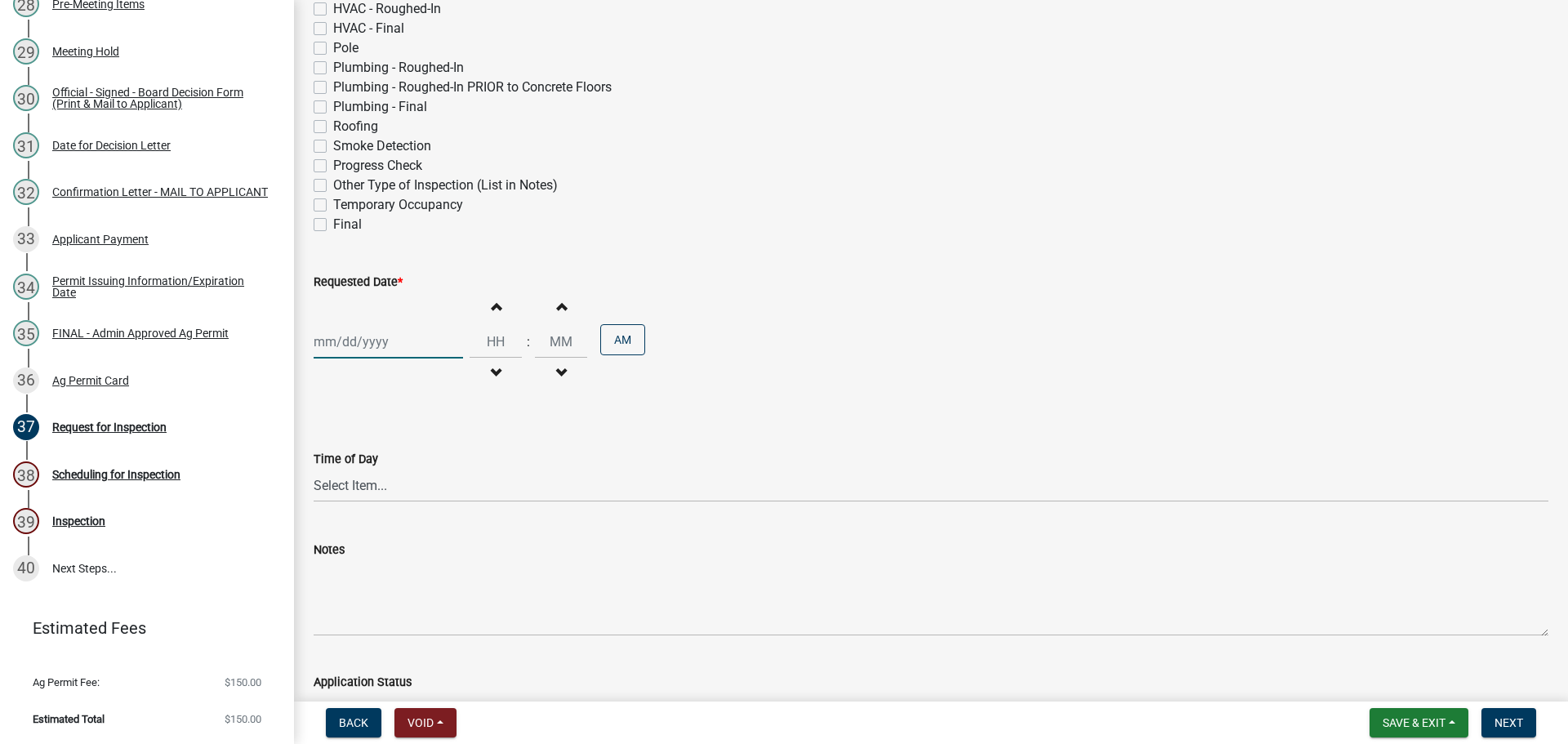
click at [376, 359] on div at bounding box center [388, 342] width 149 height 34
select select "9"
select select "2025"
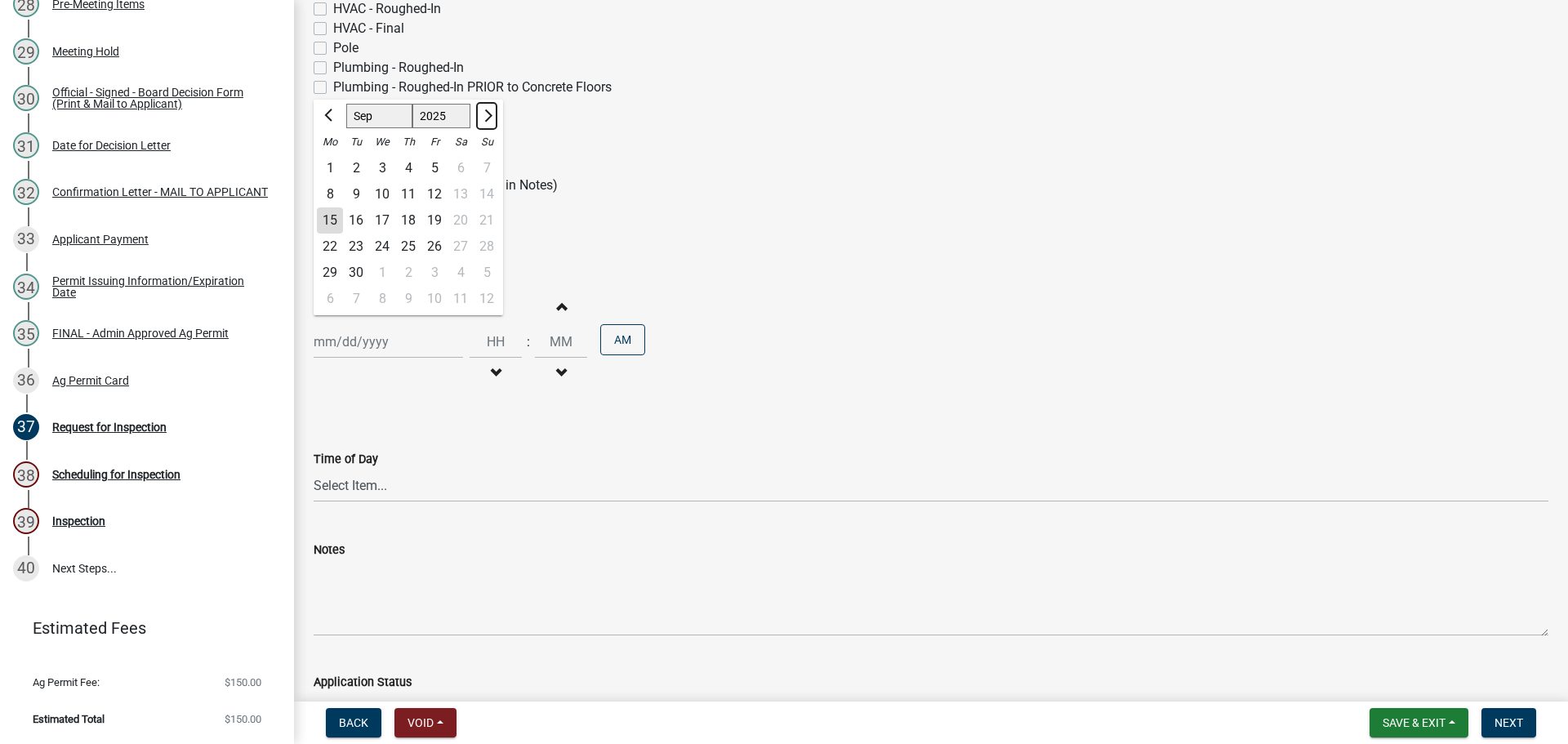
click at [493, 122] on span "Next month" at bounding box center [486, 116] width 12 height 12
select select "10"
click at [395, 234] on div "15" at bounding box center [382, 221] width 26 height 26
type input "[DATE]"
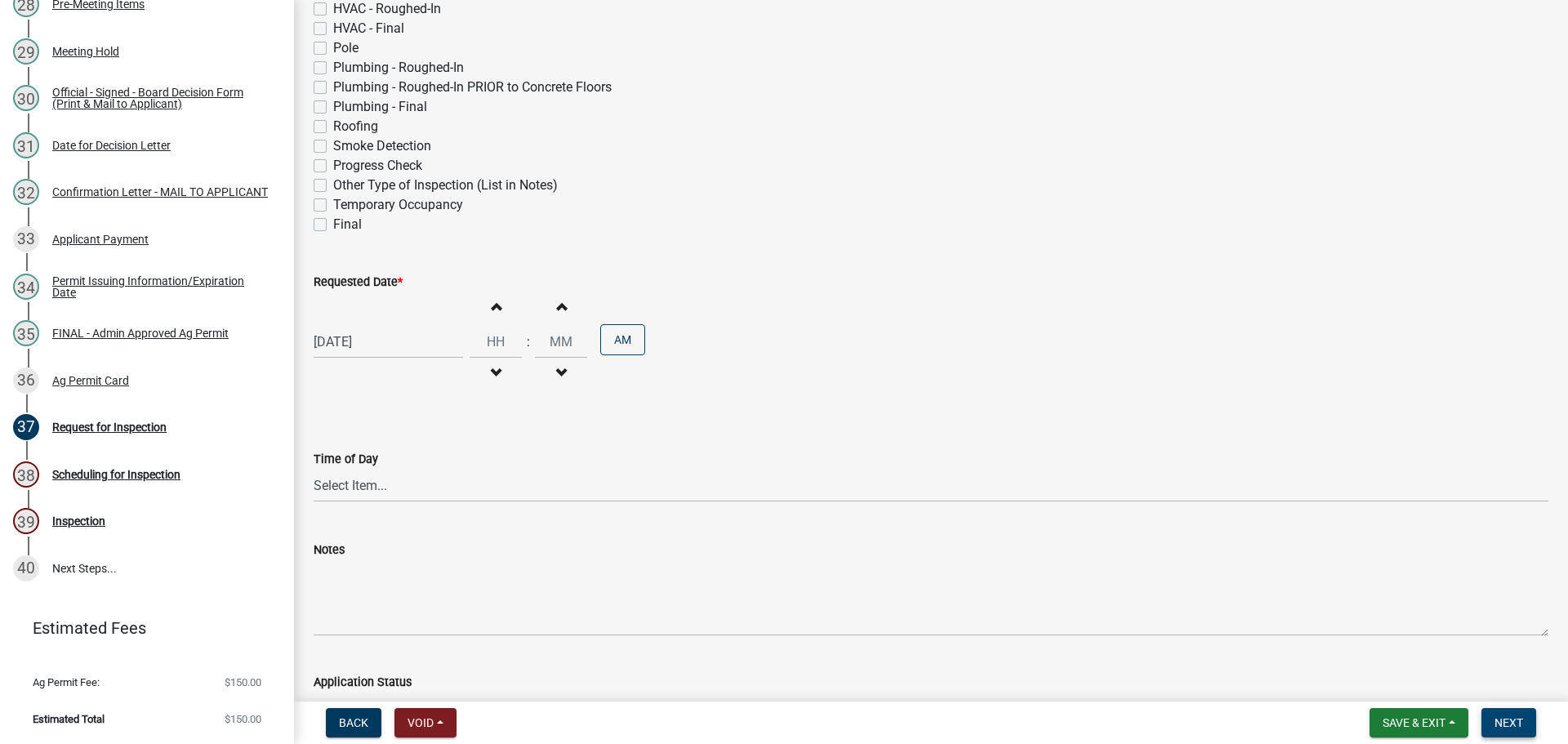
click at [1521, 720] on button "Next" at bounding box center [1508, 723] width 55 height 30
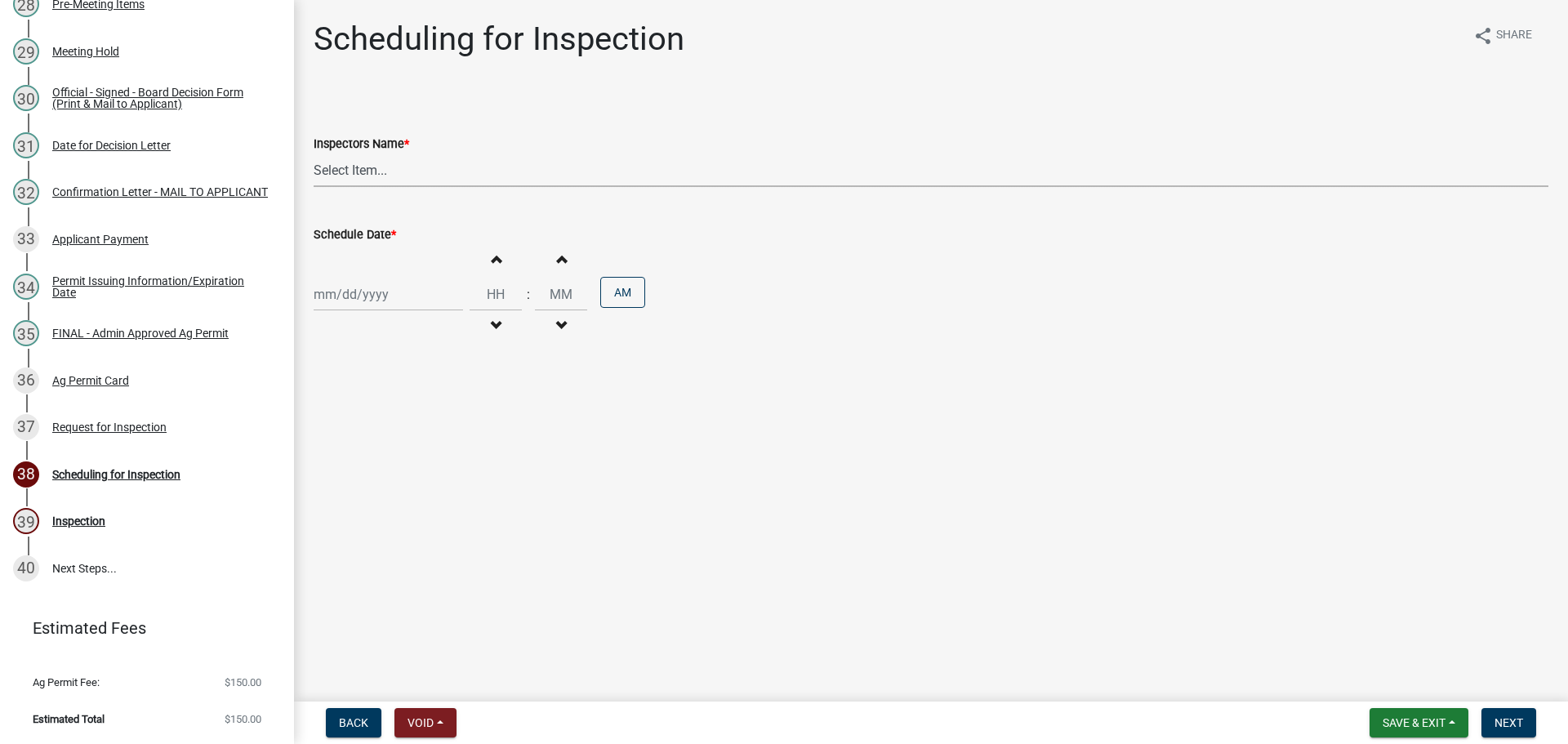
click at [388, 184] on select "Select Item... bmthomas ([PERSON_NAME]) croser ([PERSON_NAME]) [PERSON_NAME] ([…" at bounding box center [930, 170] width 1234 height 34
select select "25b75ae6-03c7-4280-9b34-fcf63005d5e5"
click at [316, 172] on select "Select Item... bmthomas ([PERSON_NAME]) croser ([PERSON_NAME]) [PERSON_NAME] ([…" at bounding box center [930, 170] width 1234 height 34
click at [374, 311] on div at bounding box center [388, 295] width 149 height 34
select select "9"
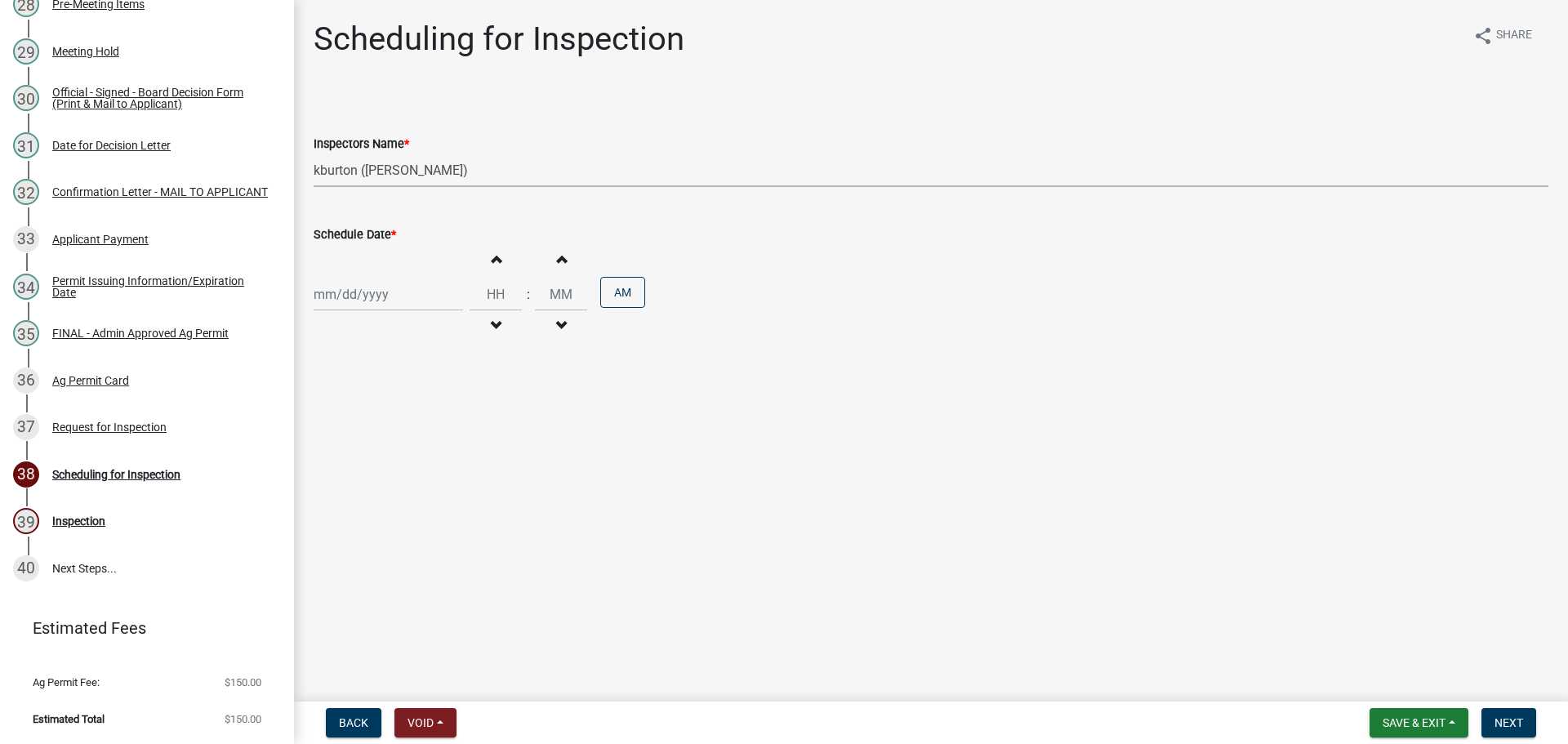
select select "2025"
click at [493, 349] on span "Next month" at bounding box center [486, 342] width 12 height 12
select select "10"
click at [395, 461] on div "15" at bounding box center [382, 448] width 26 height 26
type input "[DATE]"
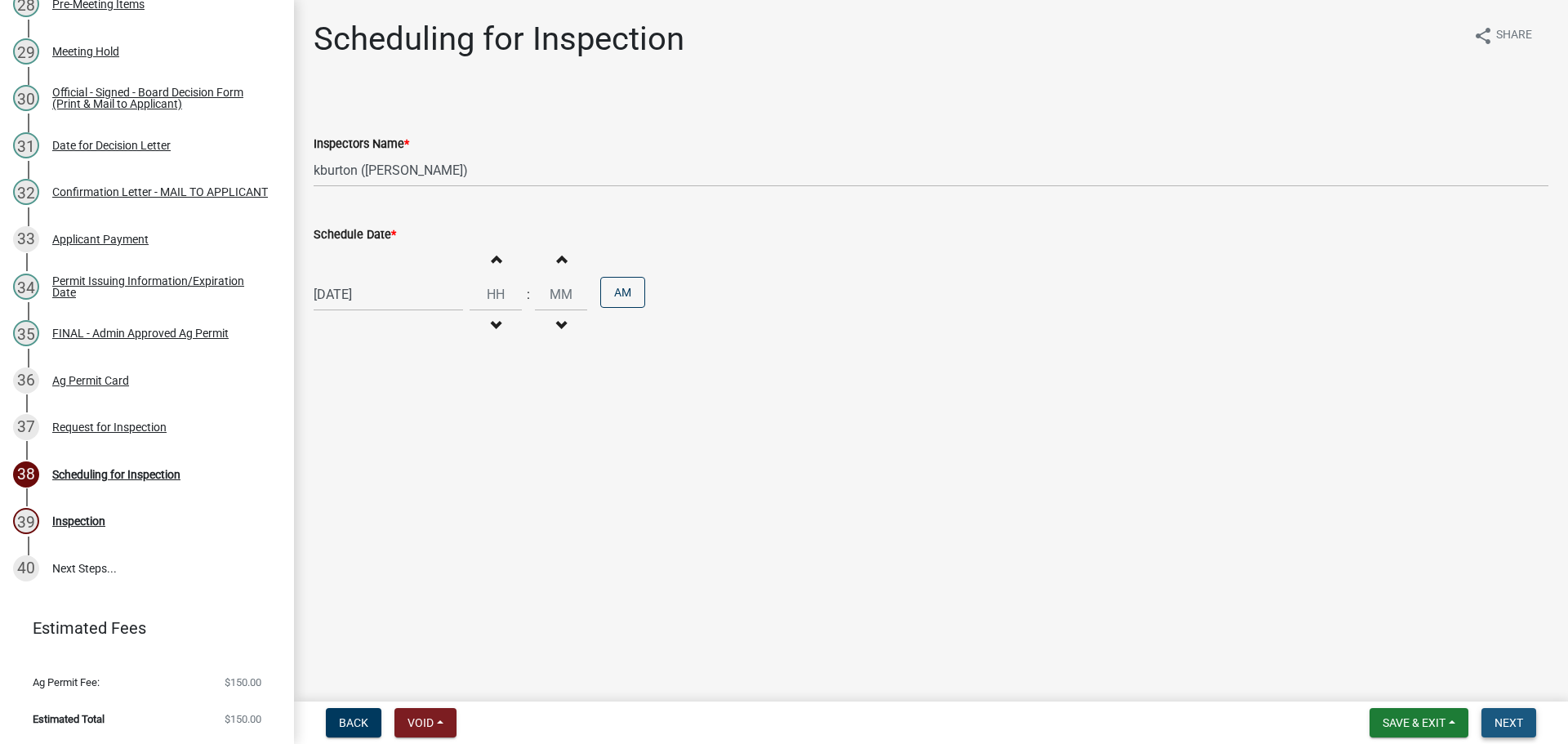
click at [1522, 720] on button "Next" at bounding box center [1508, 723] width 55 height 30
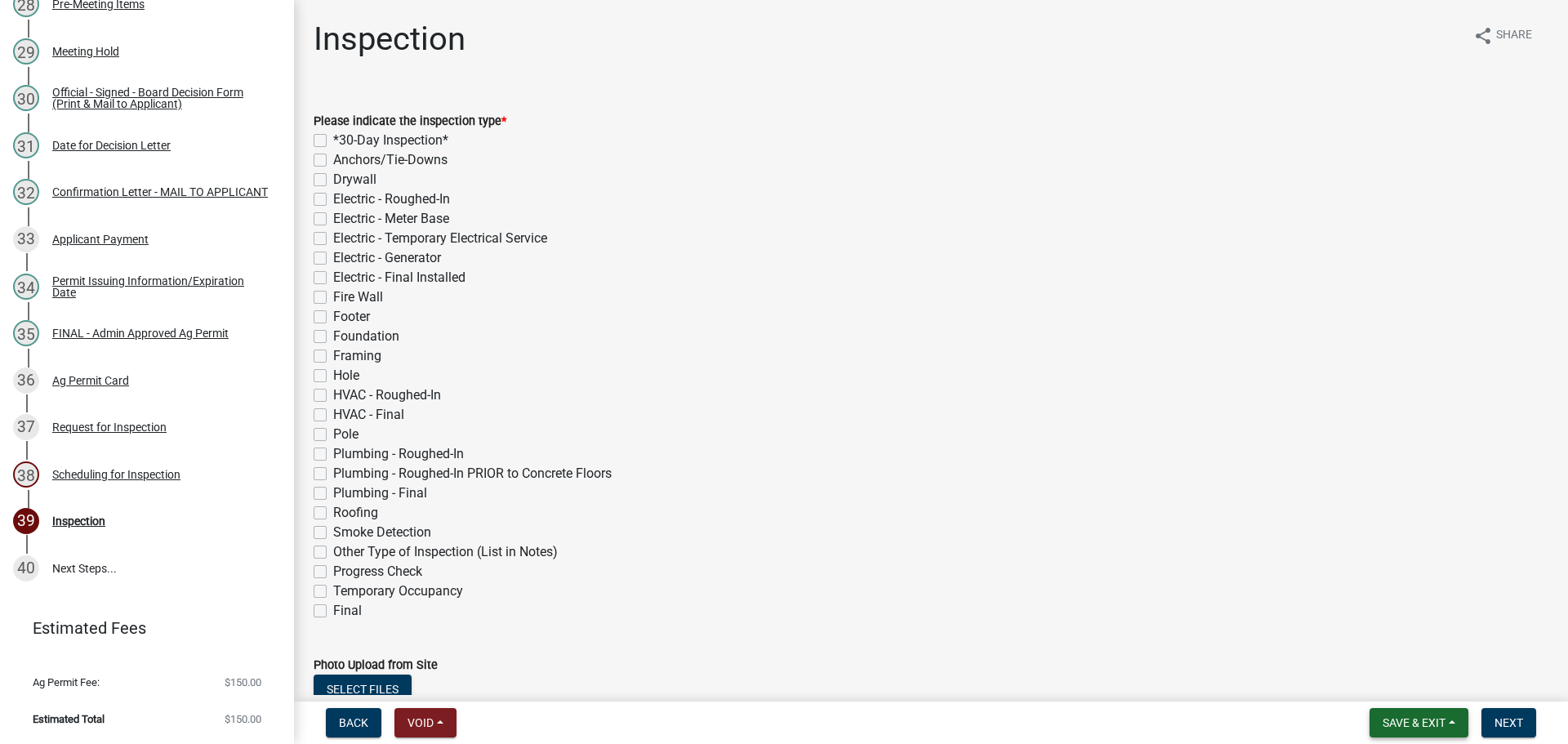
click at [1424, 720] on span "Save & Exit" at bounding box center [1414, 722] width 63 height 13
click at [1397, 674] on button "Save & Exit" at bounding box center [1403, 676] width 130 height 39
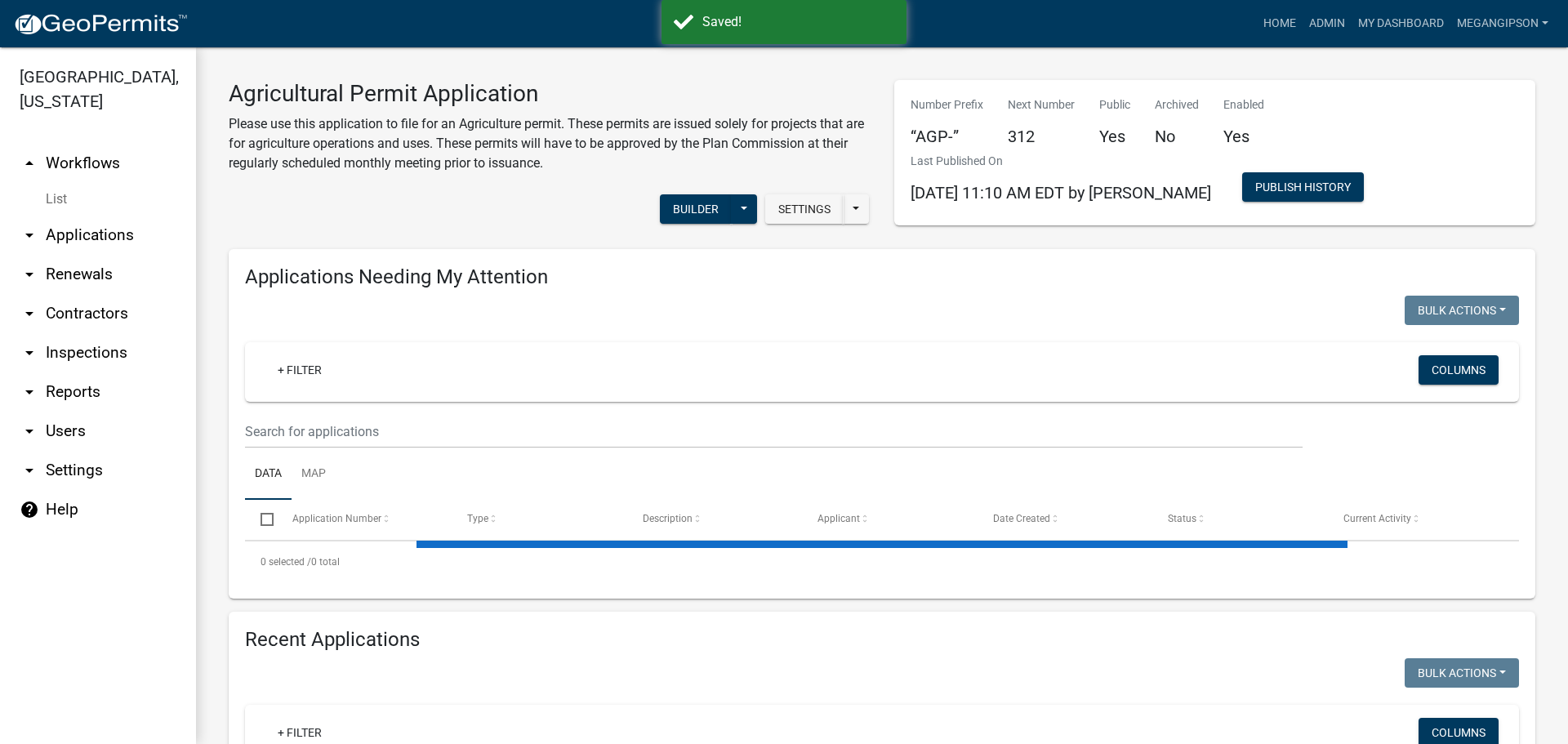
select select "3: 100"
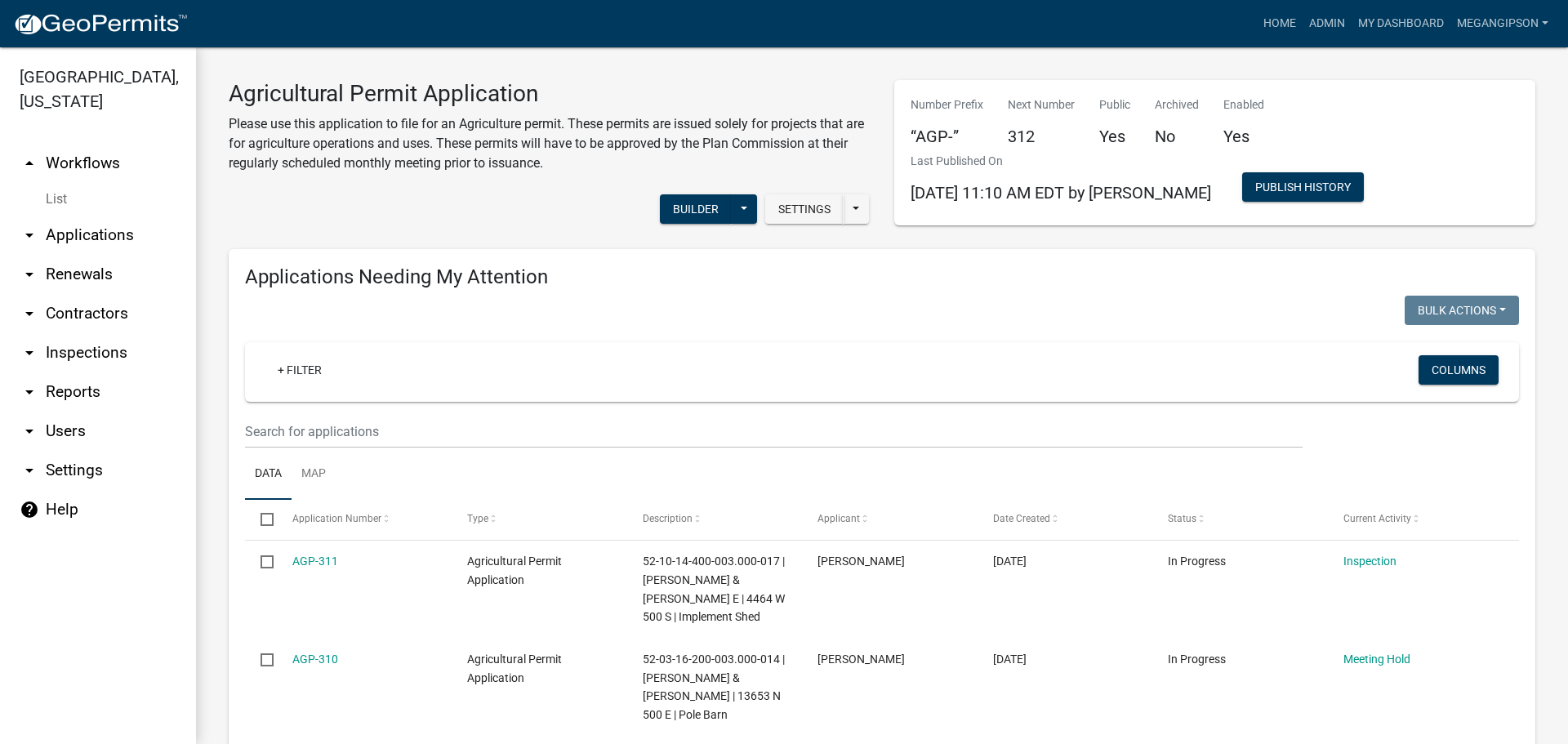
click at [372, 159] on p "Please use this application to file for an Agriculture permit. These permits ar…" at bounding box center [549, 144] width 641 height 59
click at [447, 229] on div "Settings Start Application URL Start Application URL With Parcel ID Builder Pub…" at bounding box center [549, 210] width 665 height 50
click at [128, 176] on link "arrow_drop_up Workflows" at bounding box center [98, 163] width 196 height 39
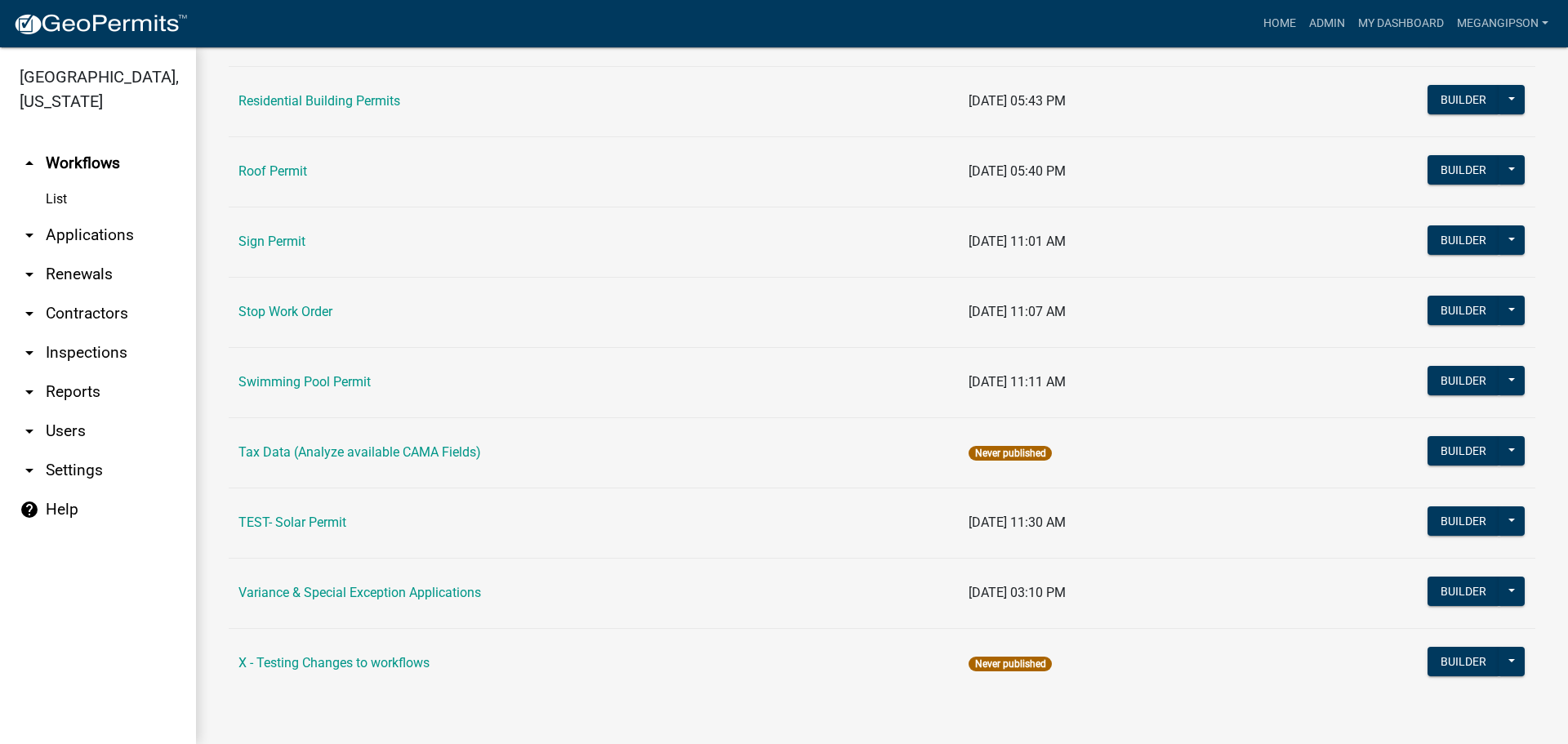
scroll to position [1377, 0]
click at [423, 585] on link "Variance & Special Exception Applications" at bounding box center [360, 593] width 242 height 16
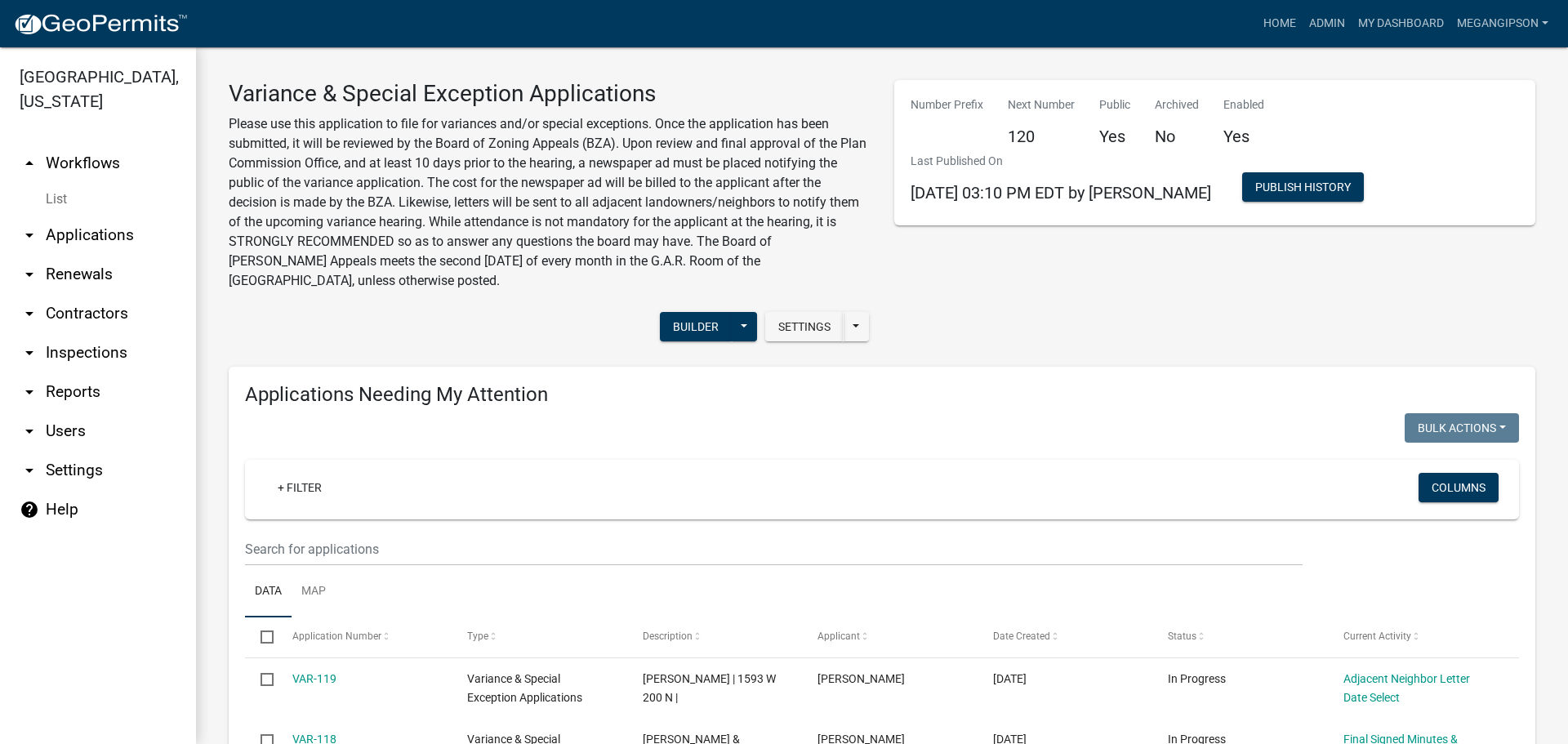
select select "3: 100"
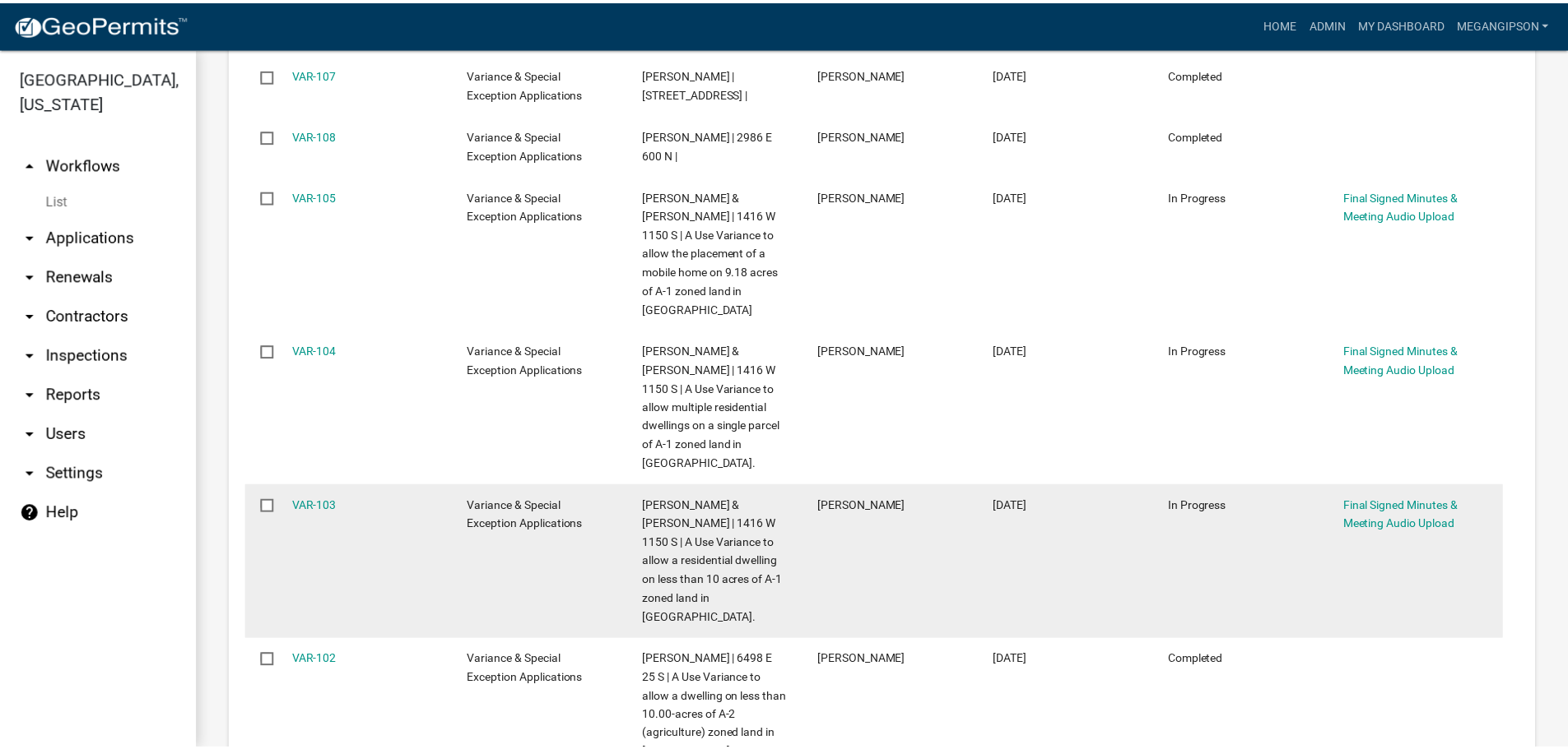
scroll to position [3043, 0]
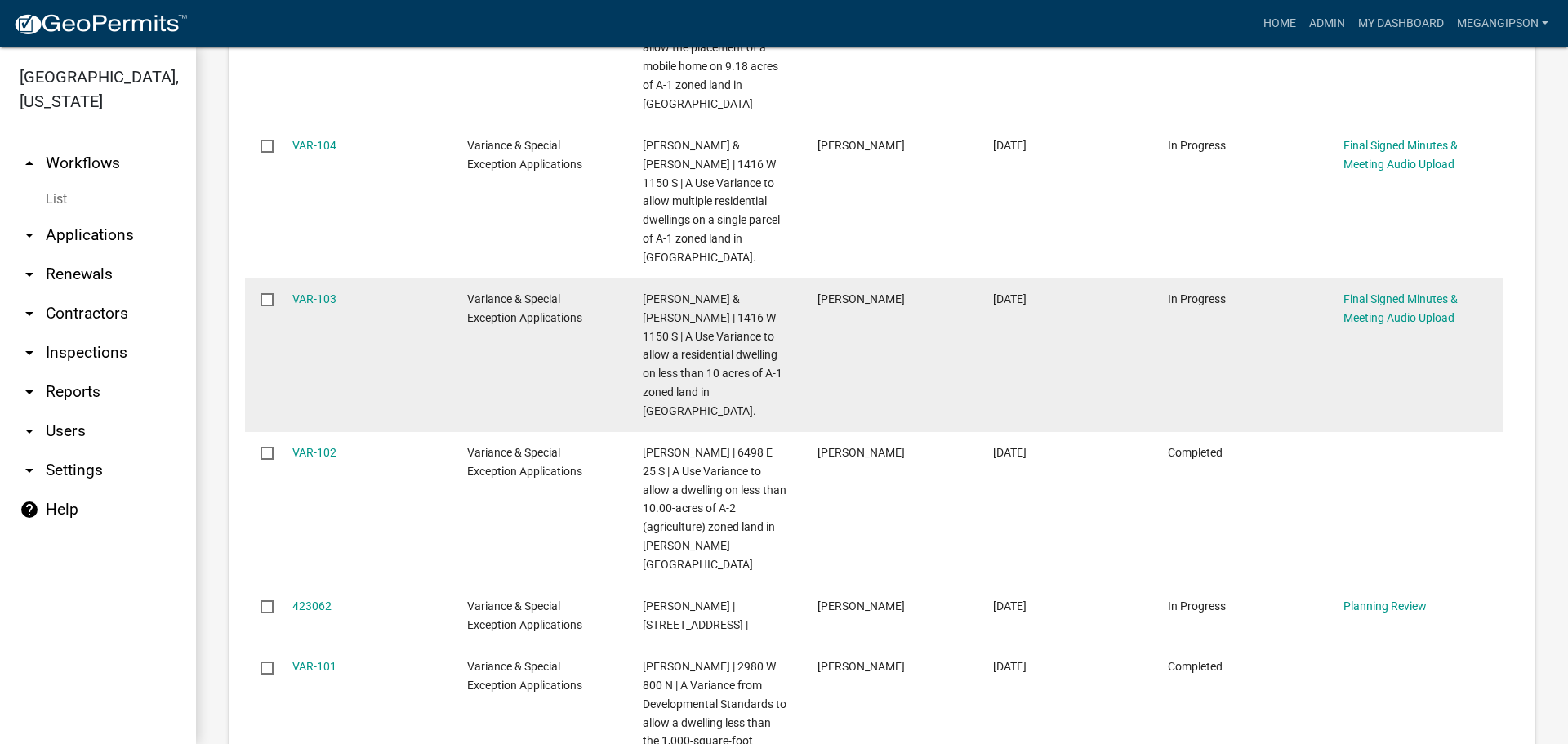
click at [1364, 328] on div "Final Signed Minutes & Meeting Audio Upload" at bounding box center [1414, 309] width 143 height 37
click at [1364, 324] on link "Final Signed Minutes & Meeting Audio Upload" at bounding box center [1400, 309] width 115 height 32
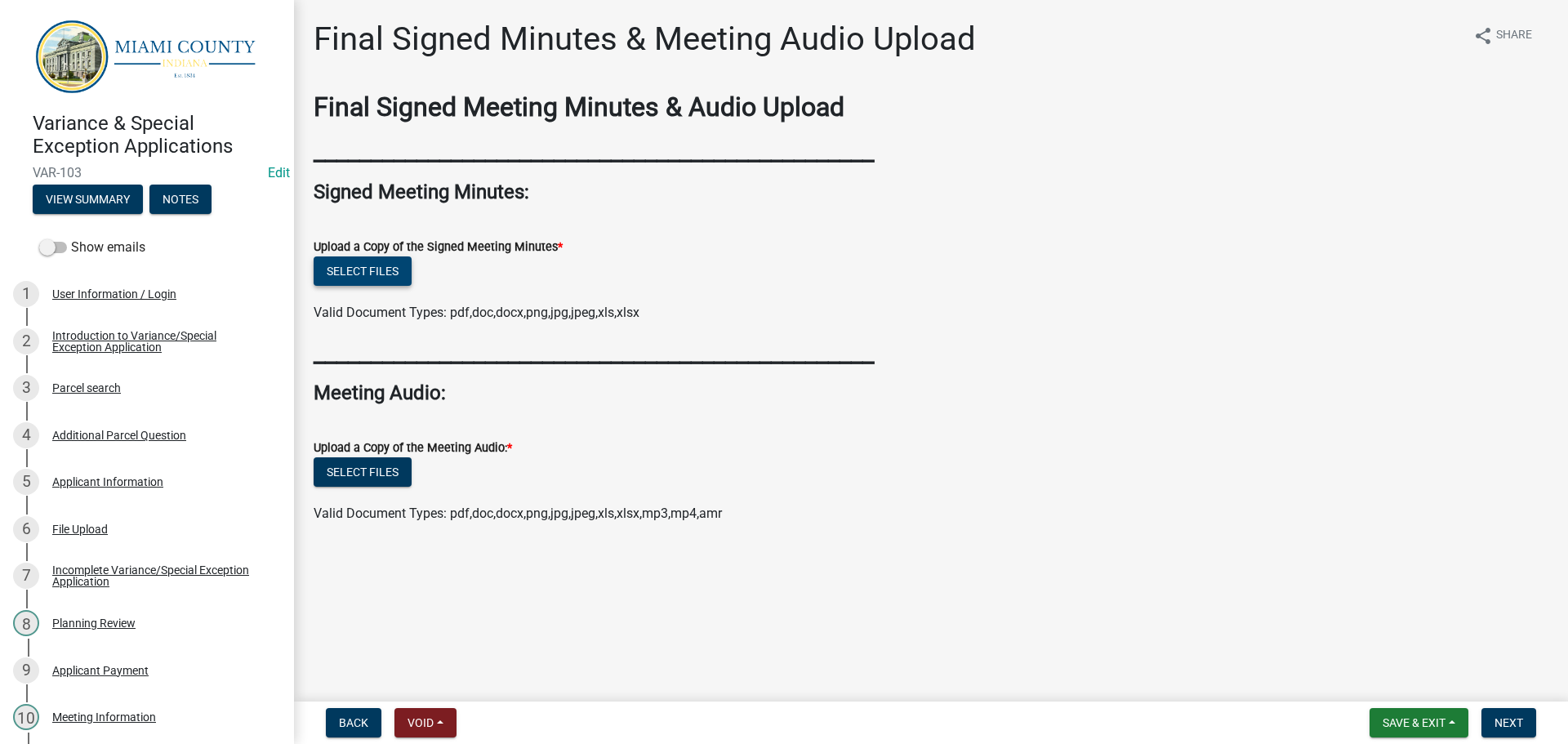
click at [380, 286] on button "Select files" at bounding box center [362, 271] width 98 height 30
click at [378, 487] on button "Select files" at bounding box center [362, 472] width 98 height 30
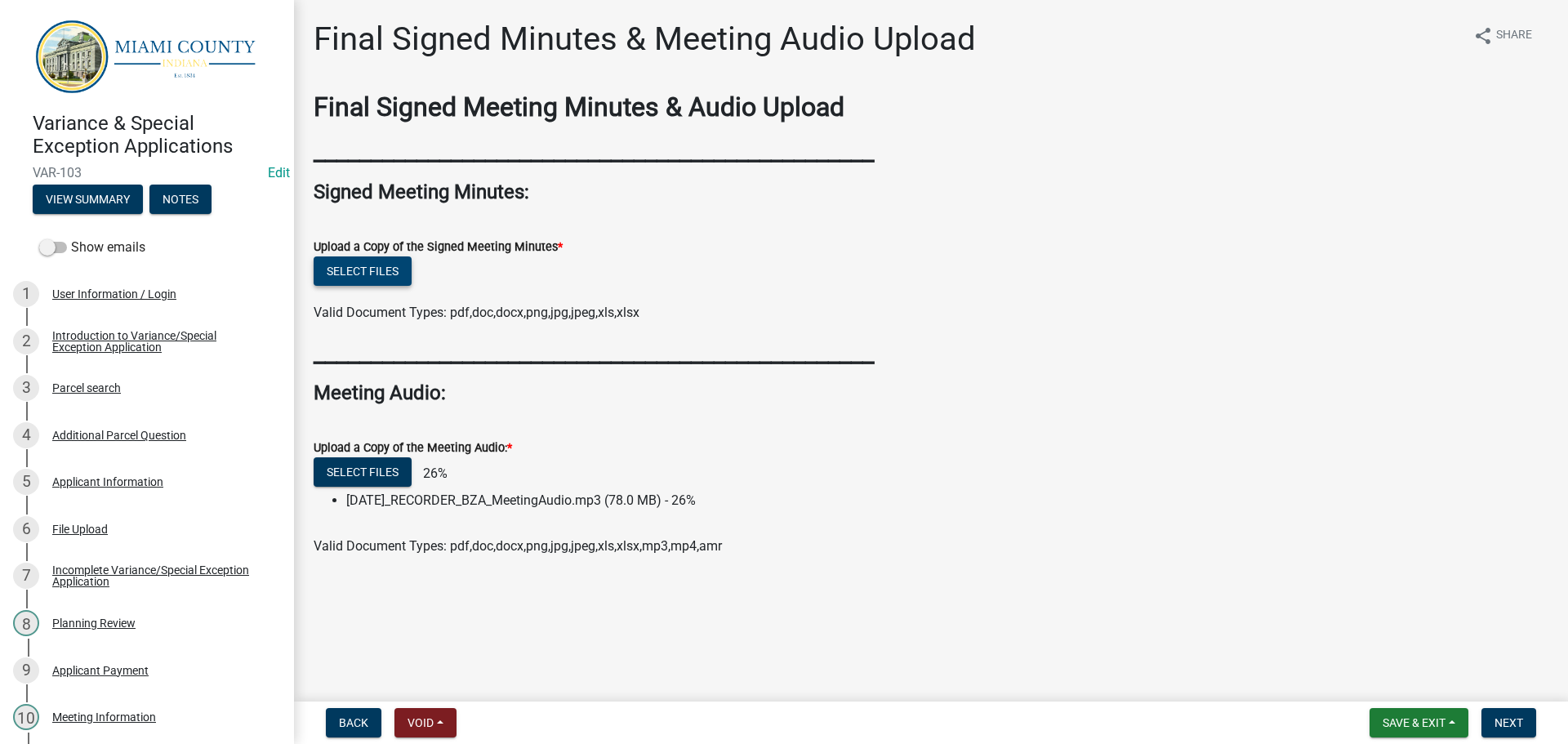
click at [387, 286] on button "Select files" at bounding box center [362, 271] width 98 height 30
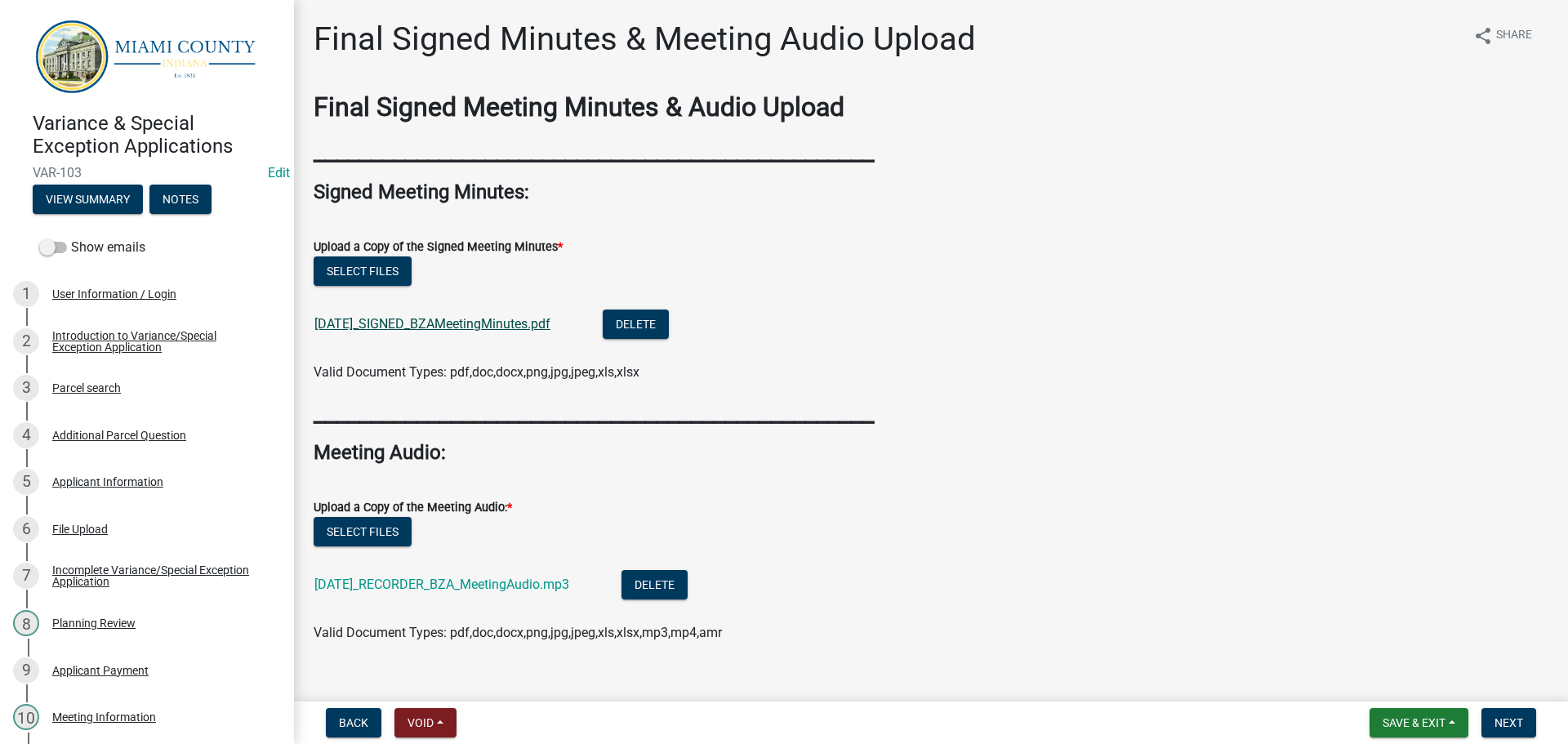
click at [488, 332] on link "[DATE]_SIGNED_BZAMeetingMinutes.pdf" at bounding box center [433, 324] width 236 height 16
click at [1512, 727] on span "Next" at bounding box center [1508, 722] width 29 height 13
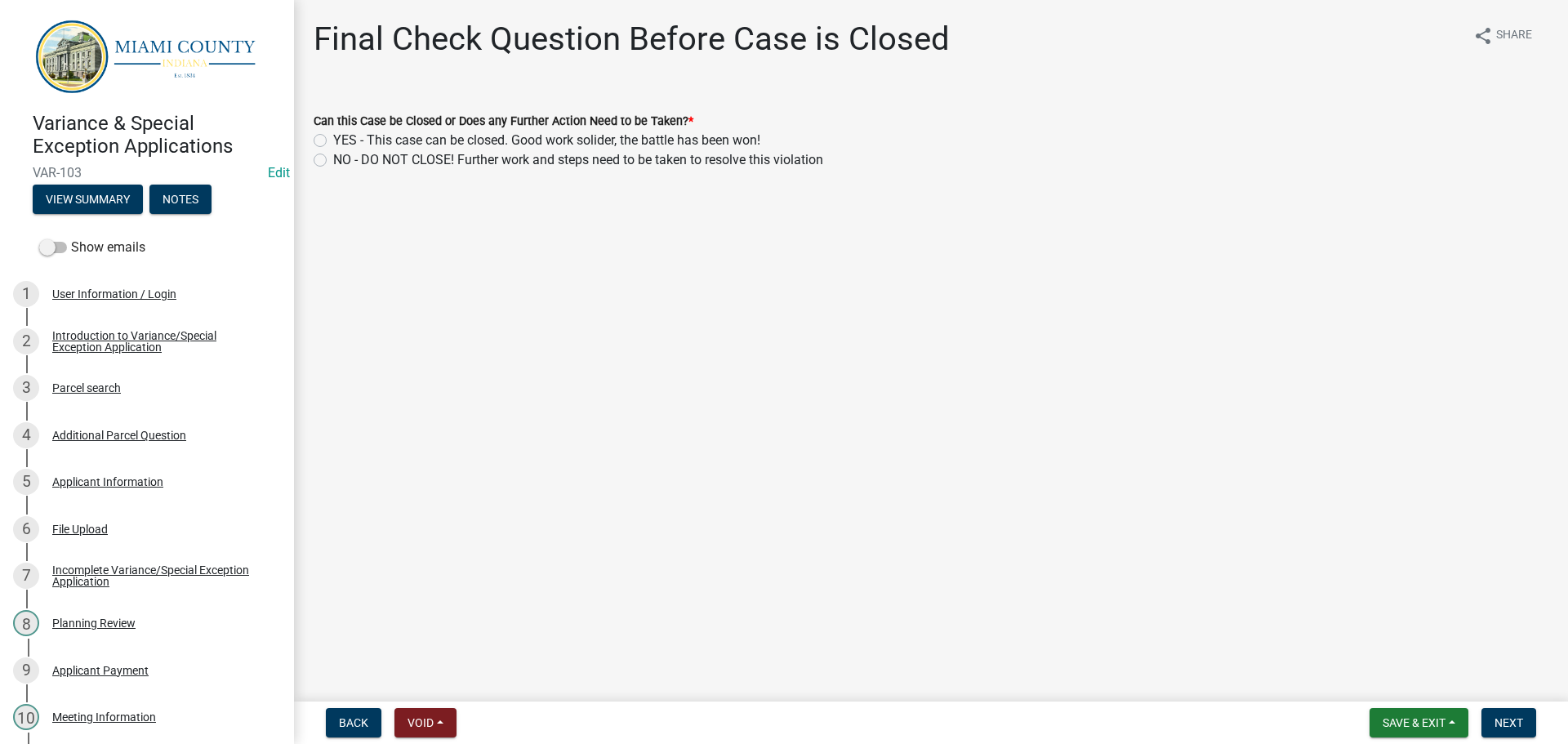
click at [334, 150] on label "YES - This case can be closed. Good work solider, the battle has been won!" at bounding box center [547, 140] width 427 height 20
click at [334, 142] on input "YES - This case can be closed. Good work solider, the battle has been won!" at bounding box center [339, 136] width 10 height 10
radio input "true"
click at [1518, 716] on span "Next" at bounding box center [1508, 722] width 29 height 13
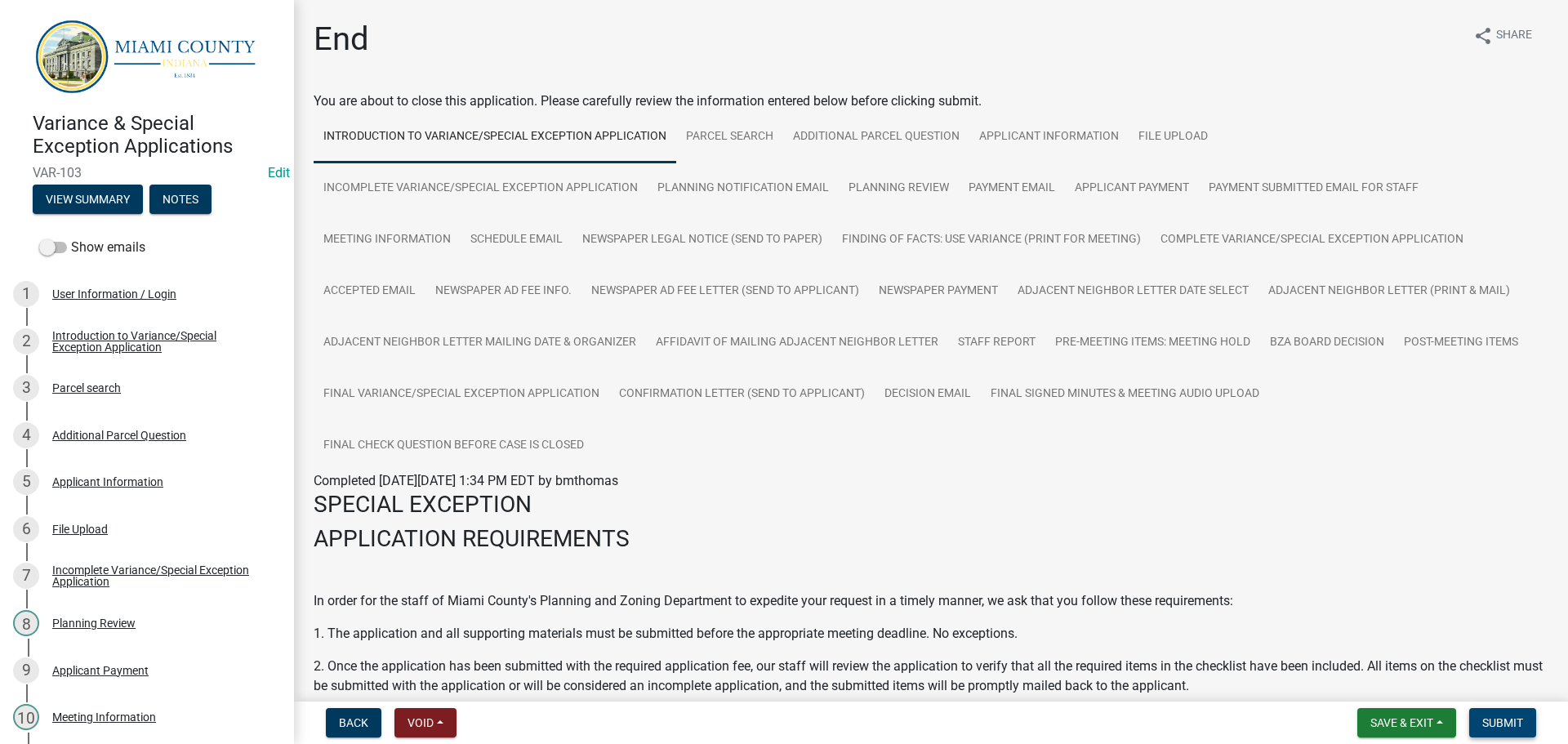
click at [1496, 716] on span "Submit" at bounding box center [1502, 722] width 41 height 13
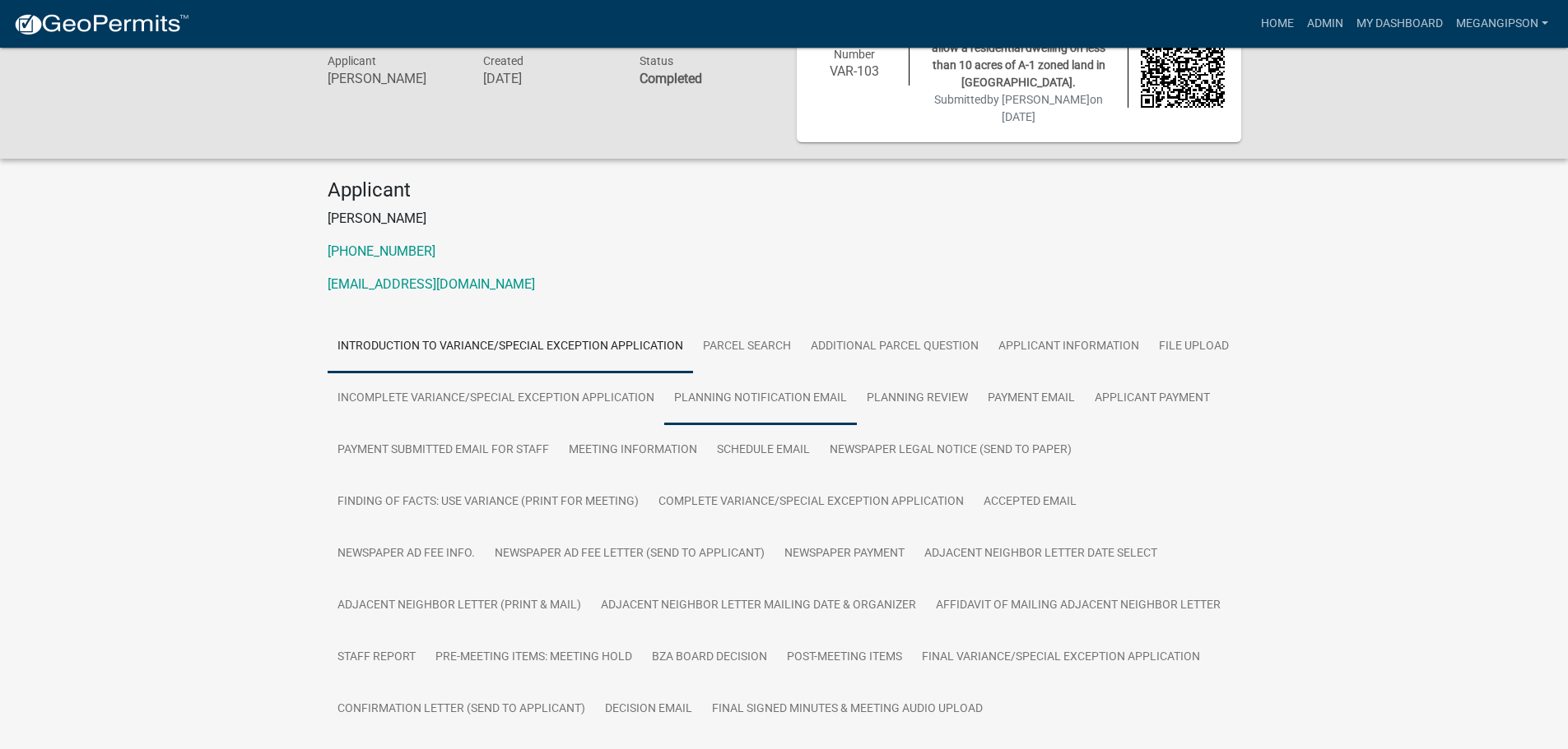
scroll to position [74, 0]
click at [1300, 21] on link "Admin" at bounding box center [1325, 24] width 49 height 32
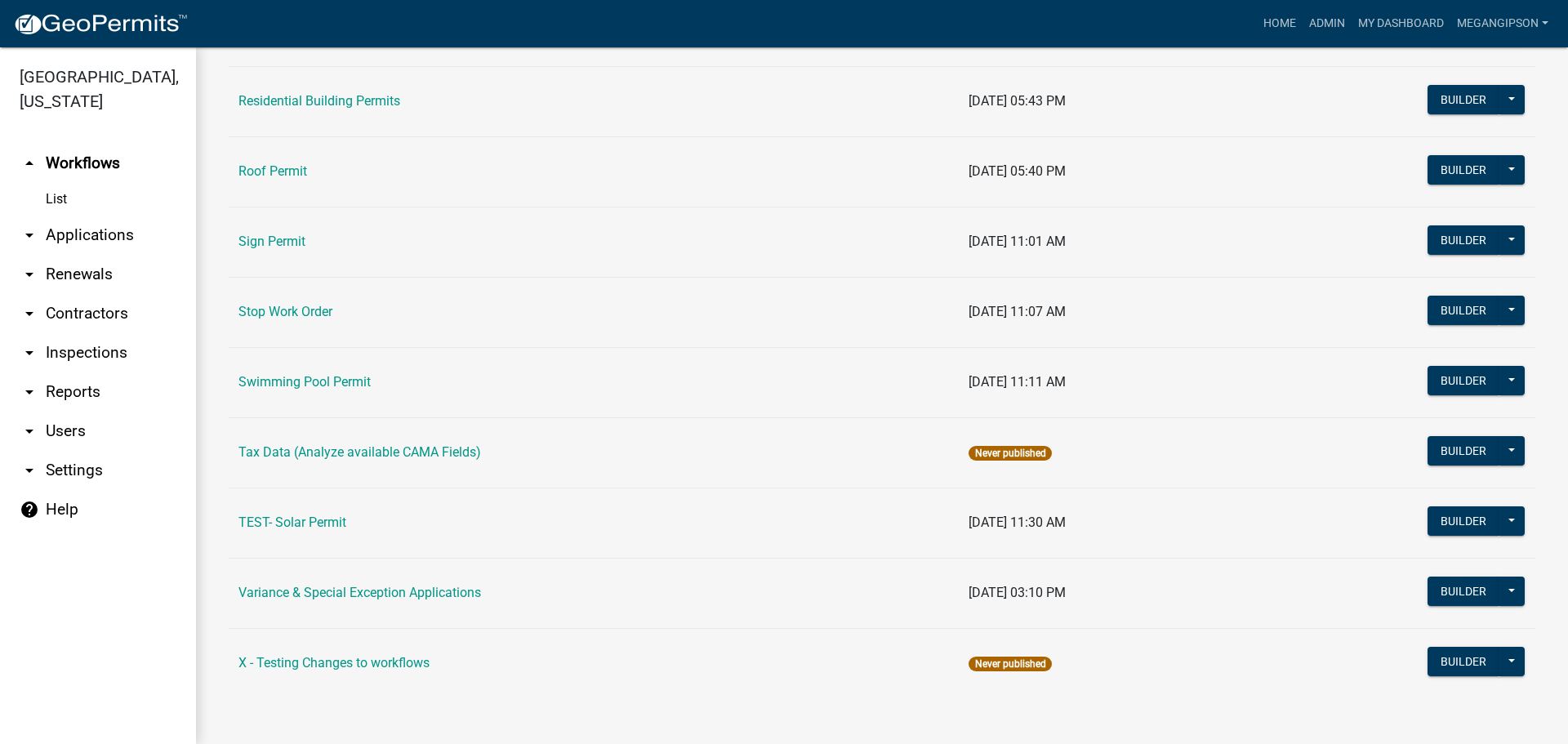
scroll to position [1377, 0]
click at [402, 590] on link "Variance & Special Exception Applications" at bounding box center [360, 593] width 242 height 16
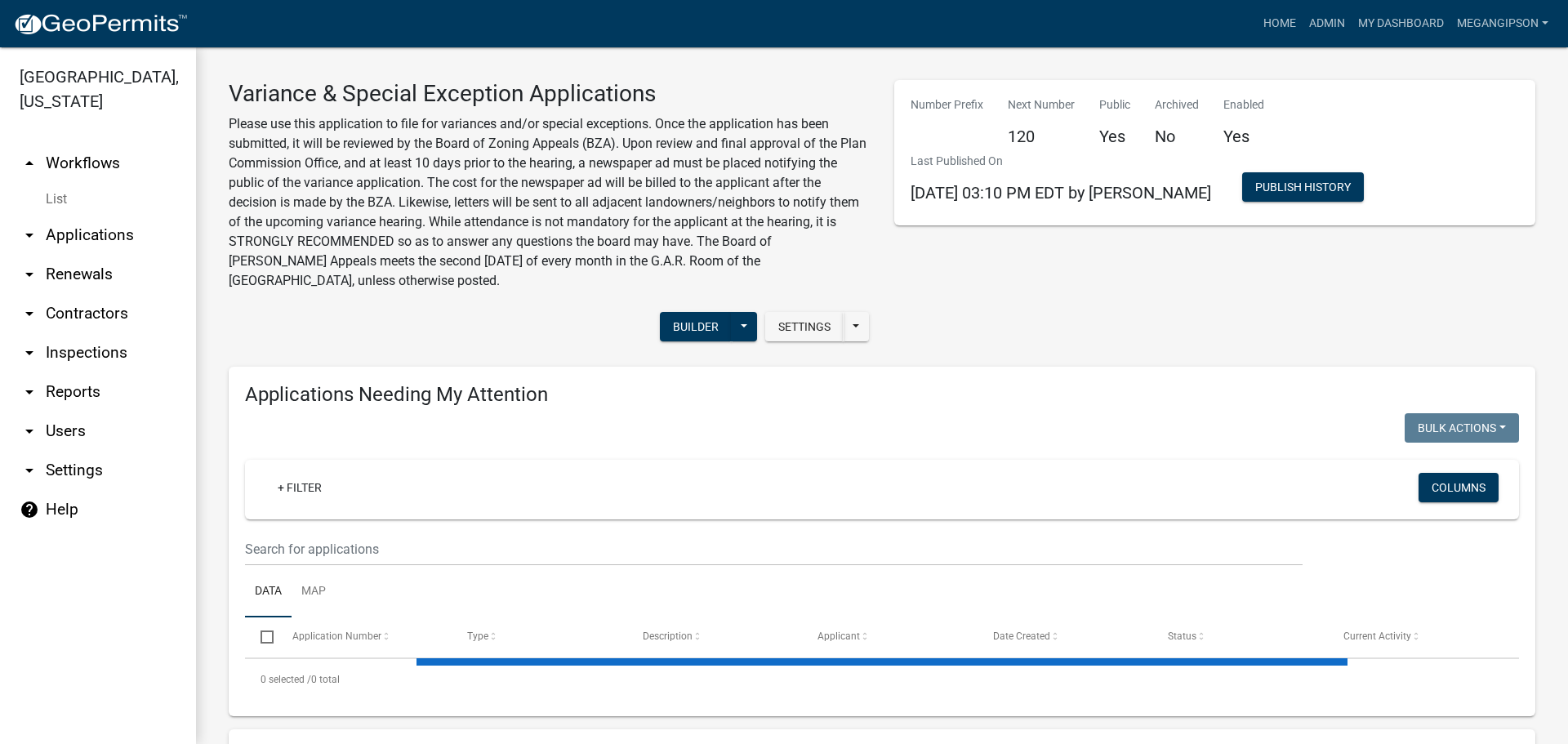
select select "3: 100"
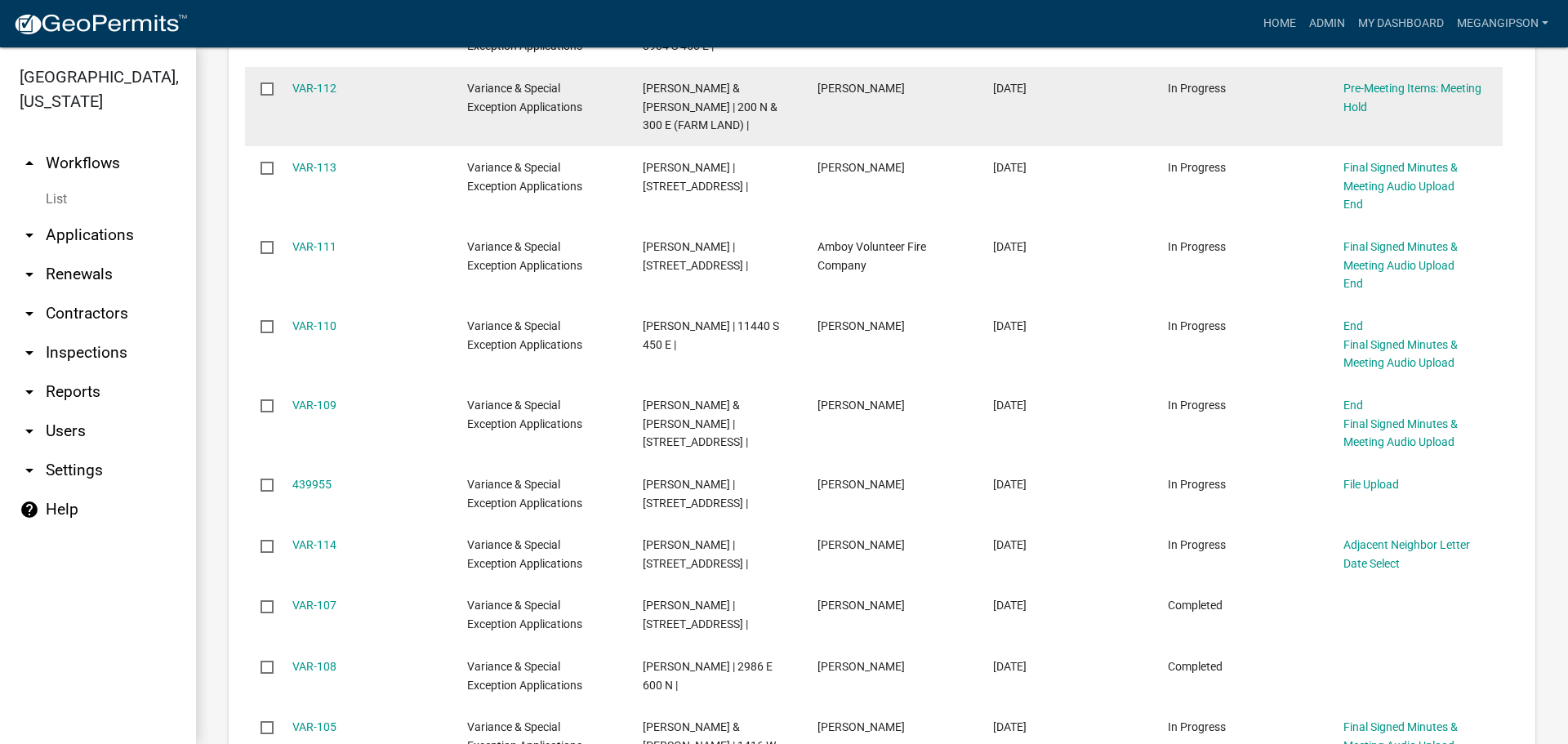
scroll to position [2369, 0]
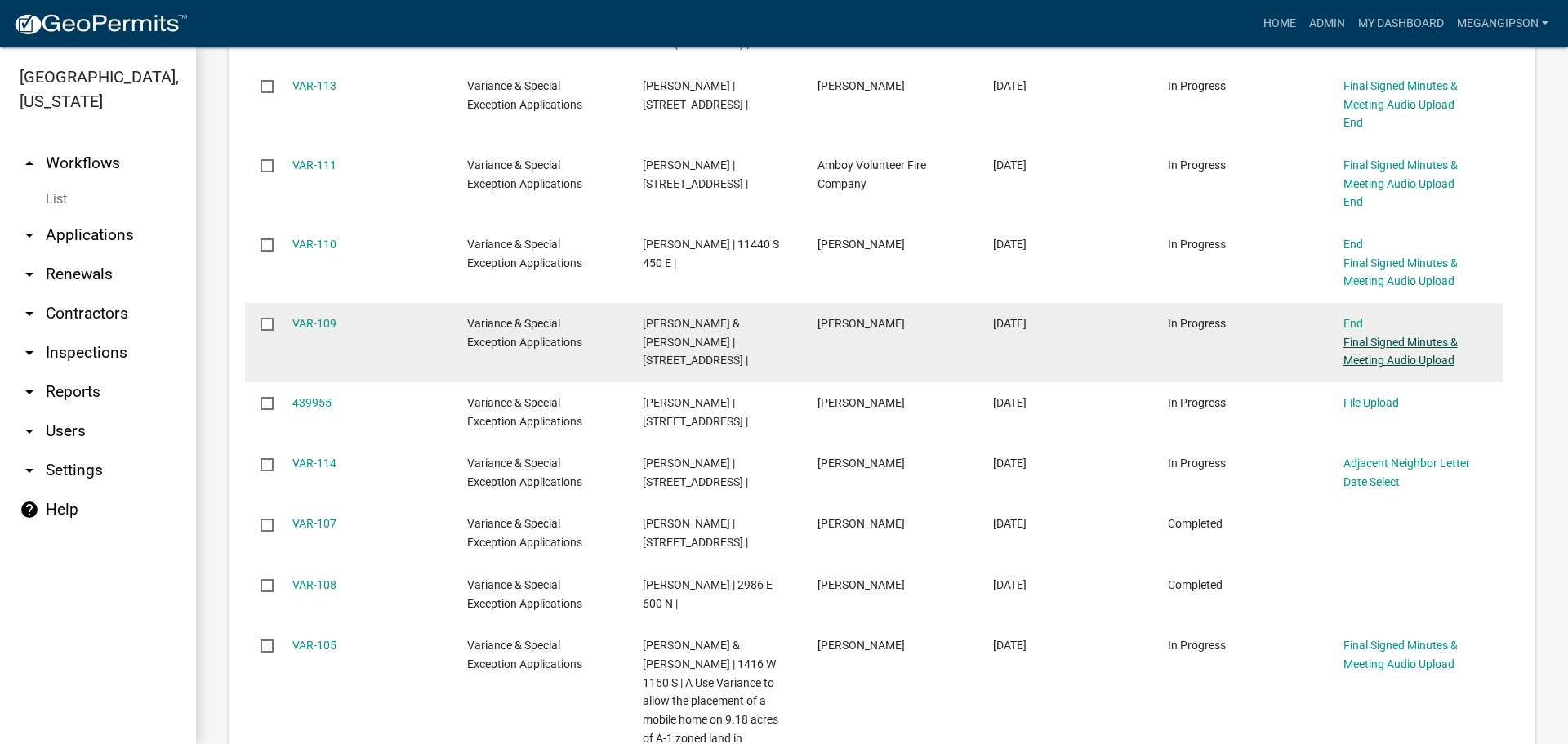
click at [1416, 368] on link "Final Signed Minutes & Meeting Audio Upload" at bounding box center [1400, 351] width 115 height 32
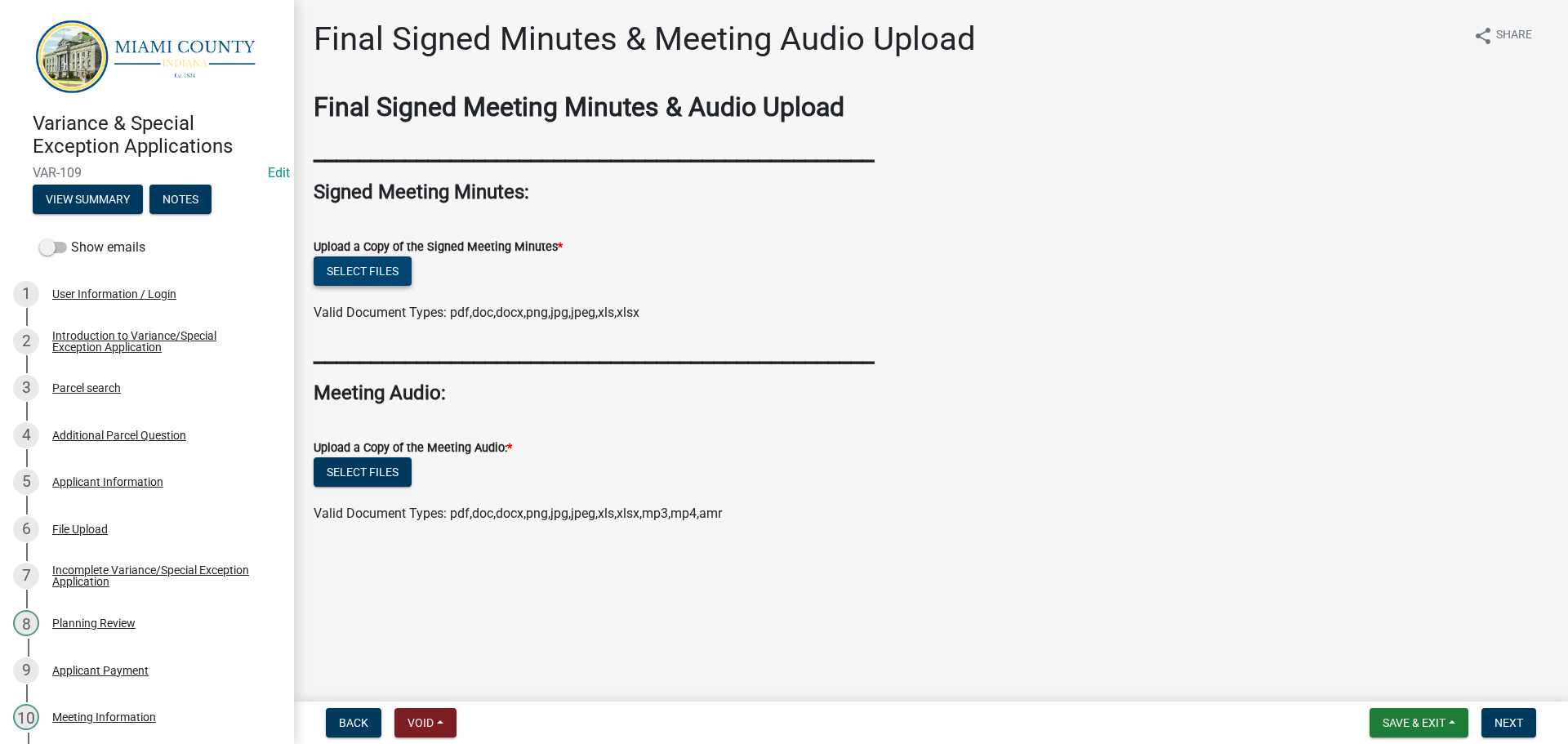
click at [410, 286] on button "Select files" at bounding box center [362, 271] width 98 height 30
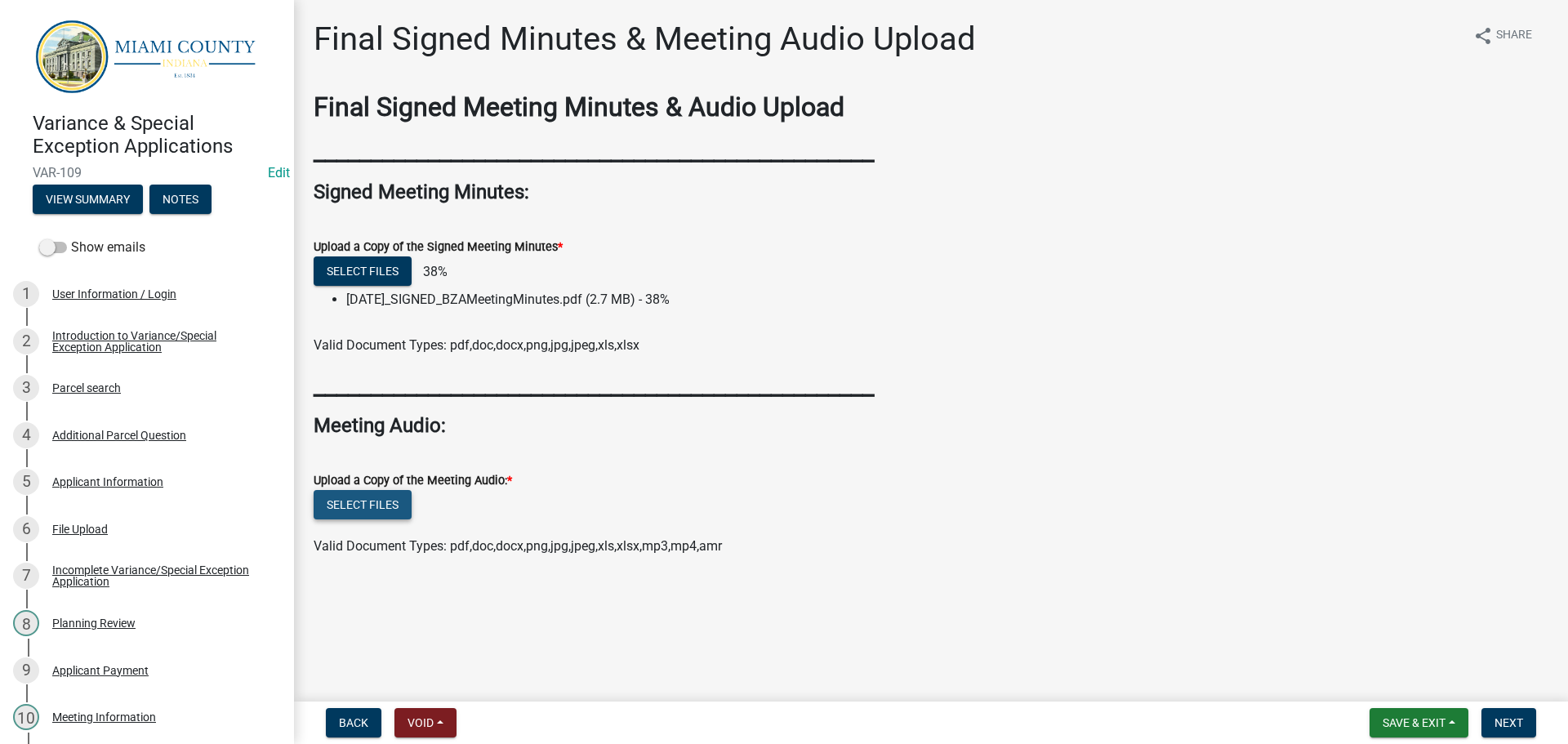
click at [374, 520] on button "Select files" at bounding box center [362, 505] width 98 height 30
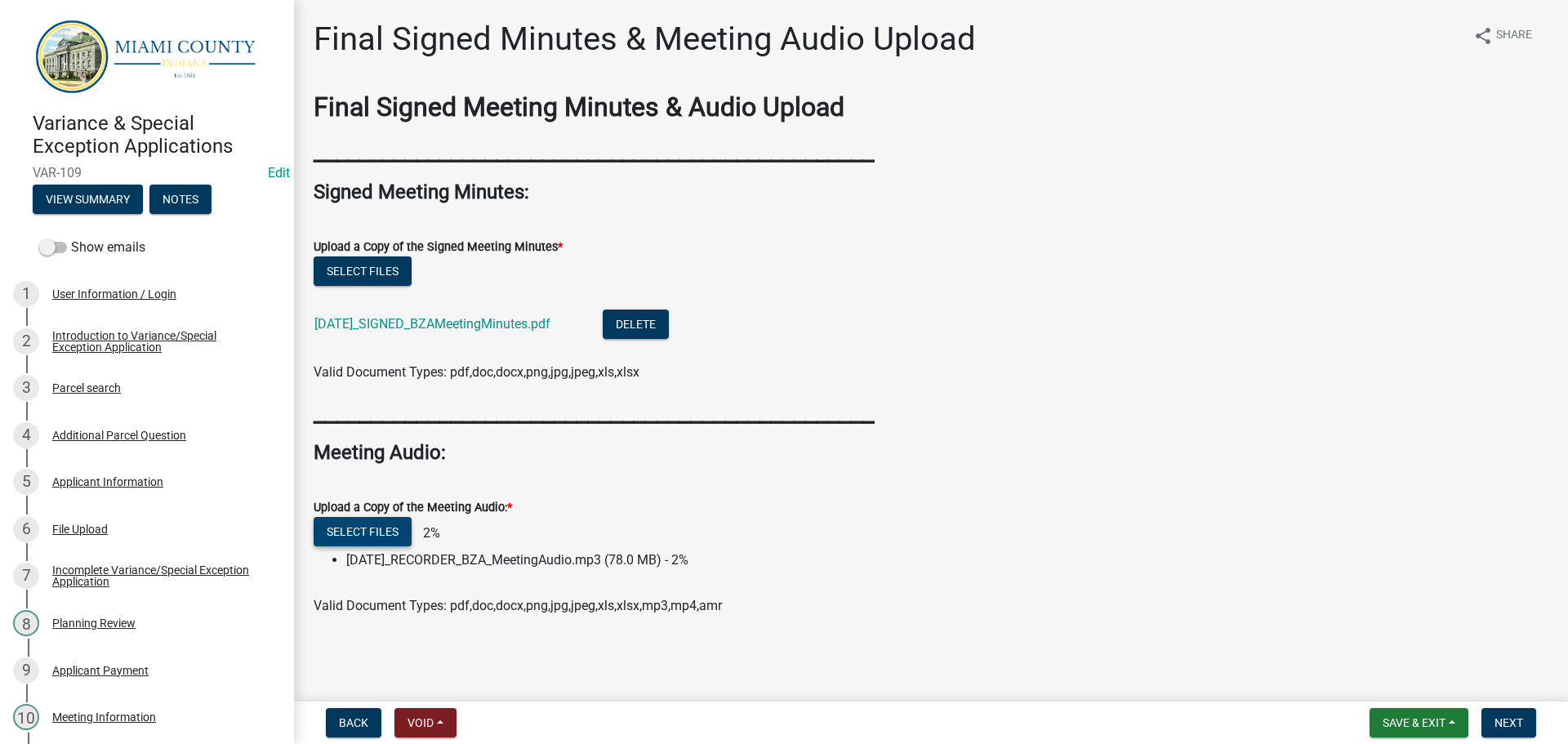
scroll to position [79, 0]
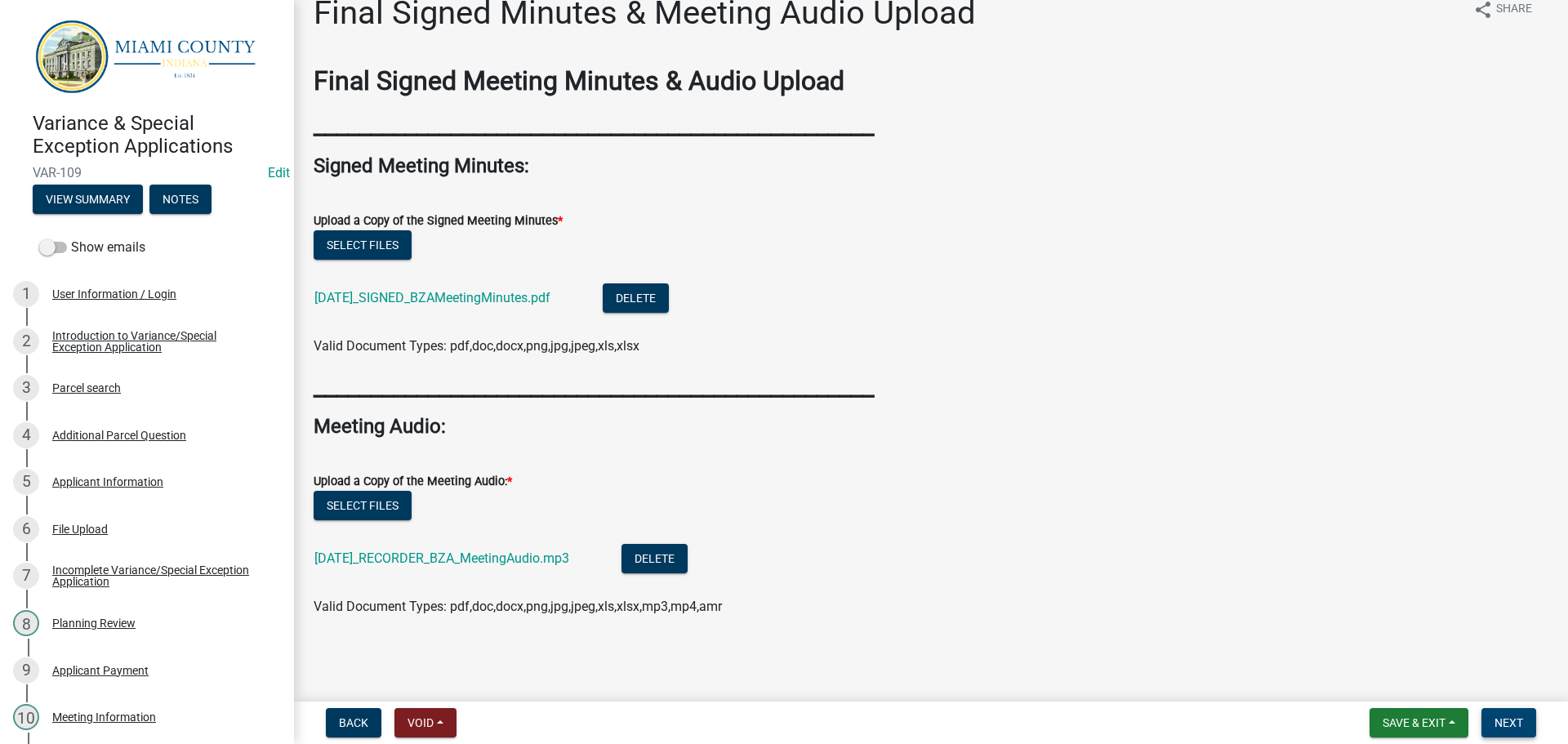
click at [1485, 708] on button "Next" at bounding box center [1508, 723] width 55 height 30
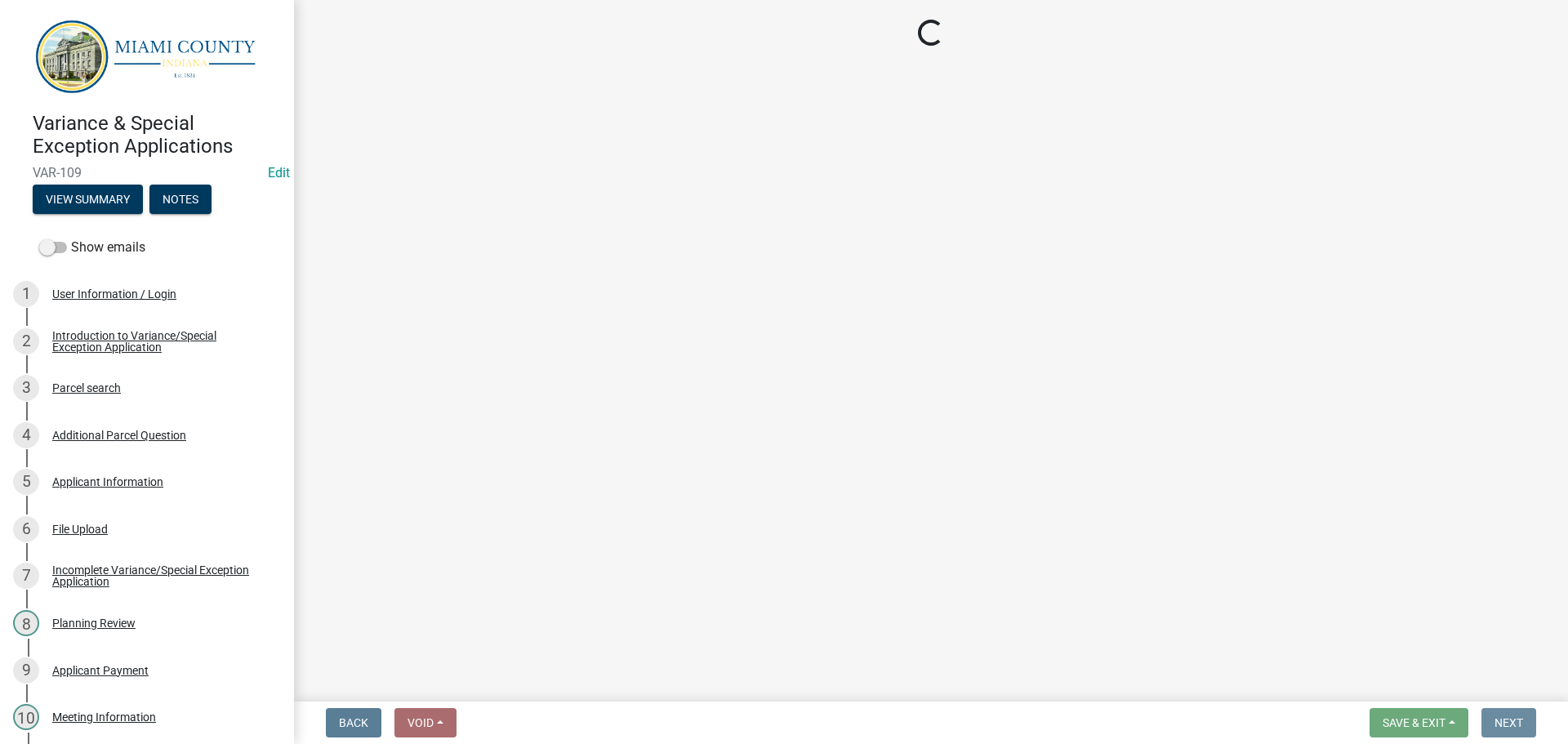
scroll to position [0, 0]
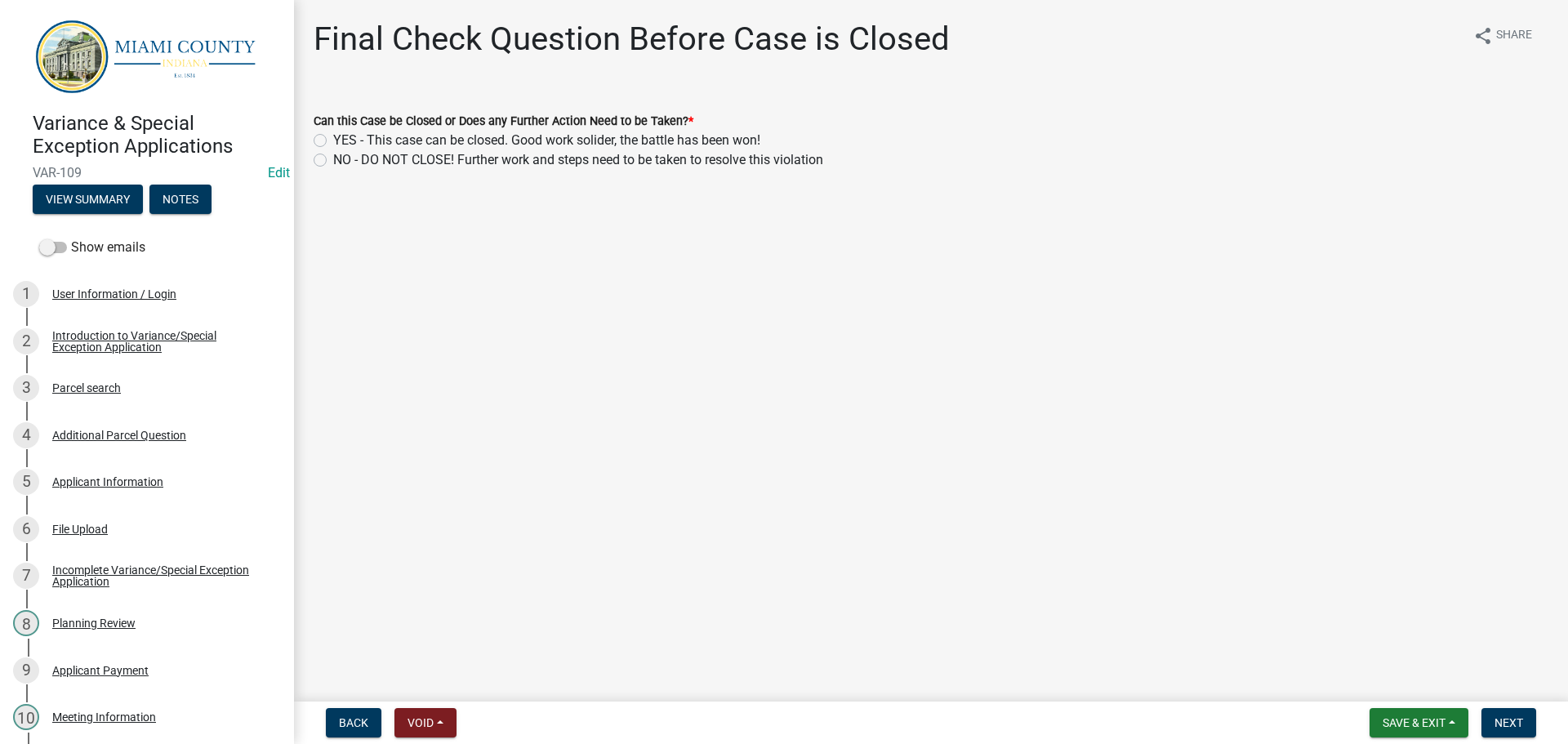
click at [472, 150] on label "YES - This case can be closed. Good work solider, the battle has been won!" at bounding box center [547, 140] width 427 height 20
click at [344, 142] on input "YES - This case can be closed. Good work solider, the battle has been won!" at bounding box center [339, 136] width 10 height 10
radio input "true"
click at [1503, 721] on span "Next" at bounding box center [1508, 722] width 29 height 13
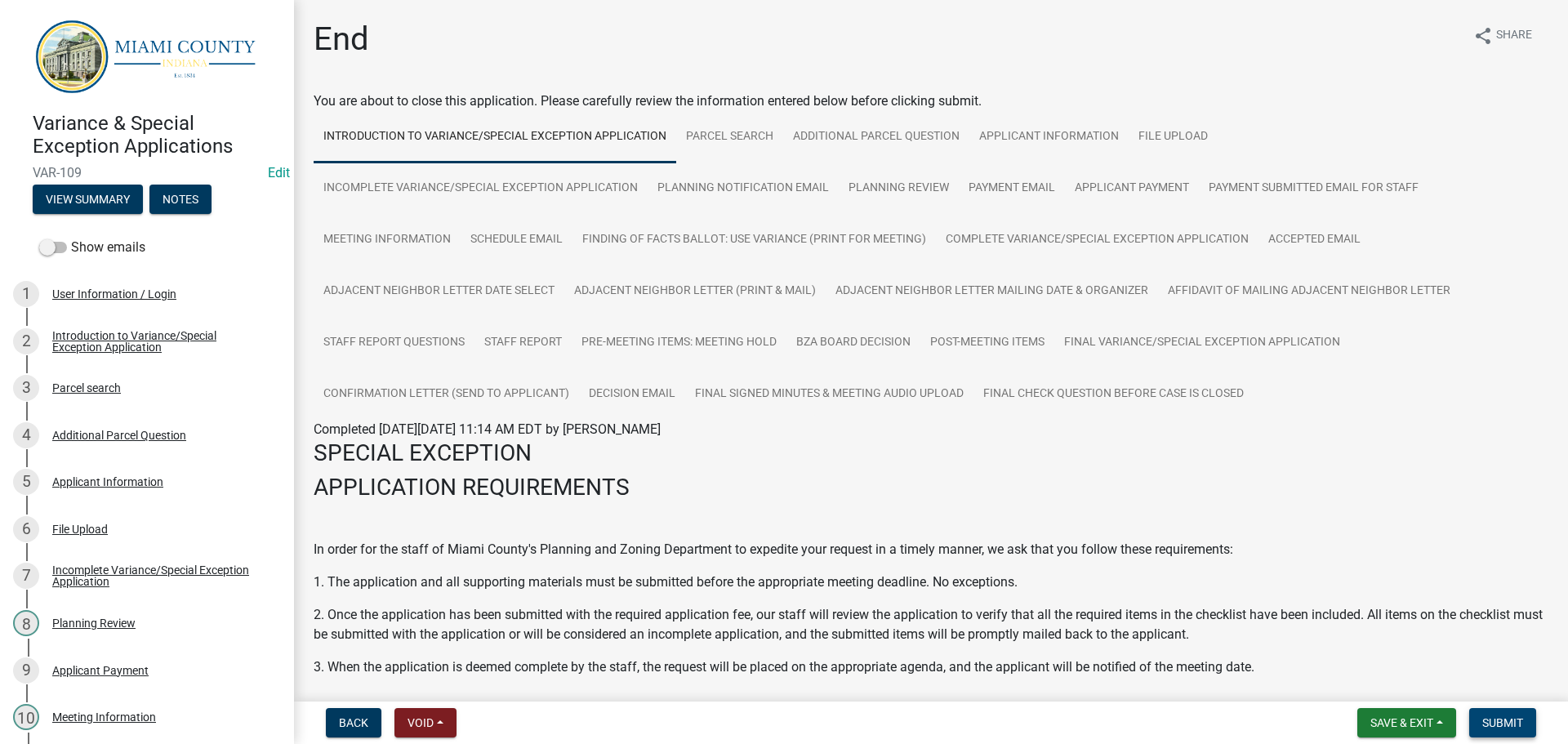
click at [1494, 716] on span "Submit" at bounding box center [1502, 722] width 41 height 13
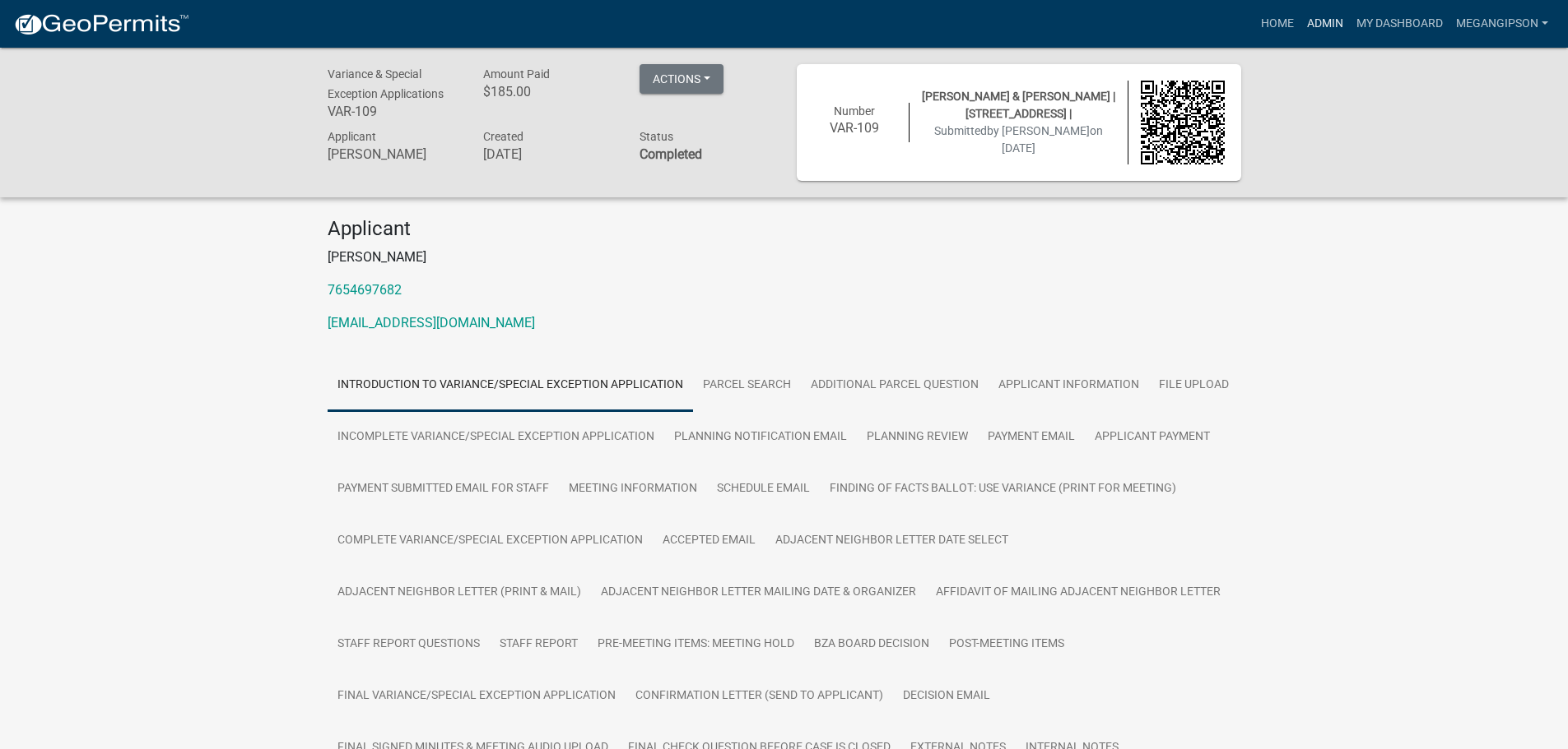
click at [1300, 23] on link "Admin" at bounding box center [1325, 24] width 49 height 32
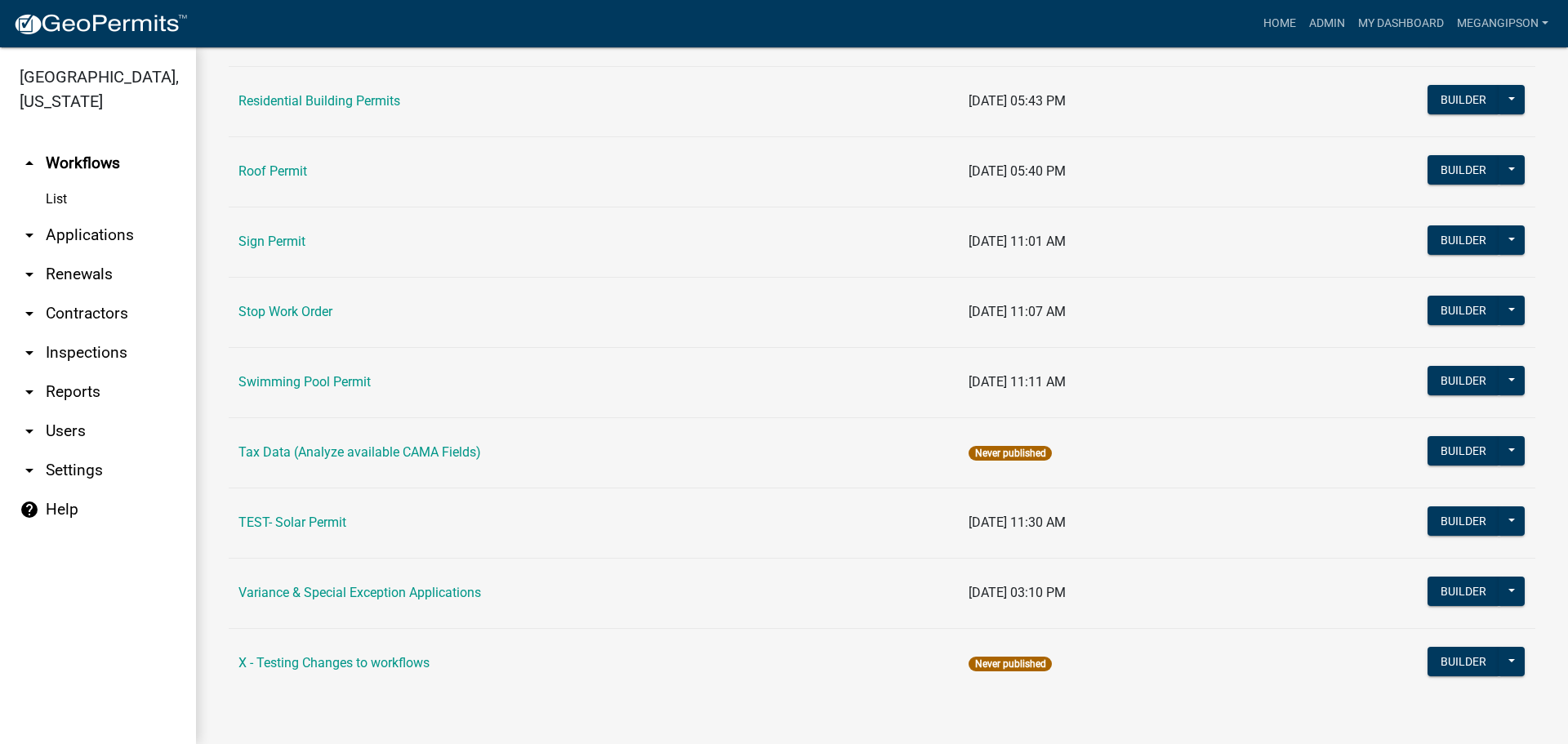
scroll to position [1377, 0]
click at [400, 585] on link "Variance & Special Exception Applications" at bounding box center [360, 593] width 242 height 16
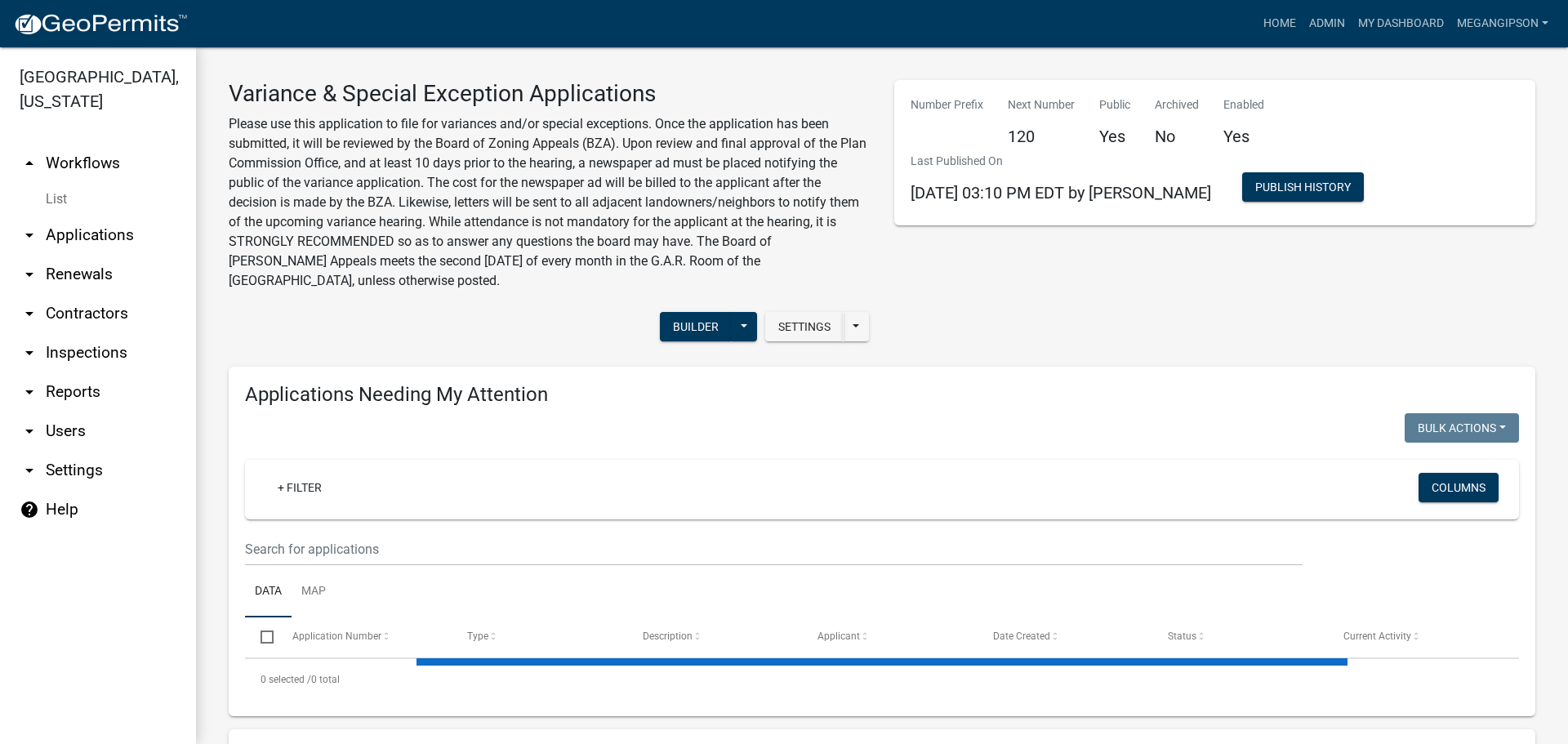
select select "3: 100"
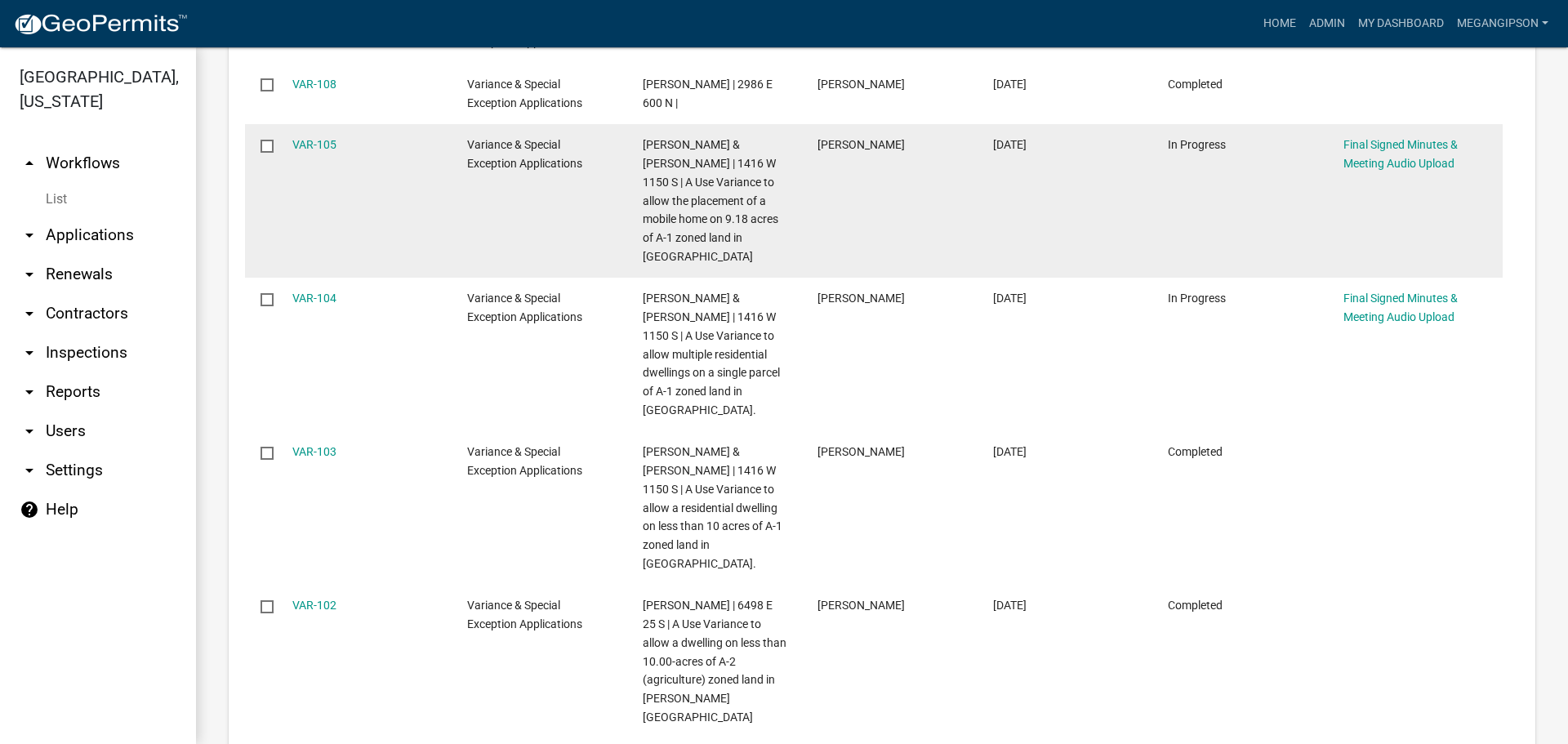
scroll to position [3105, 0]
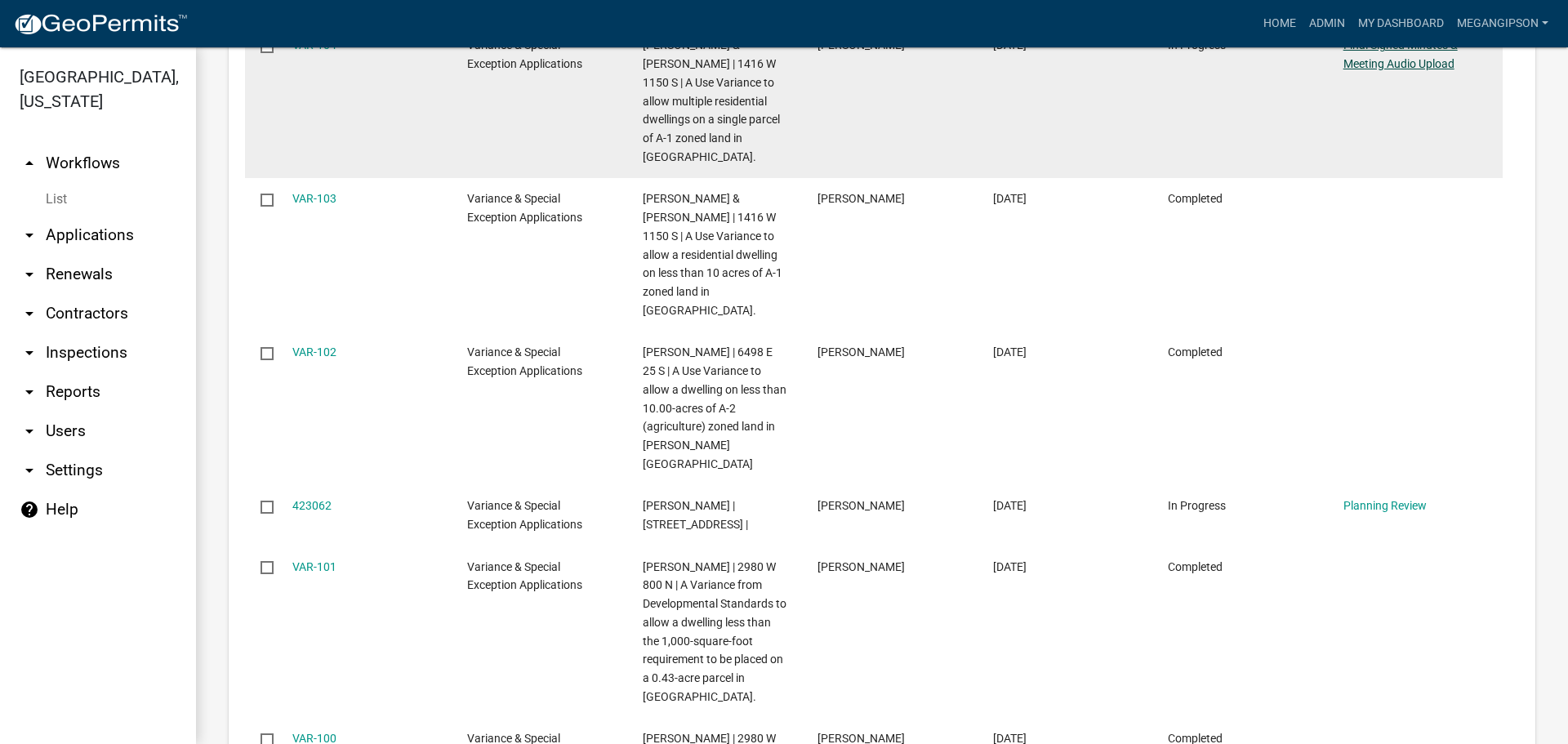
click at [1422, 70] on link "Final Signed Minutes & Meeting Audio Upload" at bounding box center [1400, 54] width 115 height 32
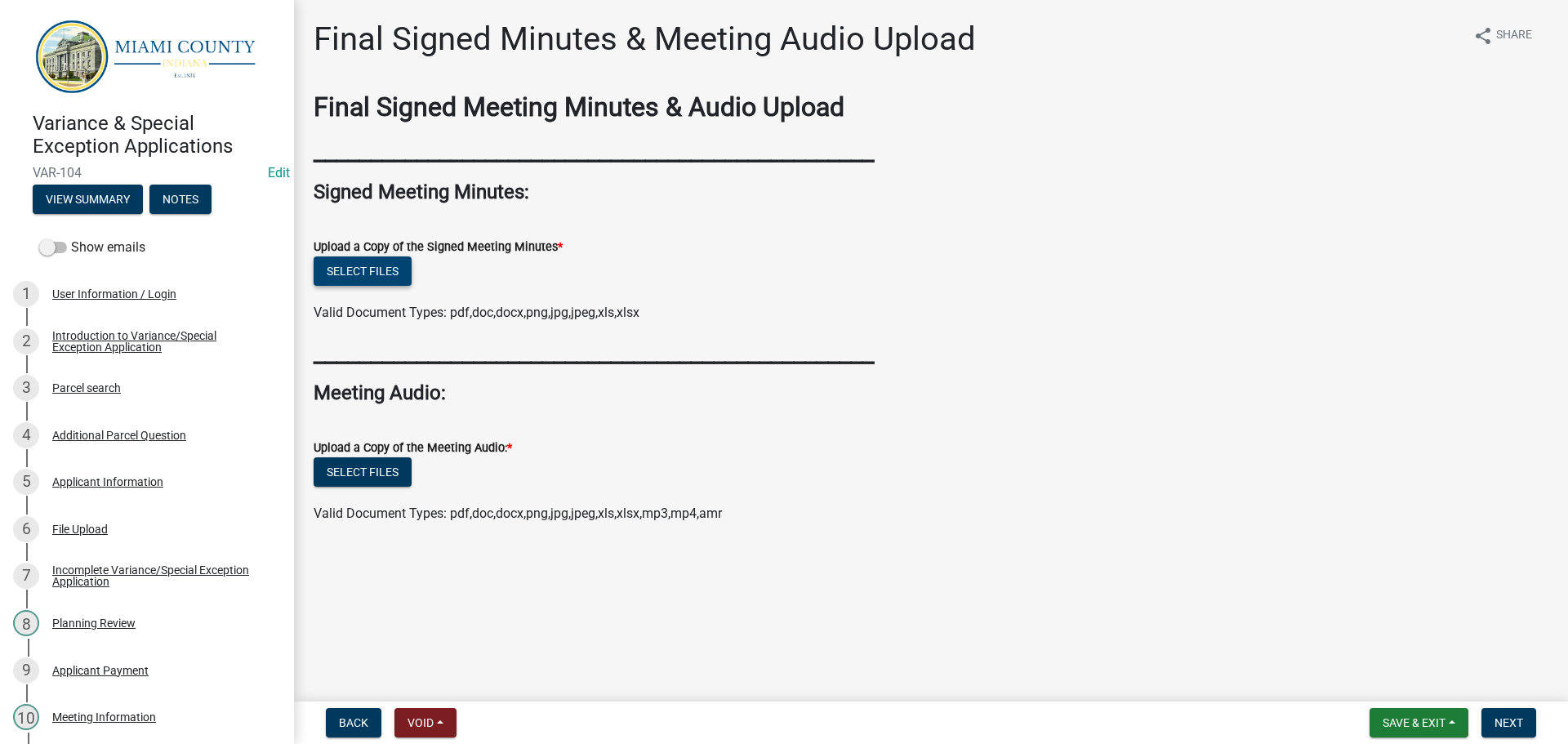
click at [388, 286] on button "Select files" at bounding box center [362, 271] width 98 height 30
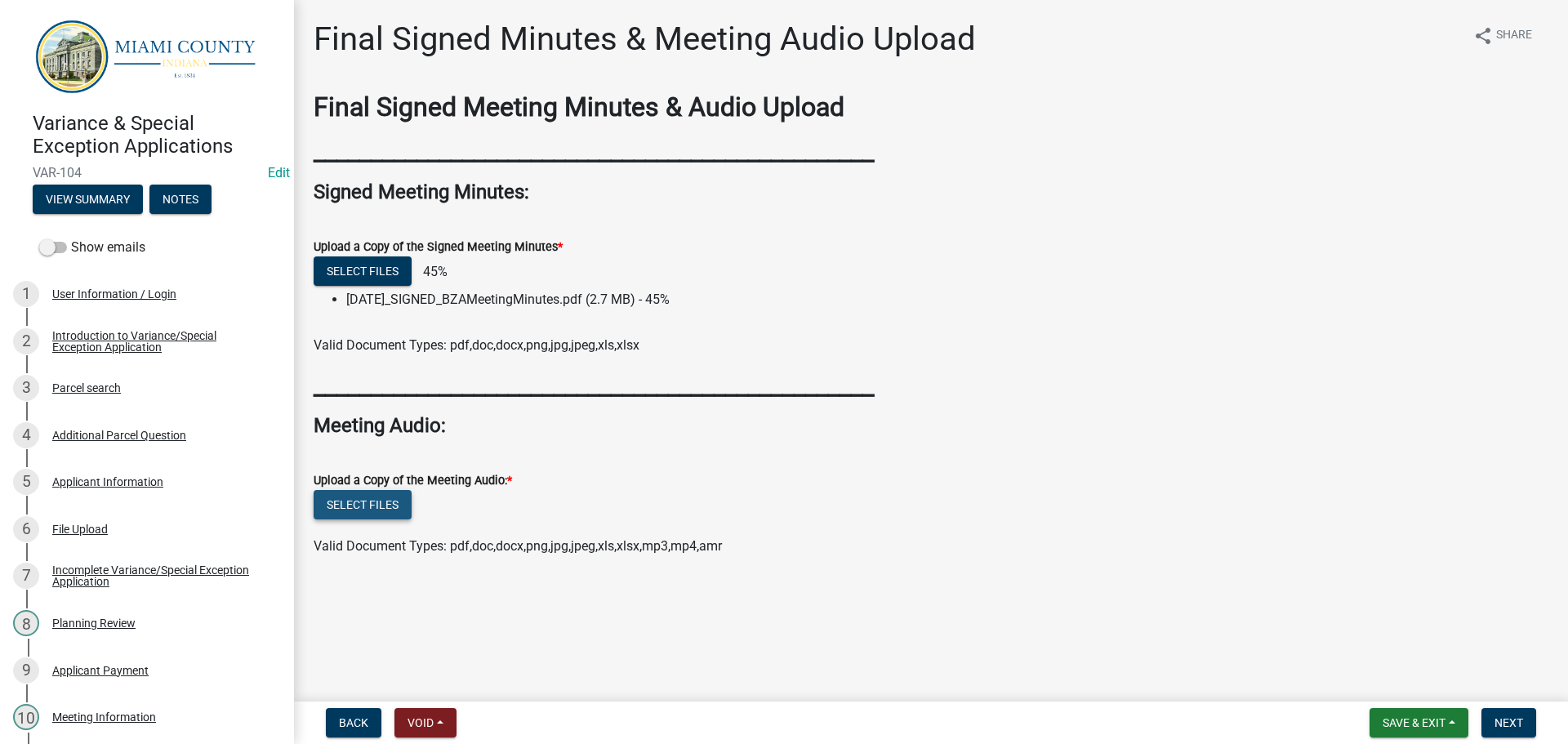
click at [374, 520] on button "Select files" at bounding box center [362, 505] width 98 height 30
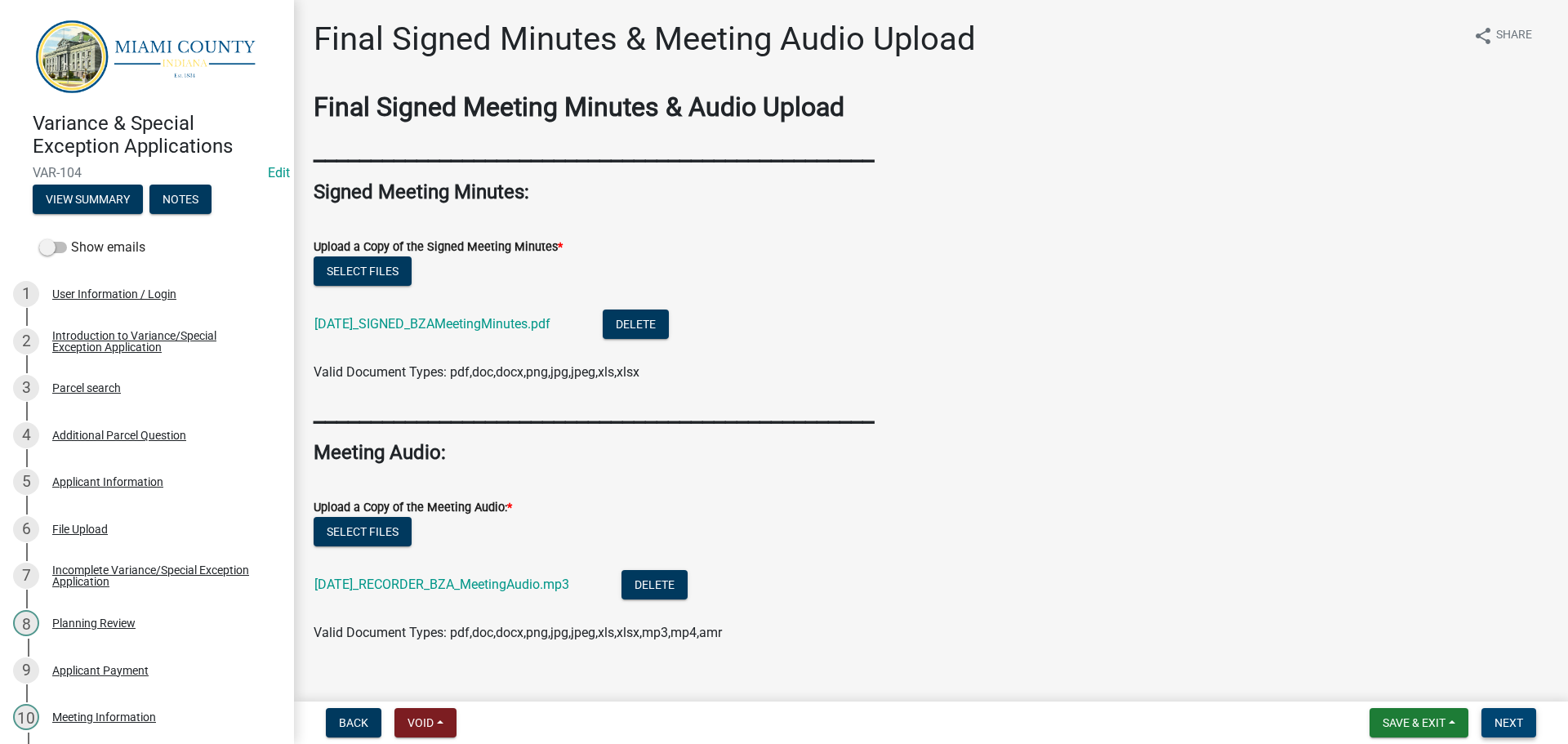
click at [1499, 722] on span "Next" at bounding box center [1508, 722] width 29 height 13
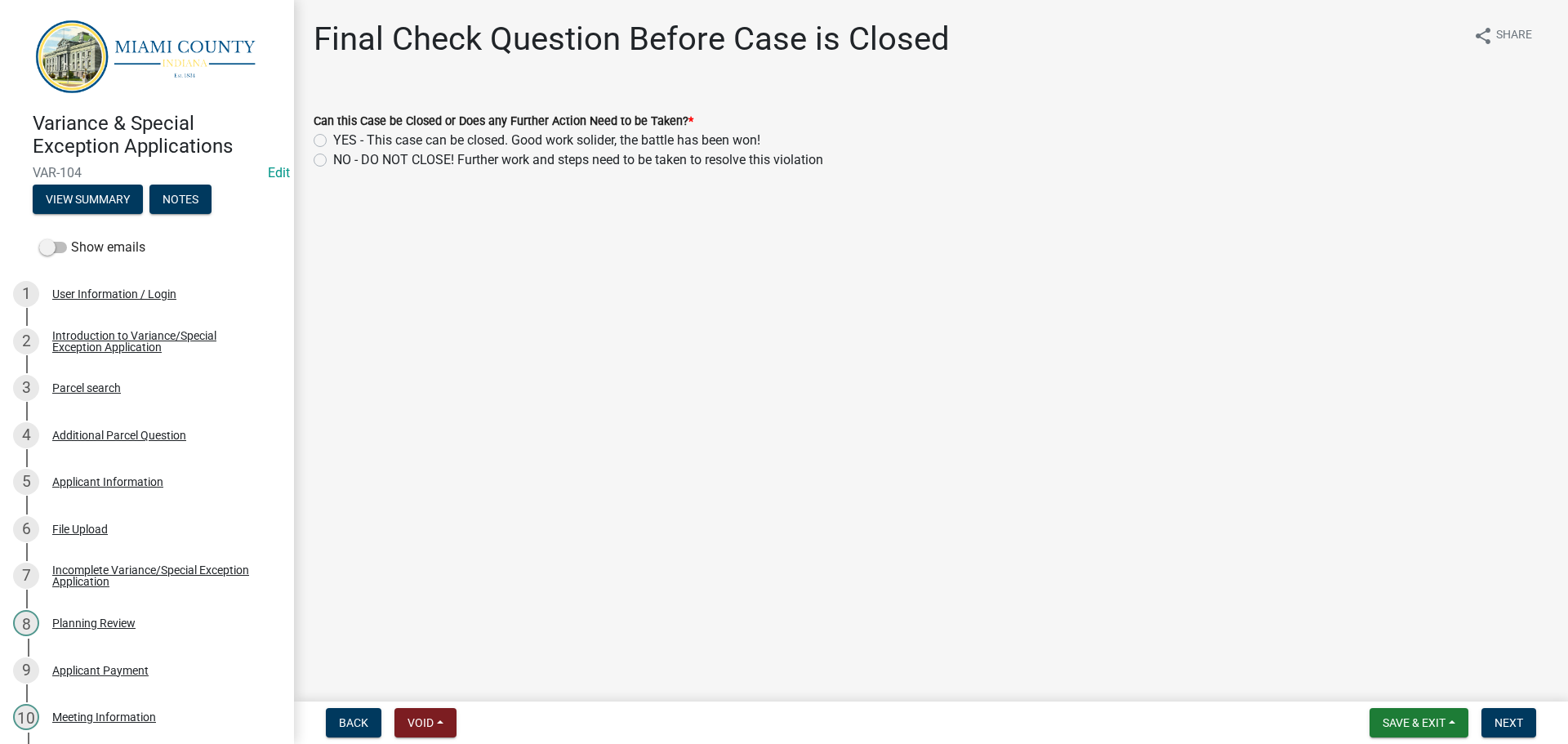
click at [624, 150] on label "YES - This case can be closed. Good work solider, the battle has been won!" at bounding box center [547, 140] width 427 height 20
click at [344, 142] on input "YES - This case can be closed. Good work solider, the battle has been won!" at bounding box center [339, 136] width 10 height 10
radio input "true"
click at [1496, 721] on span "Next" at bounding box center [1508, 722] width 29 height 13
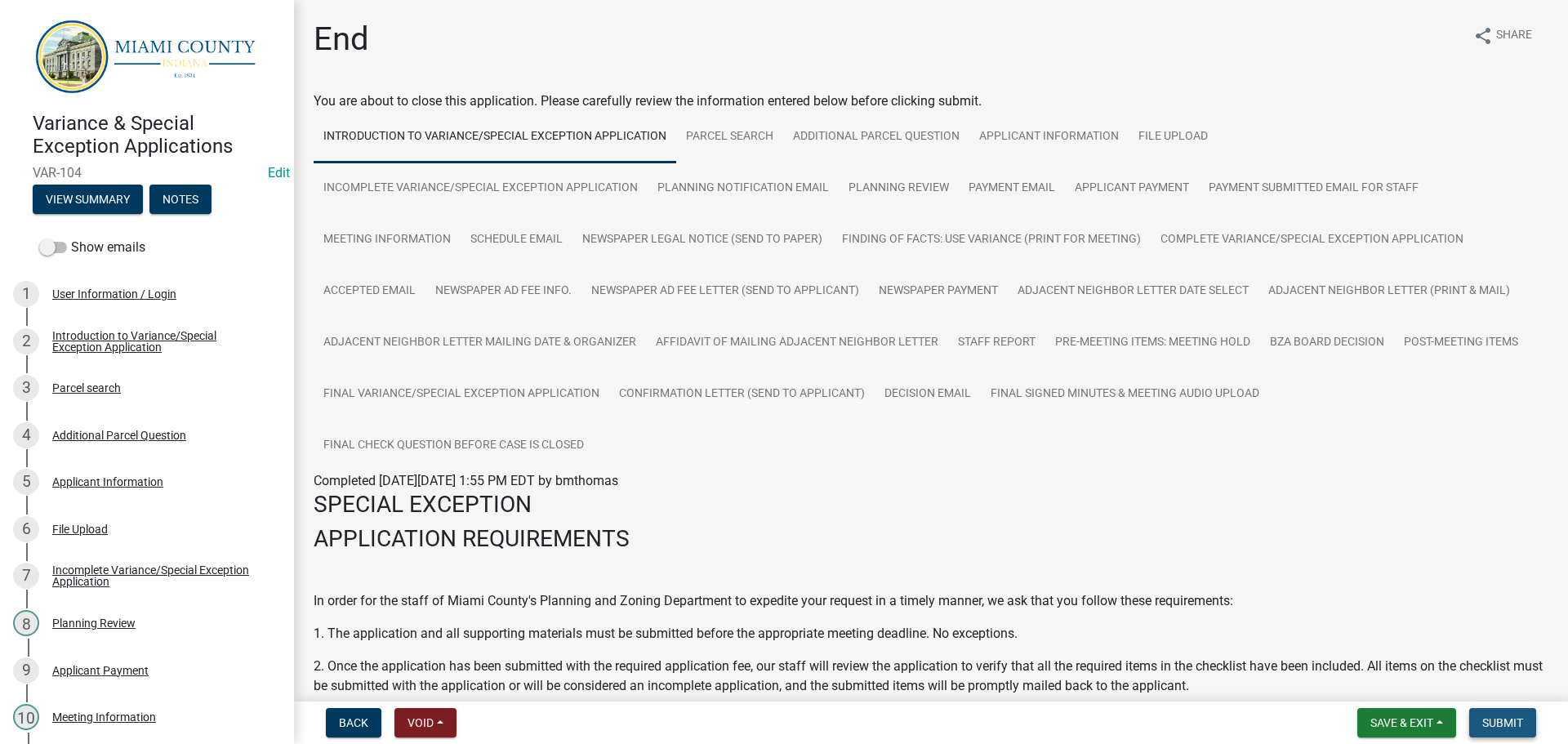
click at [1495, 726] on span "Submit" at bounding box center [1502, 722] width 41 height 13
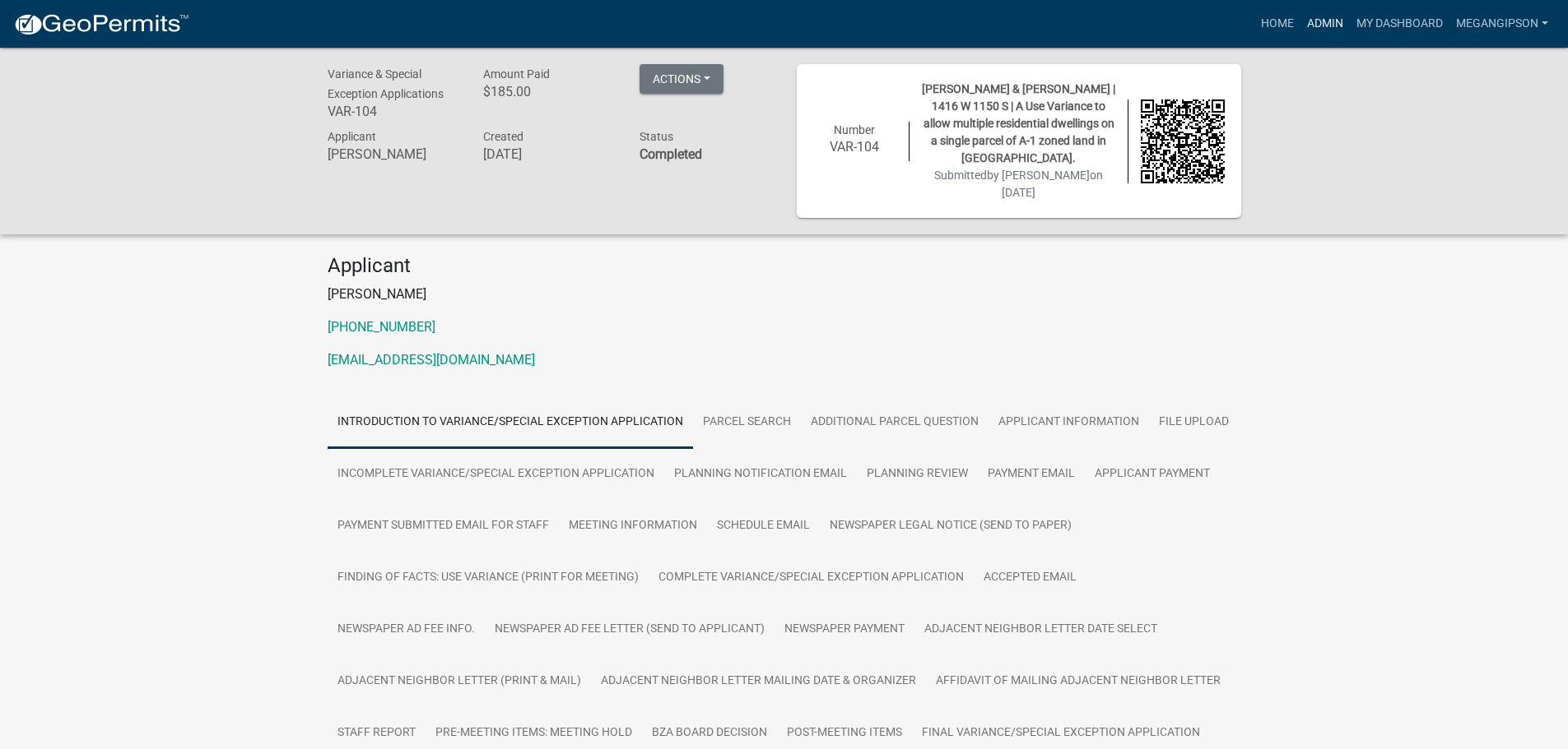
drag, startPoint x: 1312, startPoint y: 24, endPoint x: 1293, endPoint y: 39, distance: 24.2
click at [1312, 24] on link "Admin" at bounding box center [1325, 24] width 49 height 32
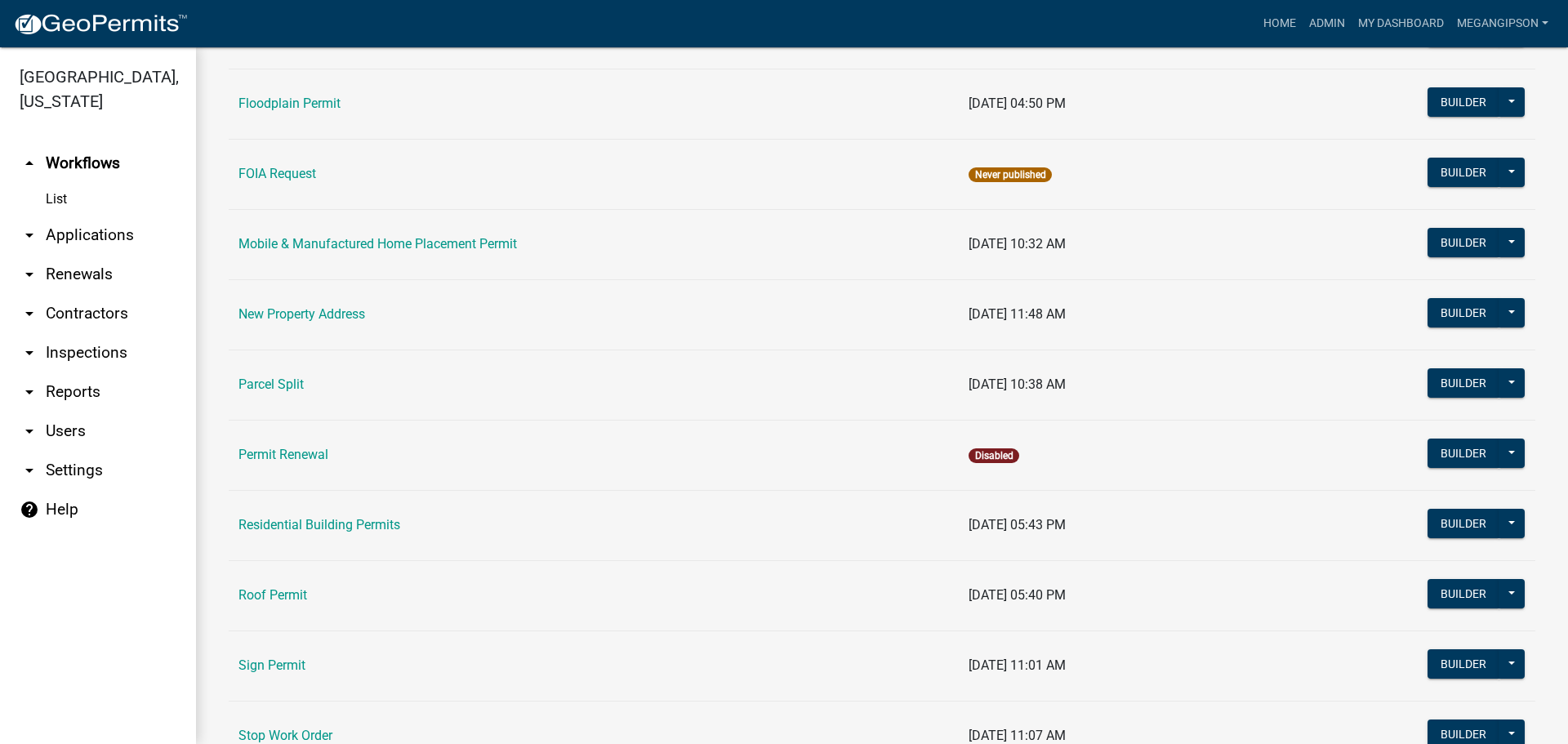
scroll to position [1377, 0]
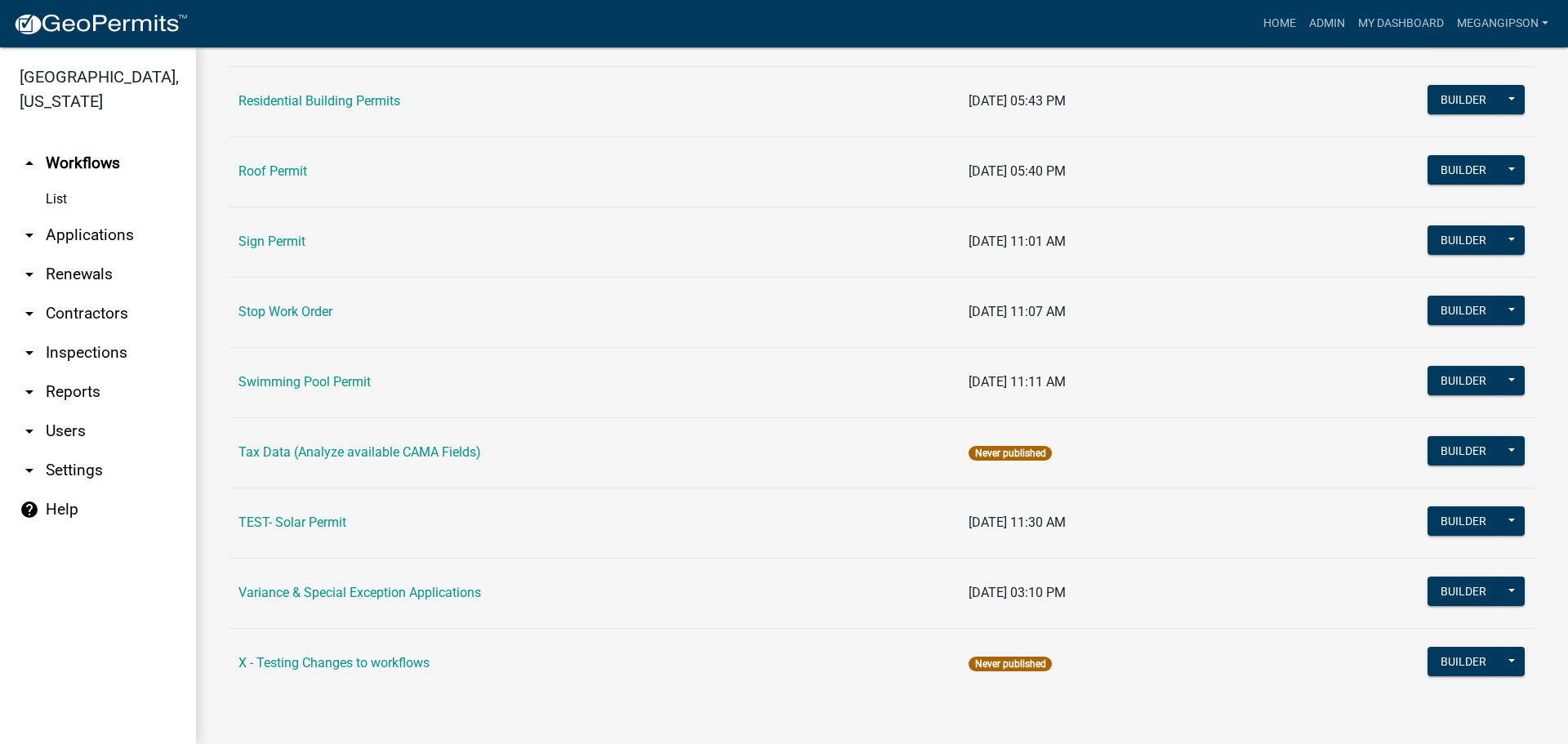
click at [386, 592] on td "Variance & Special Exception Applications" at bounding box center [593, 593] width 730 height 70
click at [392, 585] on link "Variance & Special Exception Applications" at bounding box center [360, 593] width 242 height 16
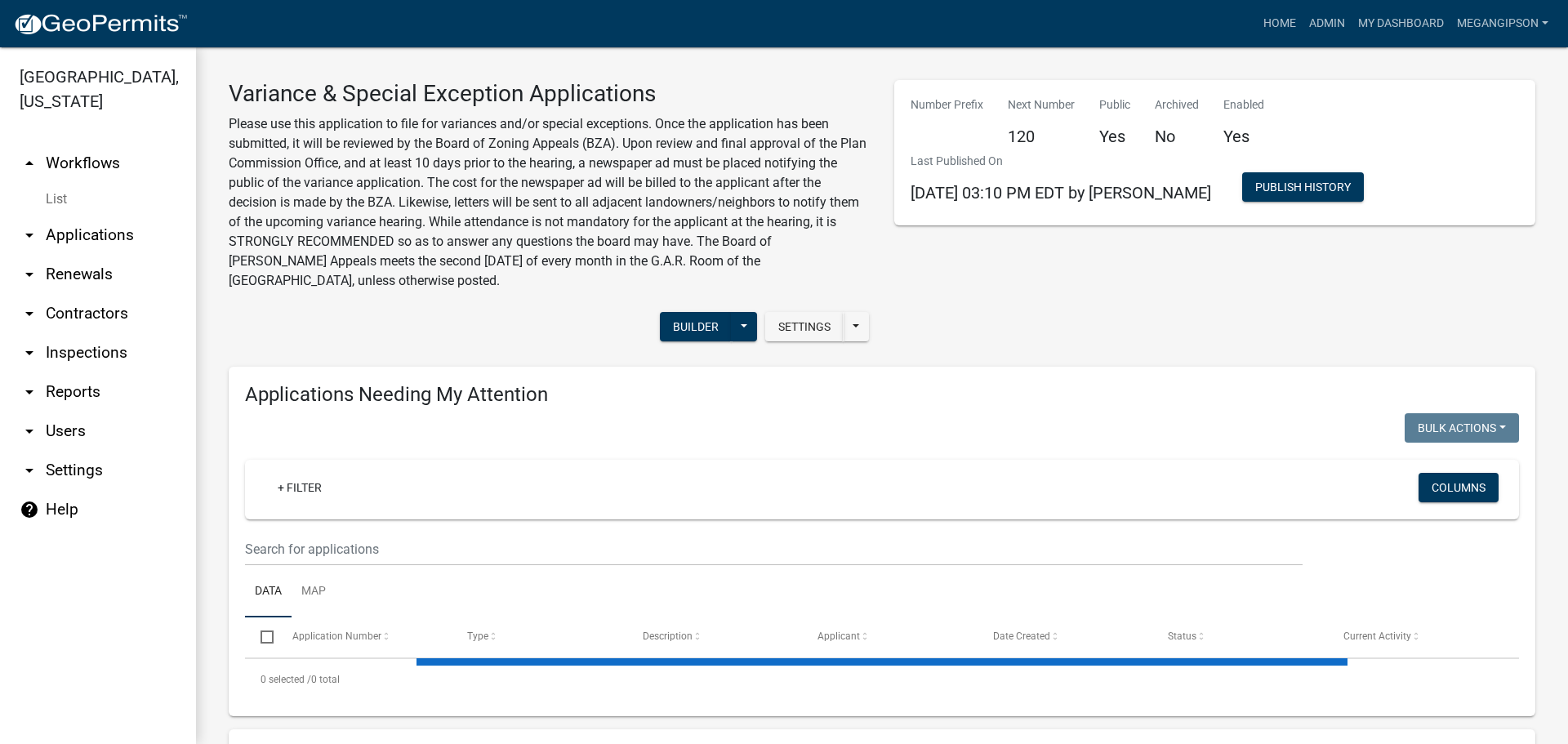
select select "3: 100"
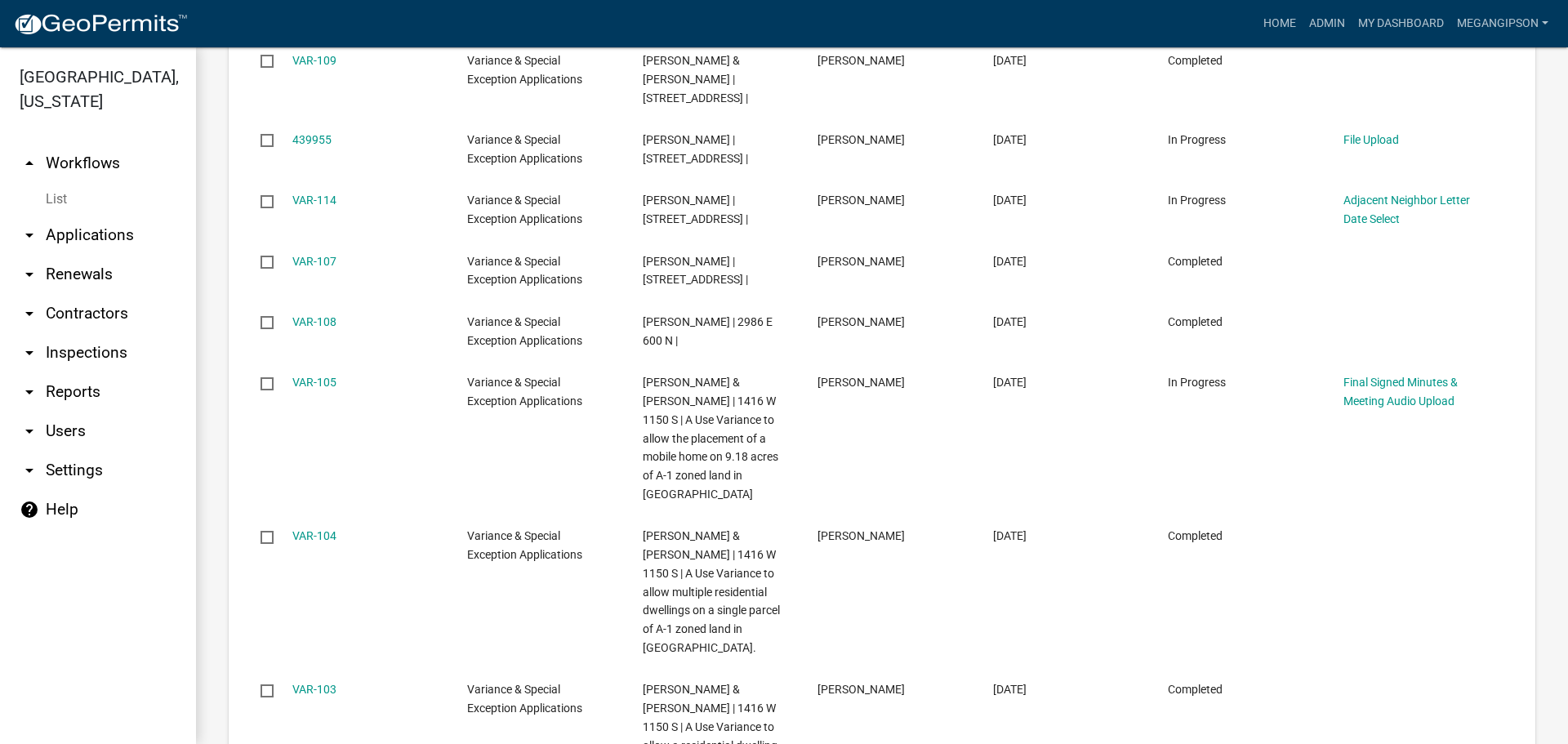
scroll to position [2614, 0]
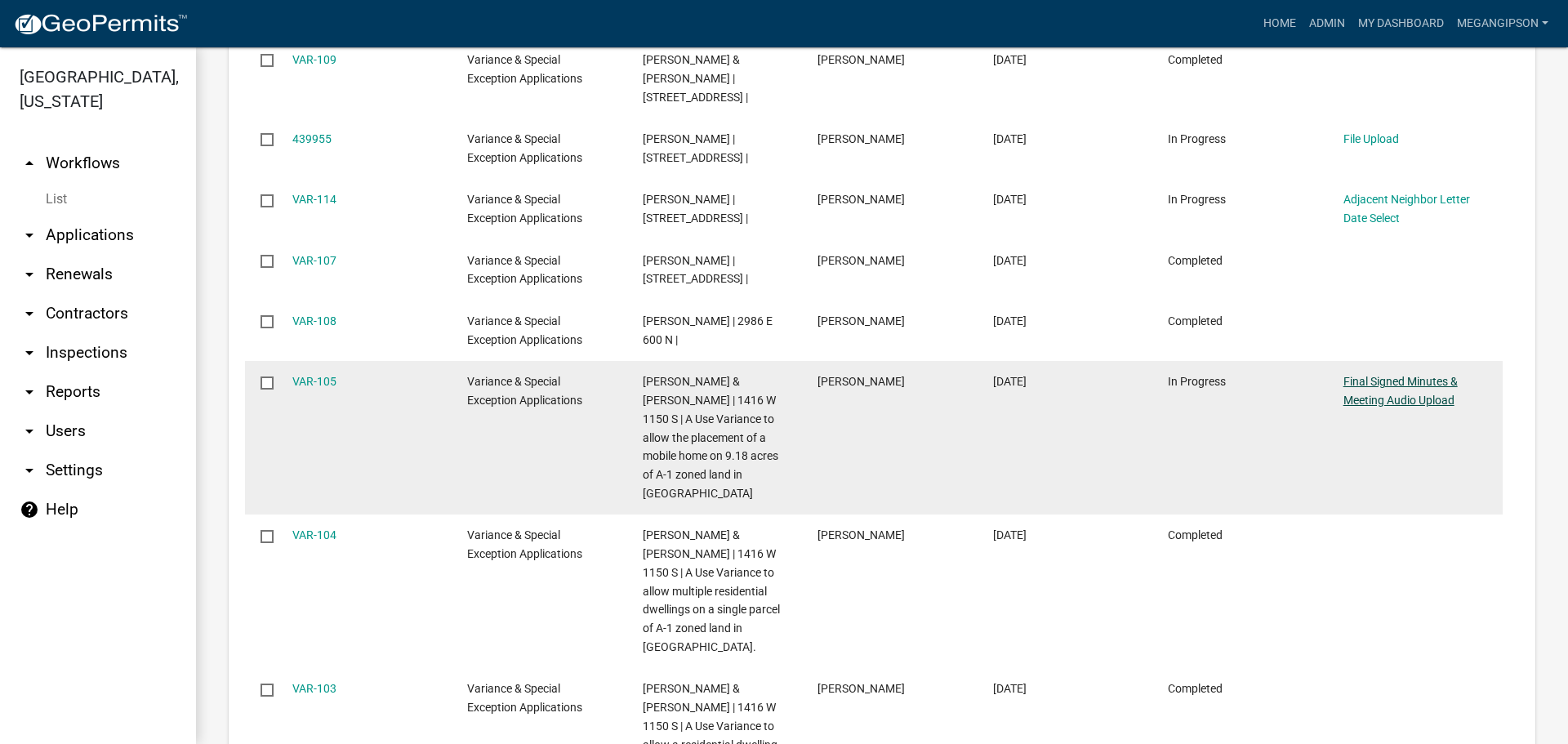
click at [1399, 407] on link "Final Signed Minutes & Meeting Audio Upload" at bounding box center [1400, 390] width 115 height 32
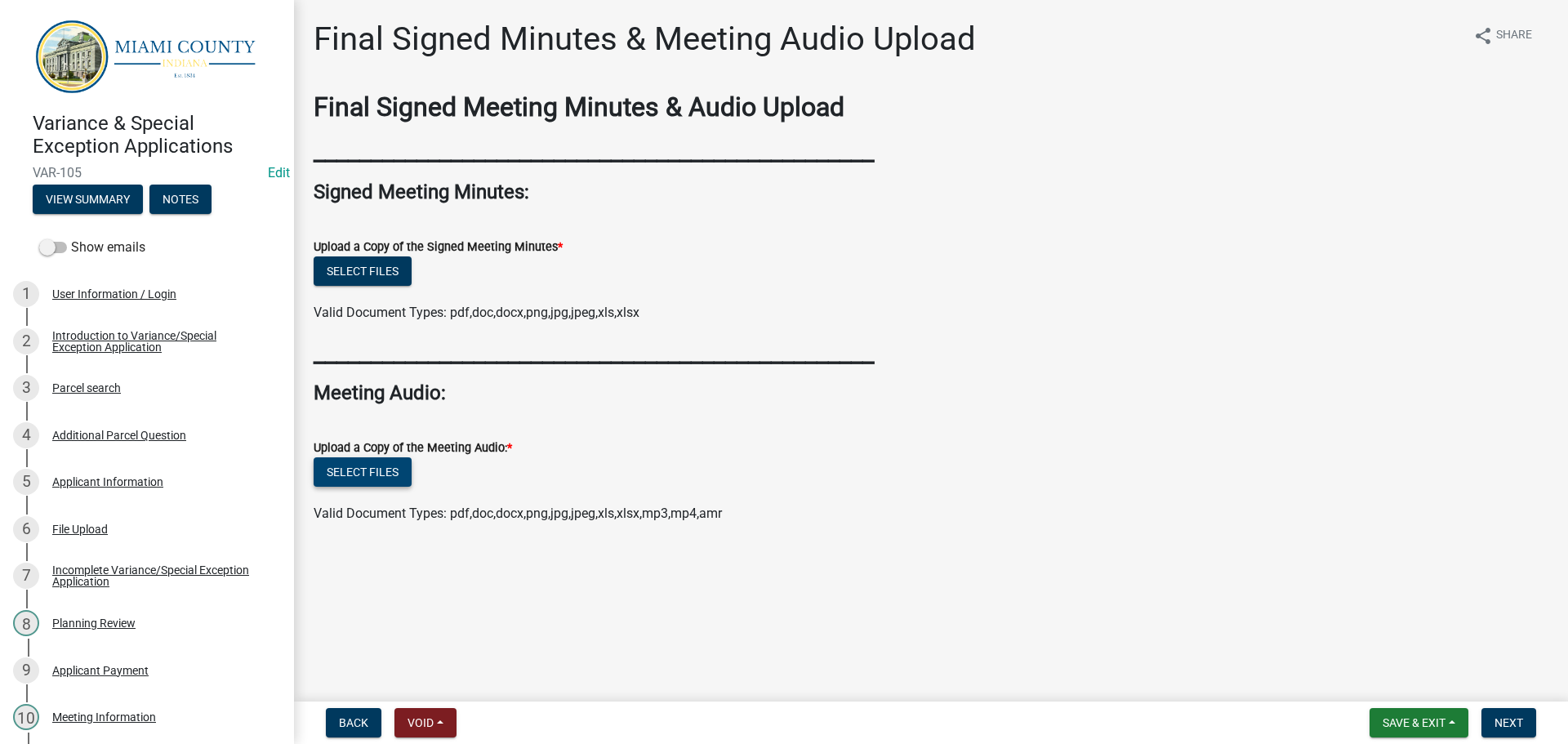
click at [379, 487] on button "Select files" at bounding box center [362, 472] width 98 height 30
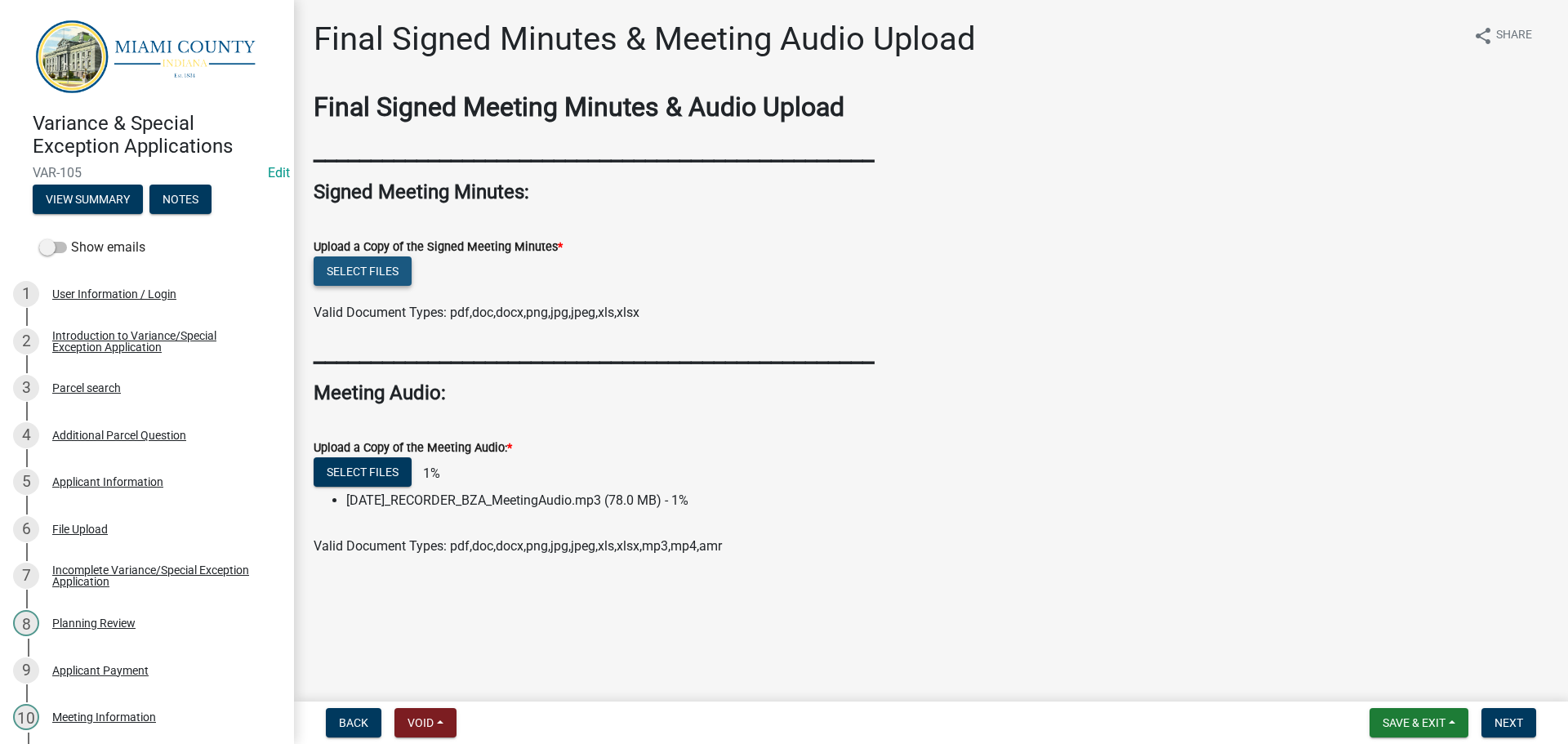
click at [395, 286] on button "Select files" at bounding box center [362, 271] width 98 height 30
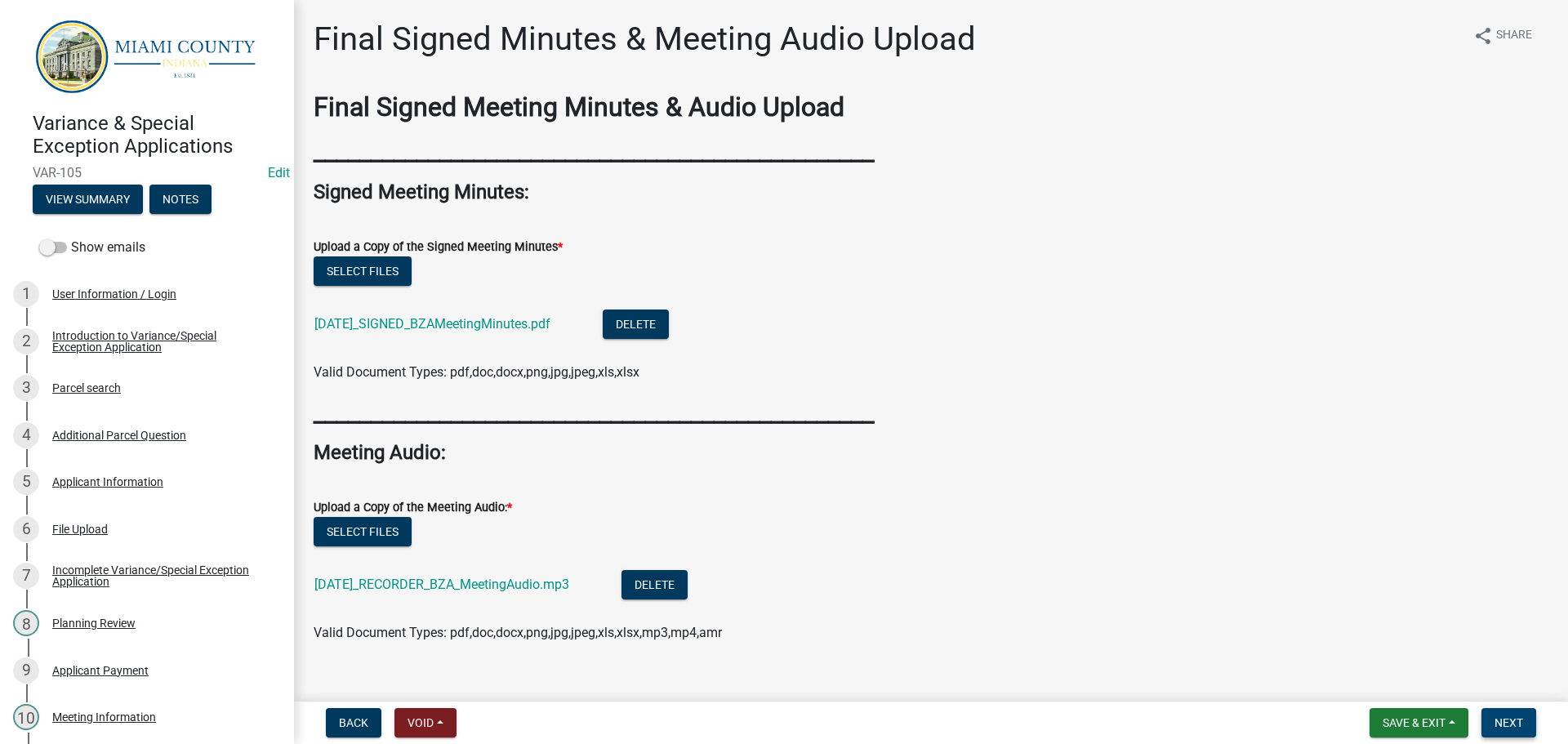
click at [1508, 729] on button "Next" at bounding box center [1508, 723] width 55 height 30
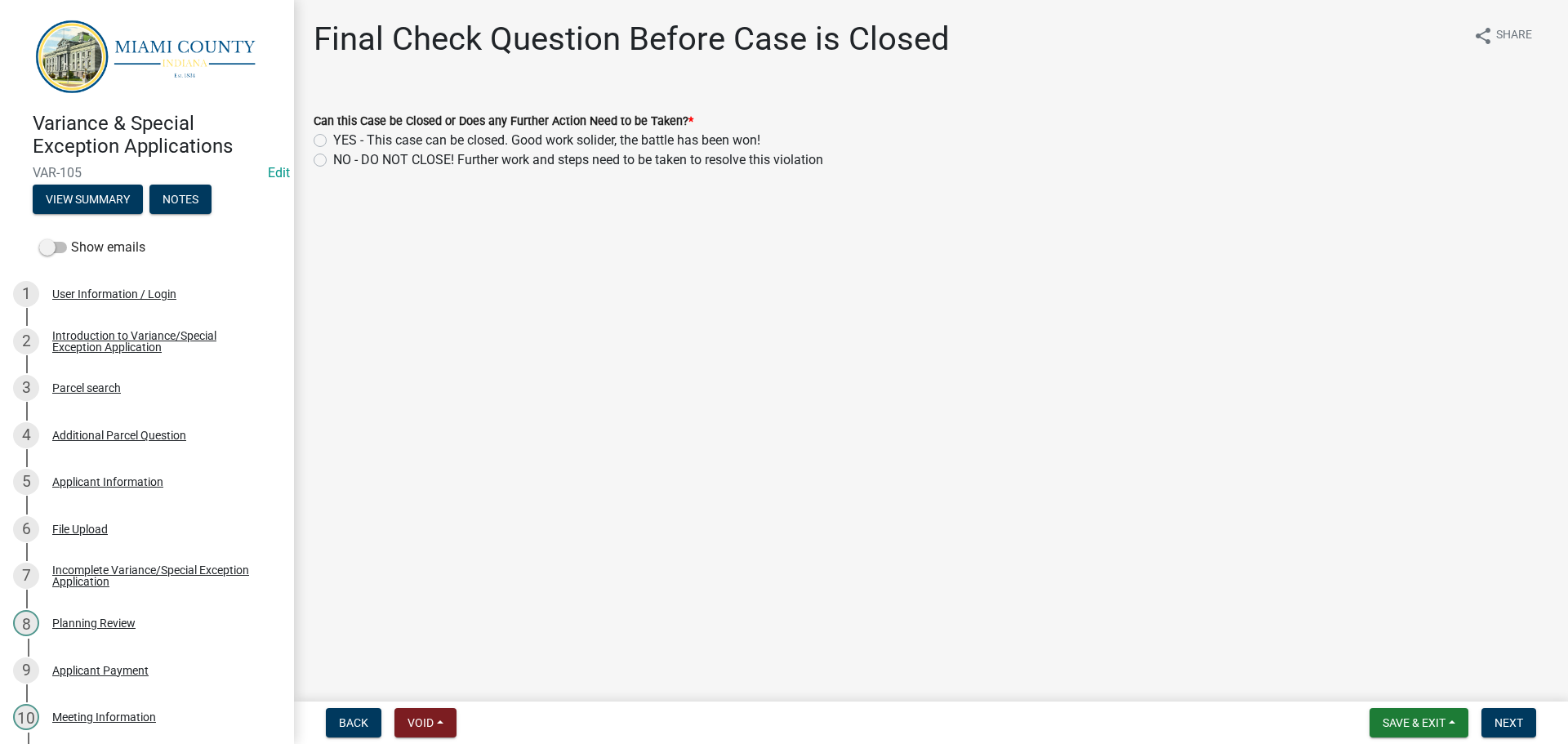
click at [480, 150] on label "YES - This case can be closed. Good work solider, the battle has been won!" at bounding box center [547, 140] width 427 height 20
click at [344, 142] on input "YES - This case can be closed. Good work solider, the battle has been won!" at bounding box center [339, 136] width 10 height 10
radio input "true"
click at [1507, 726] on span "Next" at bounding box center [1508, 722] width 29 height 13
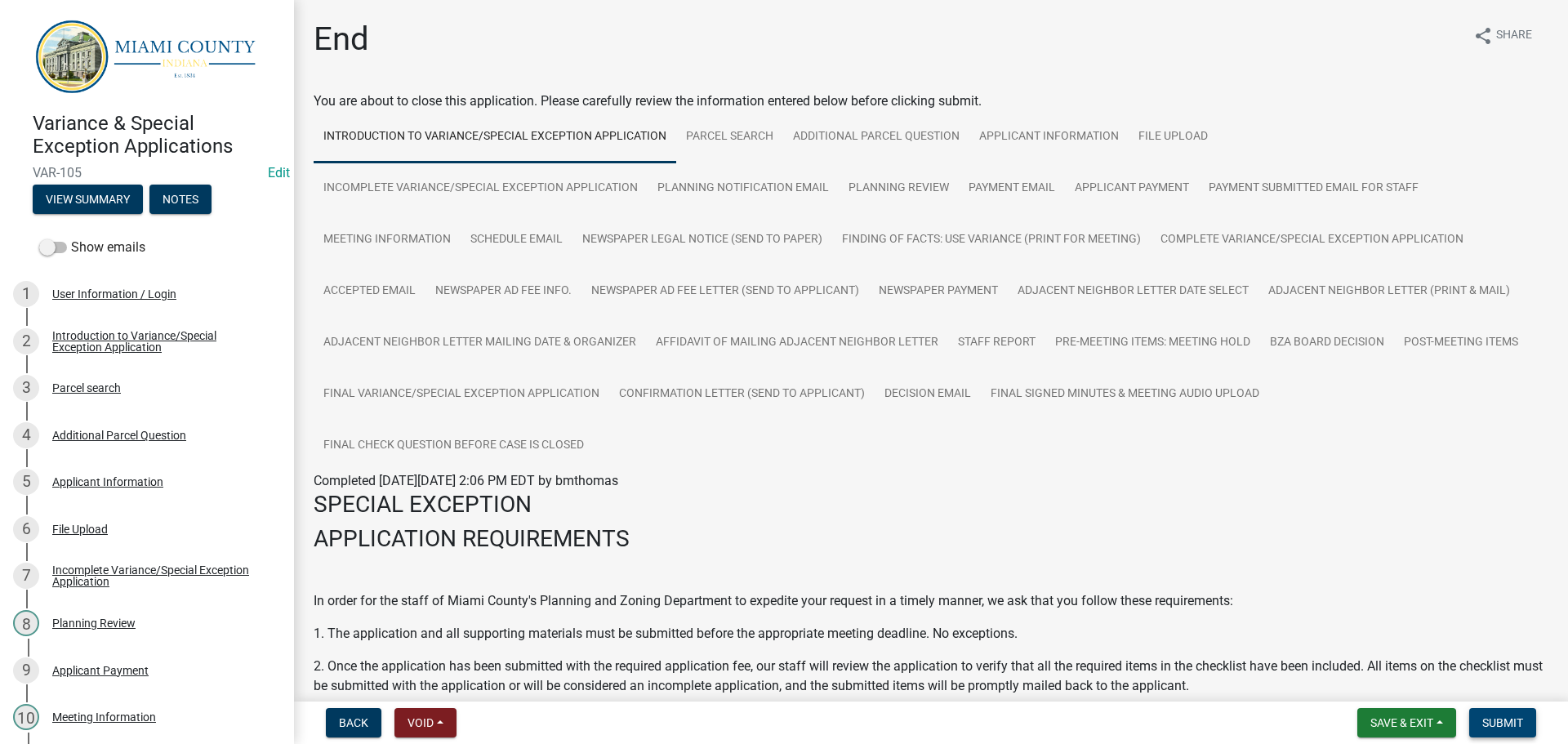
click at [1499, 712] on button "Submit" at bounding box center [1502, 723] width 67 height 30
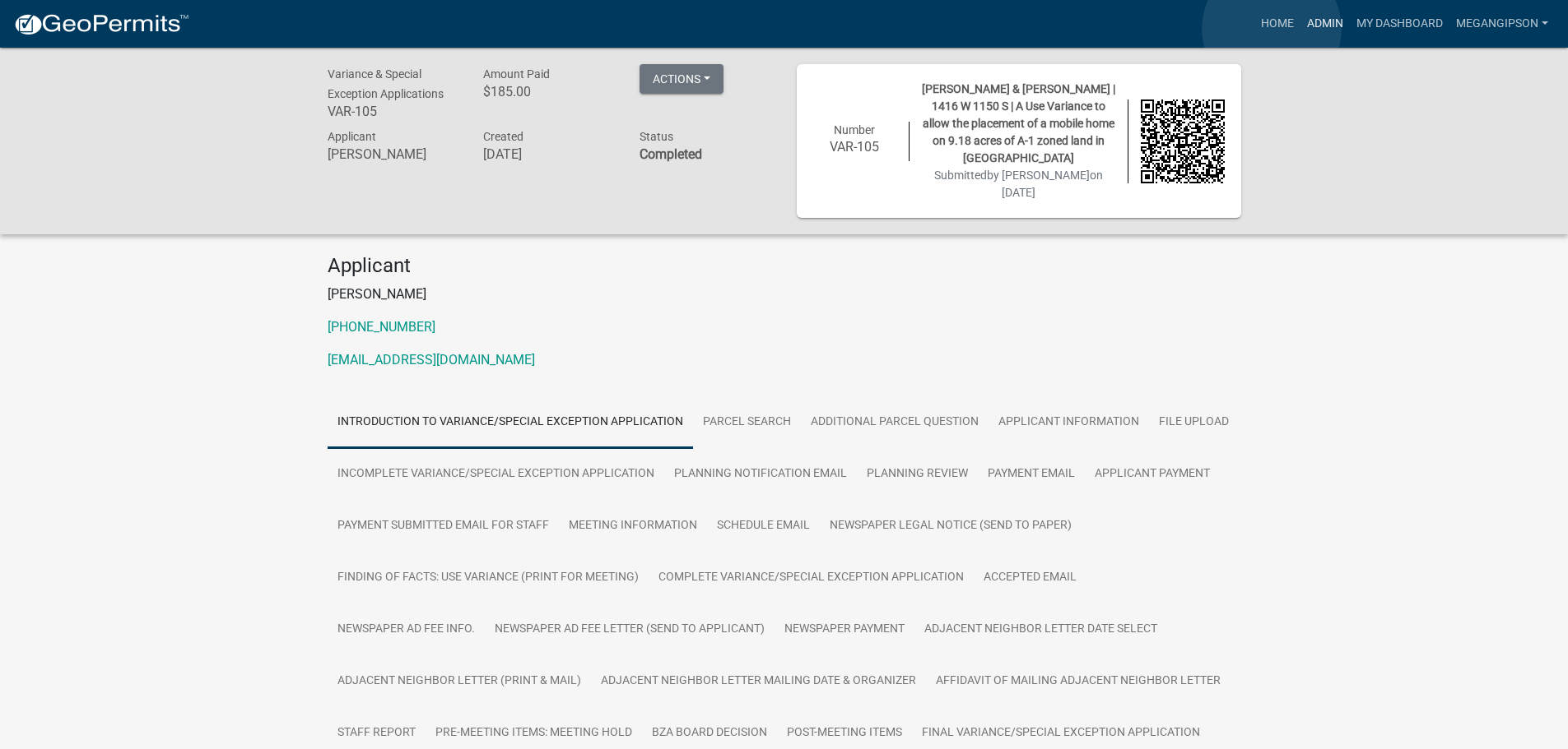
click at [1300, 28] on link "Admin" at bounding box center [1325, 24] width 49 height 32
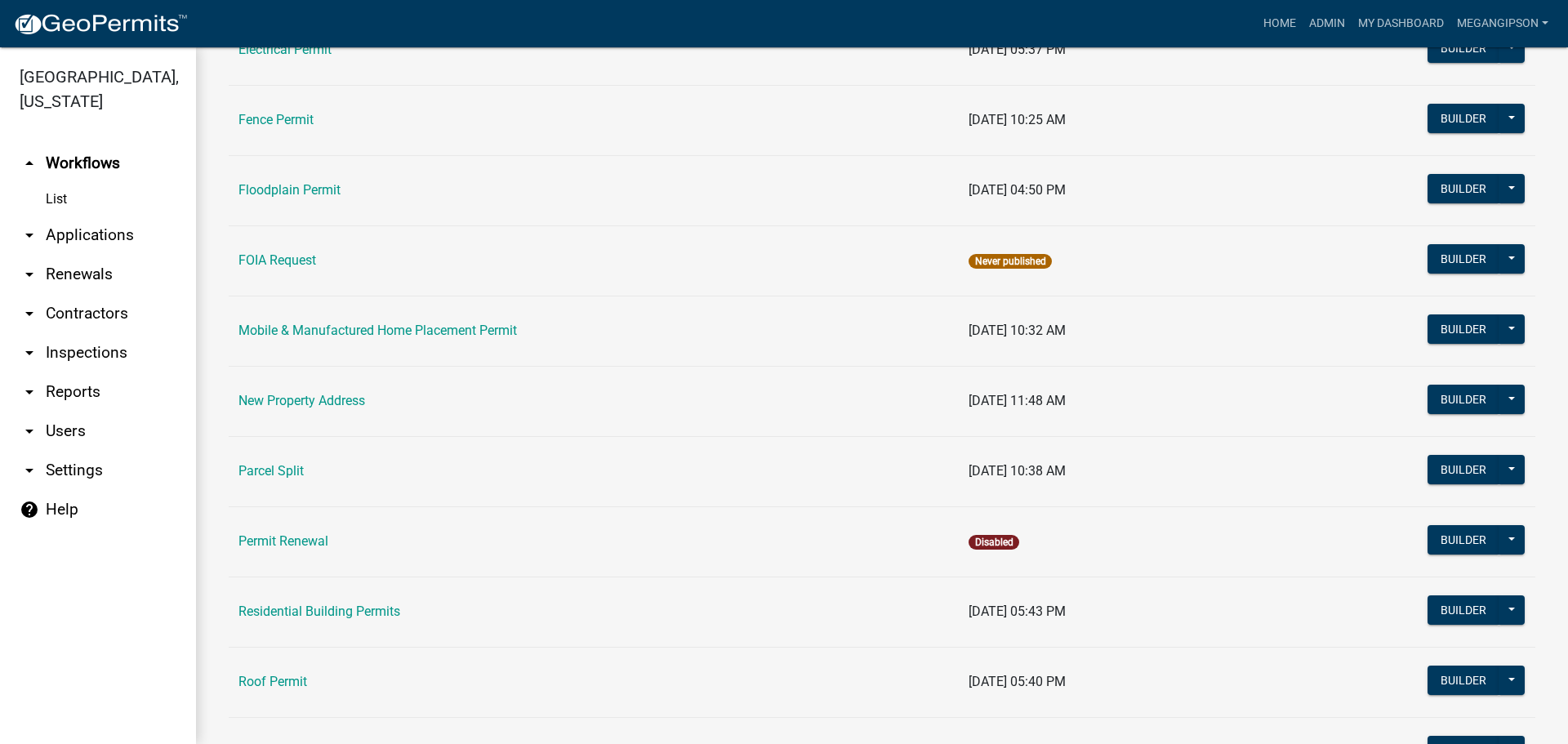
scroll to position [1377, 0]
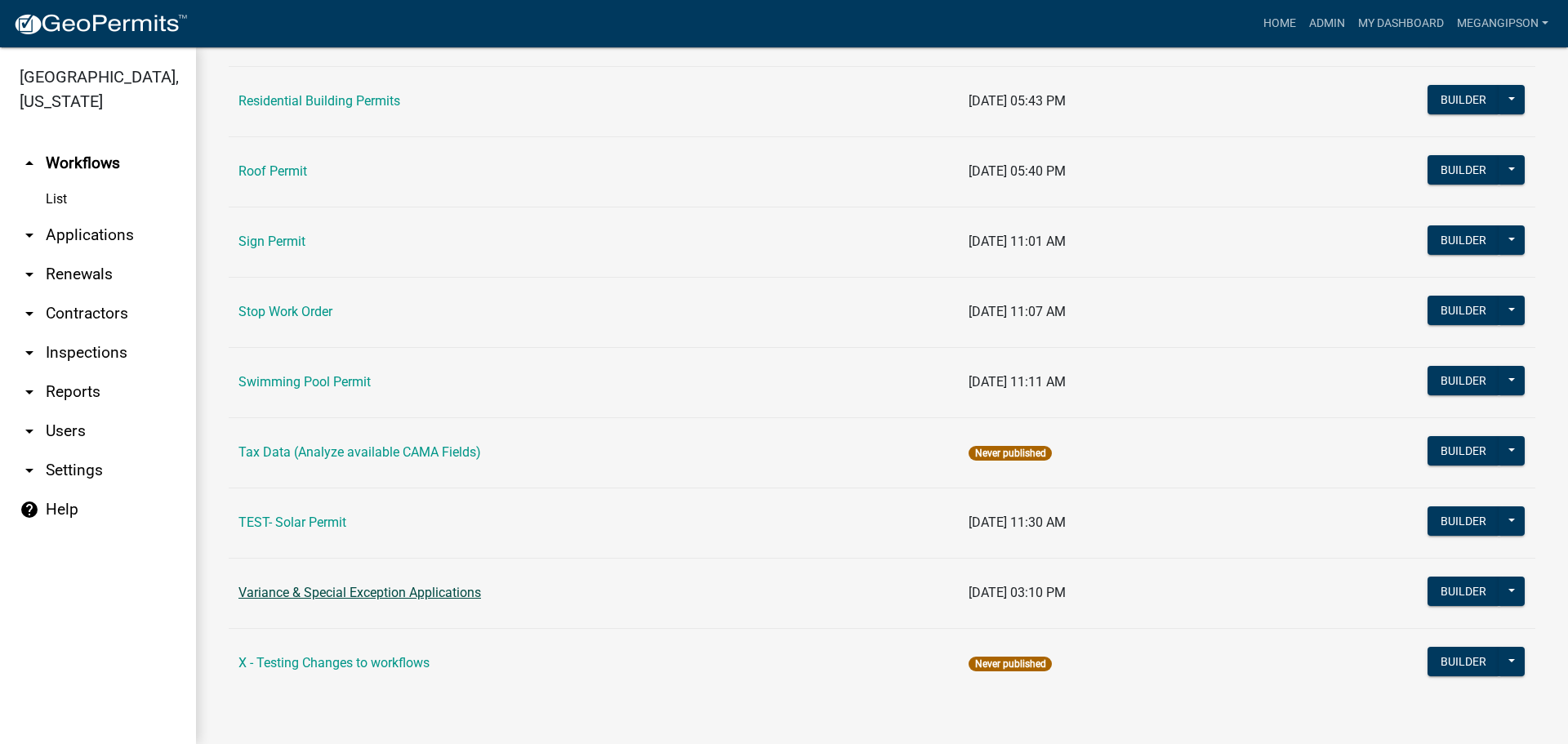
click at [359, 591] on link "Variance & Special Exception Applications" at bounding box center [360, 593] width 242 height 16
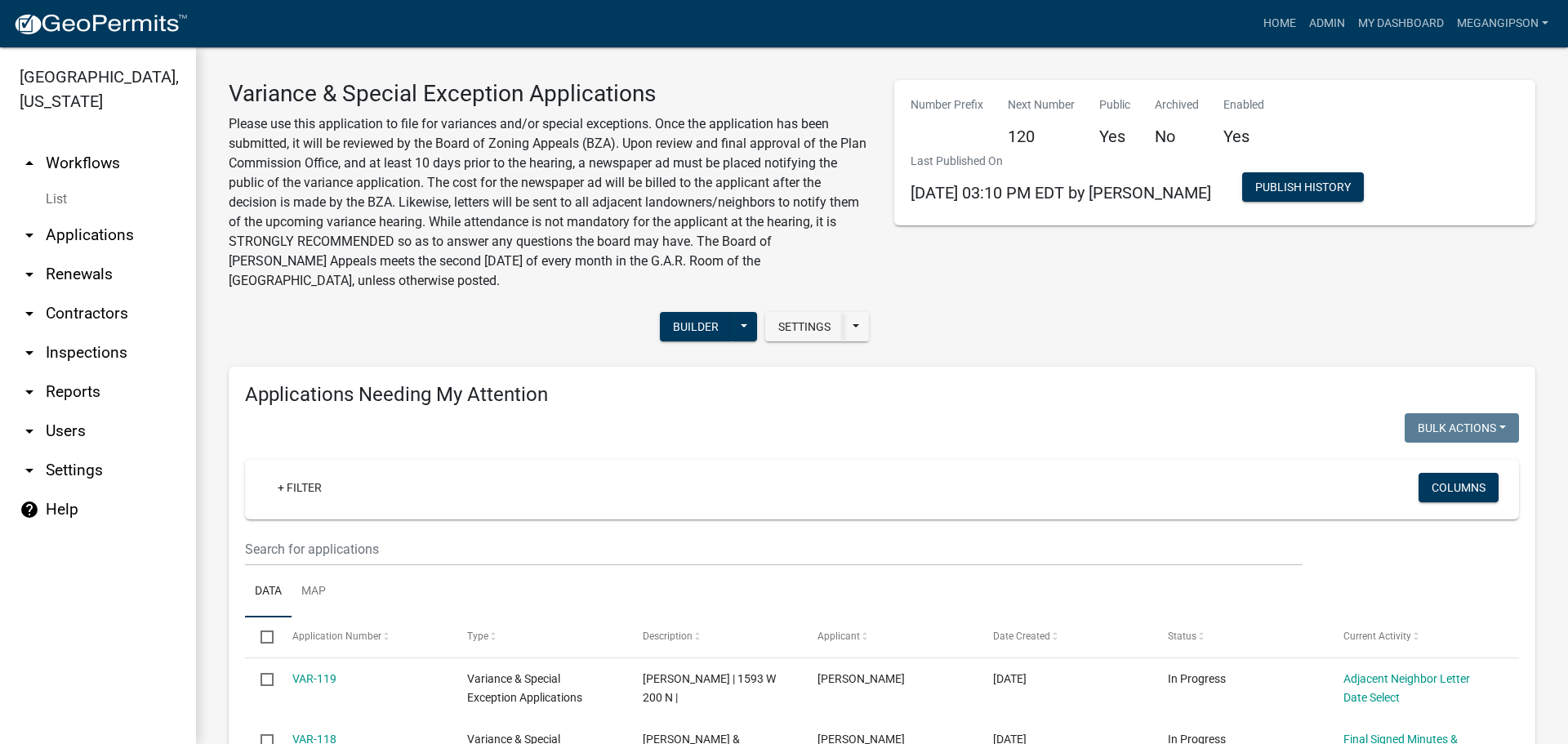
select select "3: 100"
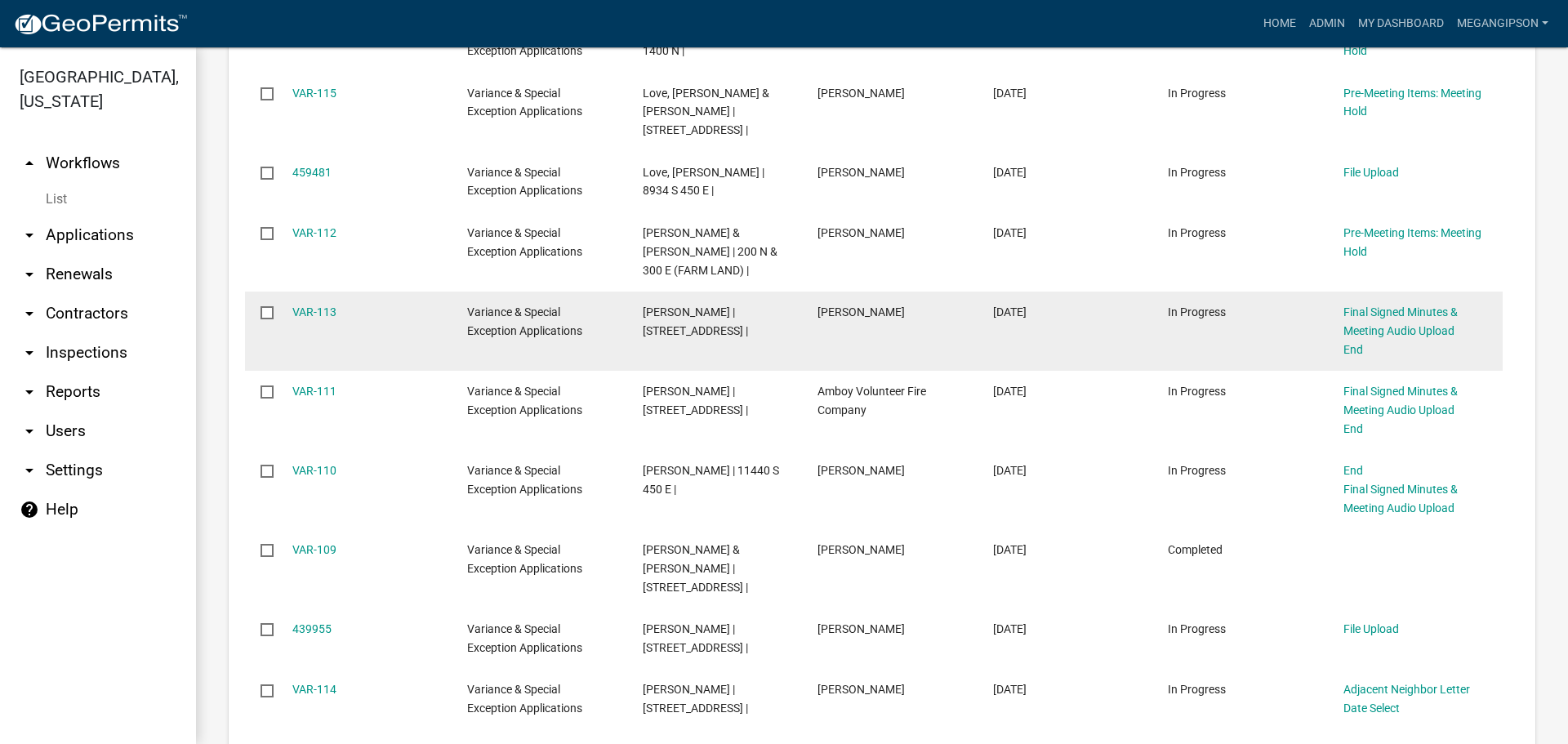
scroll to position [2206, 0]
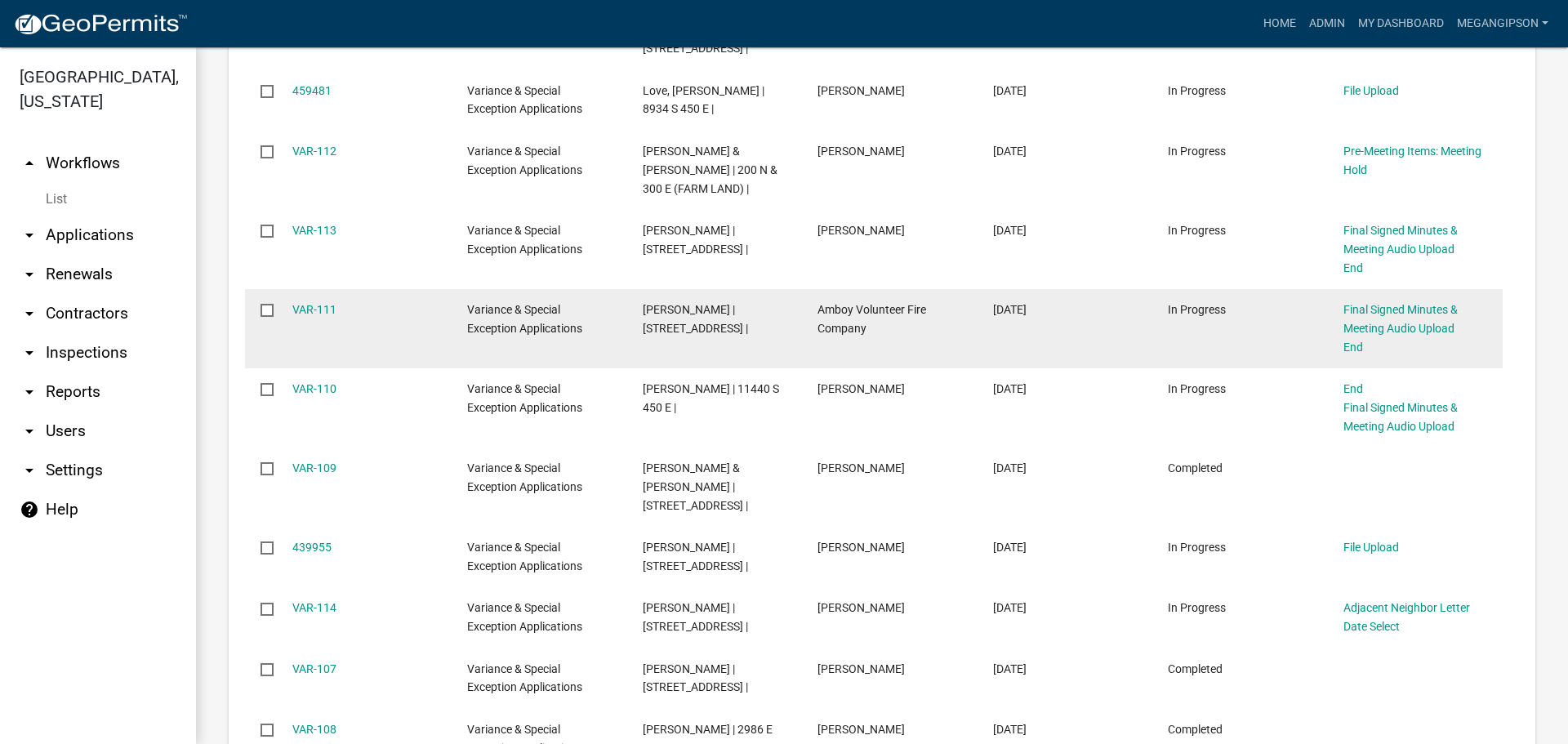
click at [1399, 338] on div "Final Signed Minutes & Meeting Audio Upload" at bounding box center [1414, 319] width 143 height 37
click at [1402, 335] on link "Final Signed Minutes & Meeting Audio Upload" at bounding box center [1400, 319] width 115 height 32
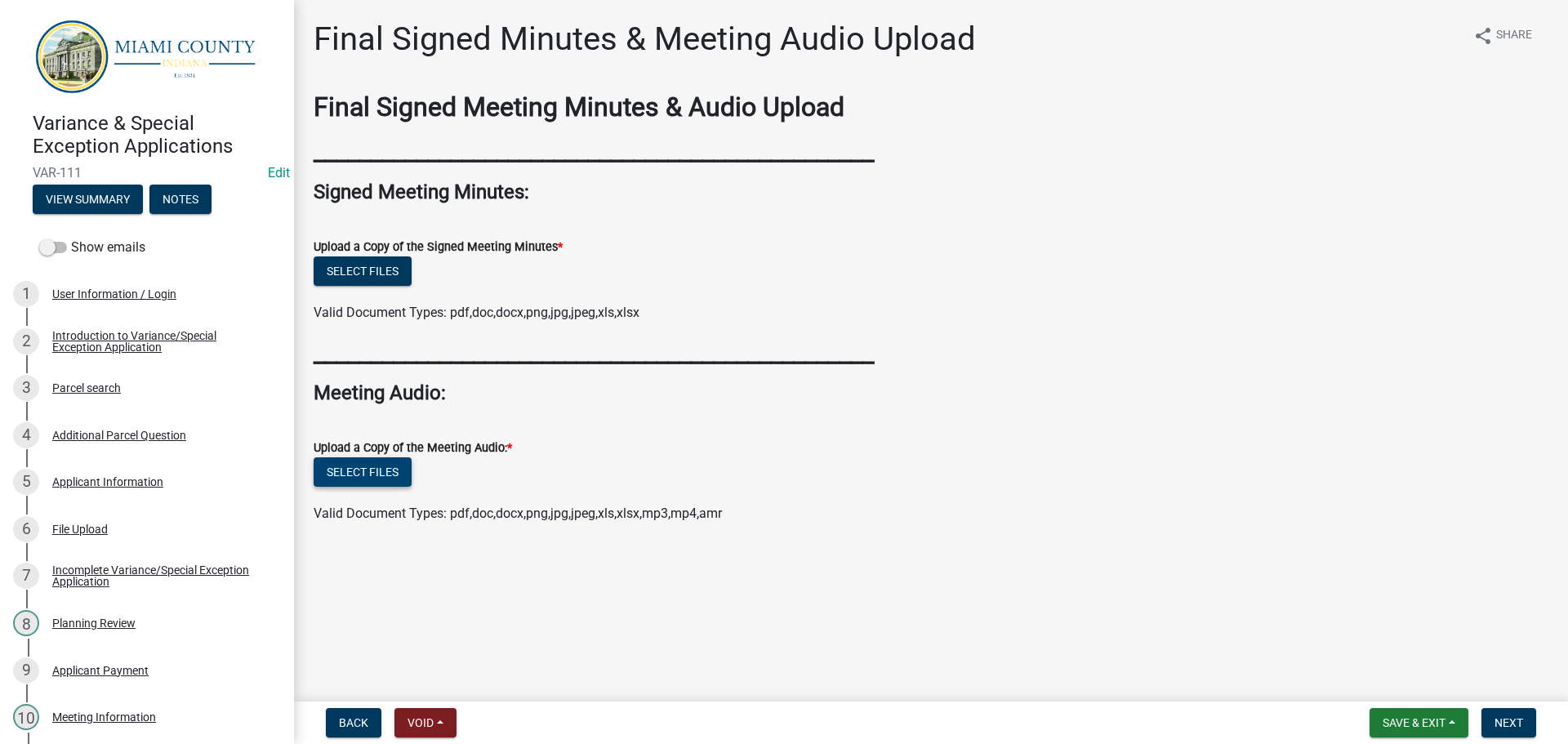
click at [388, 487] on button "Select files" at bounding box center [362, 472] width 98 height 30
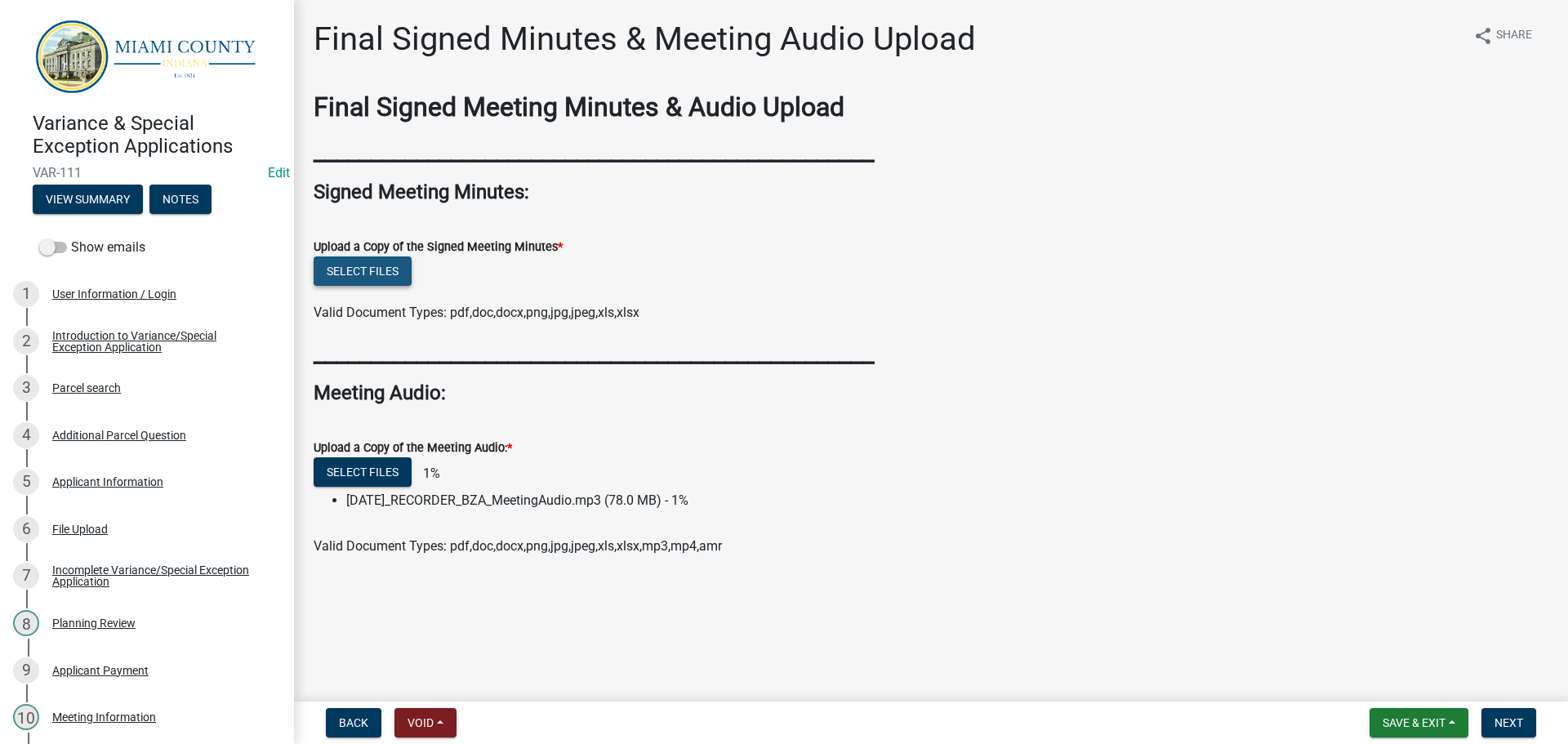
click at [382, 286] on button "Select files" at bounding box center [362, 271] width 98 height 30
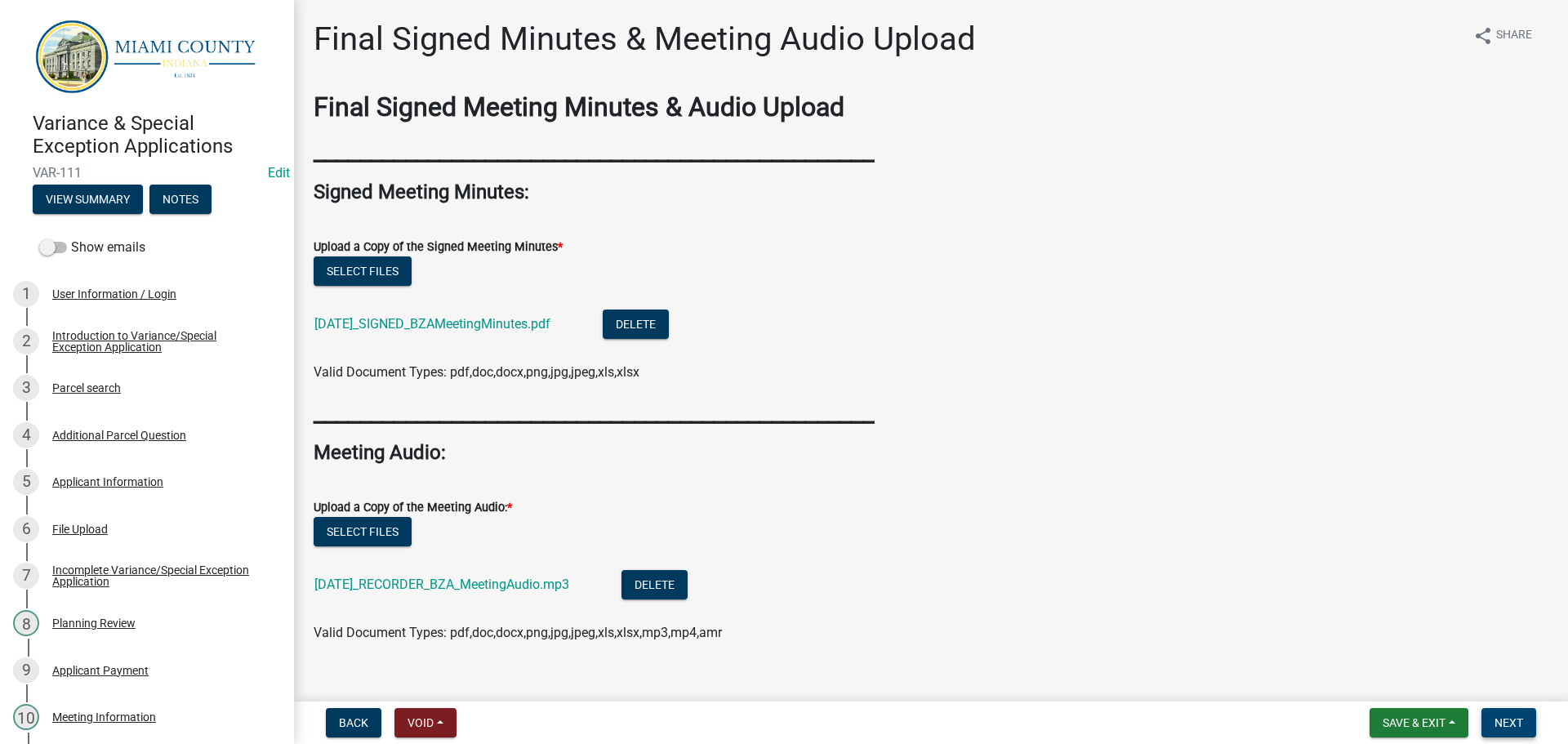
click at [1506, 721] on span "Next" at bounding box center [1508, 722] width 29 height 13
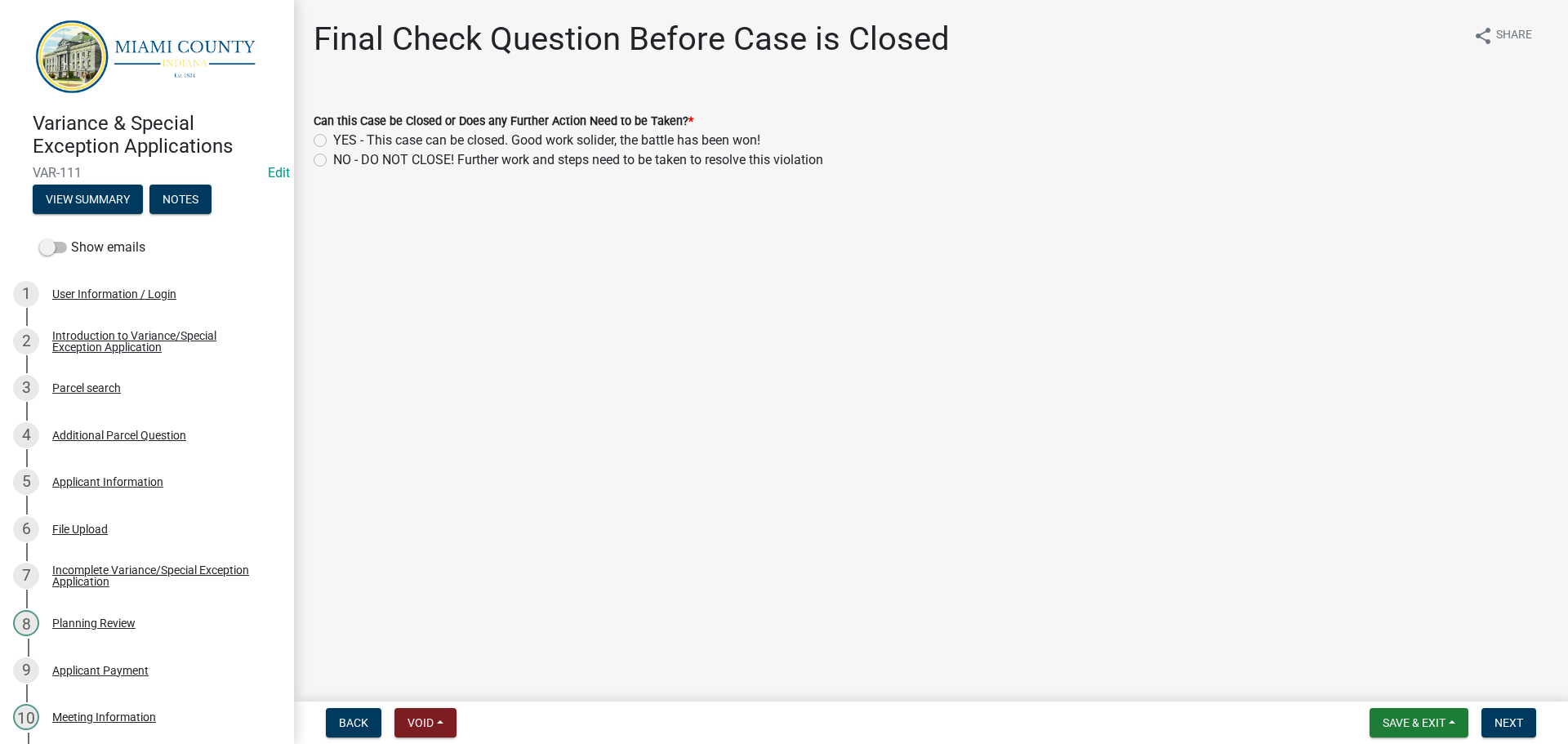
click at [533, 150] on label "YES - This case can be closed. Good work solider, the battle has been won!" at bounding box center [547, 140] width 427 height 20
click at [344, 142] on input "YES - This case can be closed. Good work solider, the battle has been won!" at bounding box center [339, 136] width 10 height 10
radio input "true"
click at [1503, 708] on button "Next" at bounding box center [1508, 723] width 55 height 30
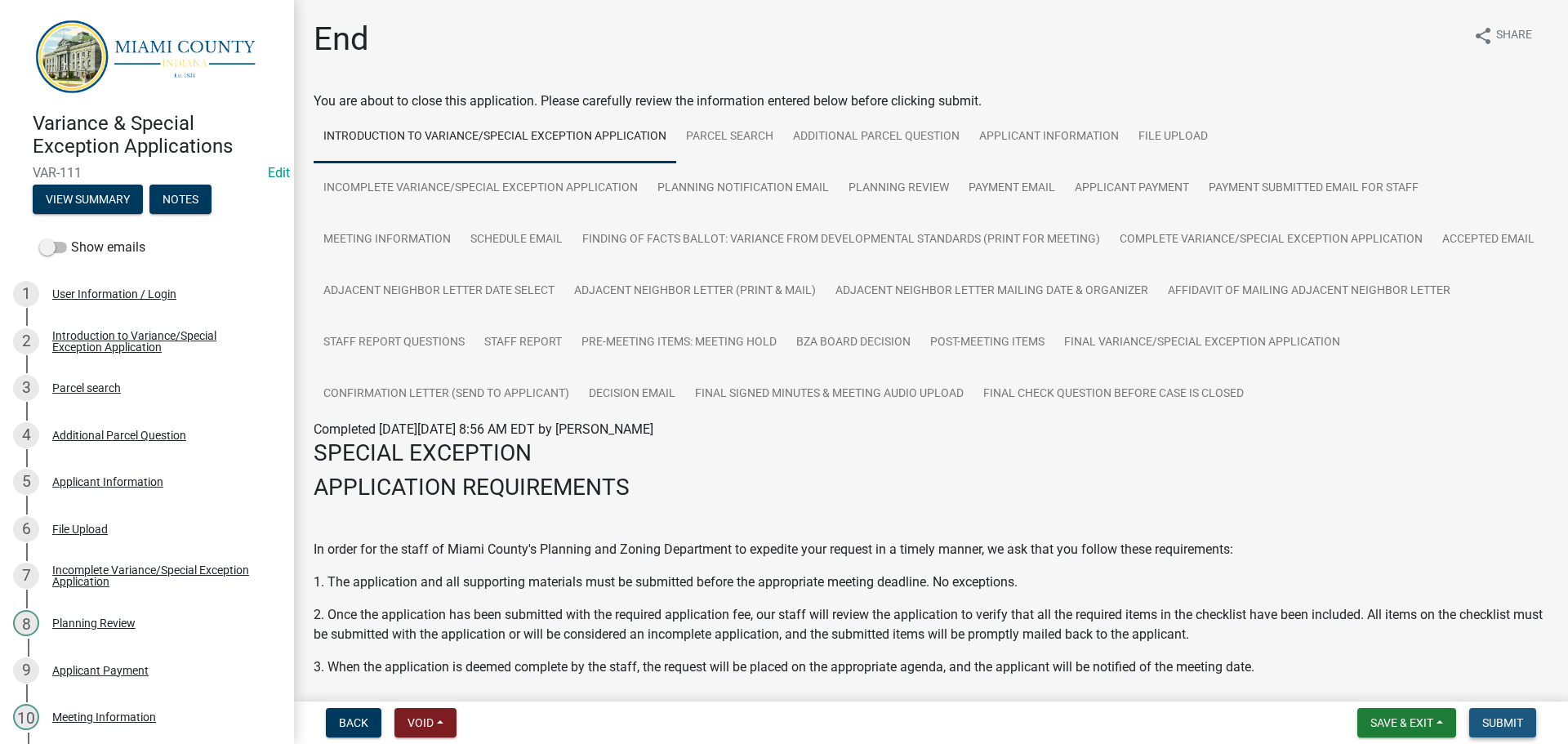
click at [1522, 729] on button "Submit" at bounding box center [1502, 723] width 67 height 30
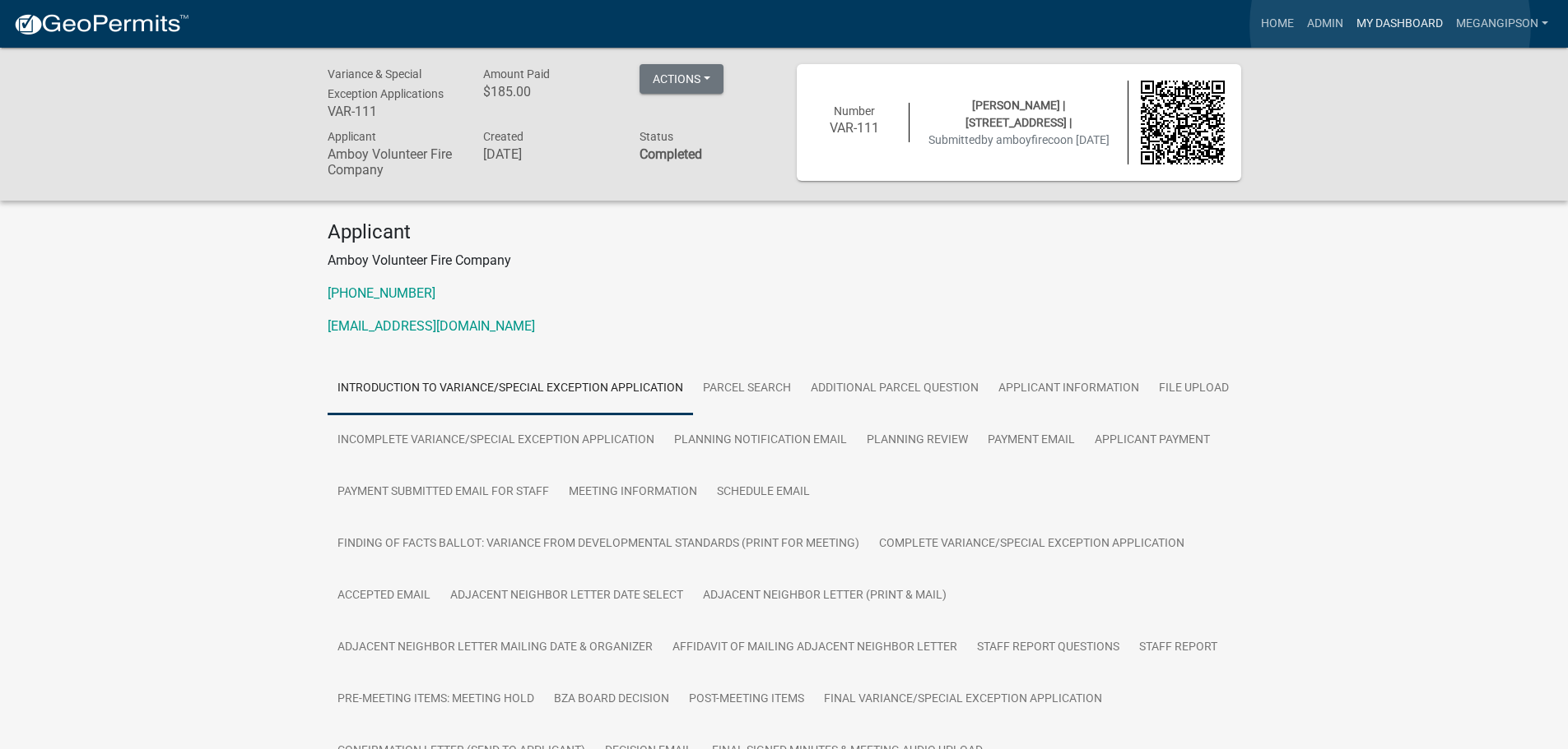
click at [1390, 25] on link "My Dashboard" at bounding box center [1400, 24] width 100 height 32
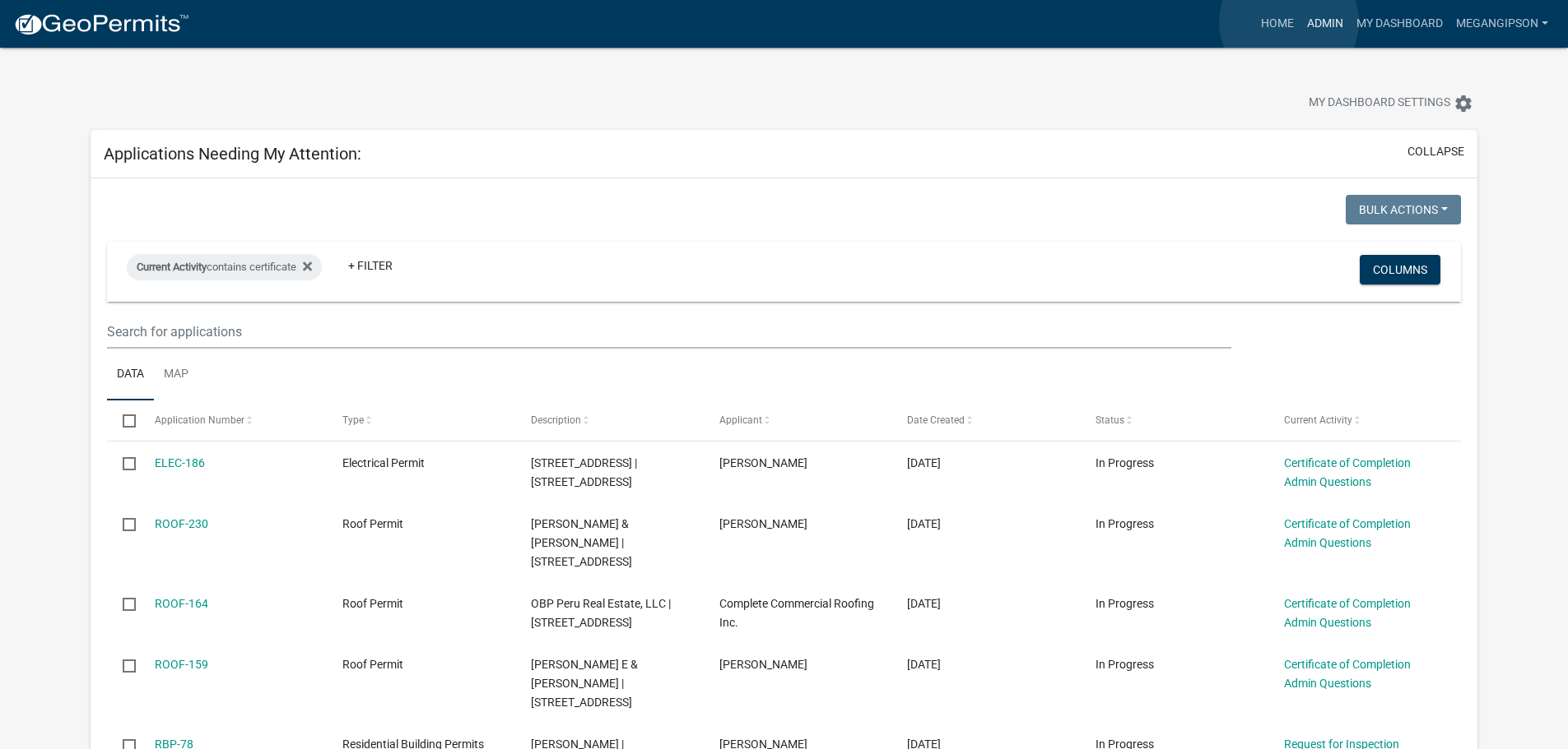
click at [1300, 22] on link "Admin" at bounding box center [1325, 24] width 49 height 32
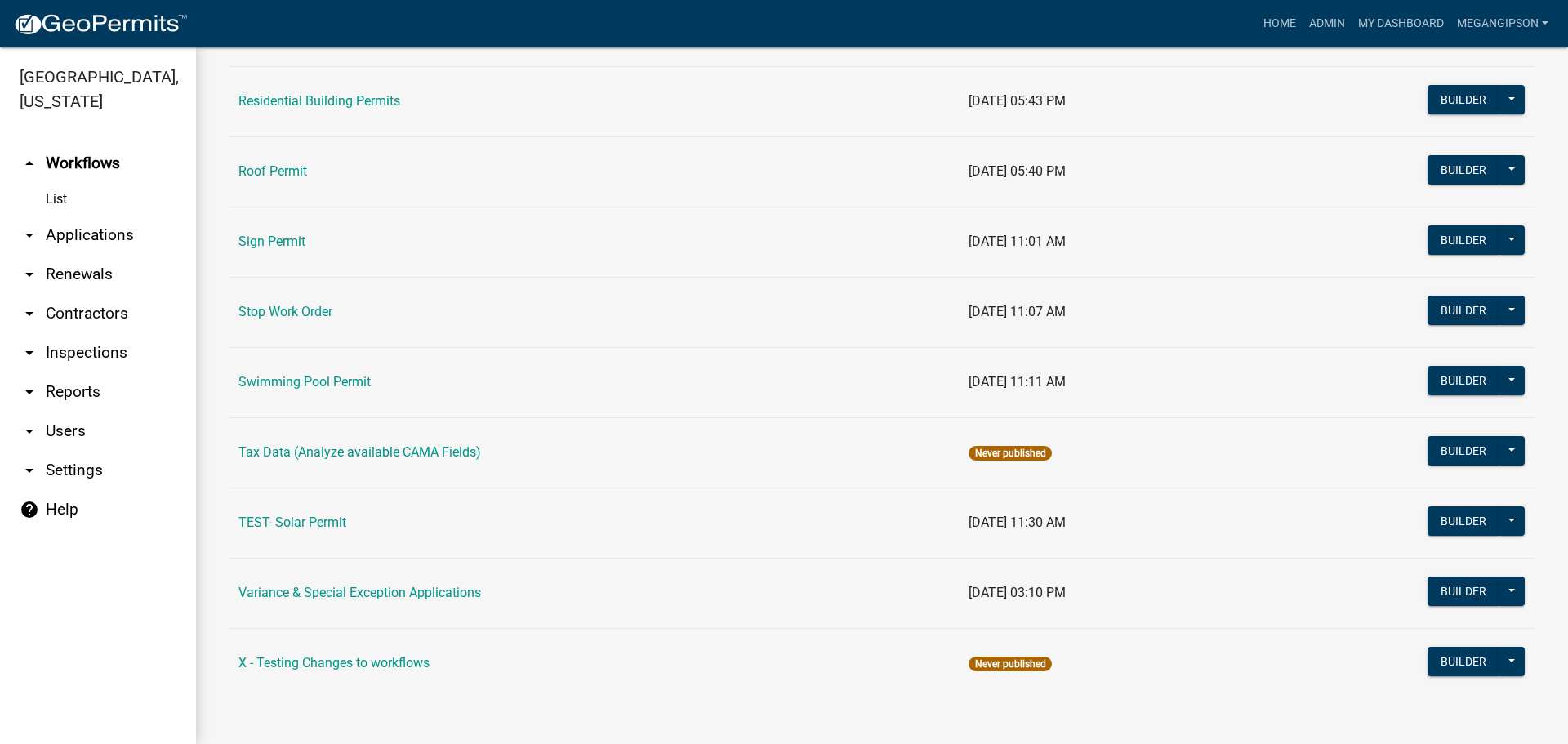
scroll to position [1377, 0]
click at [387, 590] on link "Variance & Special Exception Applications" at bounding box center [360, 593] width 242 height 16
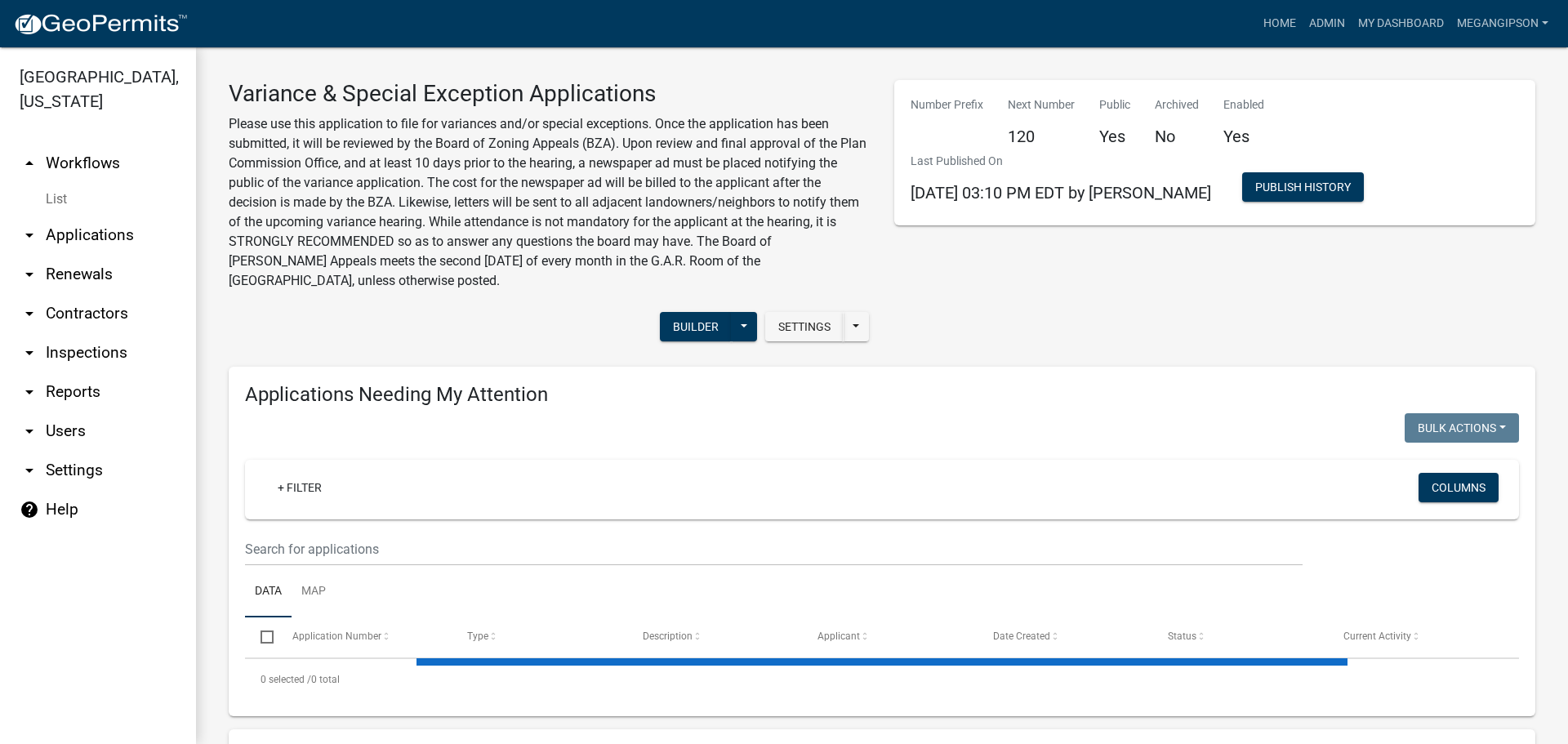
select select "3: 100"
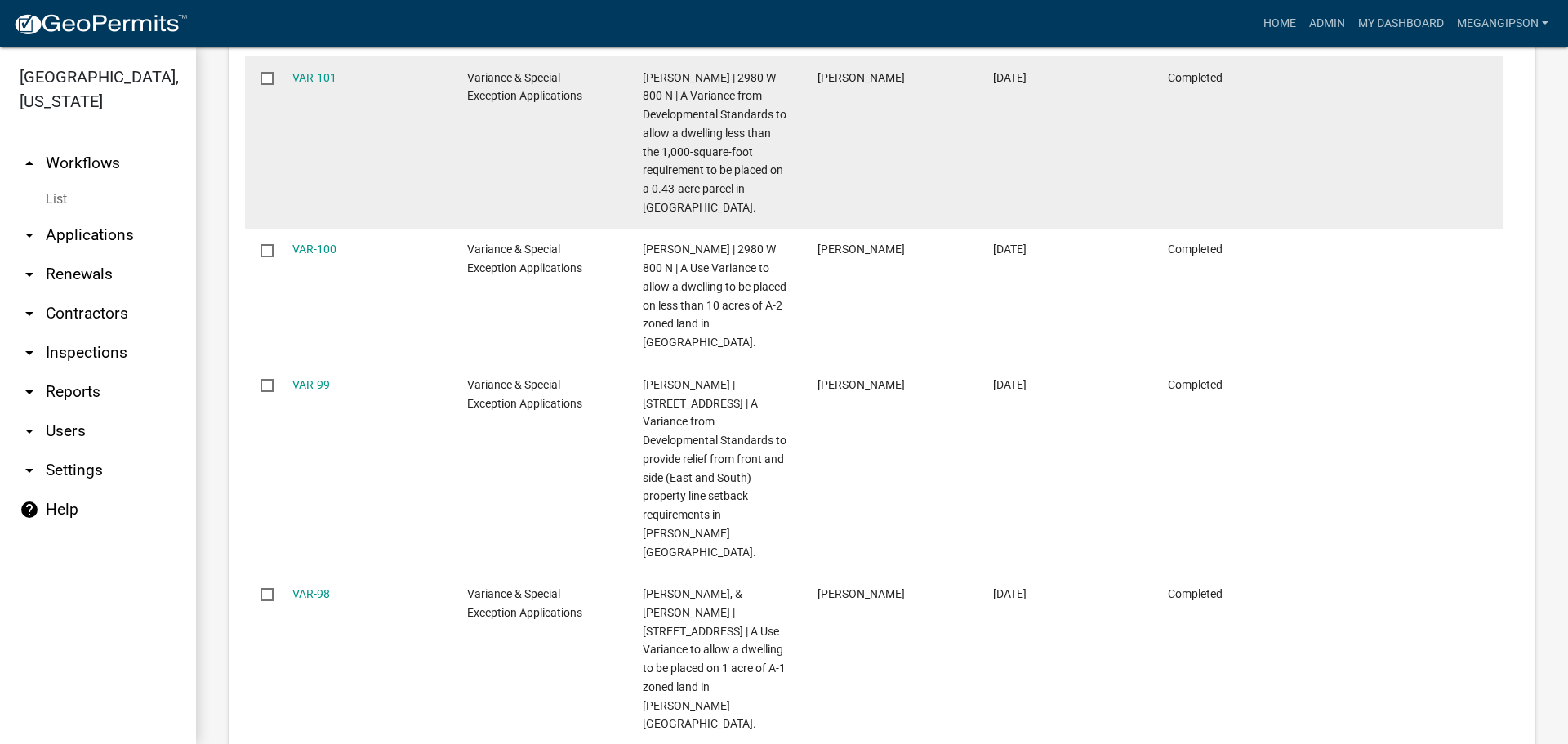
scroll to position [3513, 0]
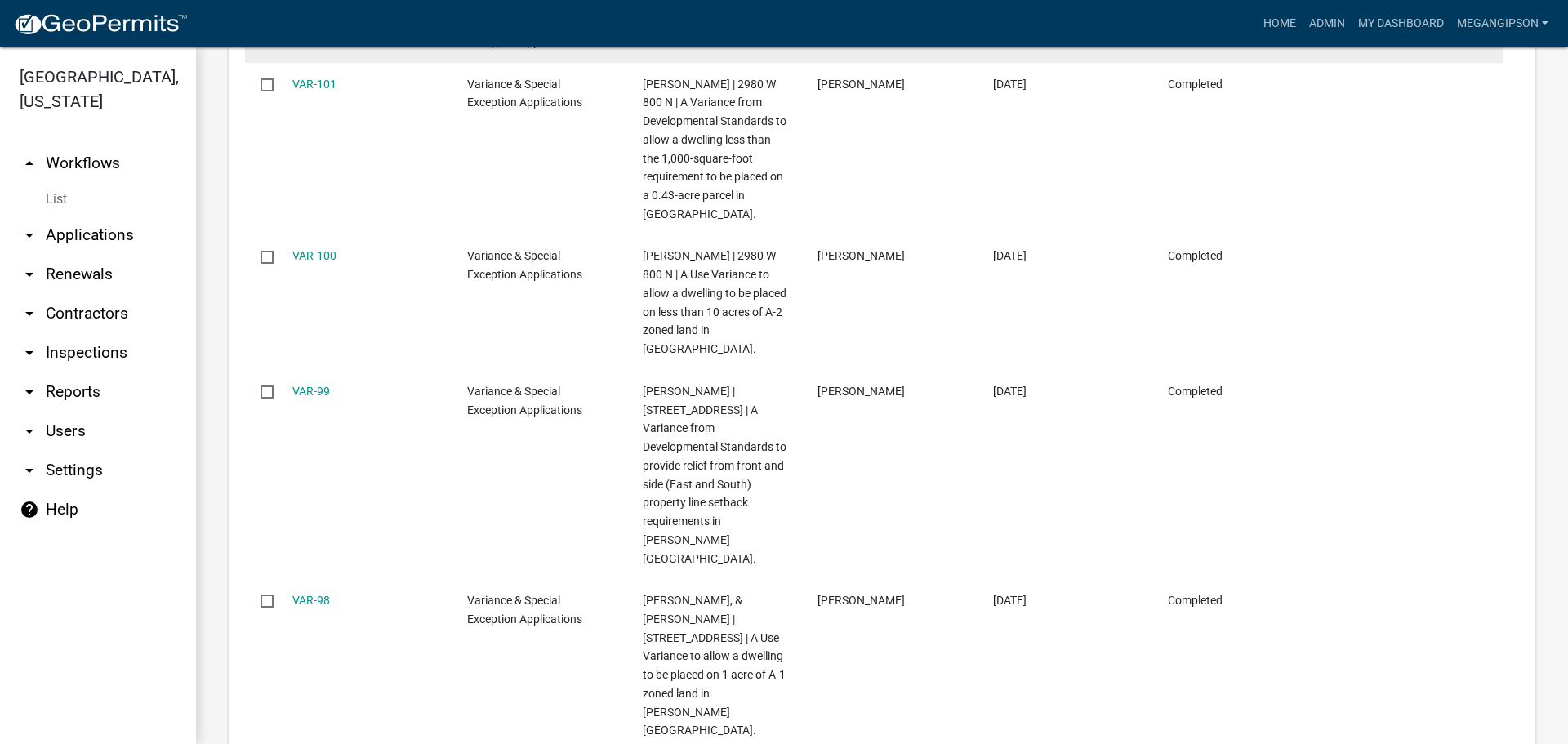
click at [311, 30] on link "423062" at bounding box center [312, 23] width 39 height 13
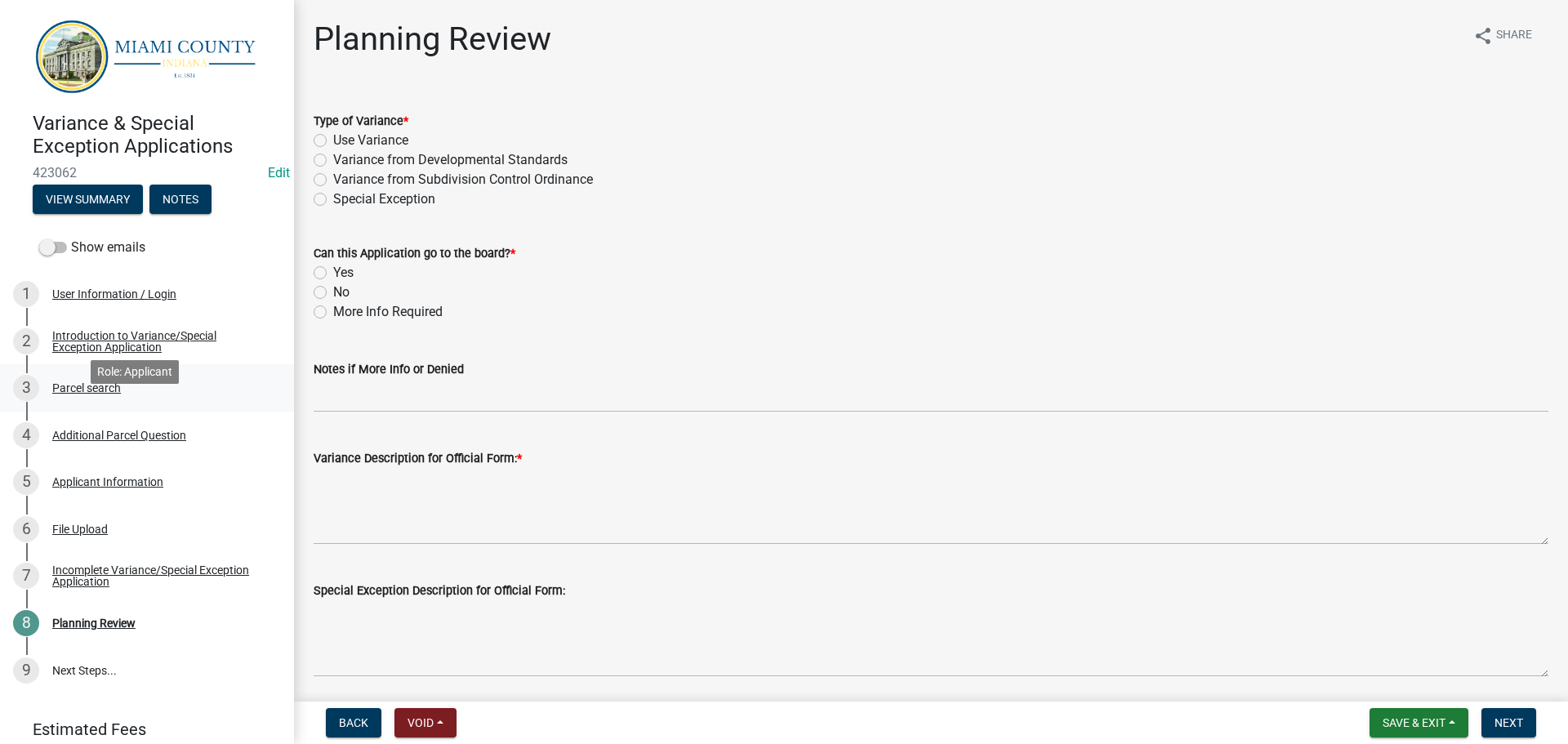
click at [107, 394] on div "Parcel search" at bounding box center [86, 388] width 69 height 11
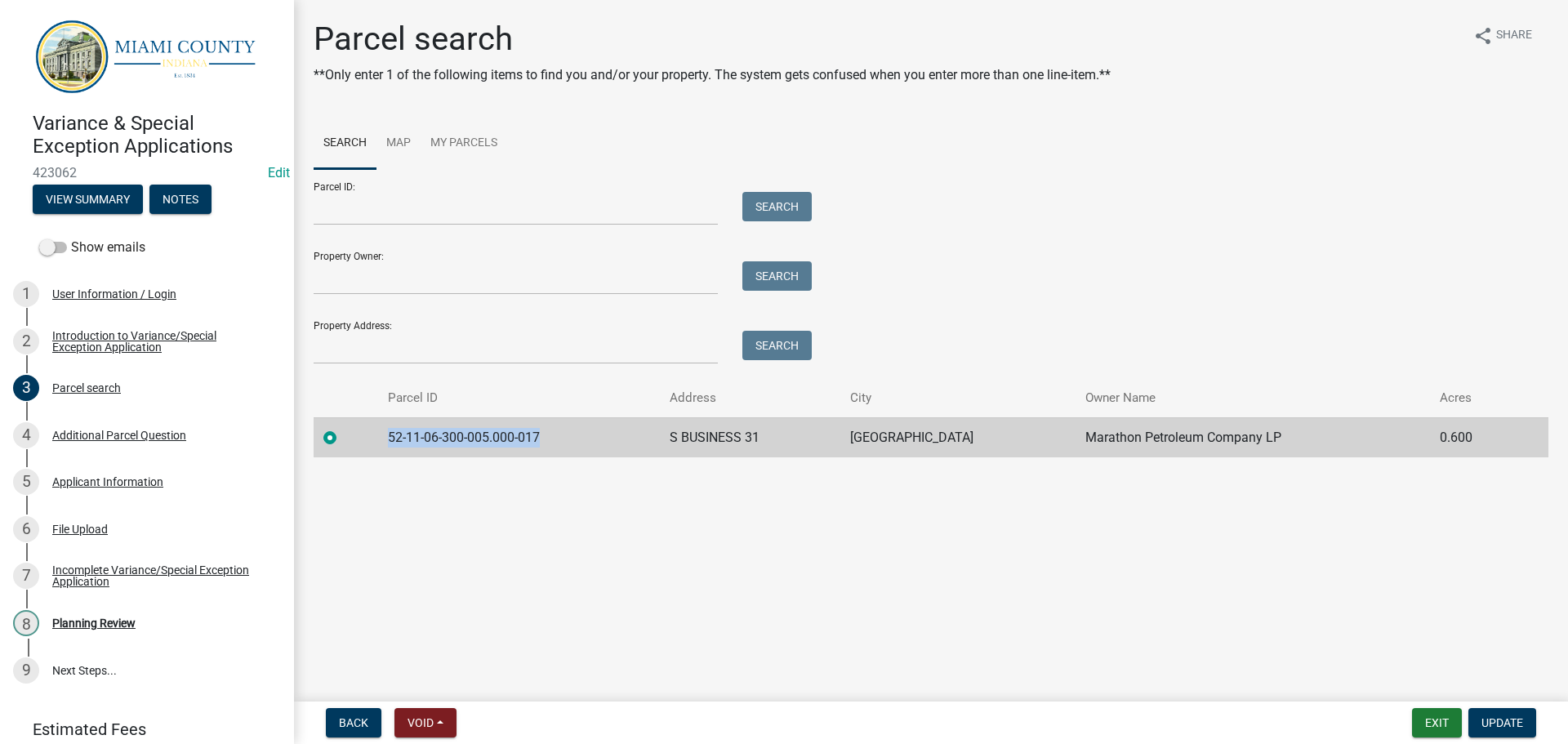
drag, startPoint x: 586, startPoint y: 491, endPoint x: 401, endPoint y: 502, distance: 185.3
click at [401, 457] on td "52-11-06-300-005.000-017" at bounding box center [519, 437] width 282 height 40
copy td "52-11-06-300-005.000-017"
click at [432, 716] on span "Void" at bounding box center [420, 722] width 26 height 13
click at [460, 683] on button "Void" at bounding box center [460, 681] width 130 height 39
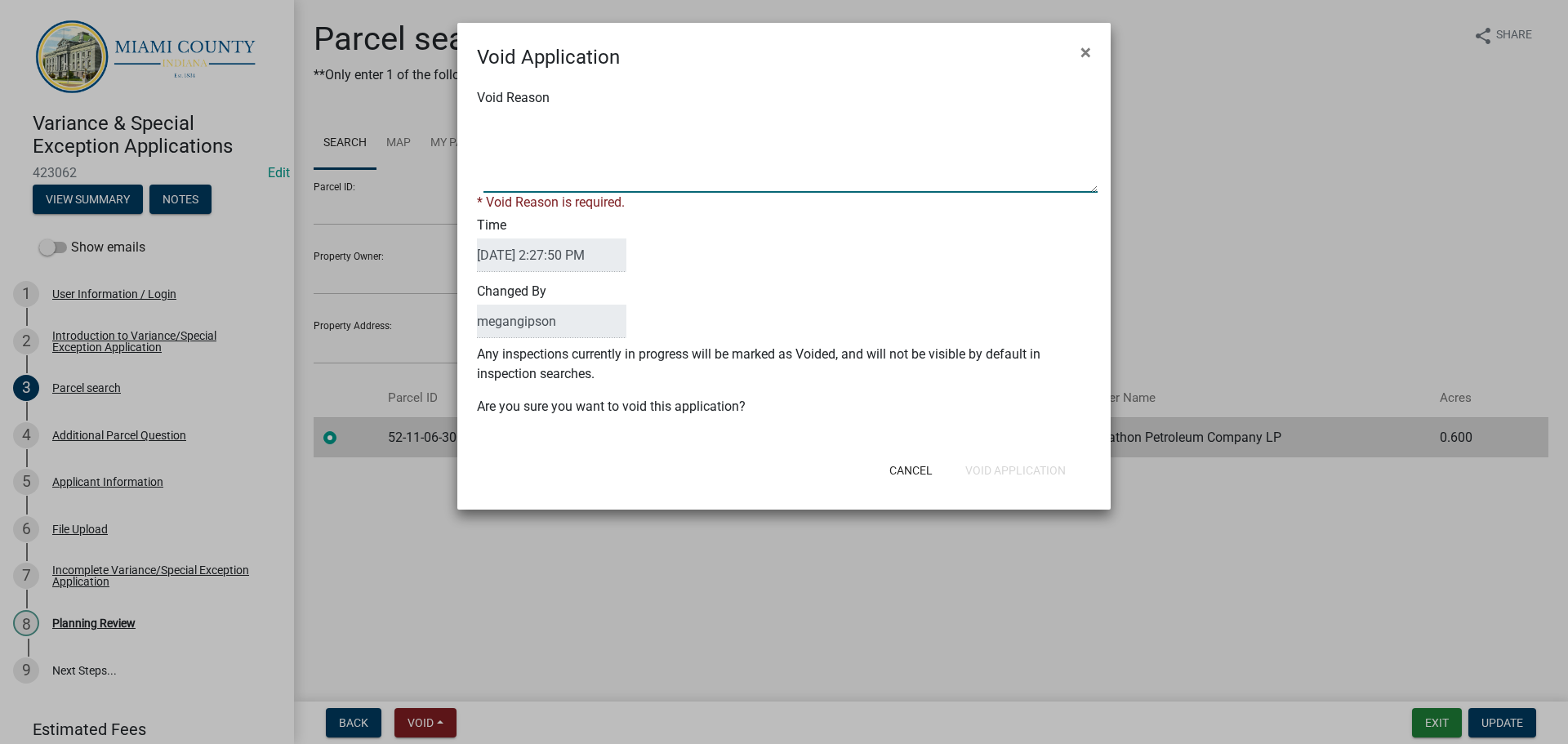
click at [600, 136] on textarea "Void Reason" at bounding box center [791, 152] width 614 height 82
type textarea "n"
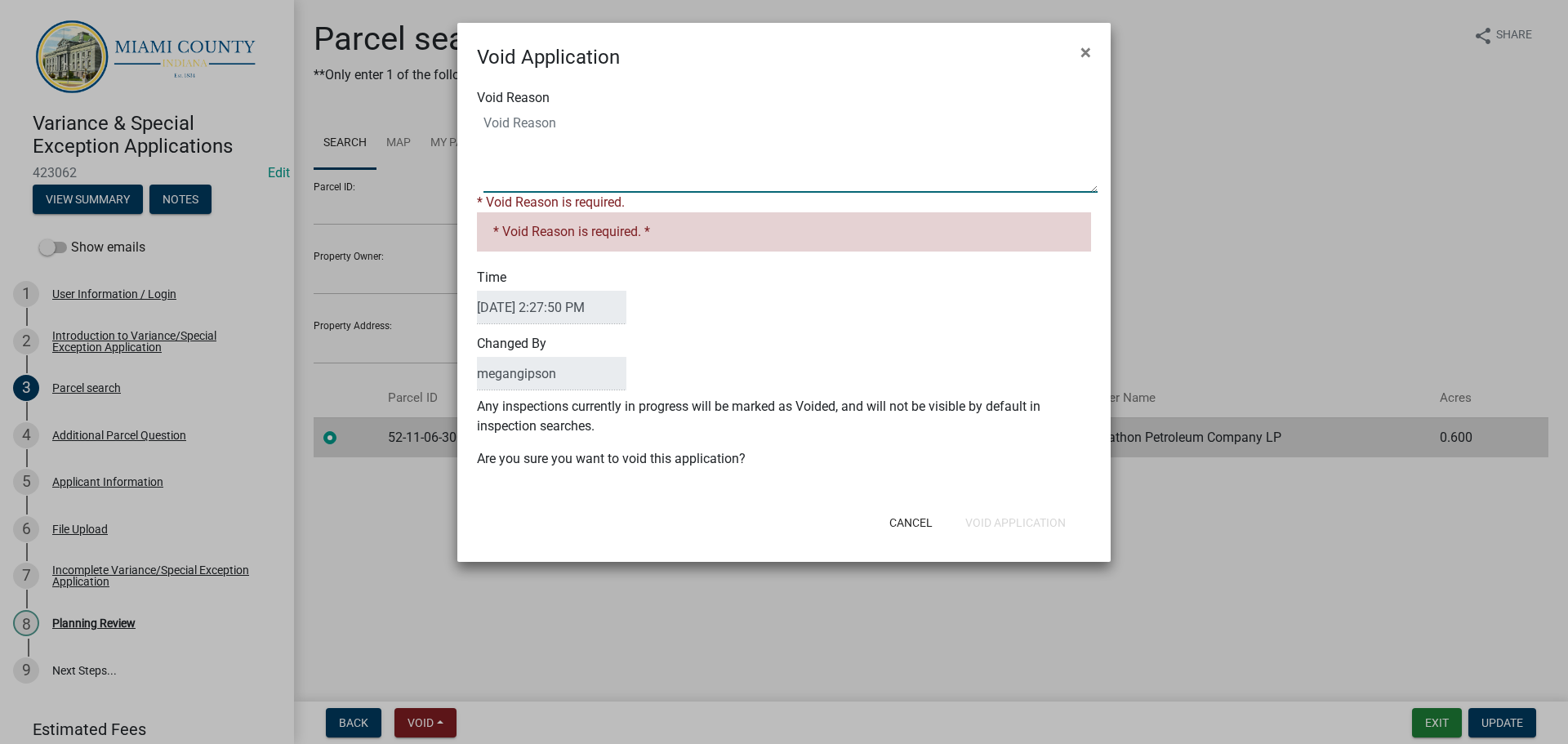
type textarea "a"
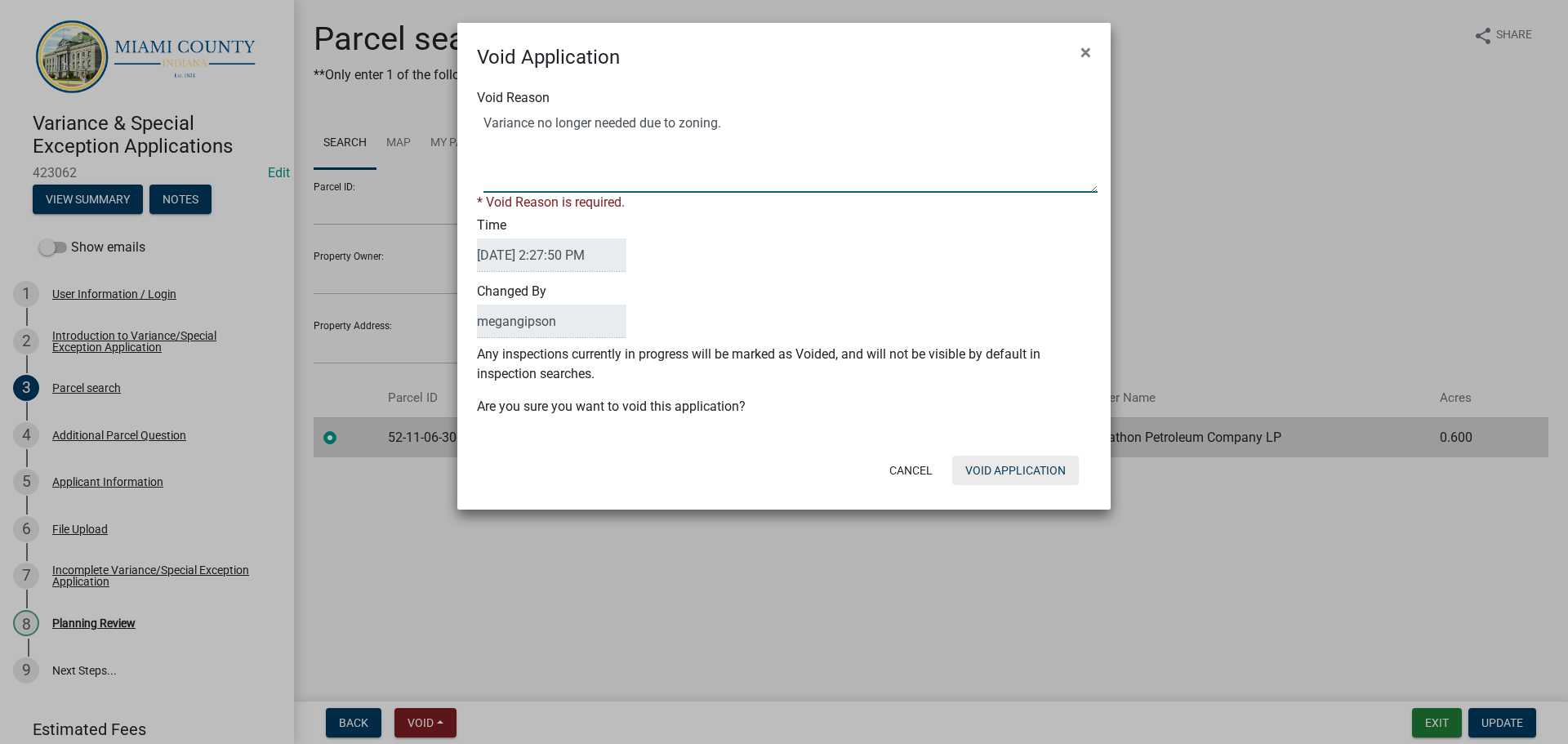
type textarea "Variance no longer needed due to zoning."
click at [1000, 492] on div "Cancel Void Application" at bounding box center [890, 470] width 402 height 43
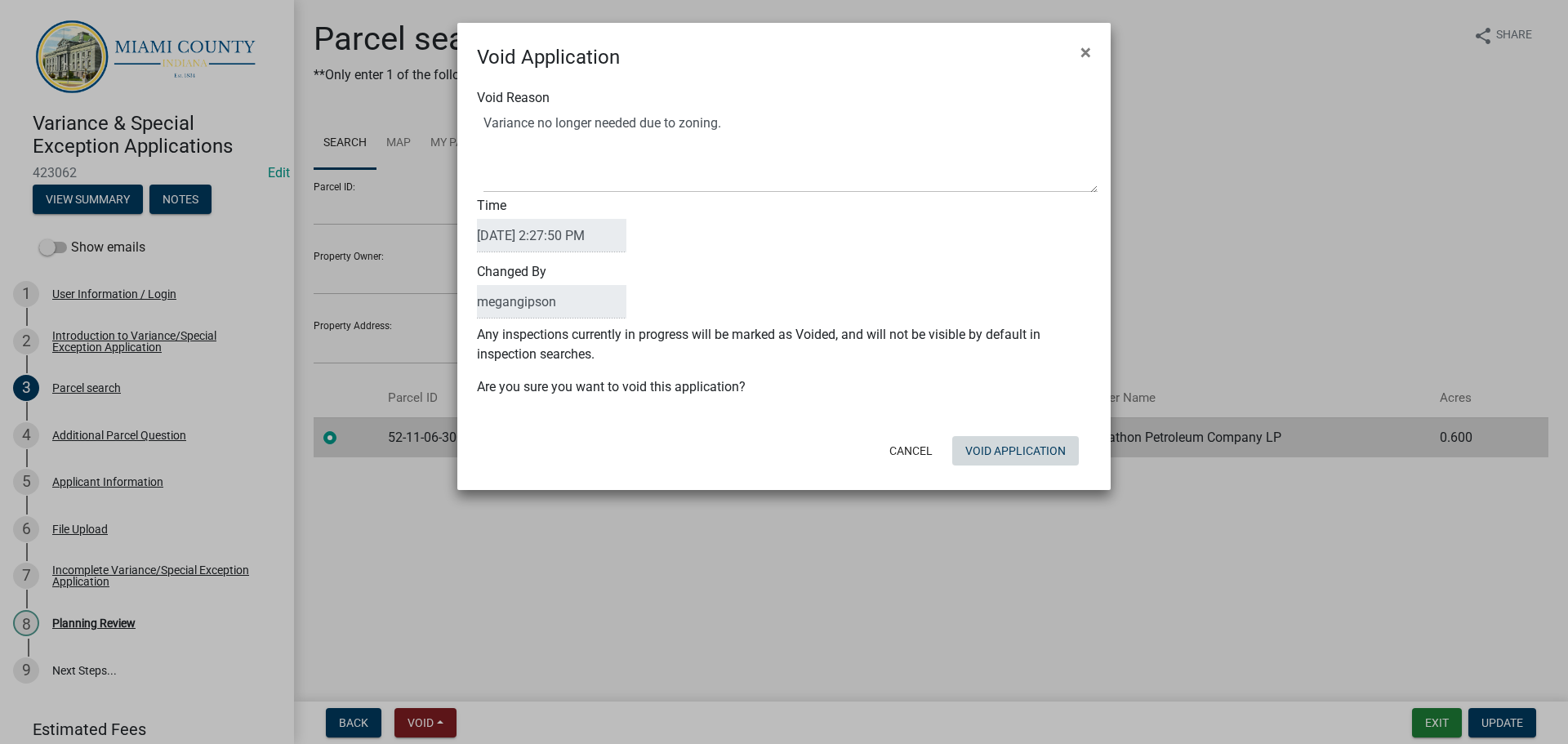
click at [989, 466] on button "Void Application" at bounding box center [1016, 451] width 127 height 30
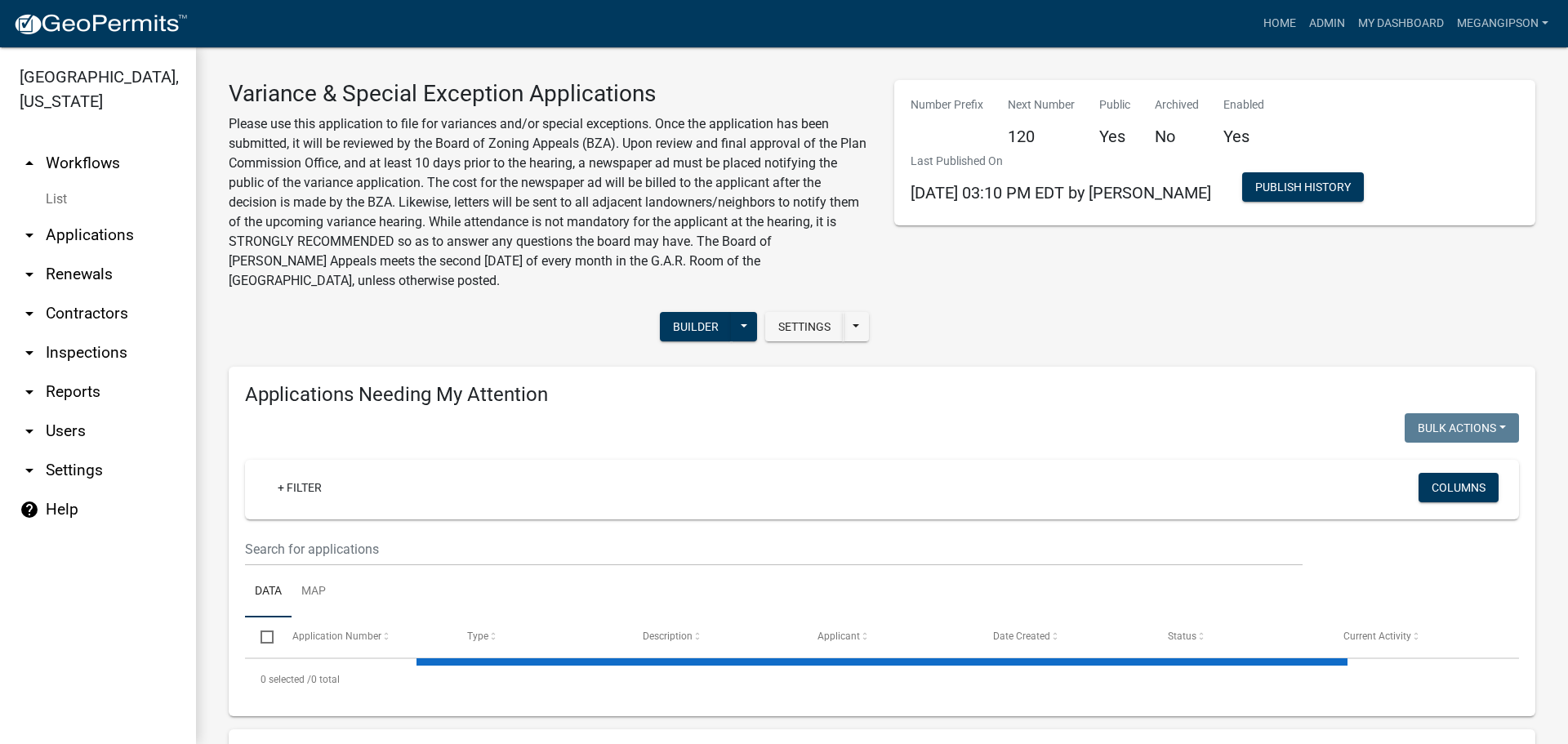
select select "3: 100"
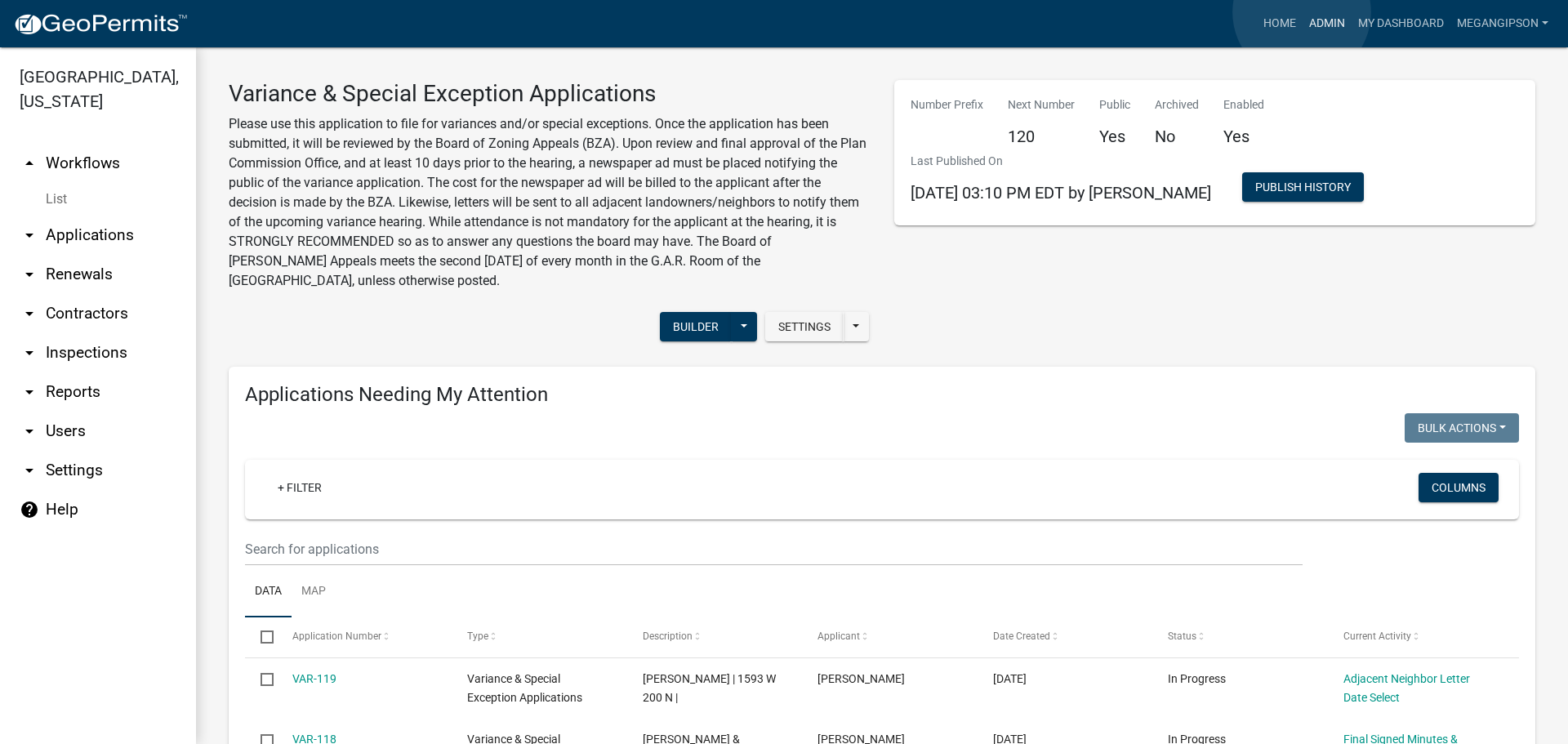
click at [1302, 12] on link "Admin" at bounding box center [1327, 23] width 49 height 31
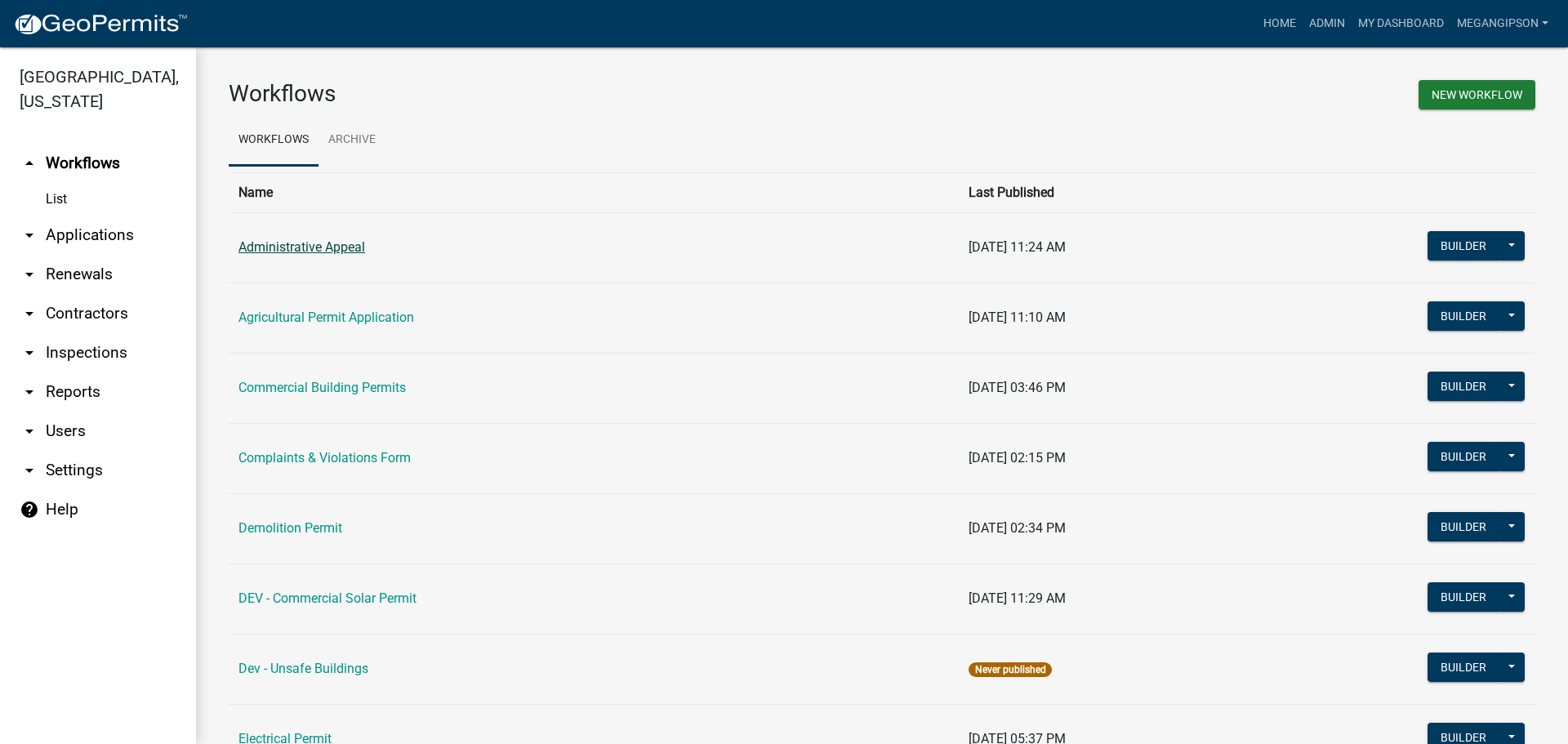
click at [348, 255] on link "Administrative Appeal" at bounding box center [302, 247] width 127 height 16
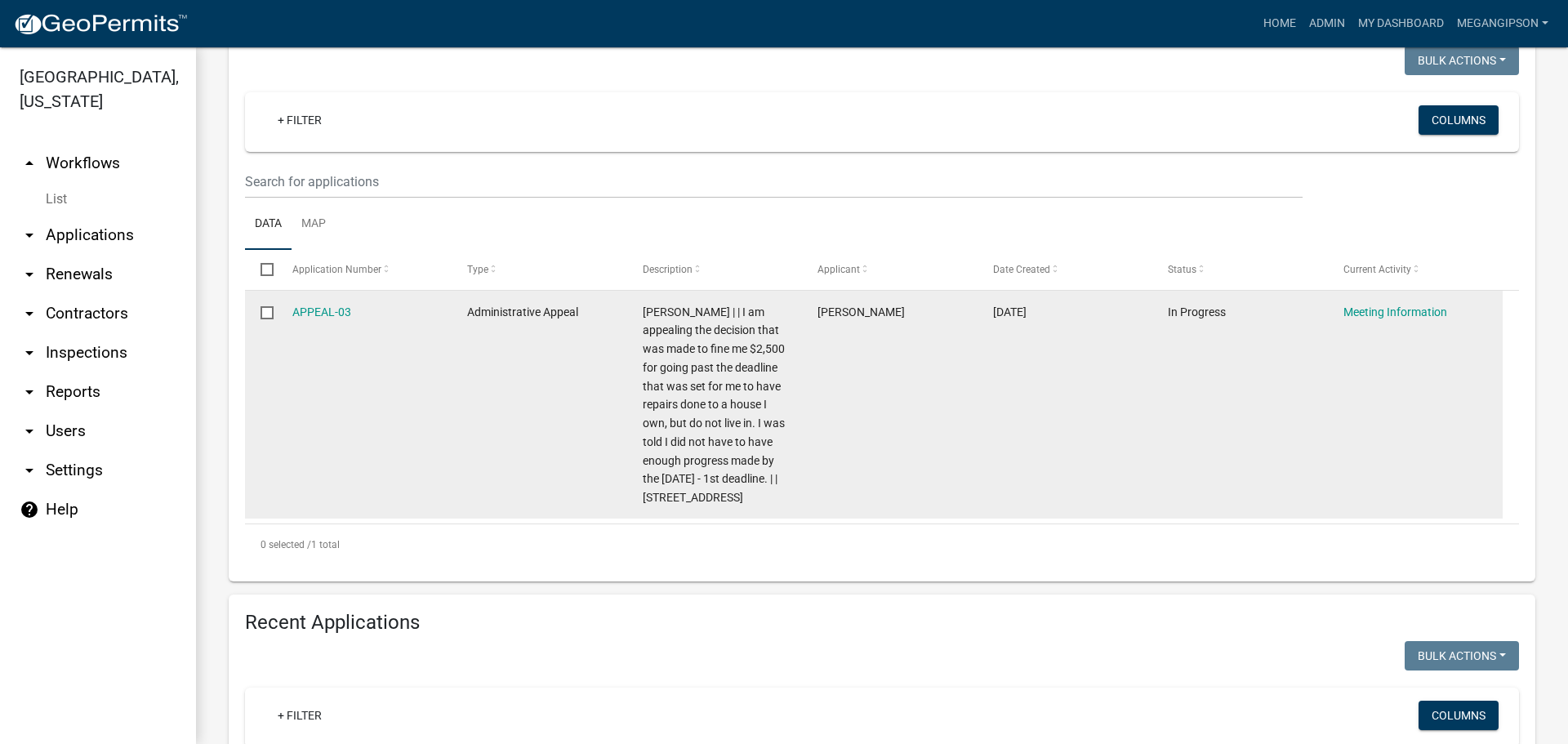
scroll to position [245, 0]
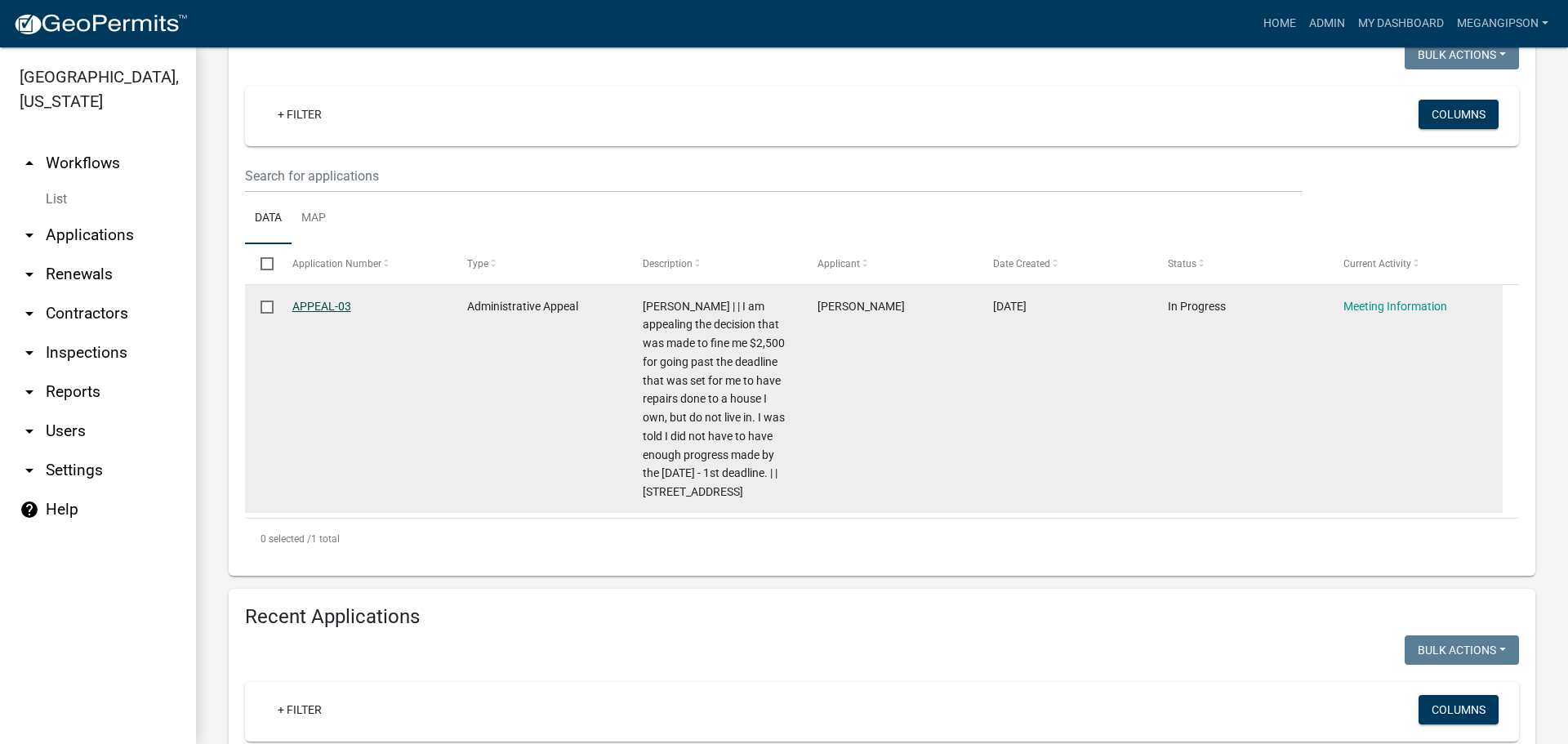
click at [321, 313] on link "APPEAL-03" at bounding box center [322, 306] width 59 height 13
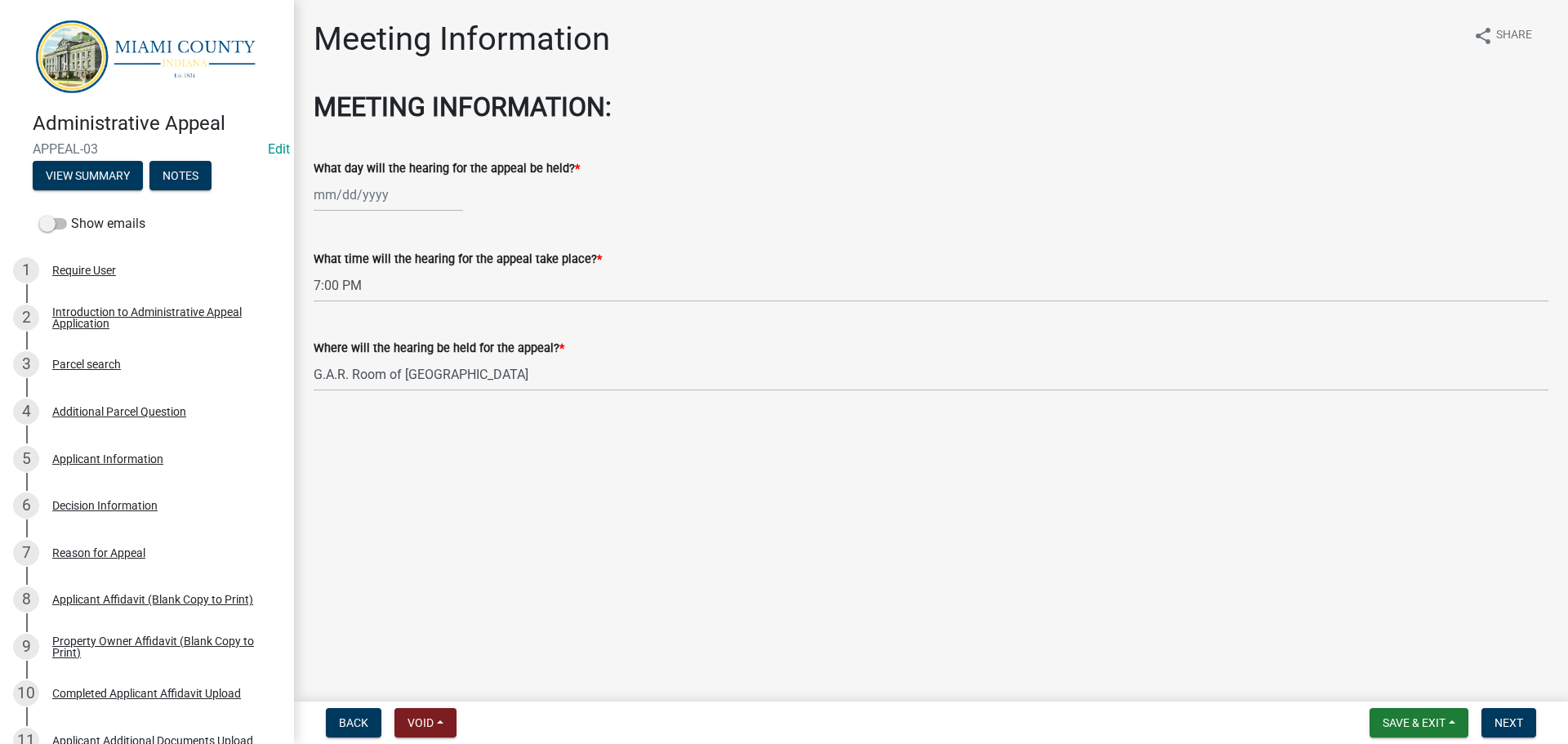
click at [437, 226] on wm-data-entity-input "What day will the hearing for the appeal be held? *" at bounding box center [930, 181] width 1234 height 90
click at [408, 211] on div at bounding box center [388, 195] width 149 height 34
select select "9"
select select "2025"
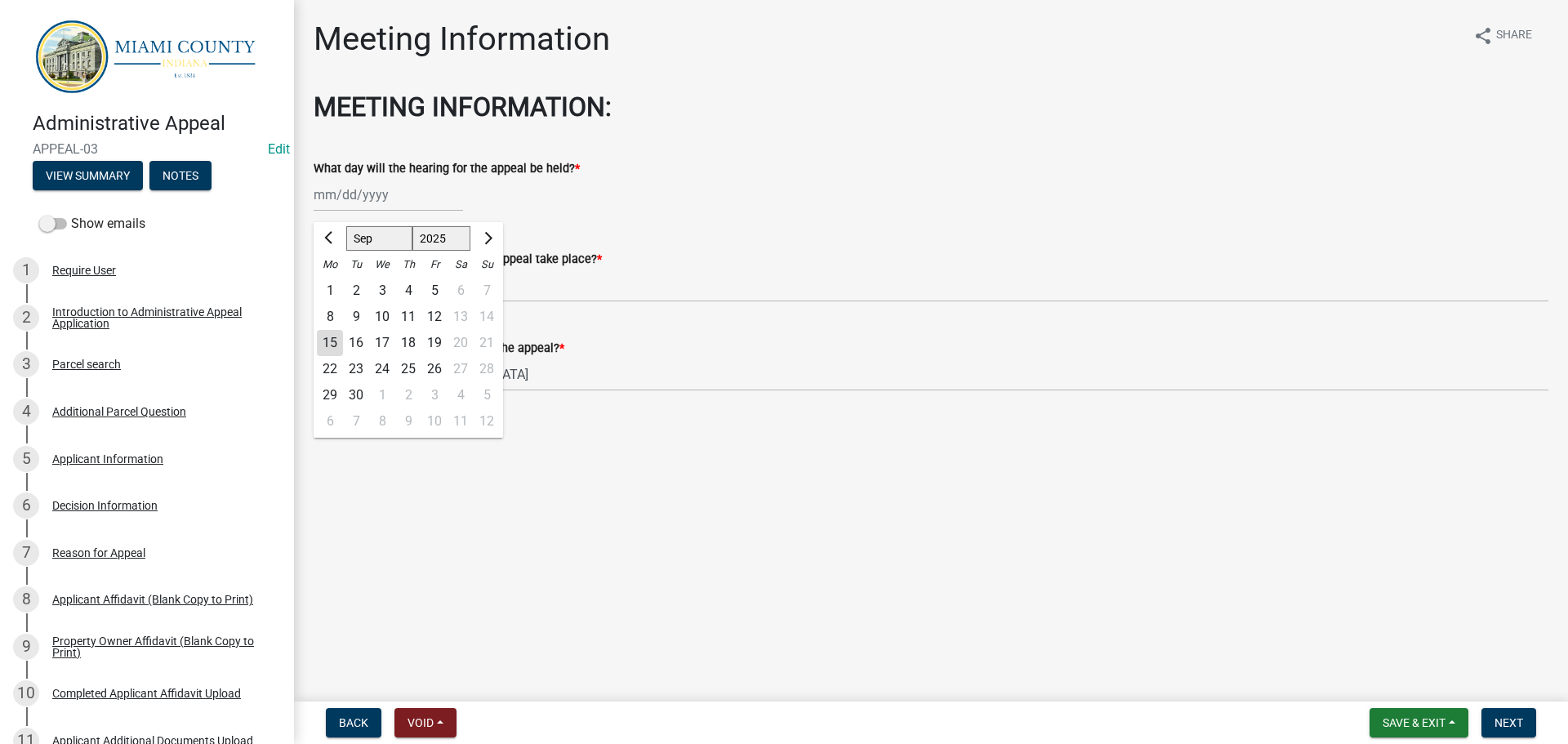
click at [395, 435] on div "8" at bounding box center [382, 422] width 26 height 26
type input "[DATE]"
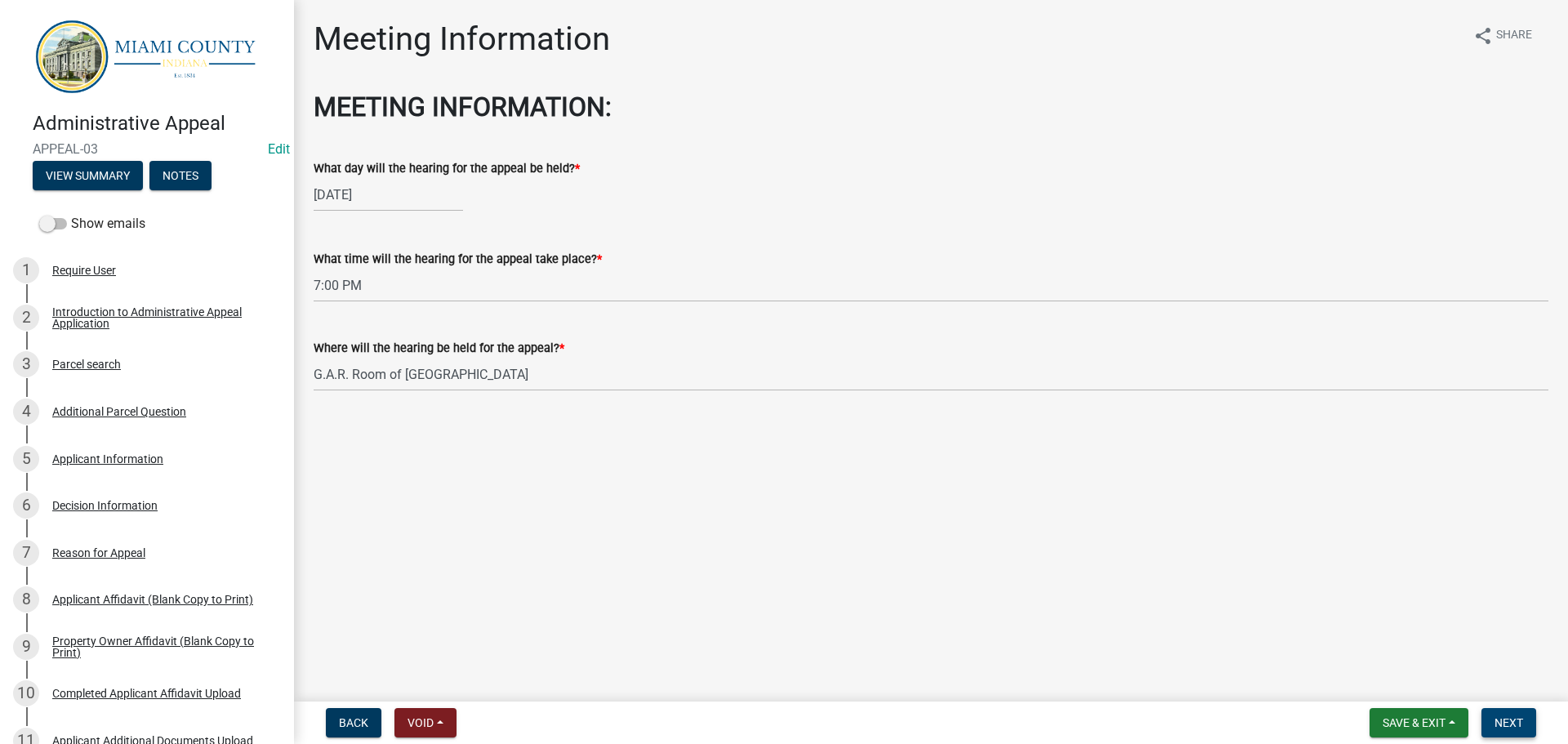
click at [1515, 724] on span "Next" at bounding box center [1508, 722] width 29 height 13
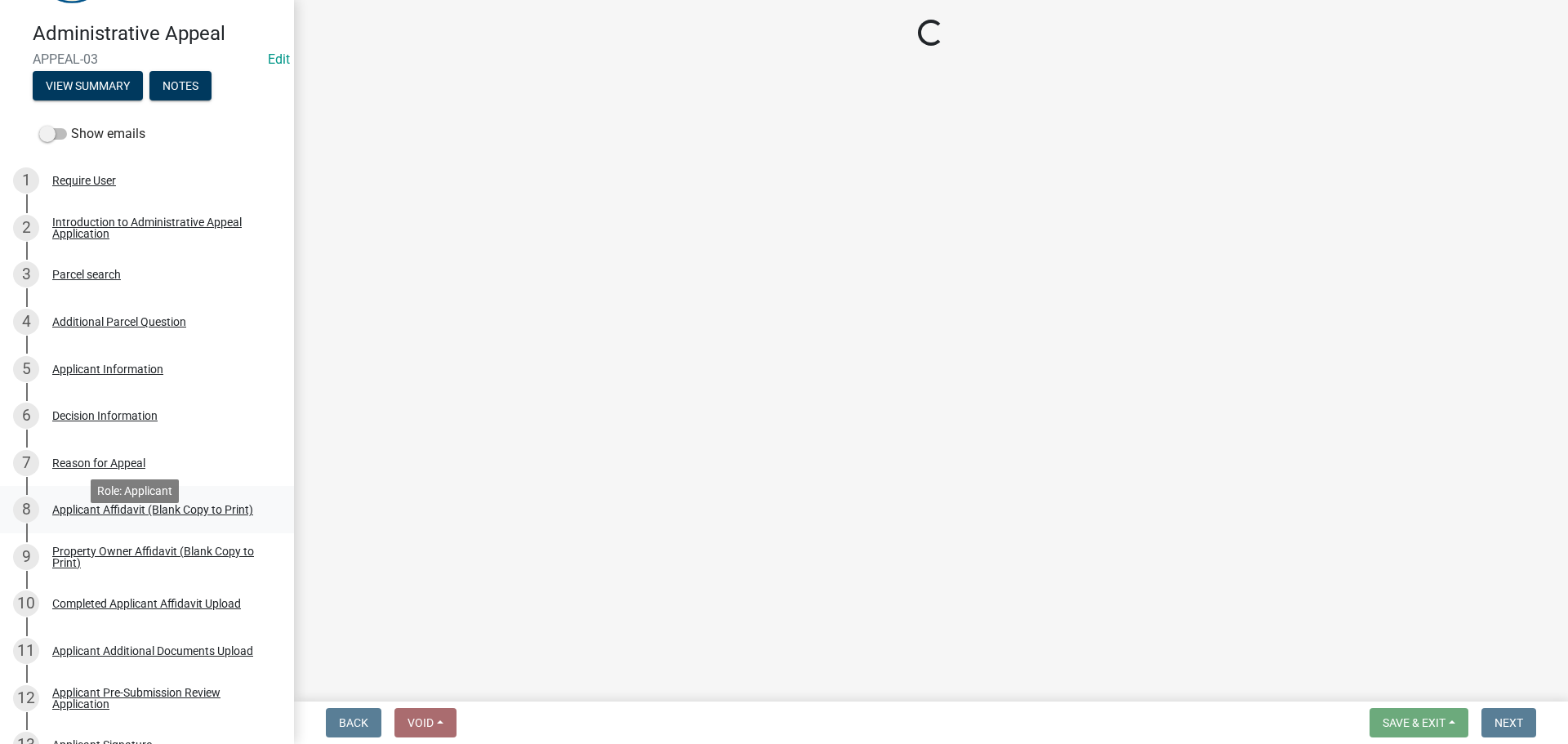
scroll to position [163, 0]
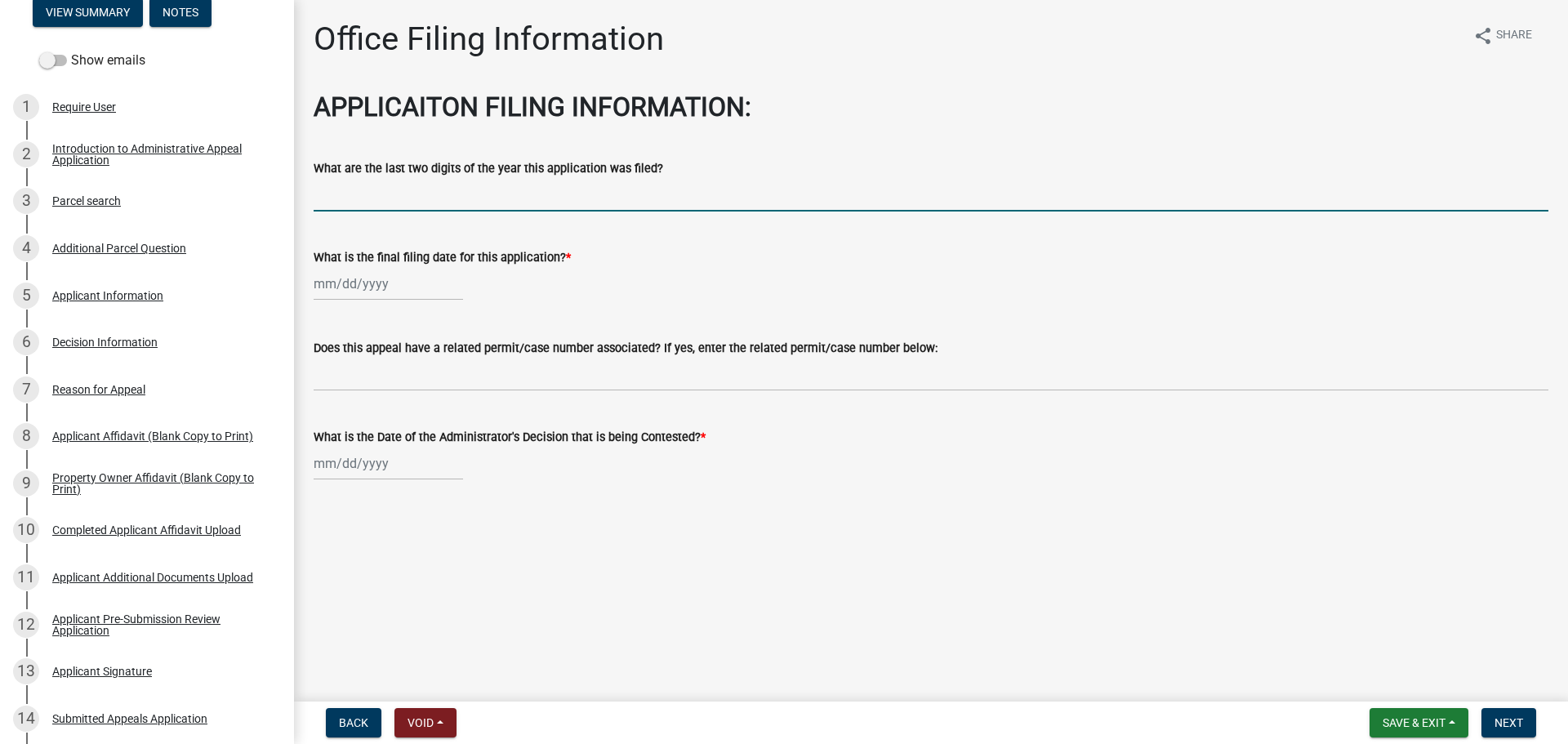
click at [616, 211] on input "What are the last two digits of the year this application was filed?" at bounding box center [930, 195] width 1234 height 34
type input "25"
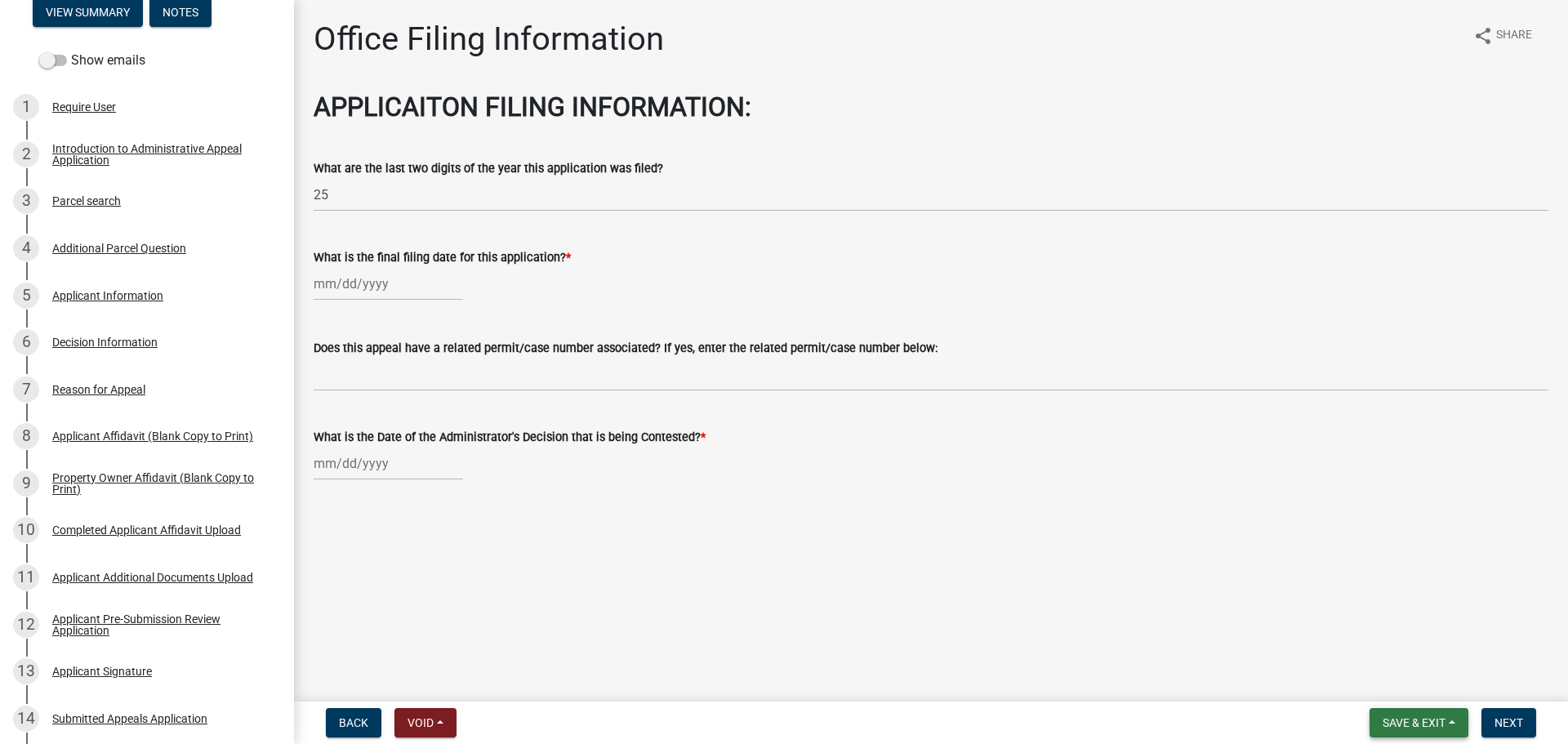
click at [1400, 724] on span "Save & Exit" at bounding box center [1414, 722] width 63 height 13
click at [1366, 629] on button "Save" at bounding box center [1403, 637] width 130 height 39
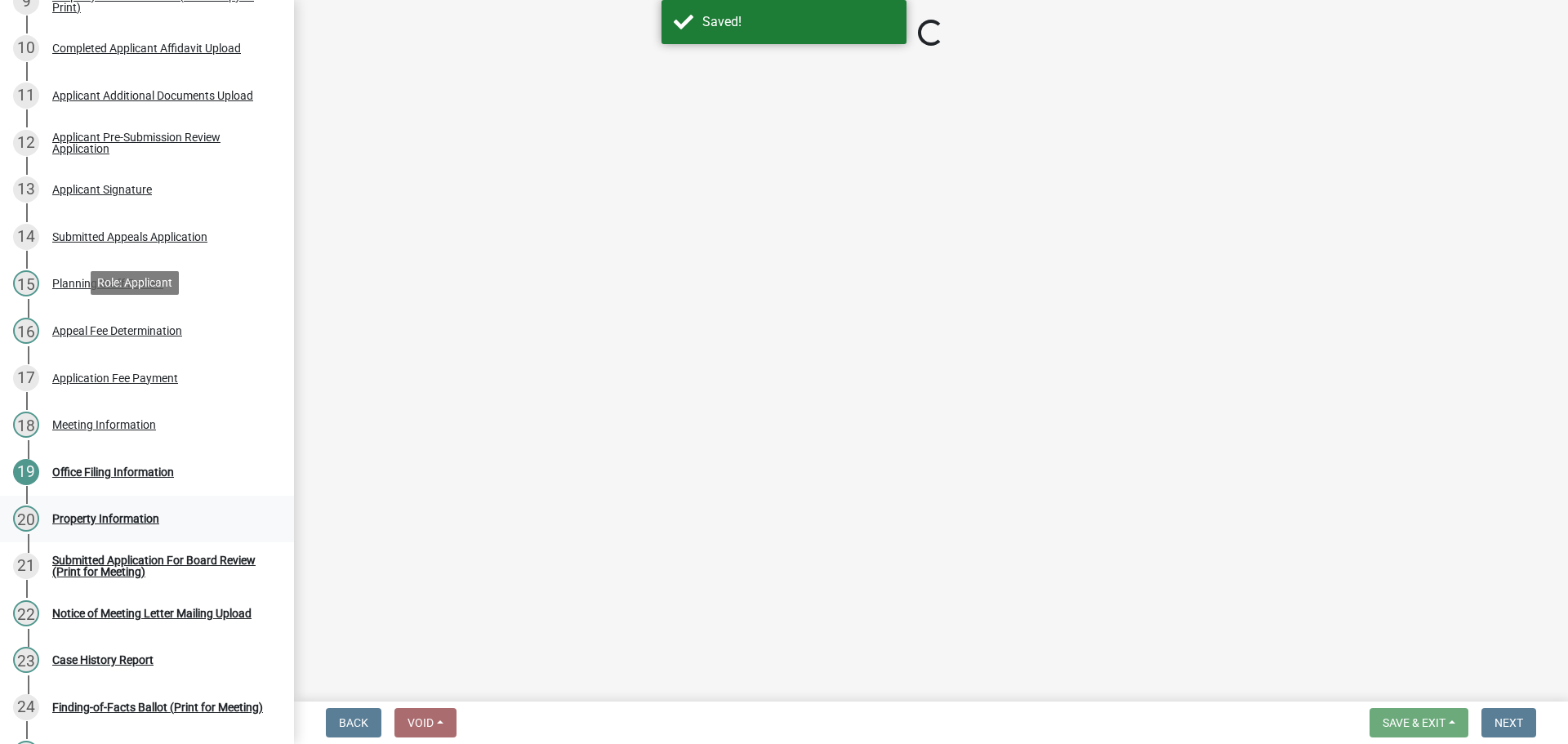
scroll to position [735, 0]
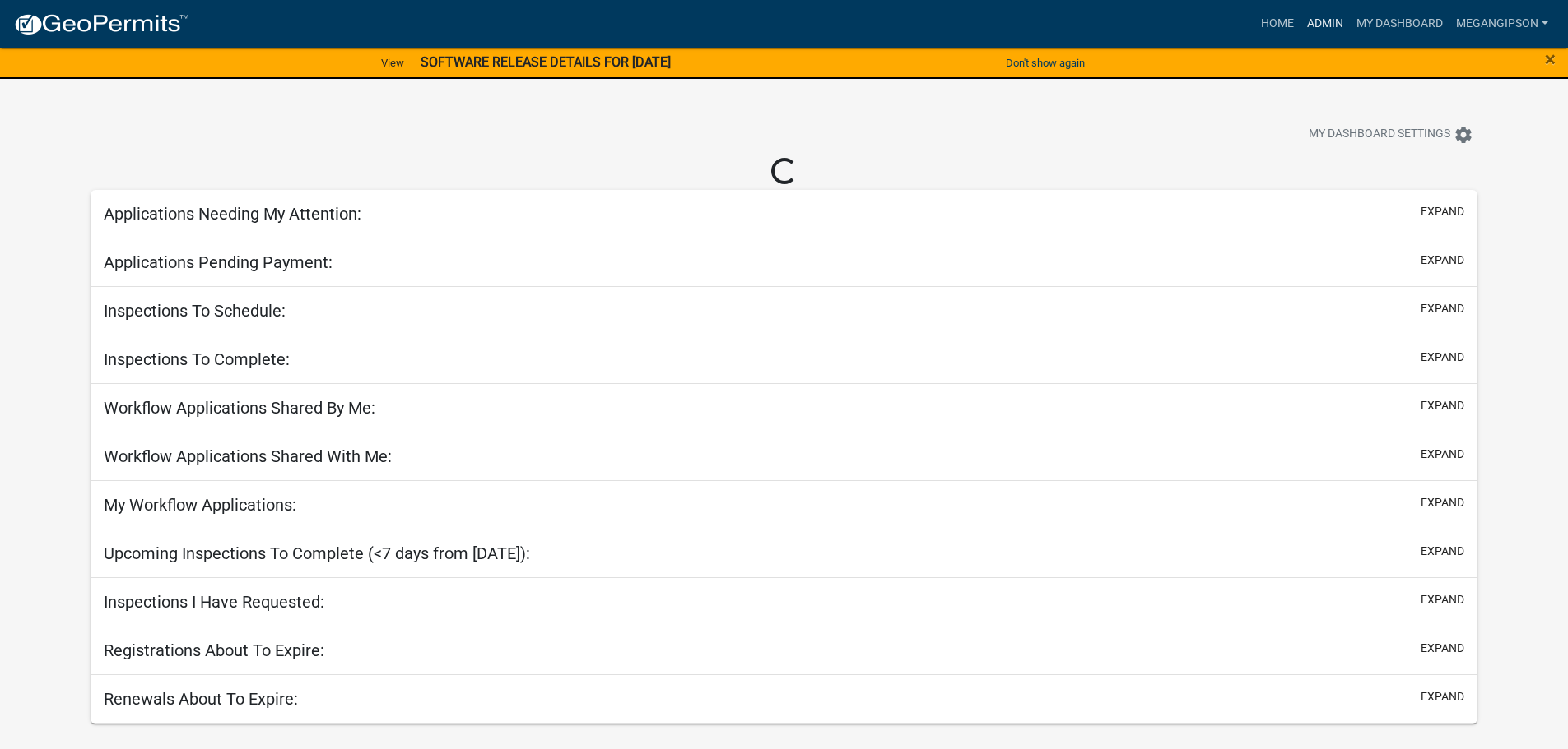
click at [1308, 33] on link "Admin" at bounding box center [1325, 24] width 49 height 32
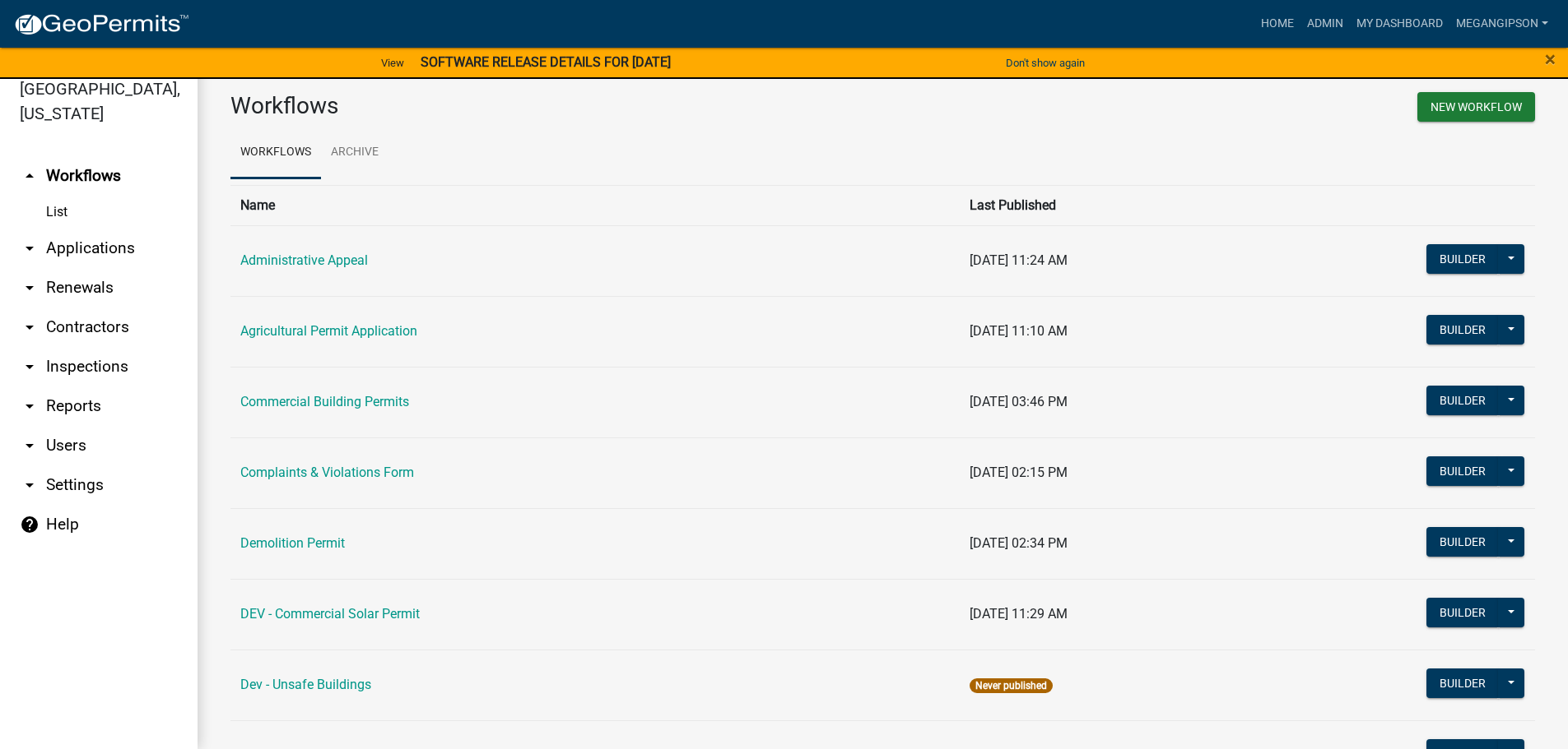
scroll to position [1397, 0]
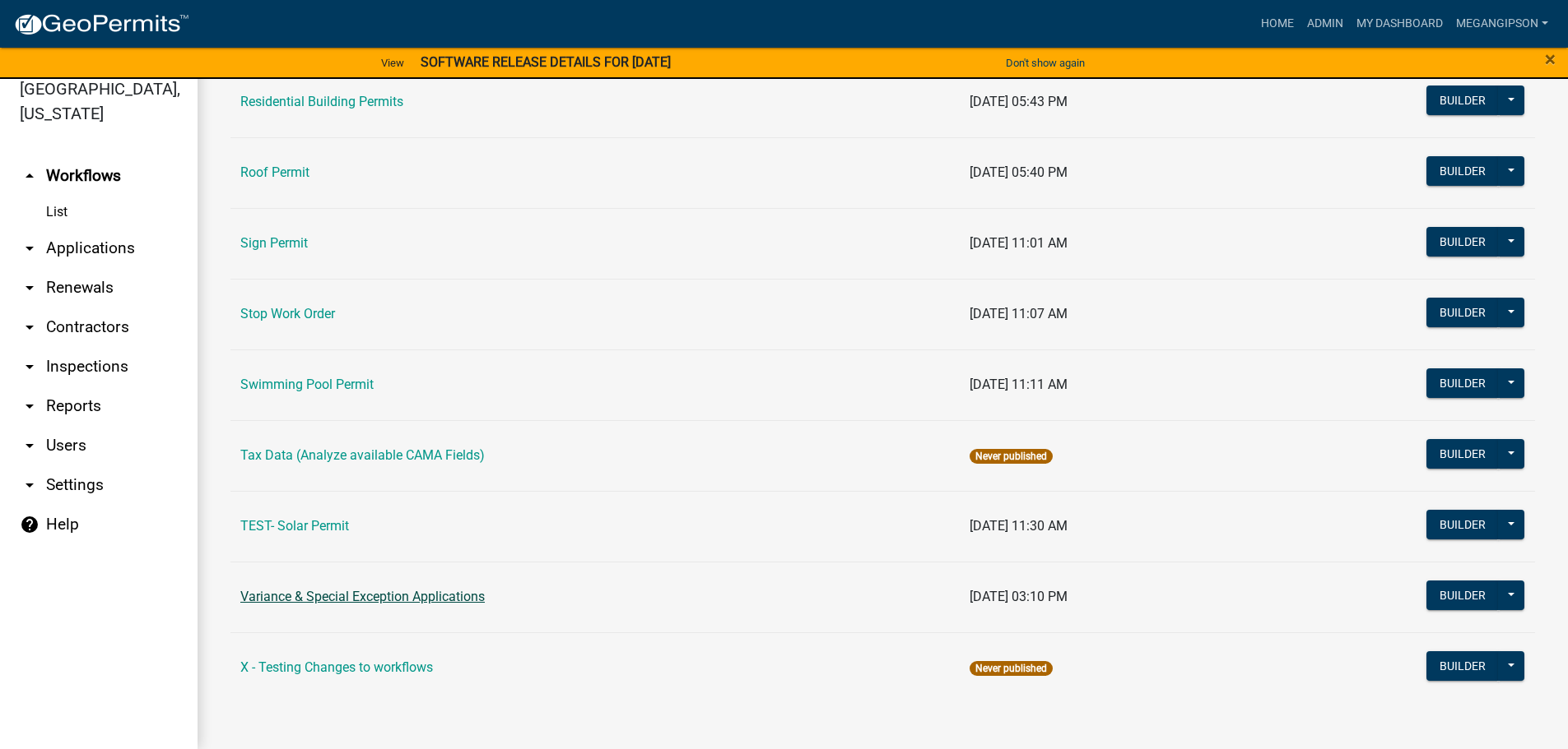
click at [314, 589] on link "Variance & Special Exception Applications" at bounding box center [362, 597] width 244 height 16
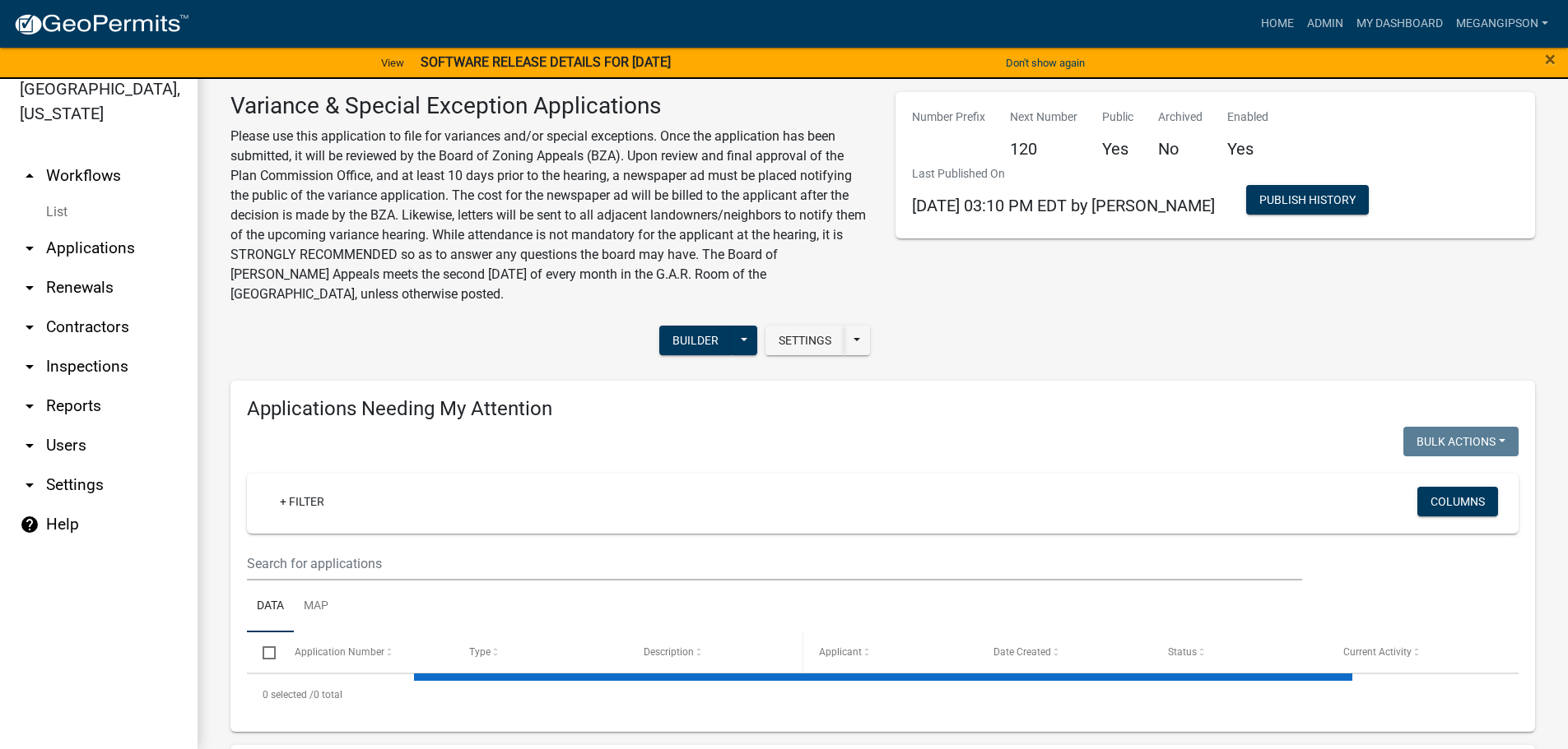
select select "3: 100"
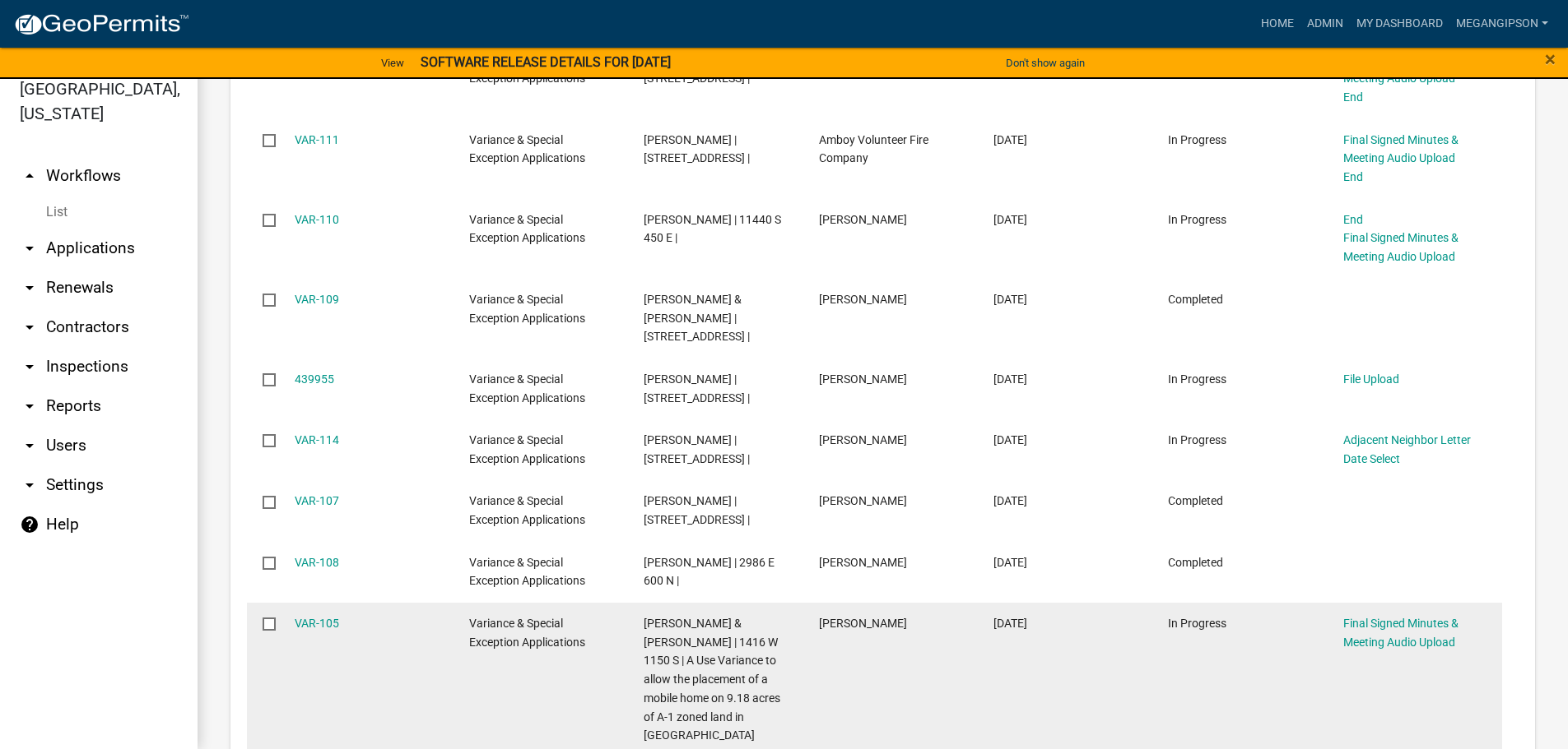
scroll to position [2385, 0]
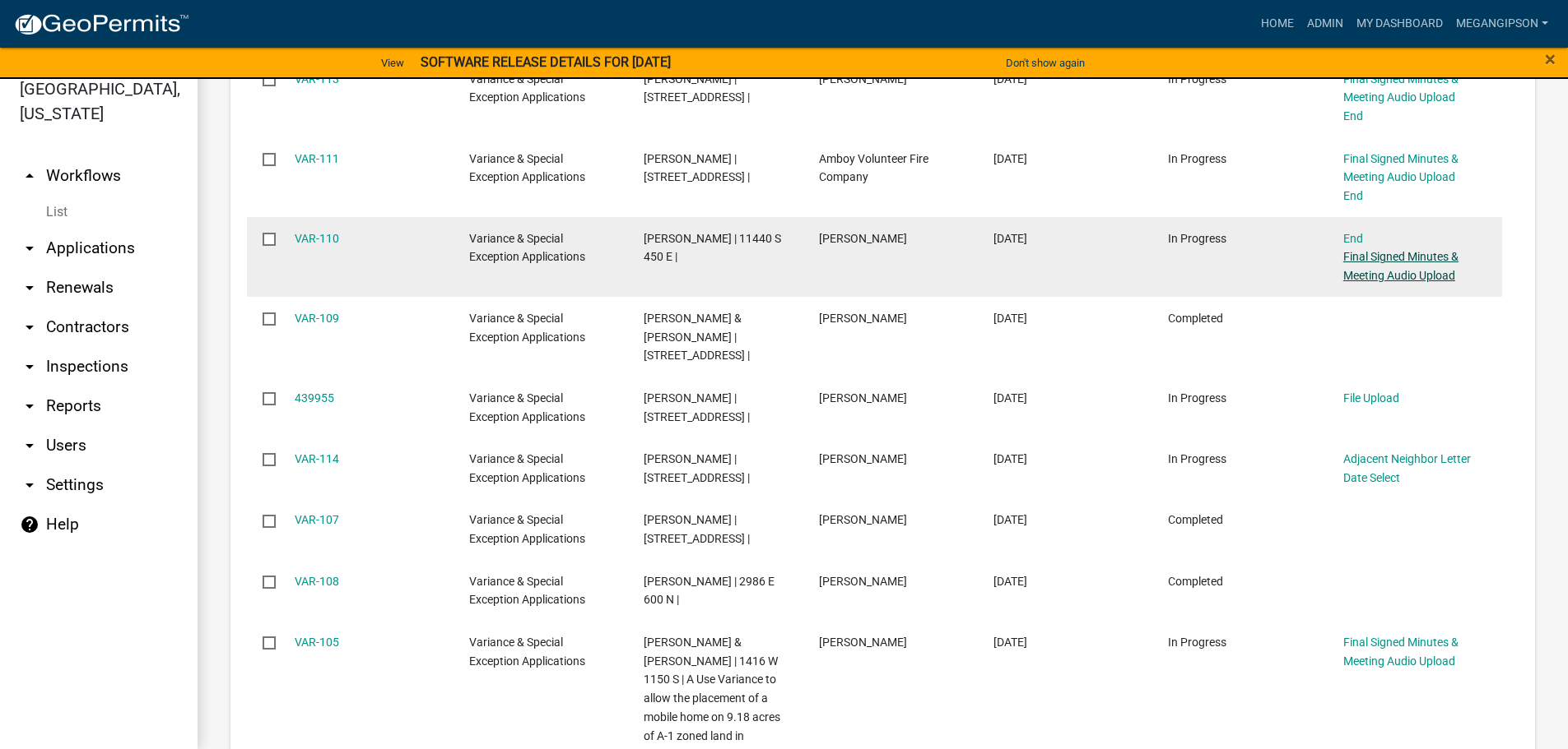
click at [1403, 282] on link "Final Signed Minutes & Meeting Audio Upload" at bounding box center [1401, 266] width 116 height 32
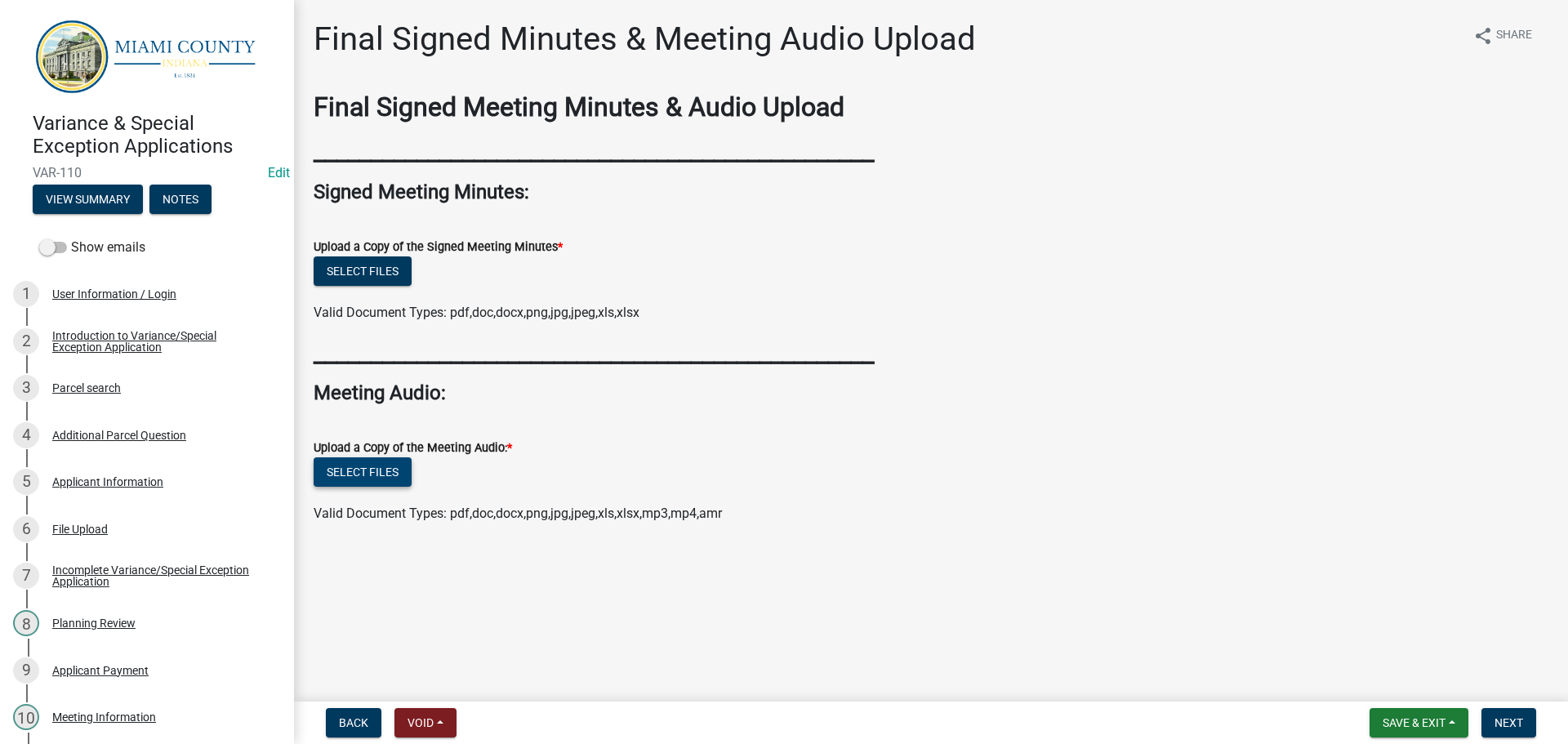
click at [372, 487] on button "Select files" at bounding box center [362, 472] width 98 height 30
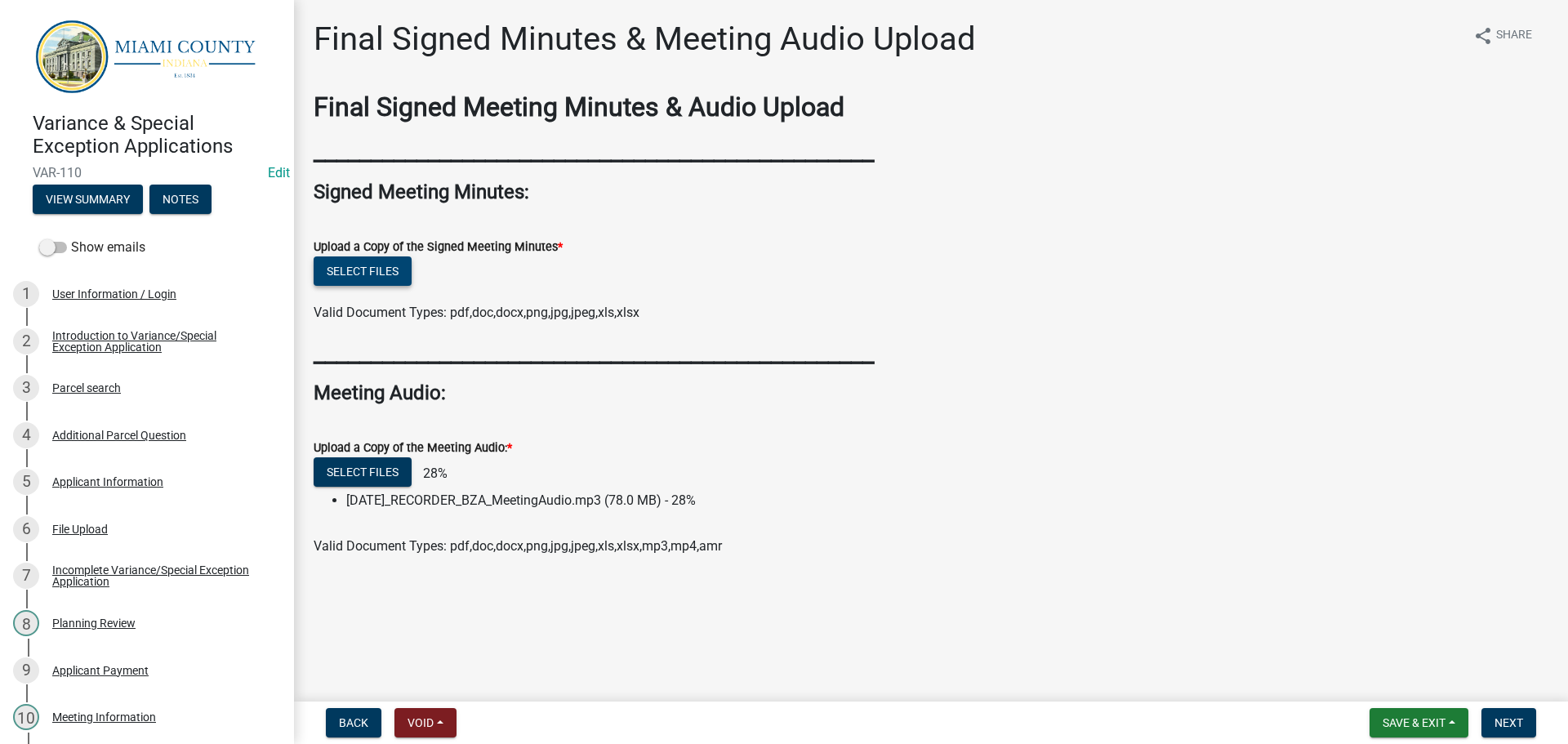
click at [380, 286] on button "Select files" at bounding box center [362, 271] width 98 height 30
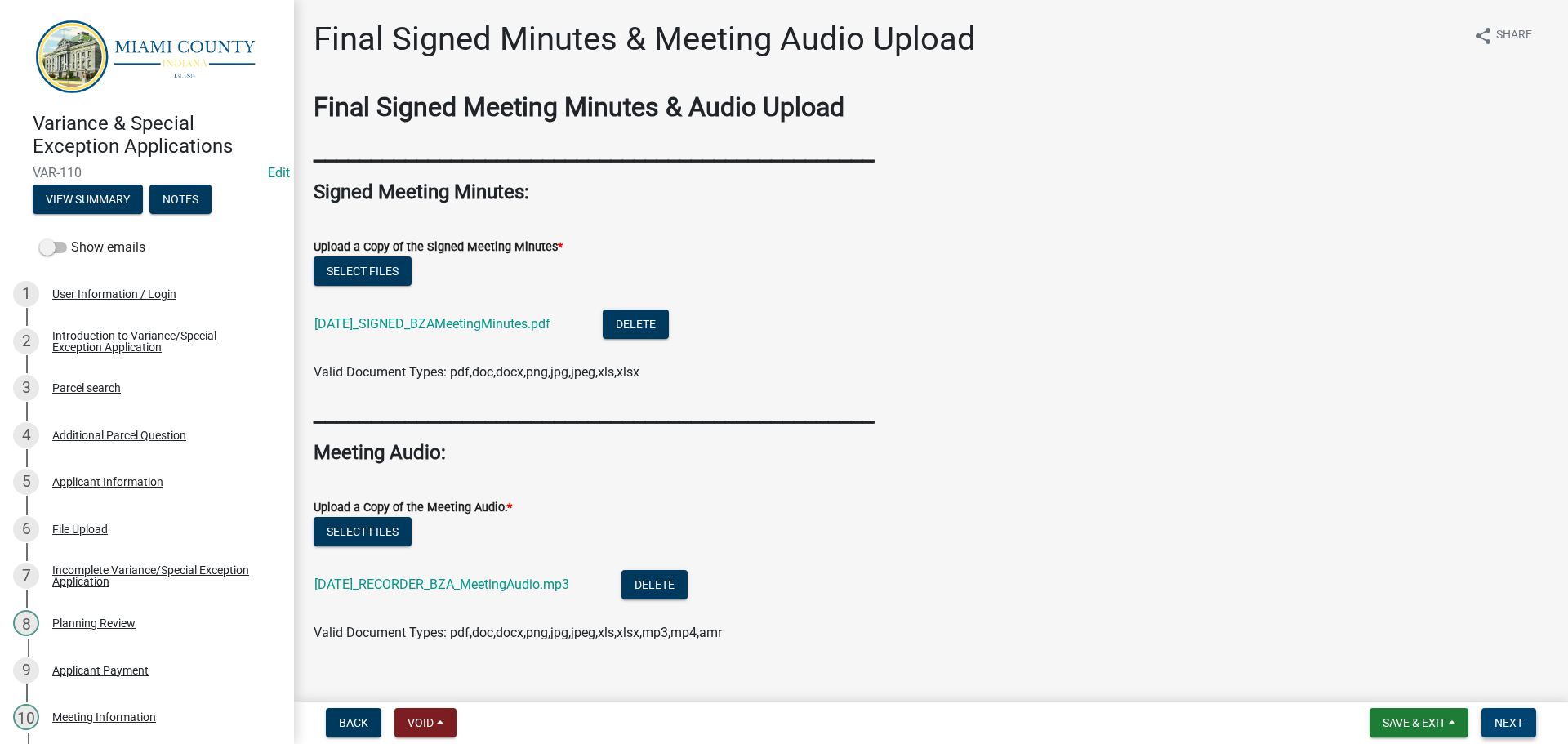
click at [1519, 718] on button "Next" at bounding box center [1508, 723] width 55 height 30
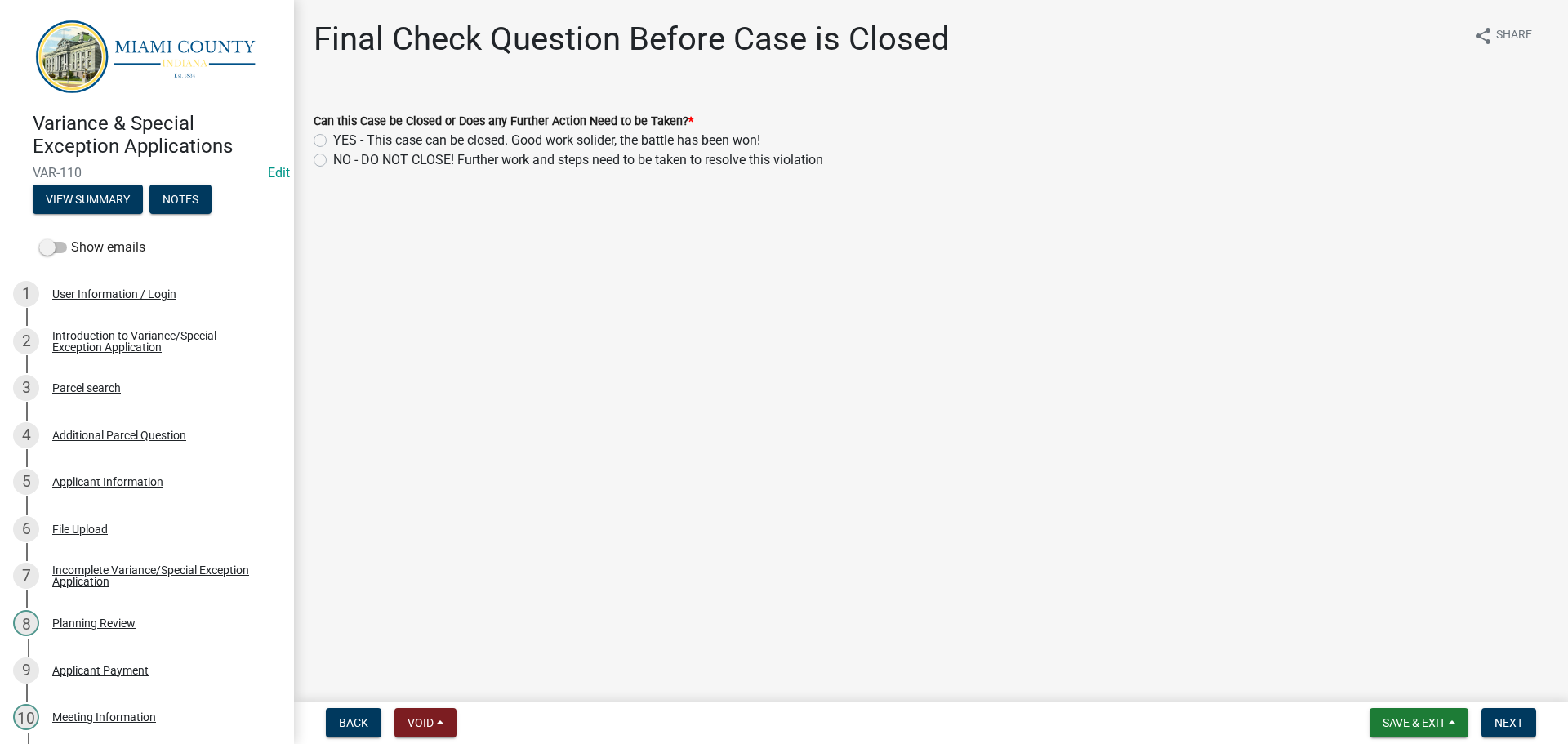
click at [556, 150] on label "YES - This case can be closed. Good work solider, the battle has been won!" at bounding box center [547, 140] width 427 height 20
click at [344, 142] on input "YES - This case can be closed. Good work solider, the battle has been won!" at bounding box center [339, 136] width 10 height 10
radio input "true"
click at [1502, 716] on span "Next" at bounding box center [1508, 722] width 29 height 13
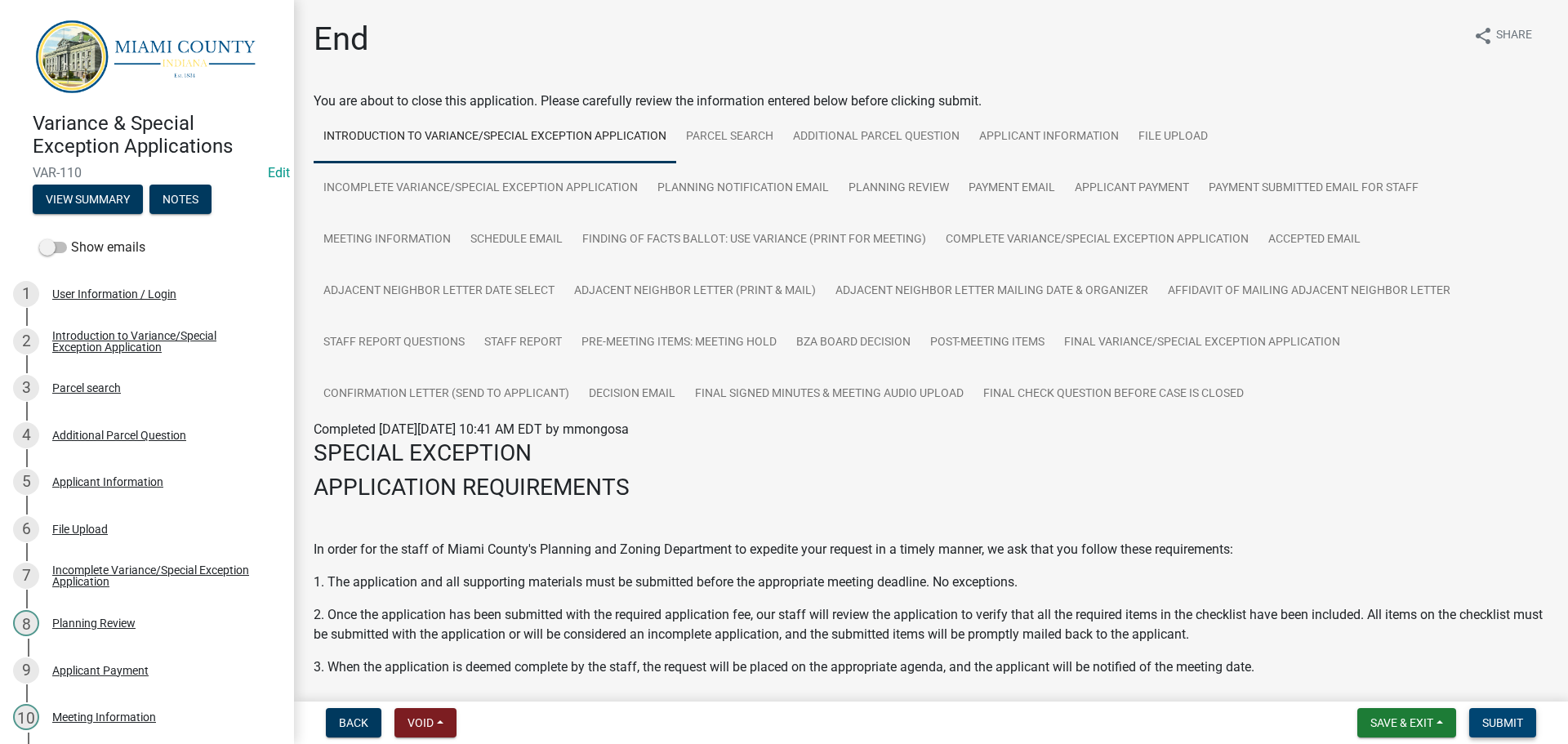
click at [1525, 722] on button "Submit" at bounding box center [1502, 723] width 67 height 30
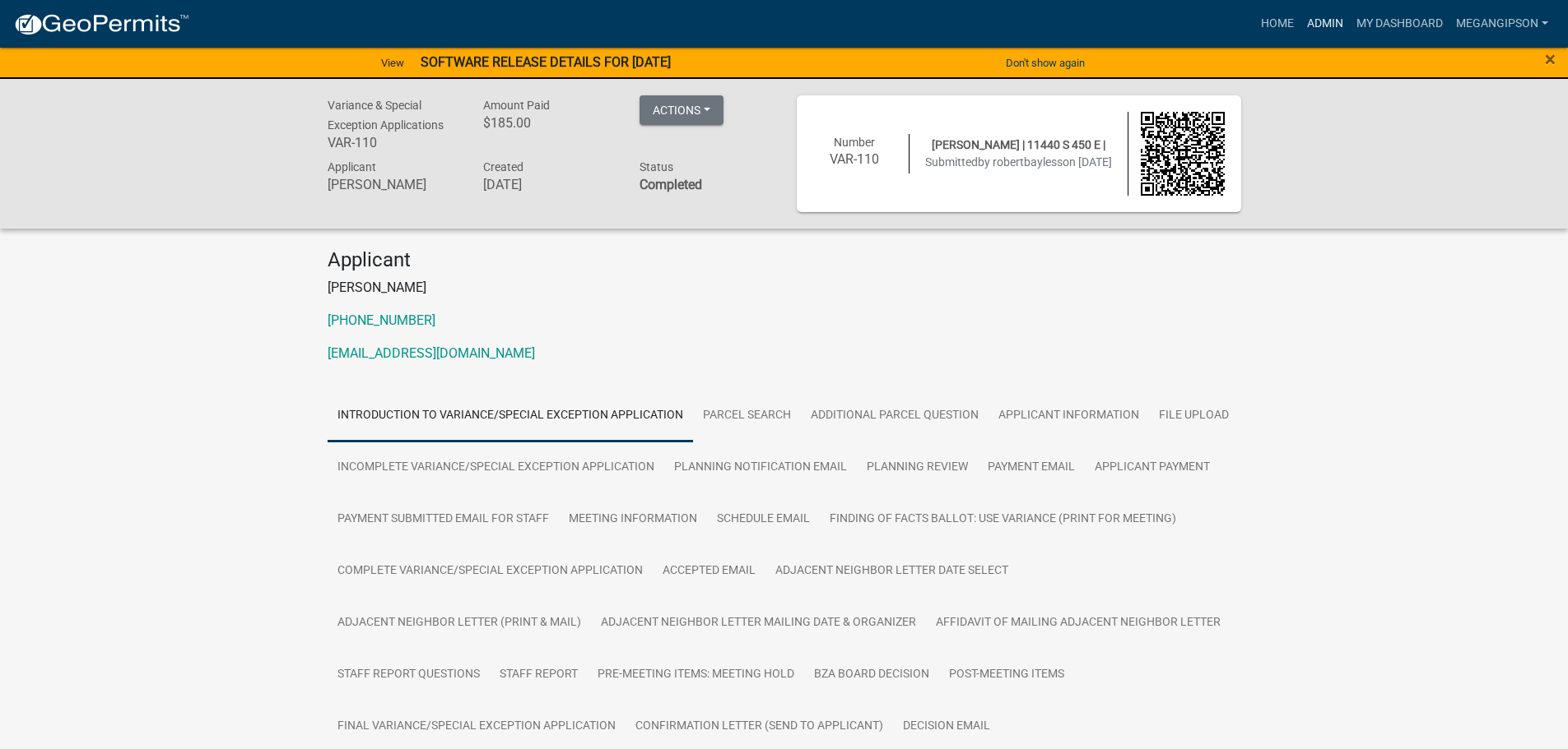
drag, startPoint x: 1290, startPoint y: 23, endPoint x: 1281, endPoint y: 39, distance: 18.4
click at [1300, 23] on link "Admin" at bounding box center [1325, 24] width 49 height 32
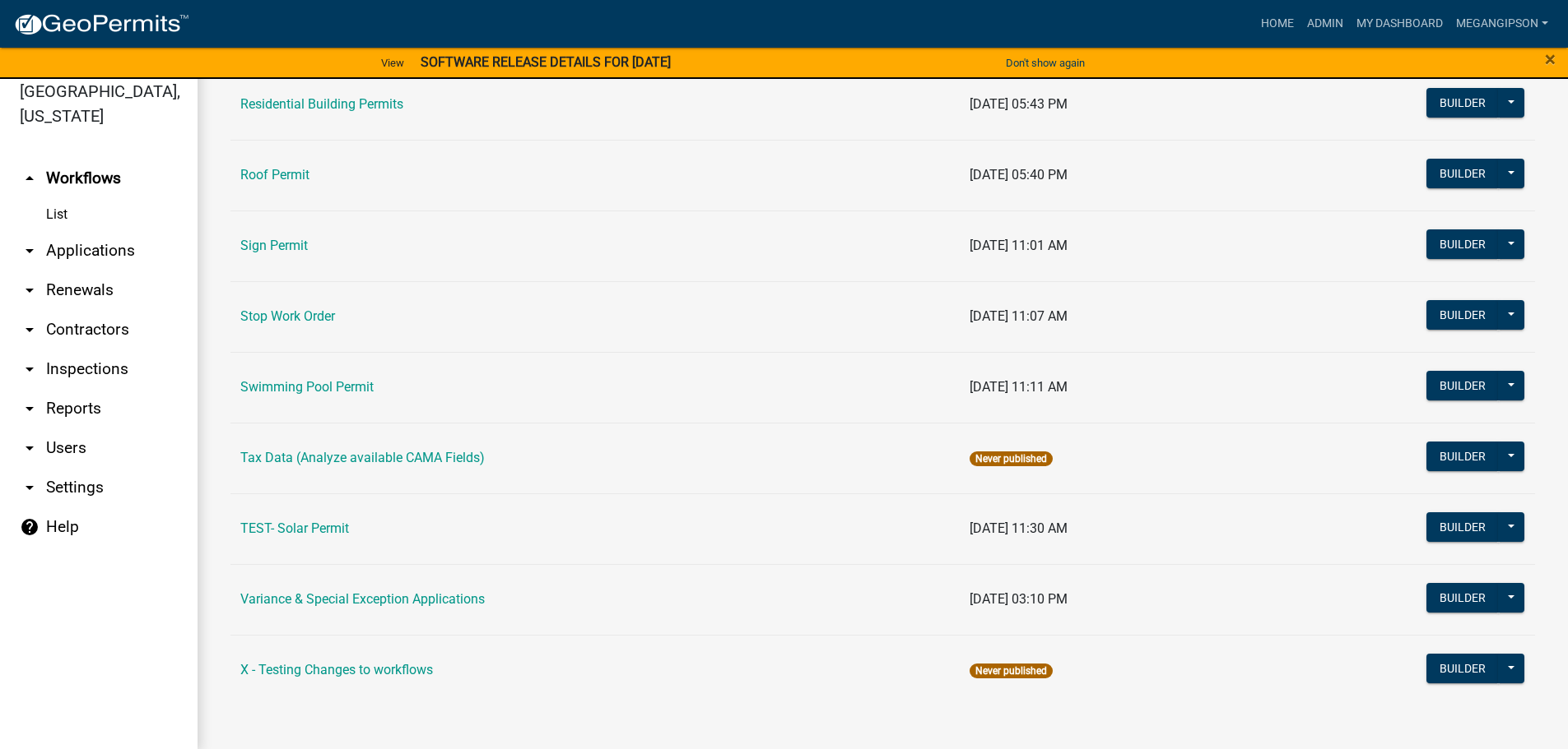
scroll to position [22, 0]
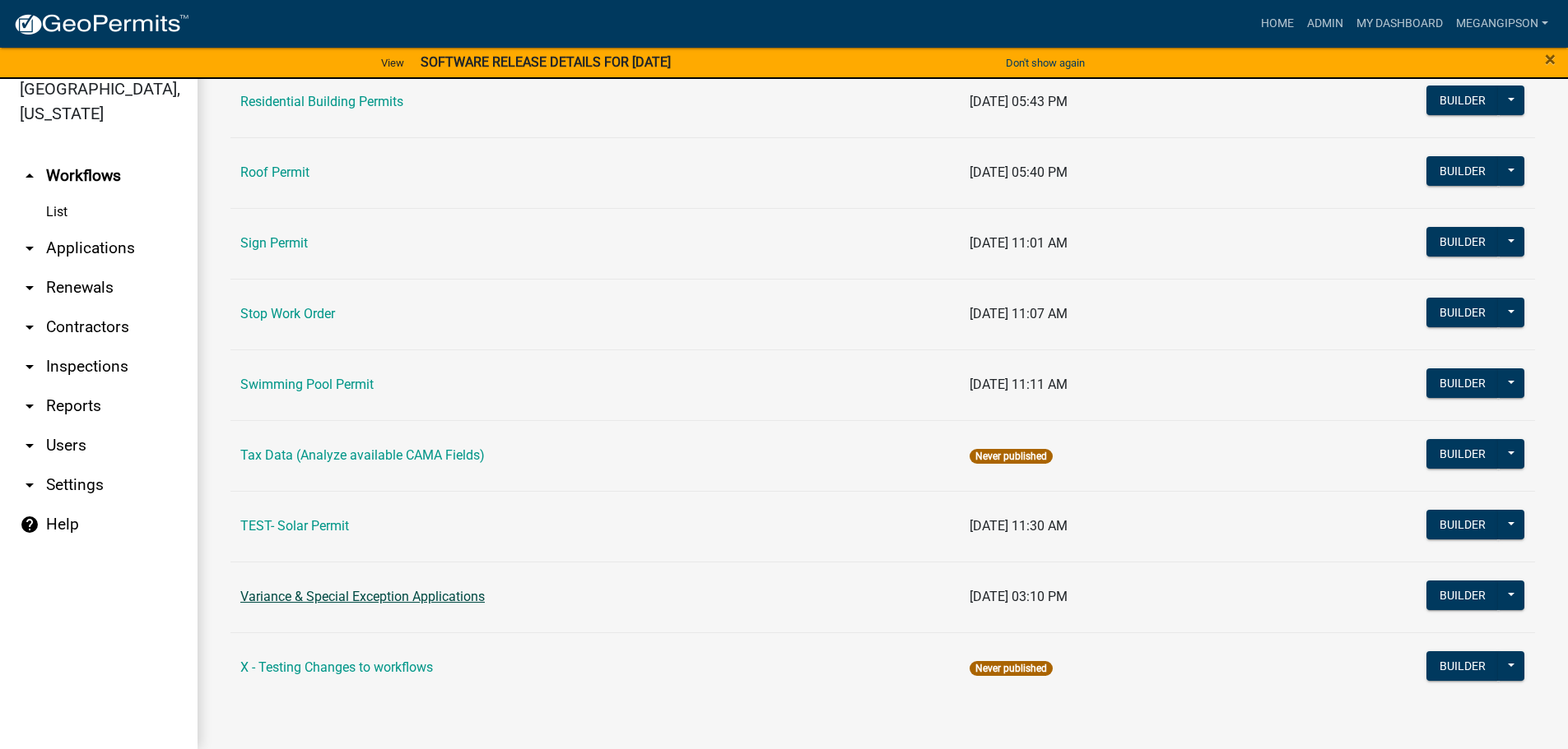
click at [327, 589] on link "Variance & Special Exception Applications" at bounding box center [362, 597] width 244 height 16
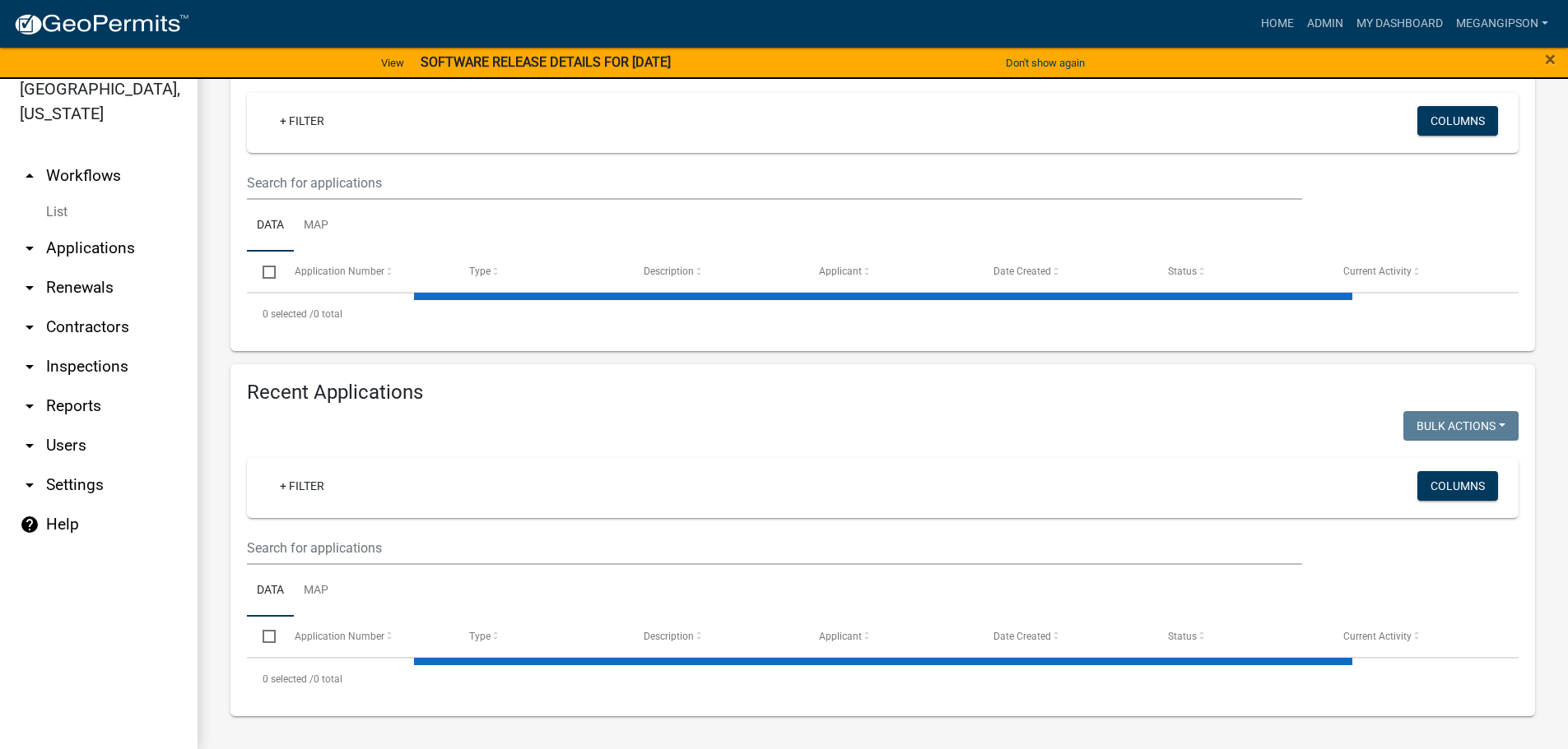
select select "3: 100"
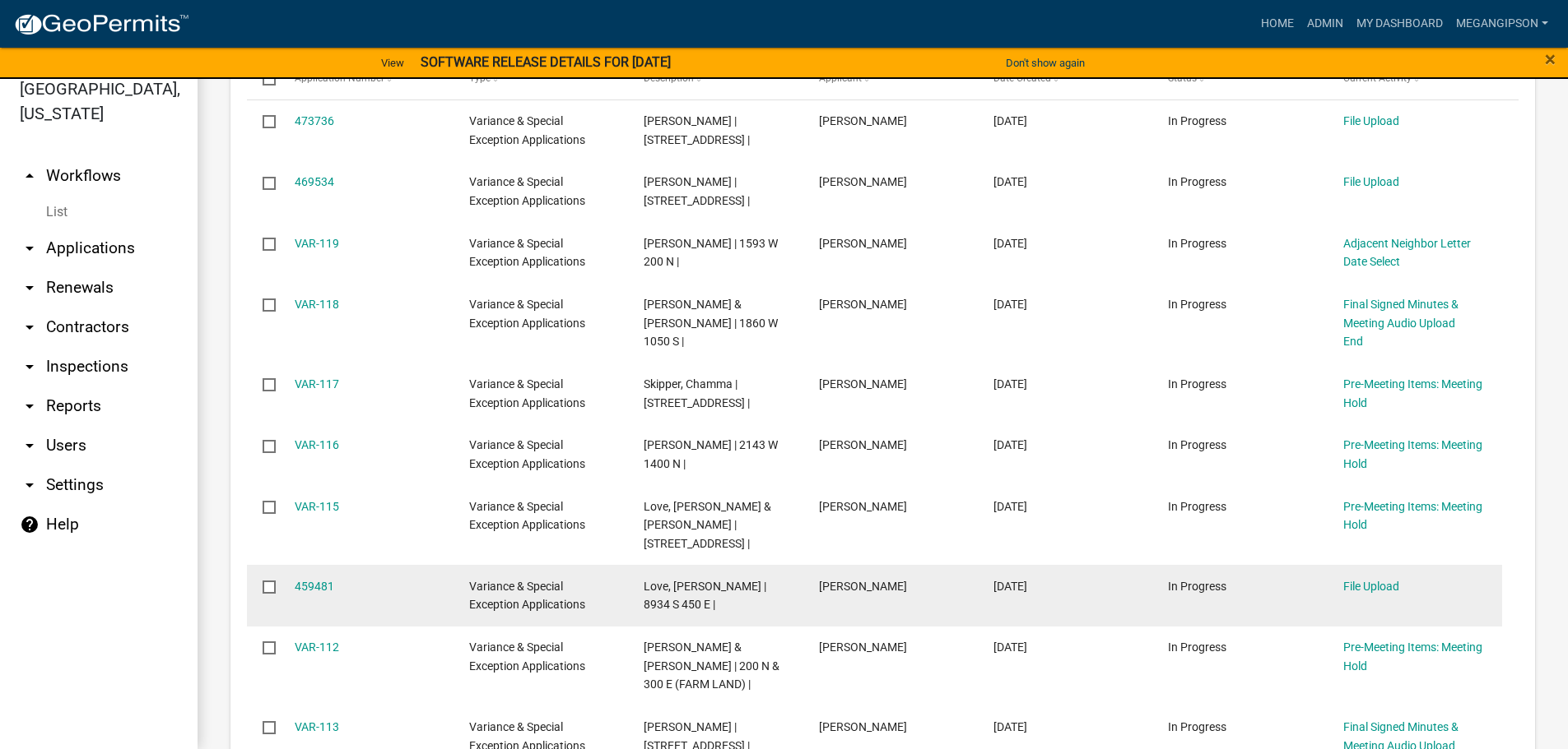
scroll to position [1656, 0]
